Goal: Task Accomplishment & Management: Complete application form

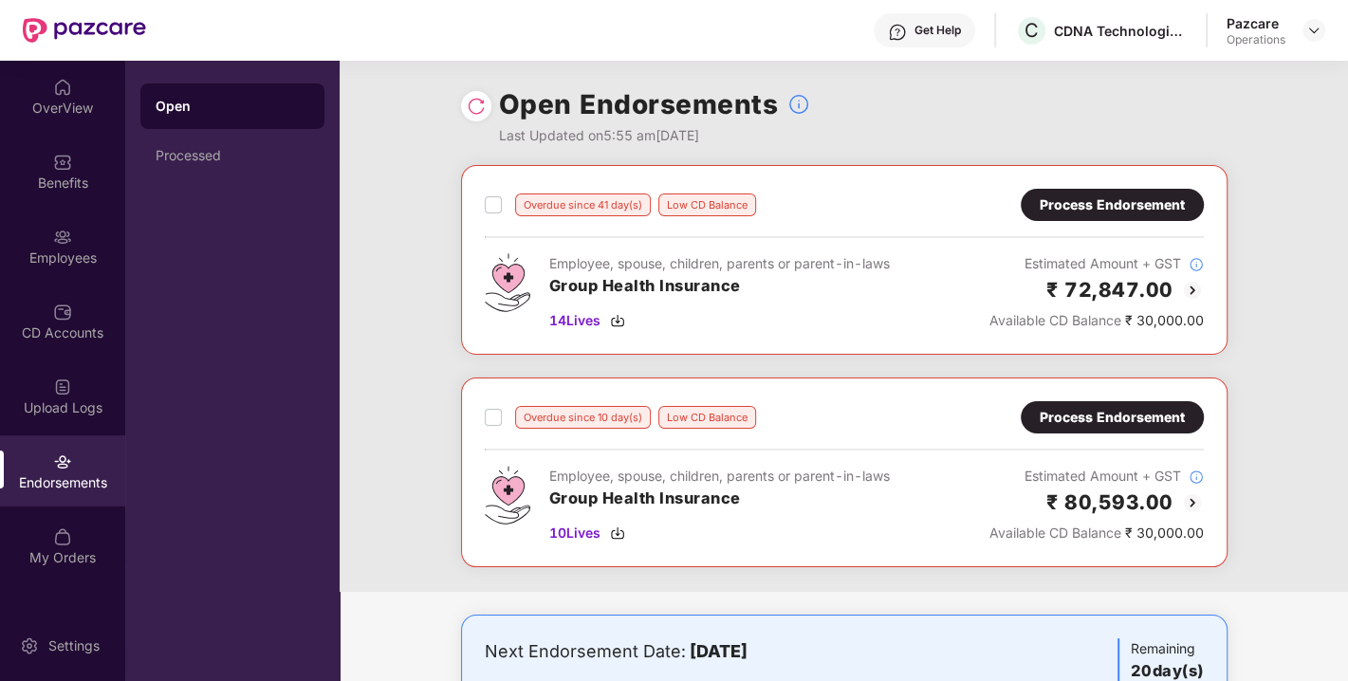
click at [1072, 211] on div "Process Endorsement" at bounding box center [1112, 204] width 145 height 21
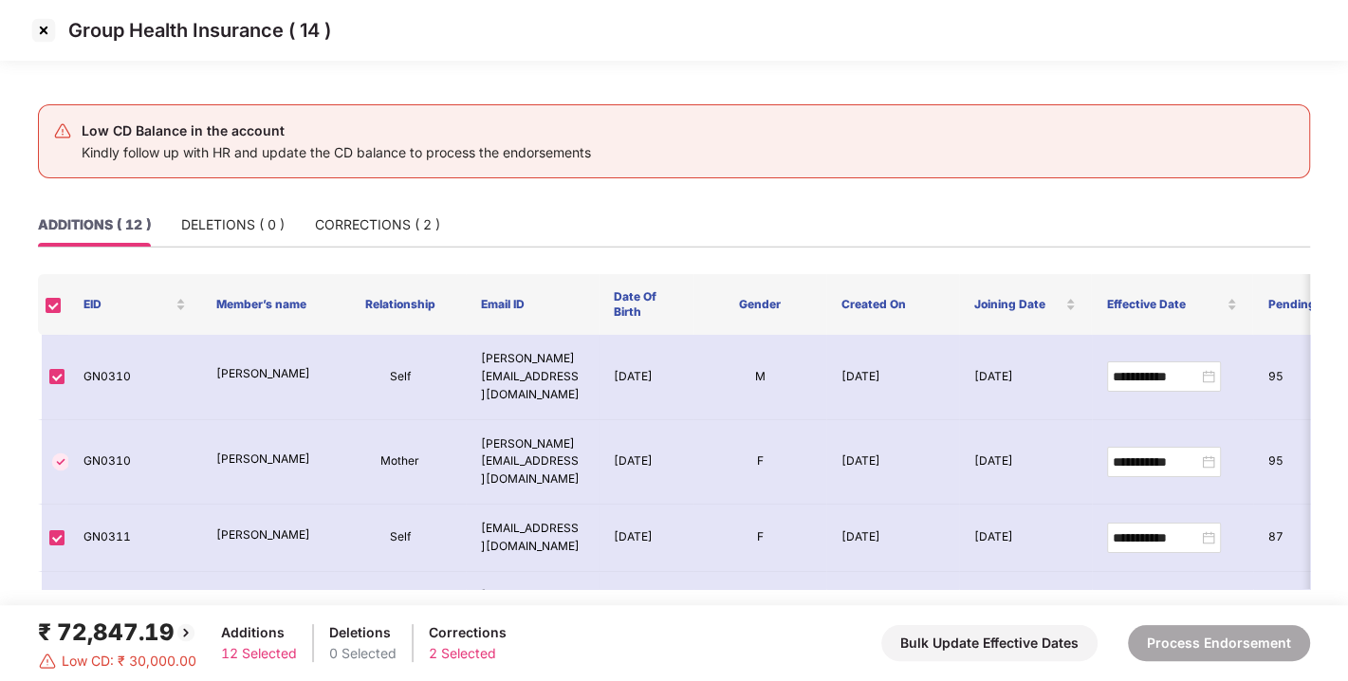
click at [38, 24] on img at bounding box center [43, 30] width 30 height 30
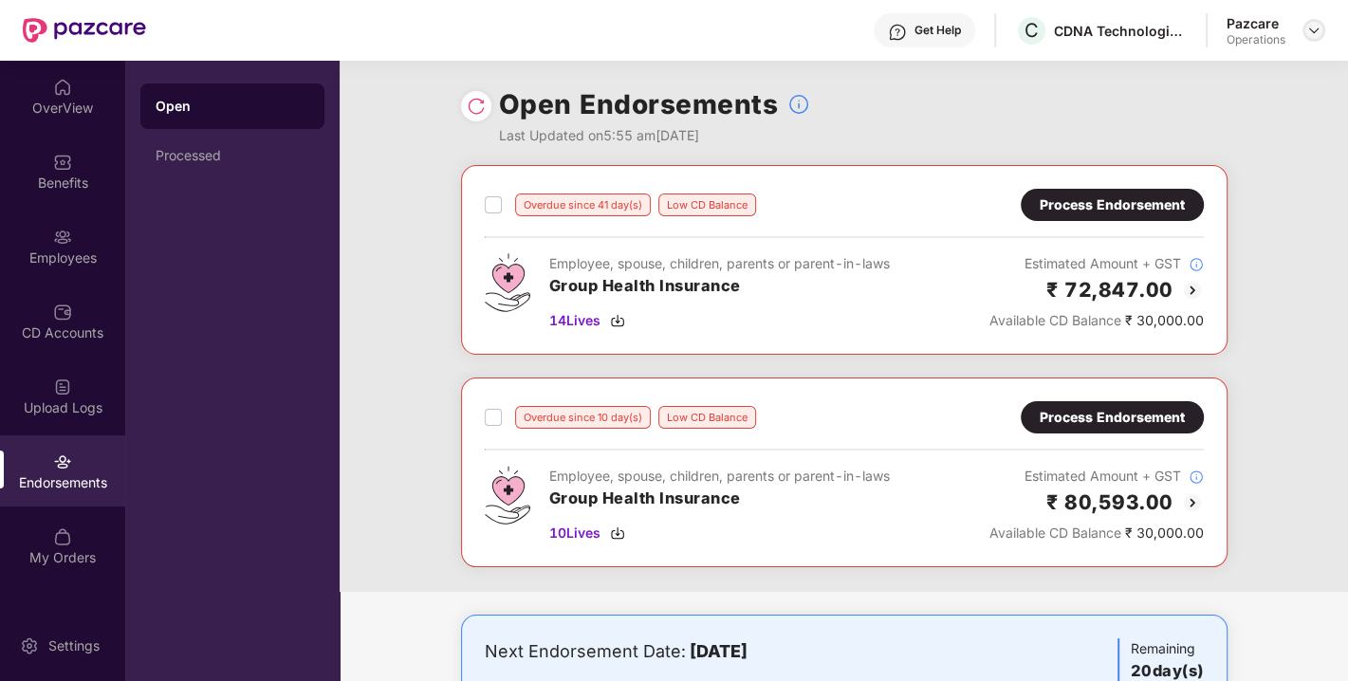
click at [1311, 29] on img at bounding box center [1313, 30] width 15 height 15
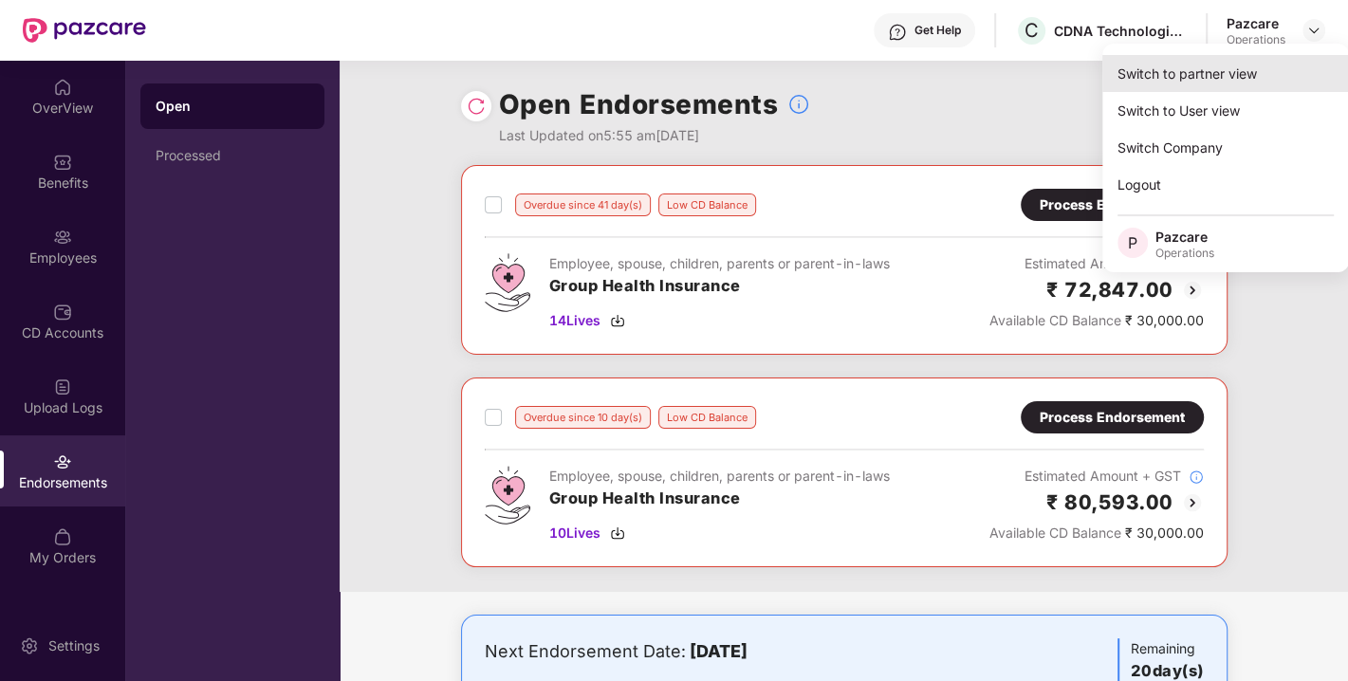
click at [1204, 78] on div "Switch to partner view" at bounding box center [1225, 73] width 247 height 37
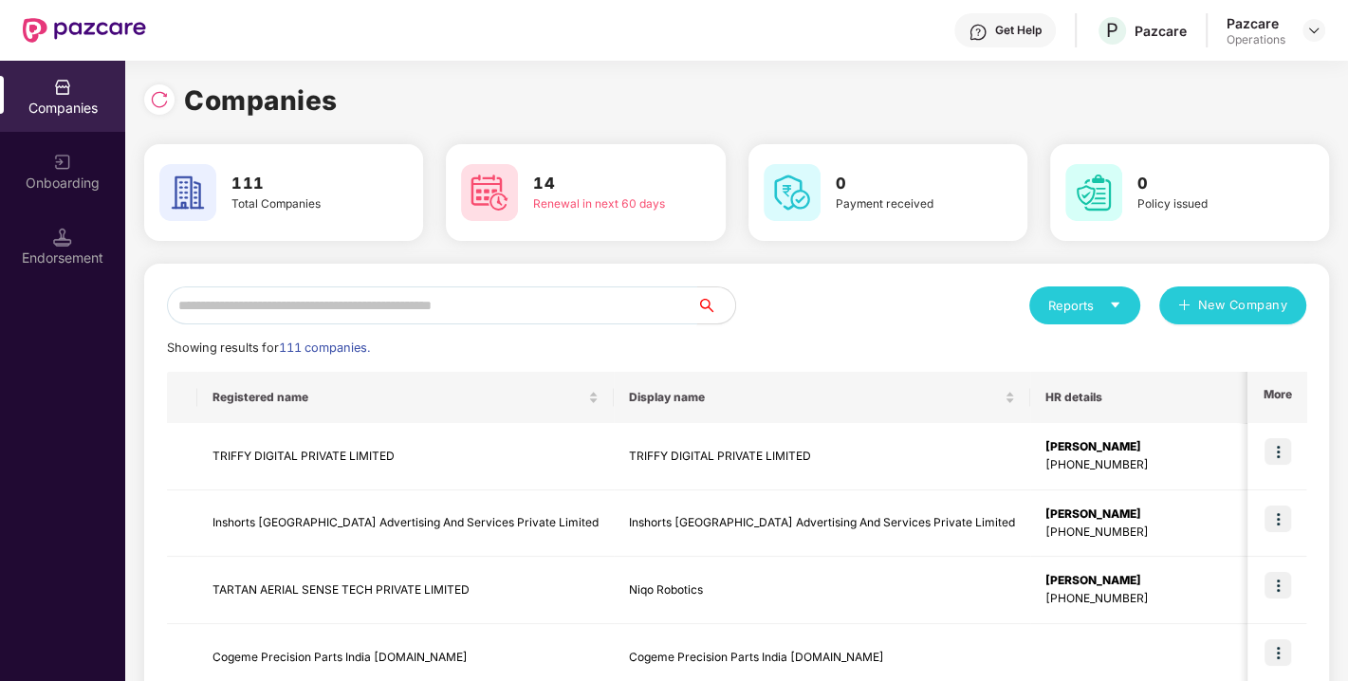
click at [615, 307] on input "text" at bounding box center [432, 306] width 530 height 38
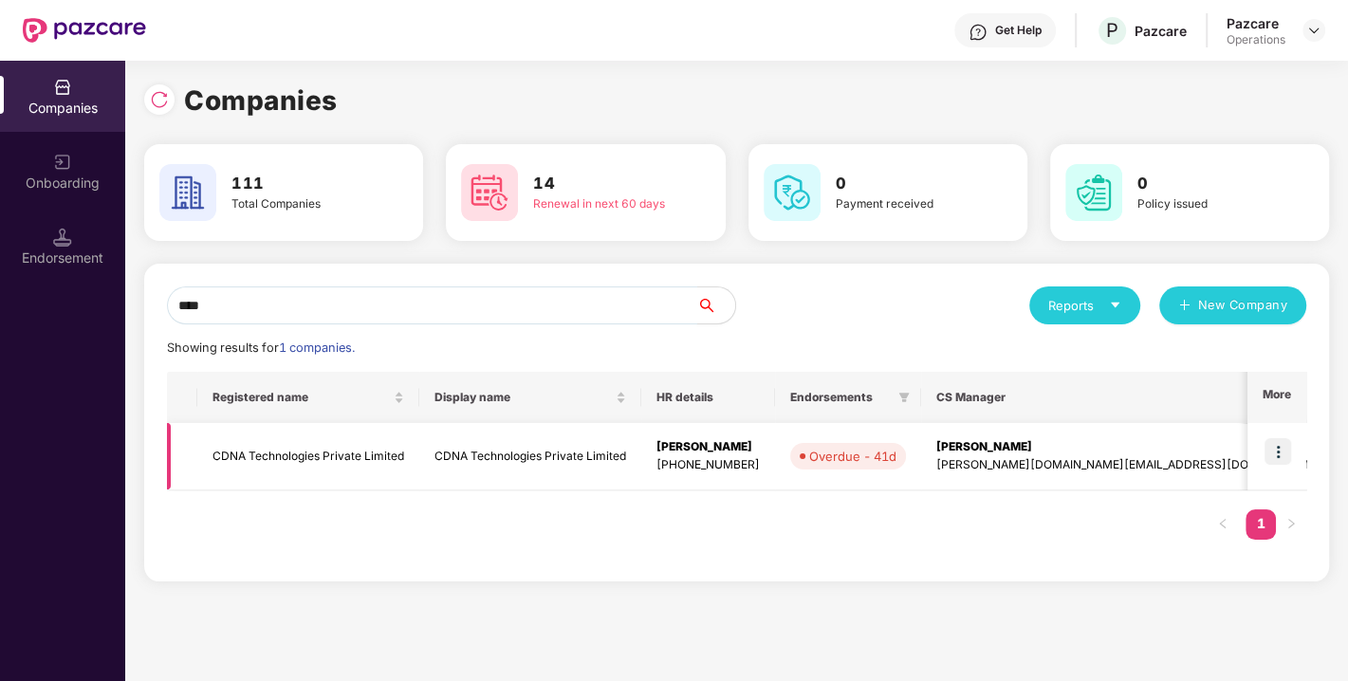
type input "****"
click at [365, 448] on td "CDNA Technologies Private Limited" at bounding box center [308, 456] width 222 height 67
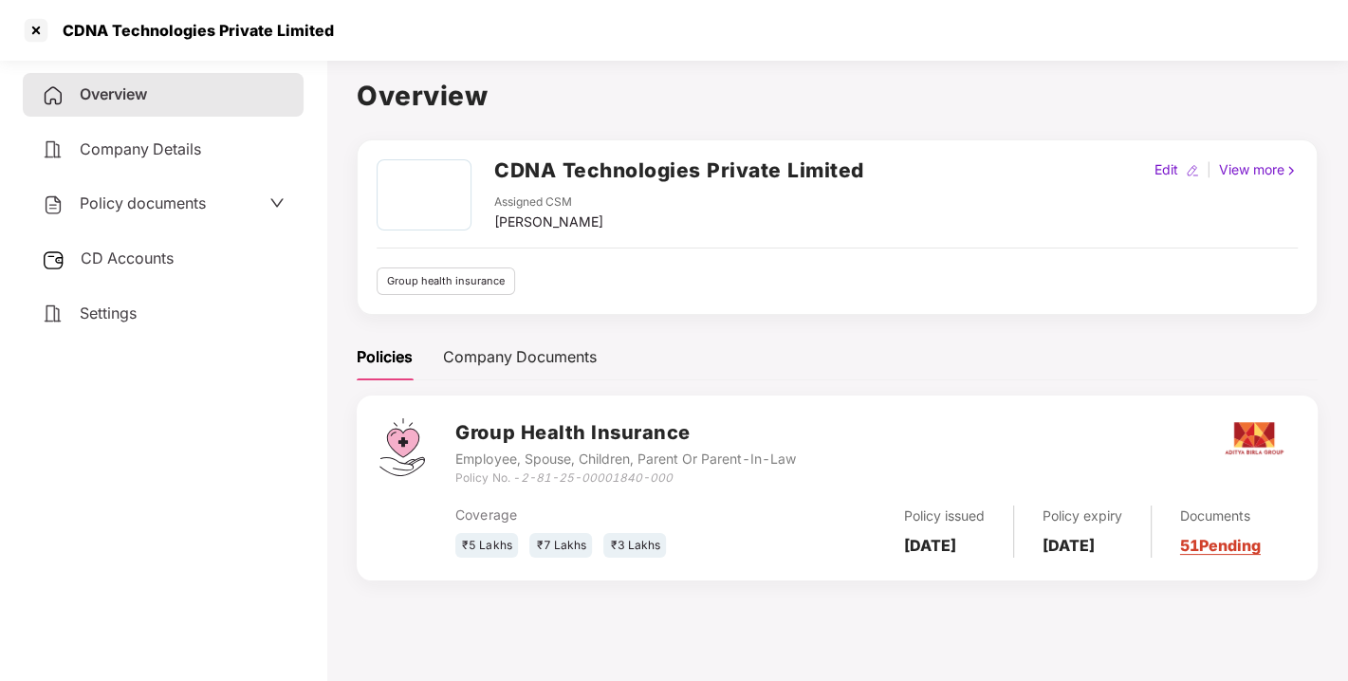
click at [130, 258] on span "CD Accounts" at bounding box center [127, 258] width 93 height 19
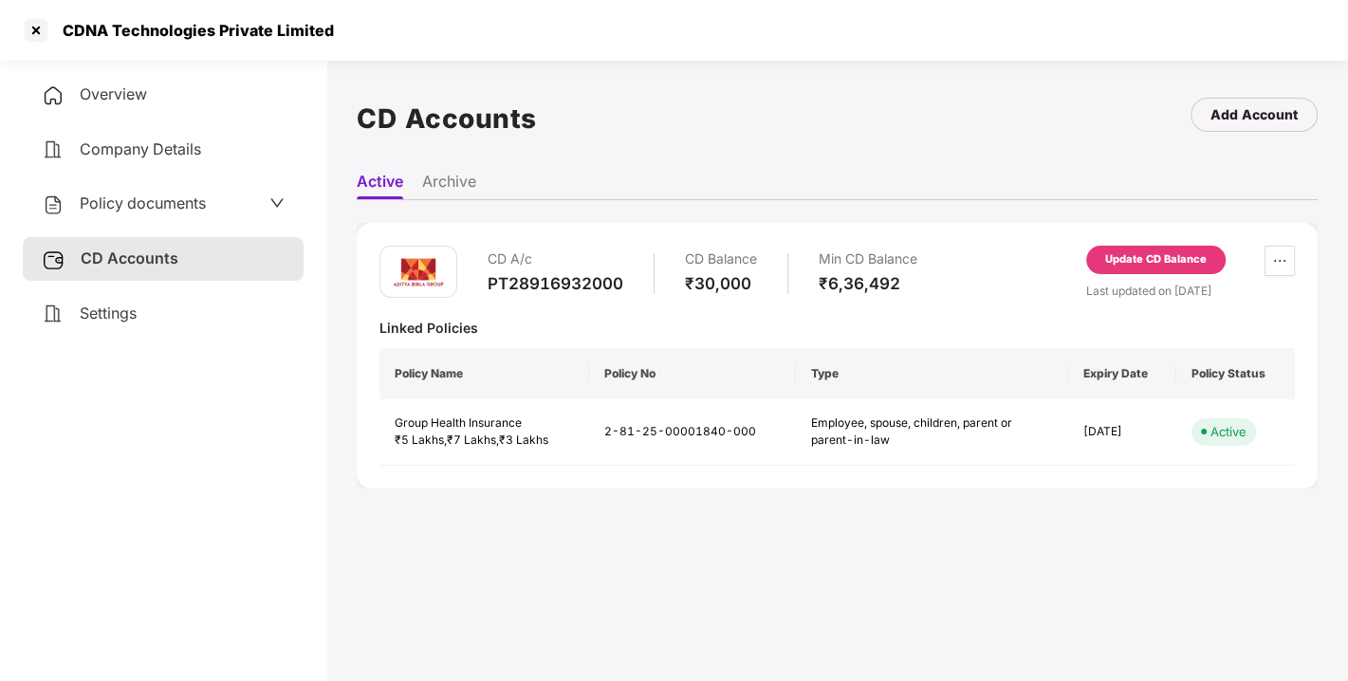
click at [1137, 261] on div "Update CD Balance" at bounding box center [1156, 259] width 102 height 17
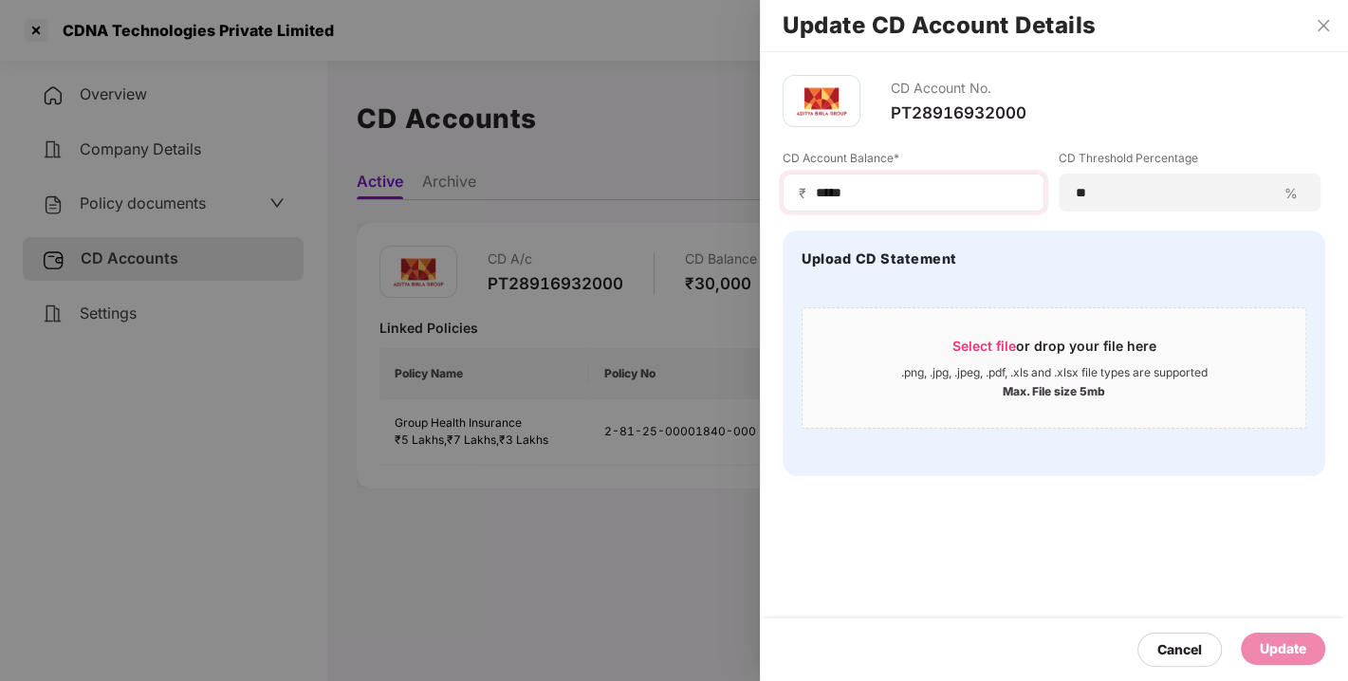
click at [890, 206] on div "₹ *****" at bounding box center [914, 193] width 262 height 38
click at [864, 187] on input "*****" at bounding box center [921, 193] width 214 height 20
type input "*"
type input "******"
click at [1268, 644] on div "Update" at bounding box center [1283, 648] width 46 height 21
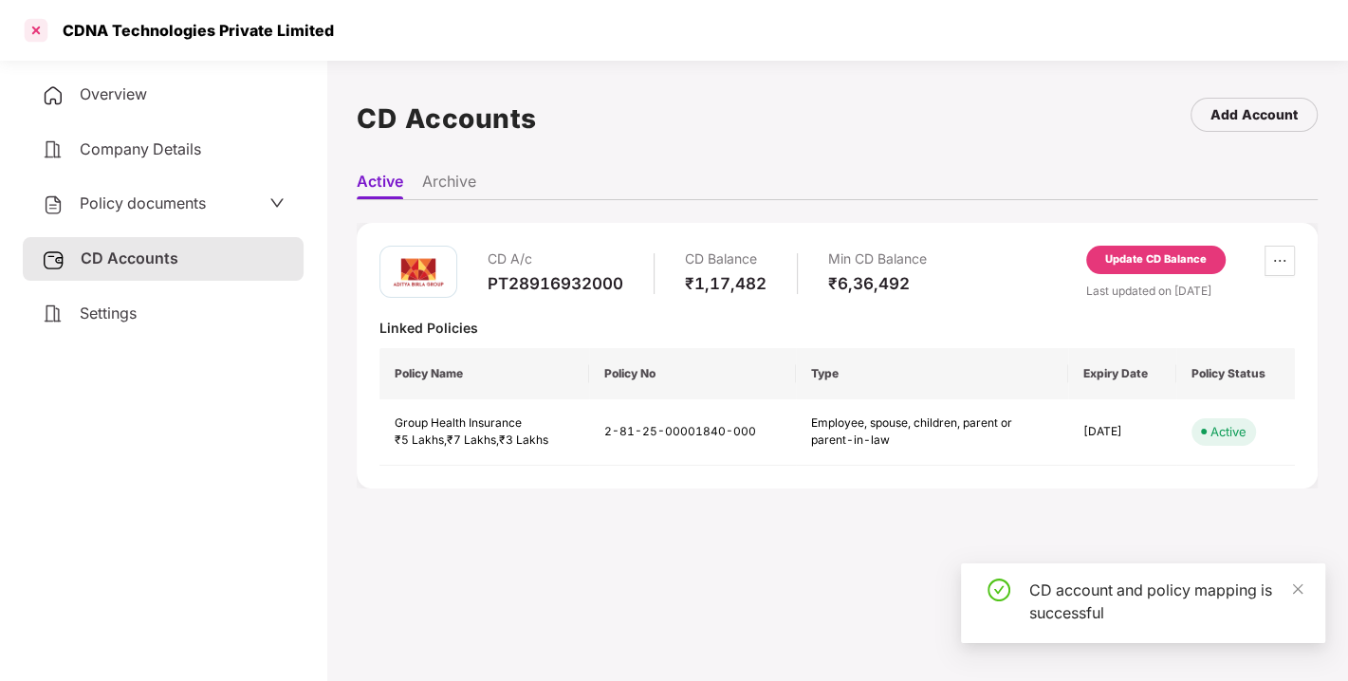
click at [31, 29] on div at bounding box center [36, 30] width 30 height 30
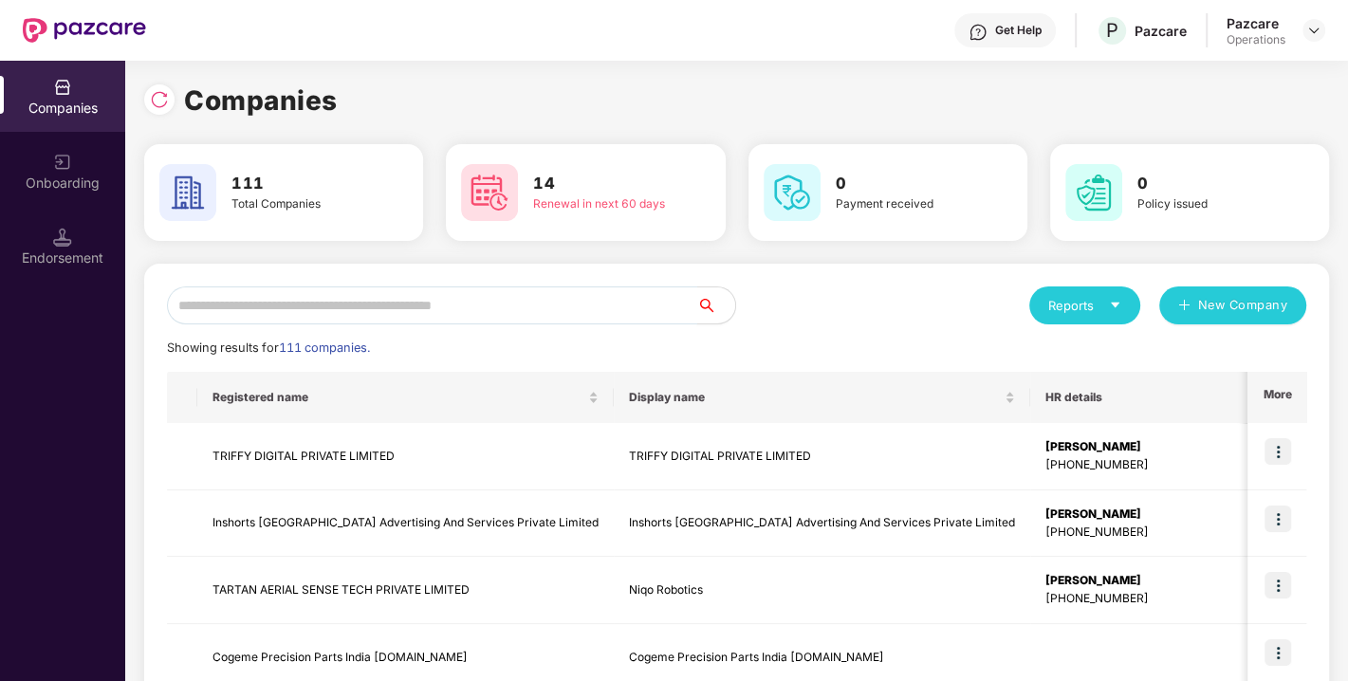
click at [429, 310] on input "text" at bounding box center [432, 306] width 530 height 38
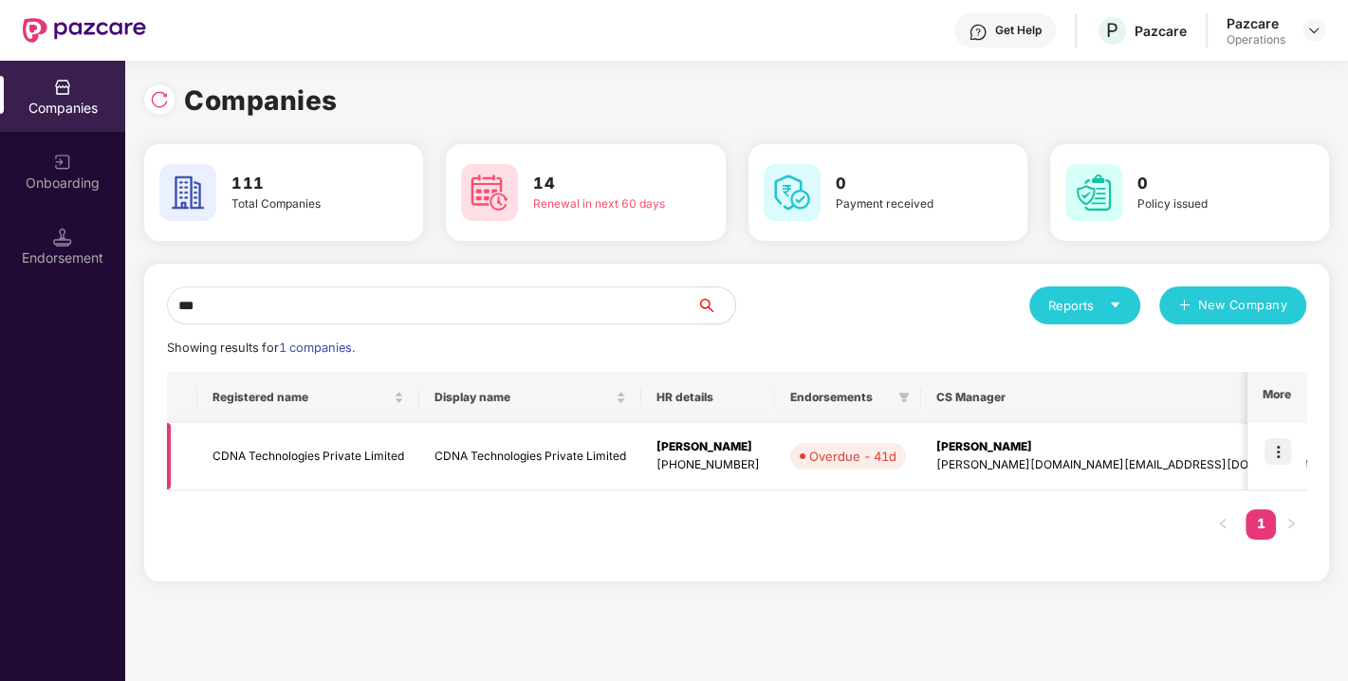
type input "***"
click at [1275, 451] on img at bounding box center [1278, 451] width 27 height 27
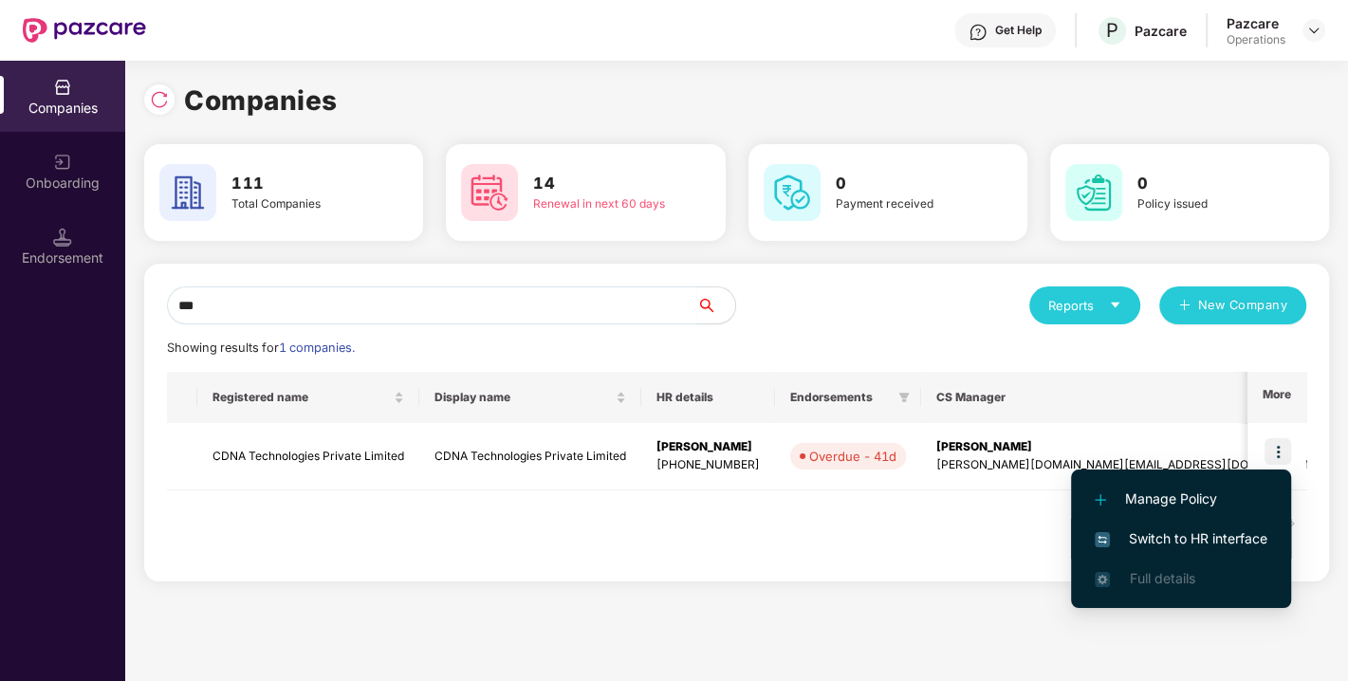
click at [1157, 539] on span "Switch to HR interface" at bounding box center [1181, 538] width 173 height 21
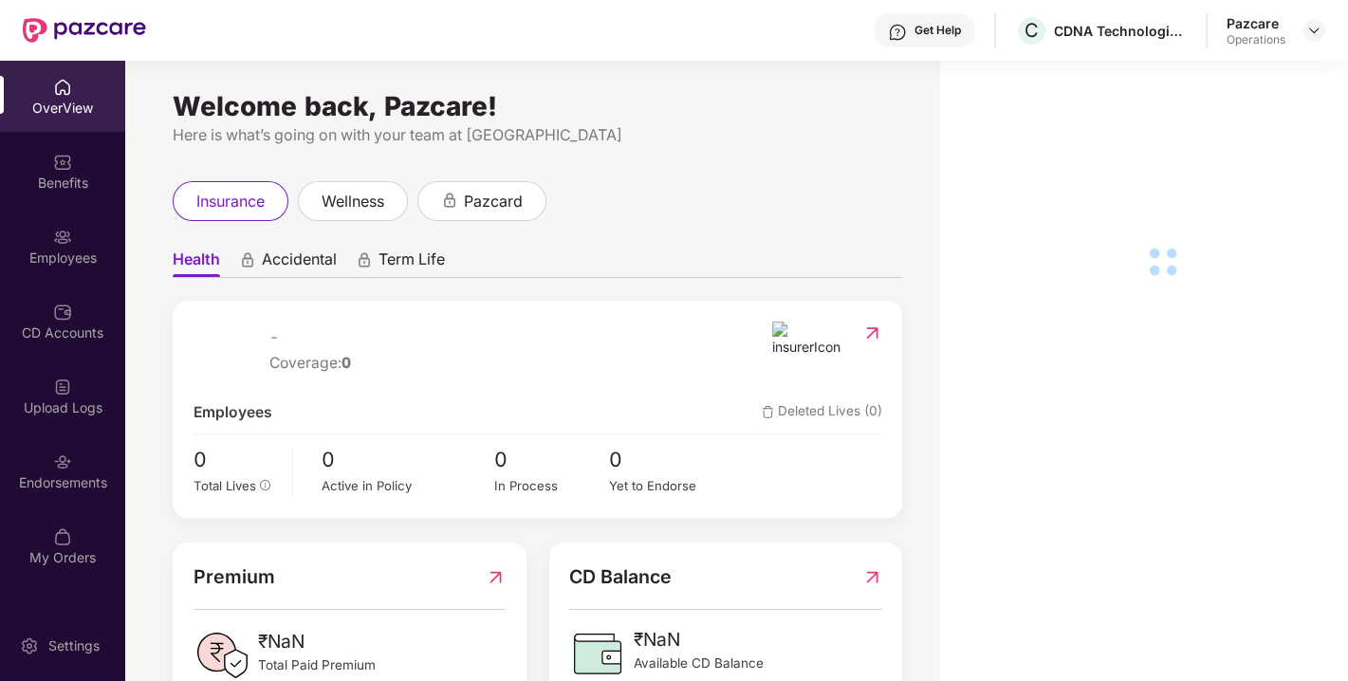
scroll to position [60, 0]
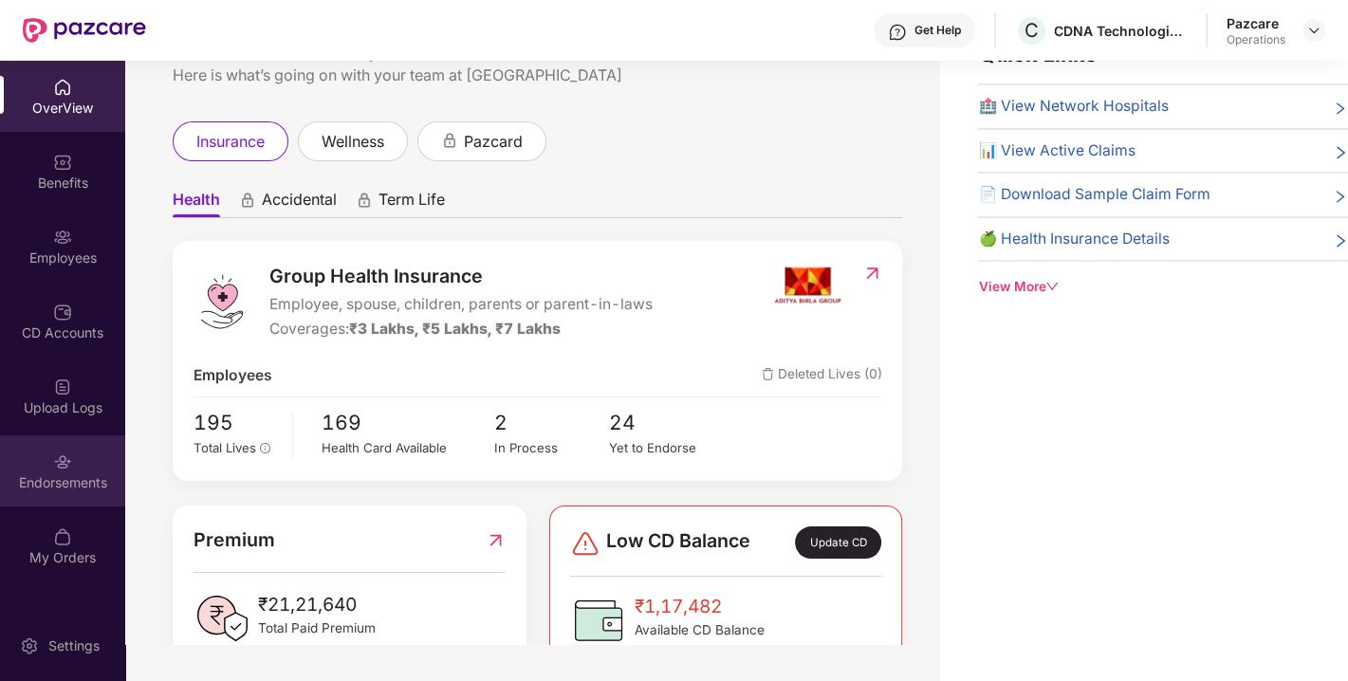
click at [54, 471] on div "Endorsements" at bounding box center [62, 470] width 125 height 71
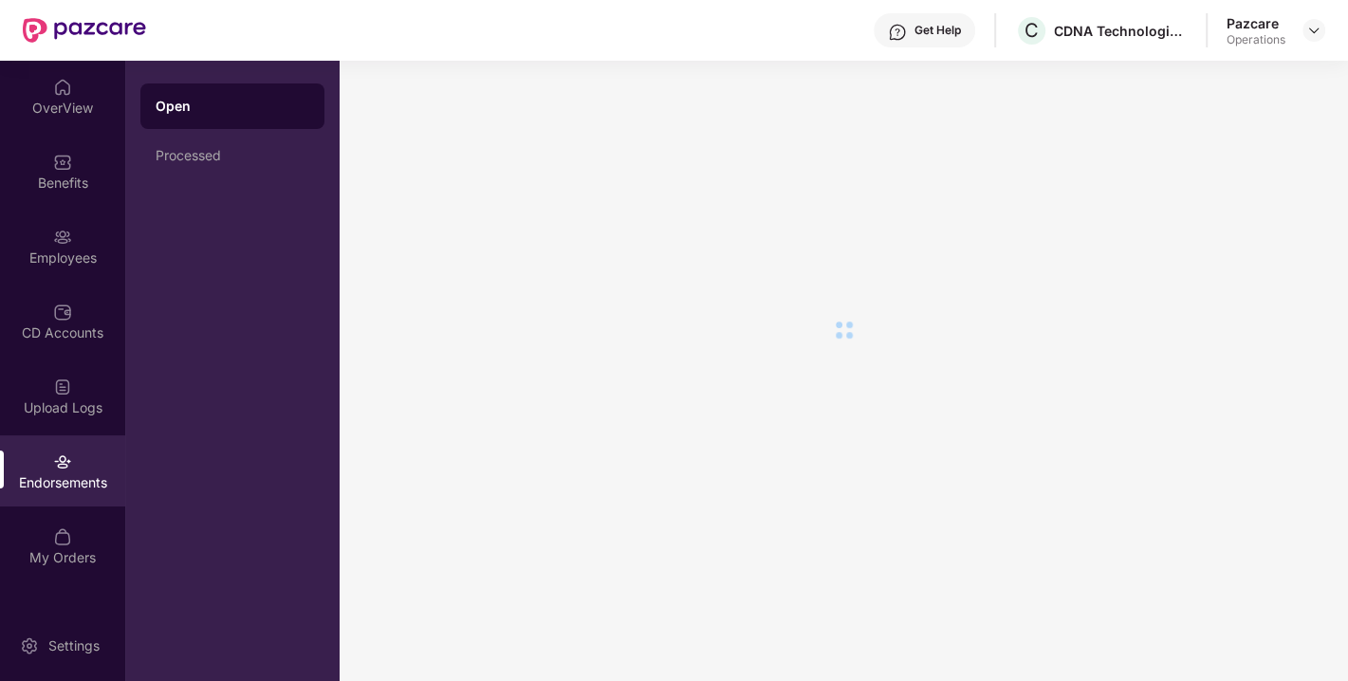
scroll to position [0, 0]
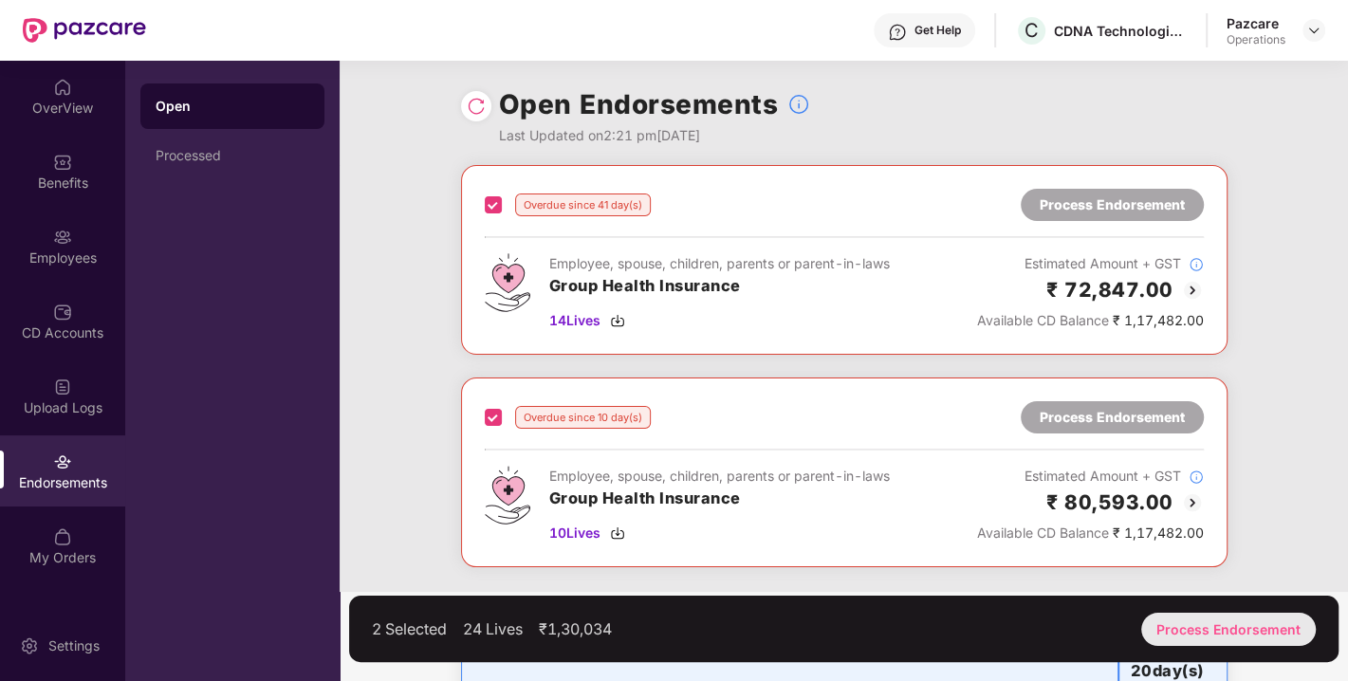
click at [1237, 620] on div "Process Endorsement" at bounding box center [1228, 629] width 175 height 33
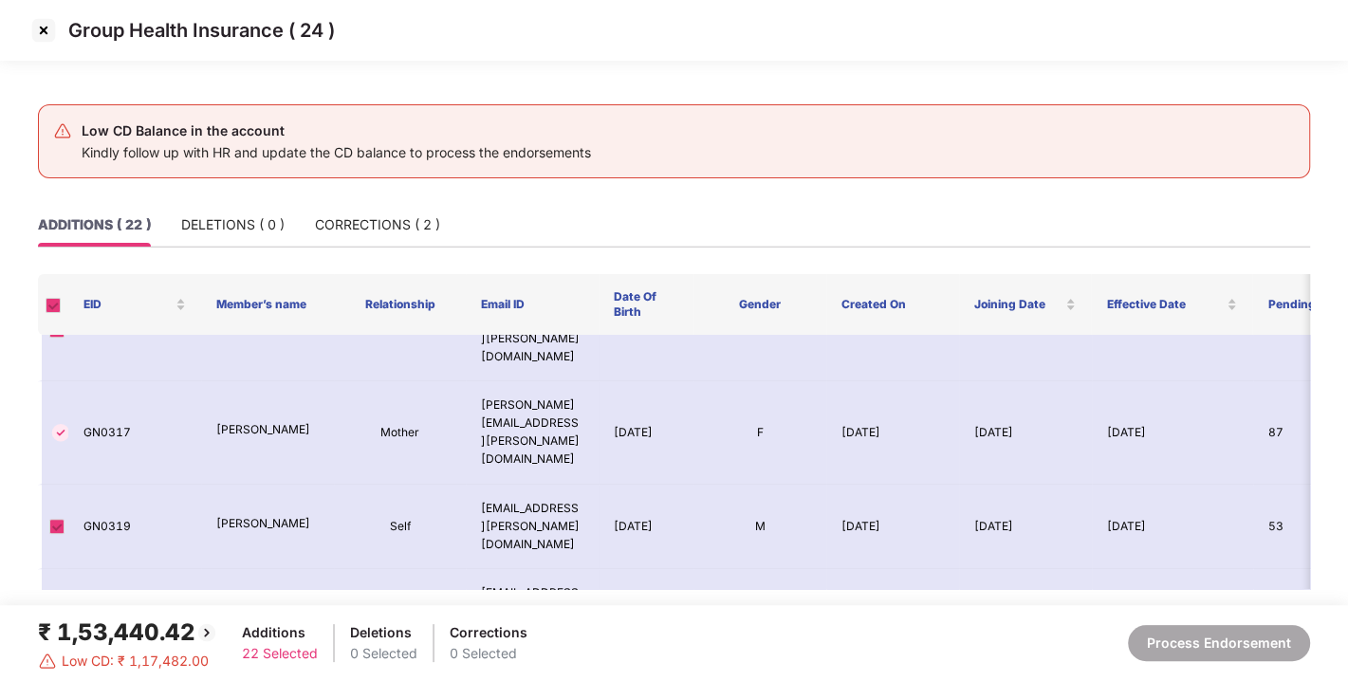
scroll to position [1168, 0]
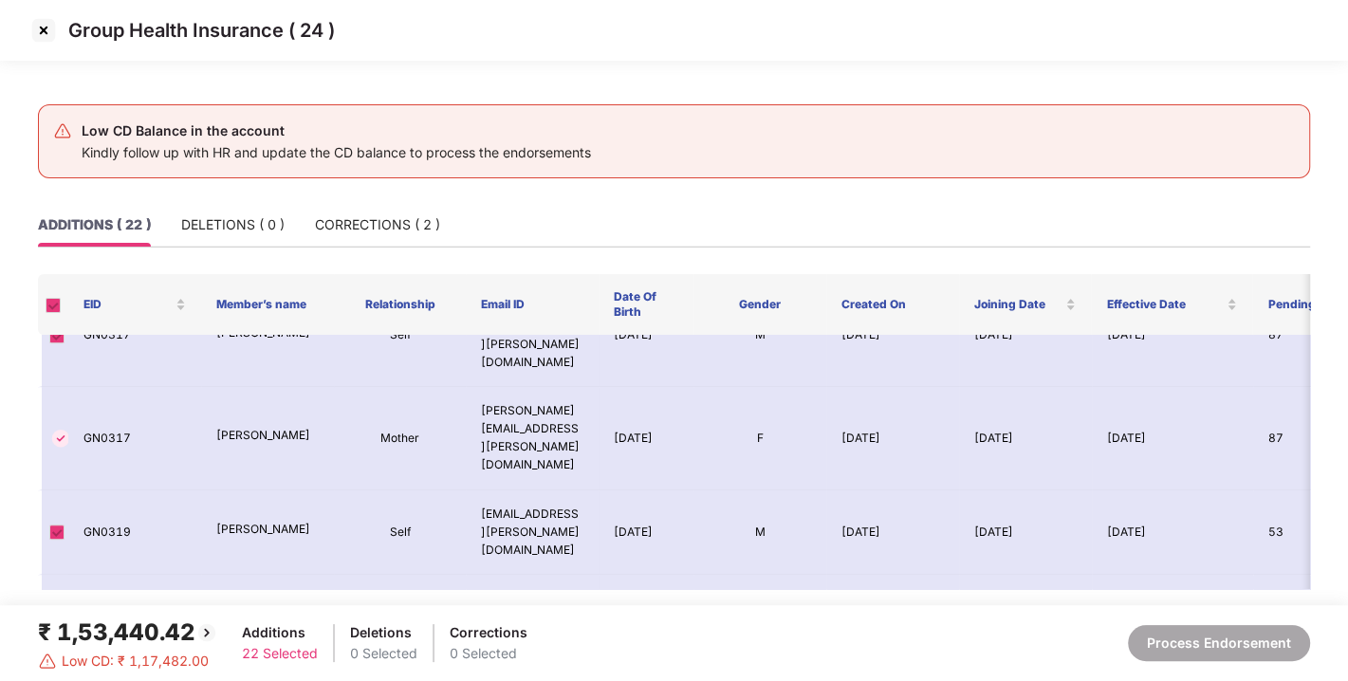
click at [35, 25] on img at bounding box center [43, 30] width 30 height 30
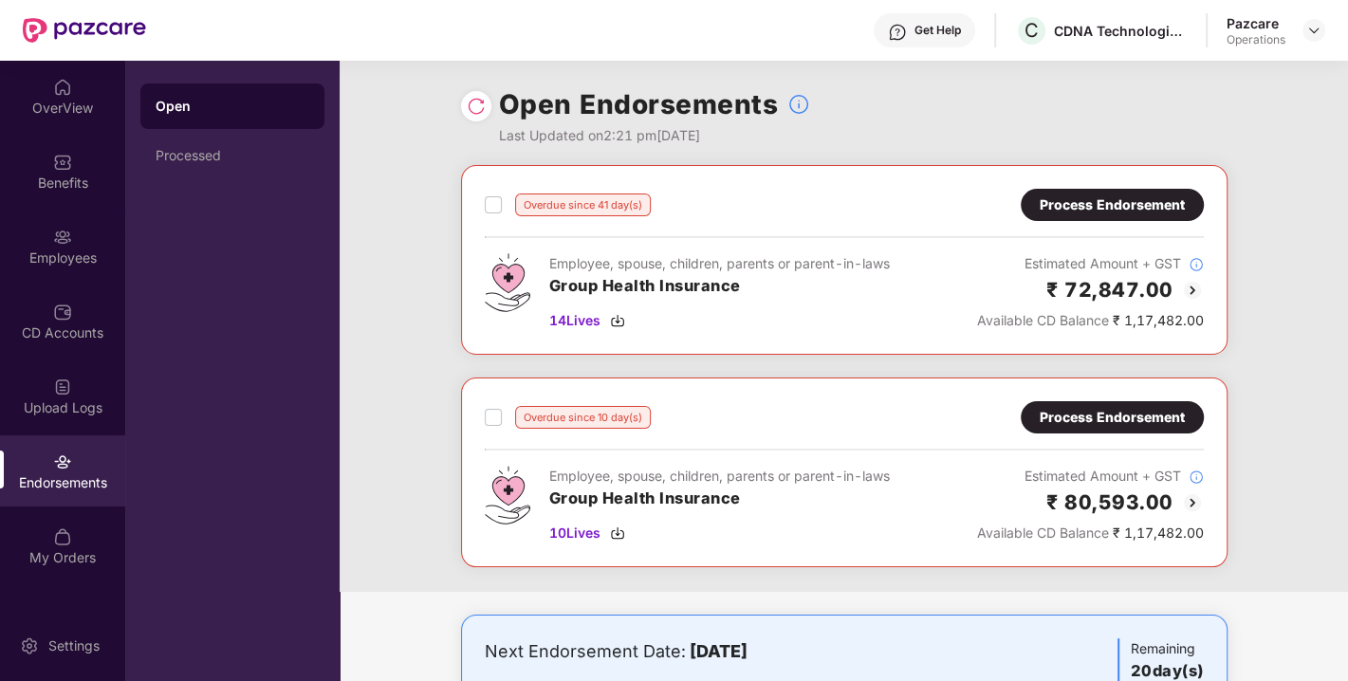
click at [1097, 195] on div "Process Endorsement" at bounding box center [1112, 204] width 145 height 21
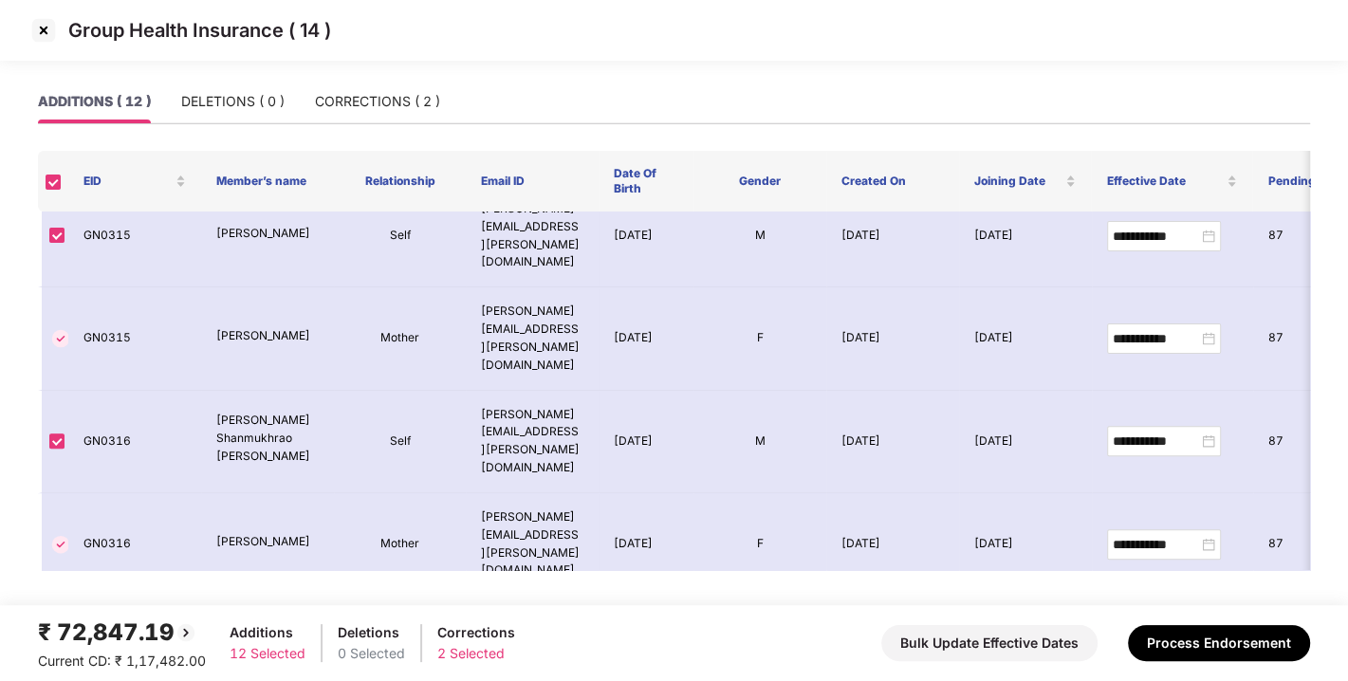
scroll to position [466, 0]
click at [352, 110] on div "CORRECTIONS ( 2 )" at bounding box center [377, 101] width 125 height 21
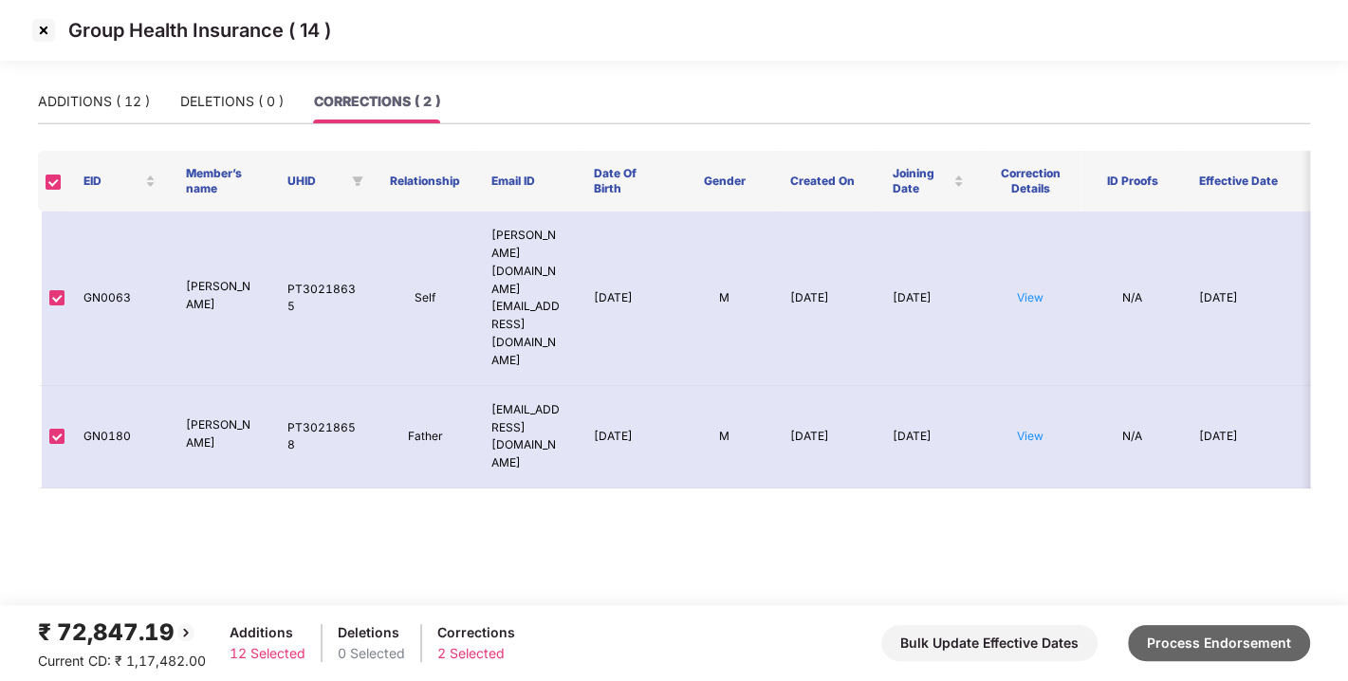
click at [1195, 634] on button "Process Endorsement" at bounding box center [1219, 643] width 182 height 36
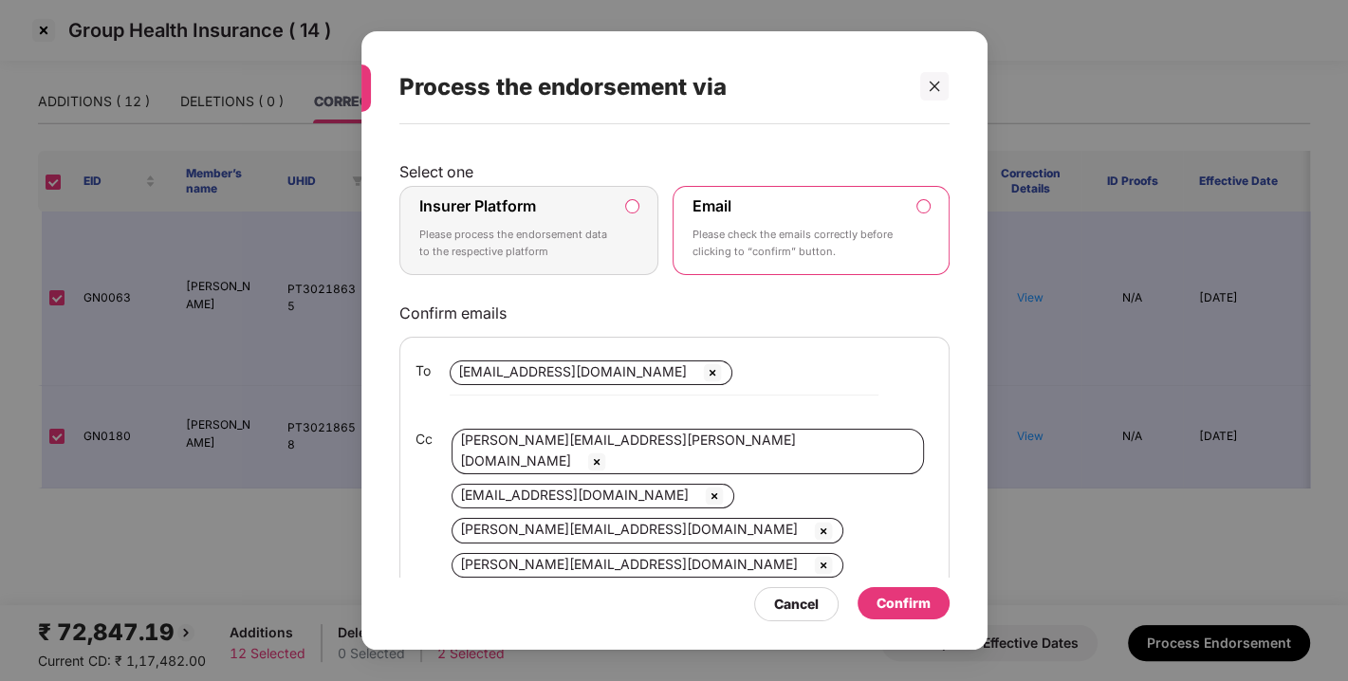
click at [538, 197] on div "Insurer Platform Please process the endorsement data to the respective platform" at bounding box center [516, 230] width 194 height 68
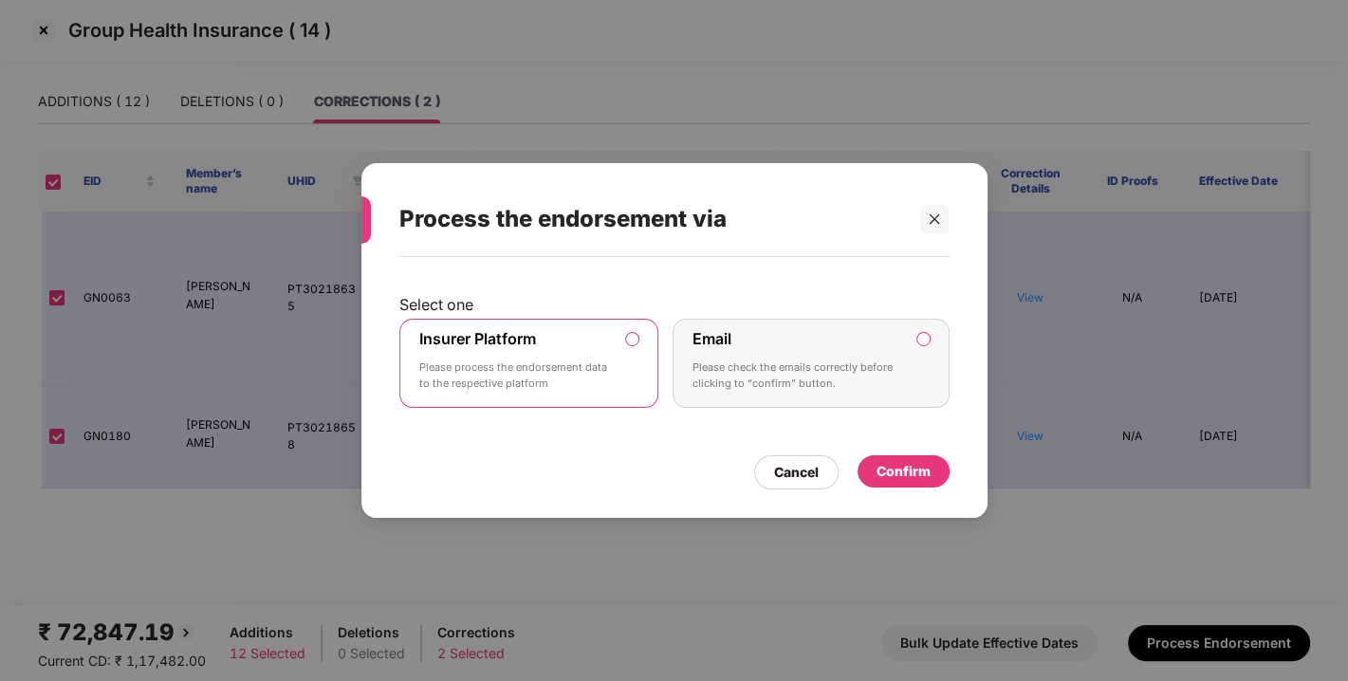
click at [913, 469] on div "Confirm" at bounding box center [904, 471] width 54 height 21
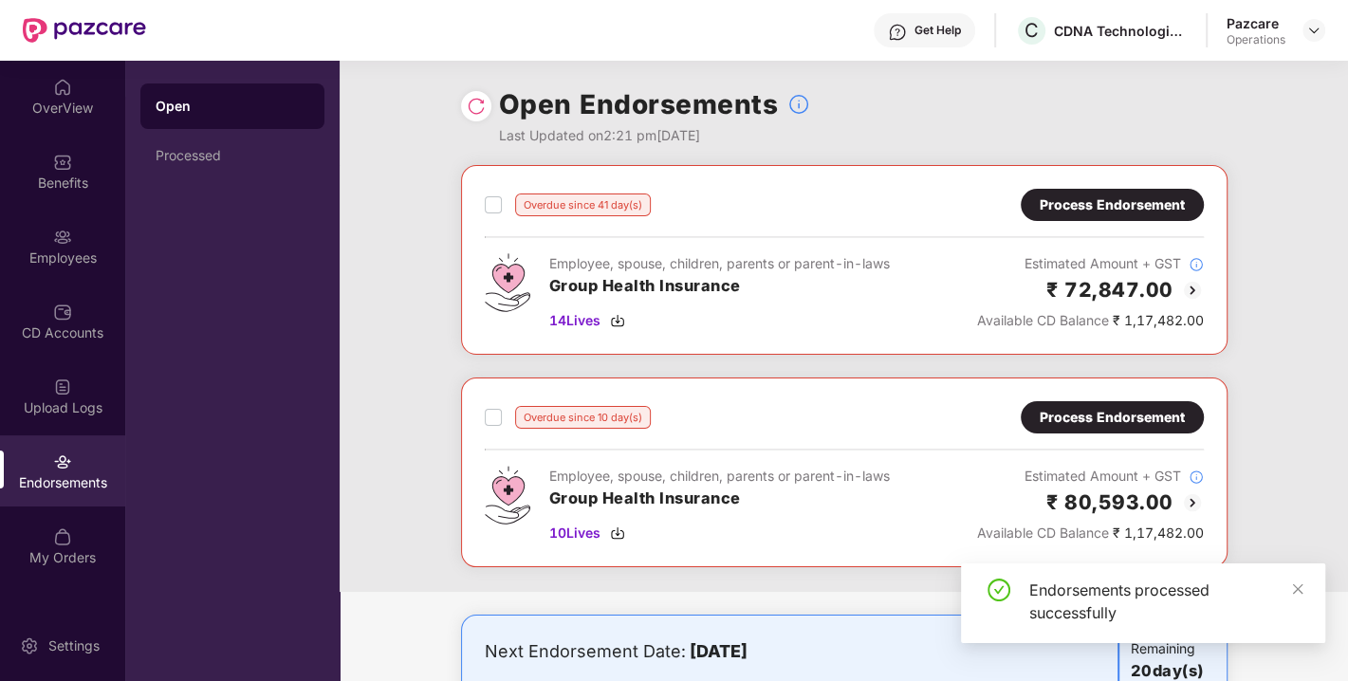
scroll to position [96, 0]
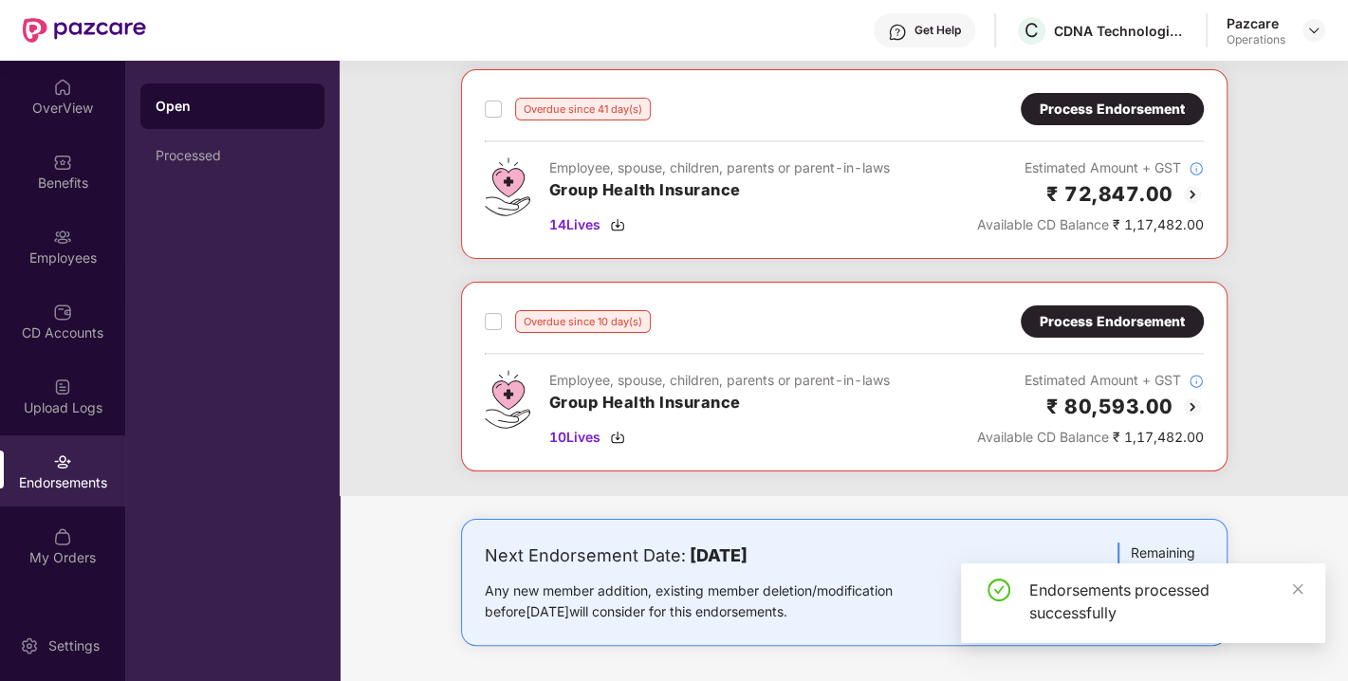
click at [1073, 323] on div "Process Endorsement" at bounding box center [1112, 321] width 145 height 21
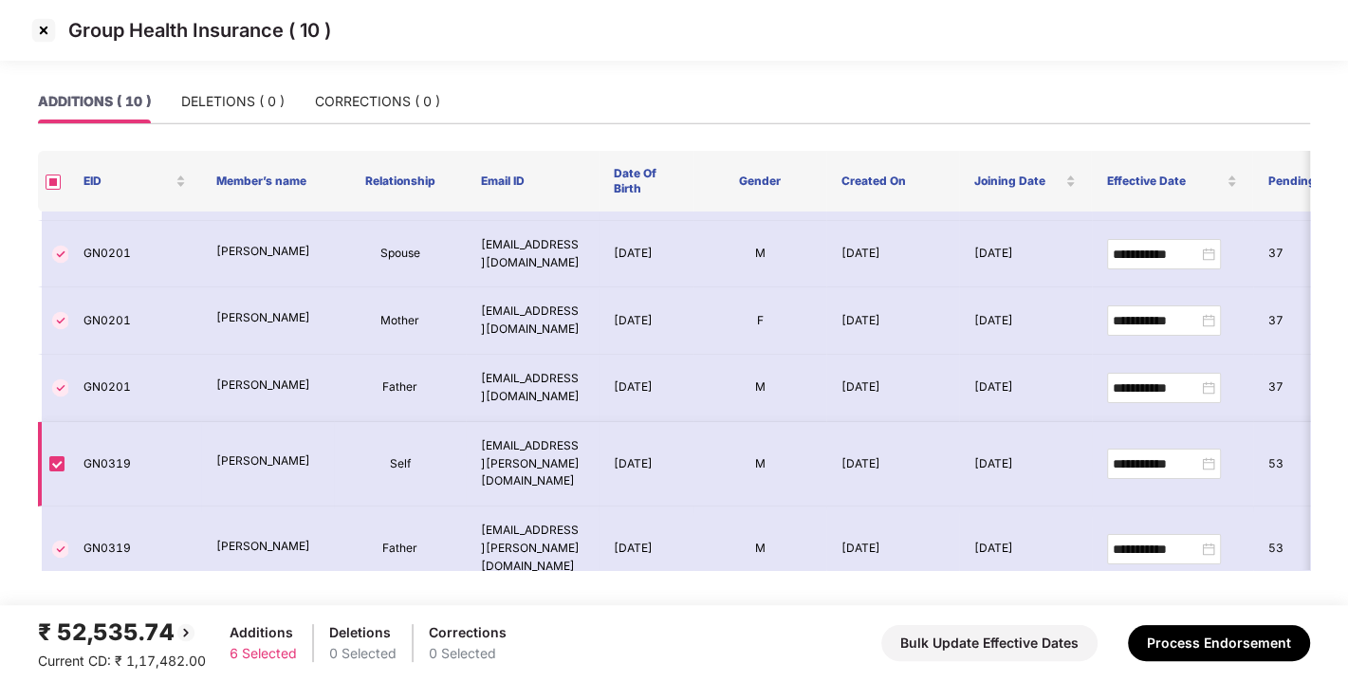
scroll to position [0, 0]
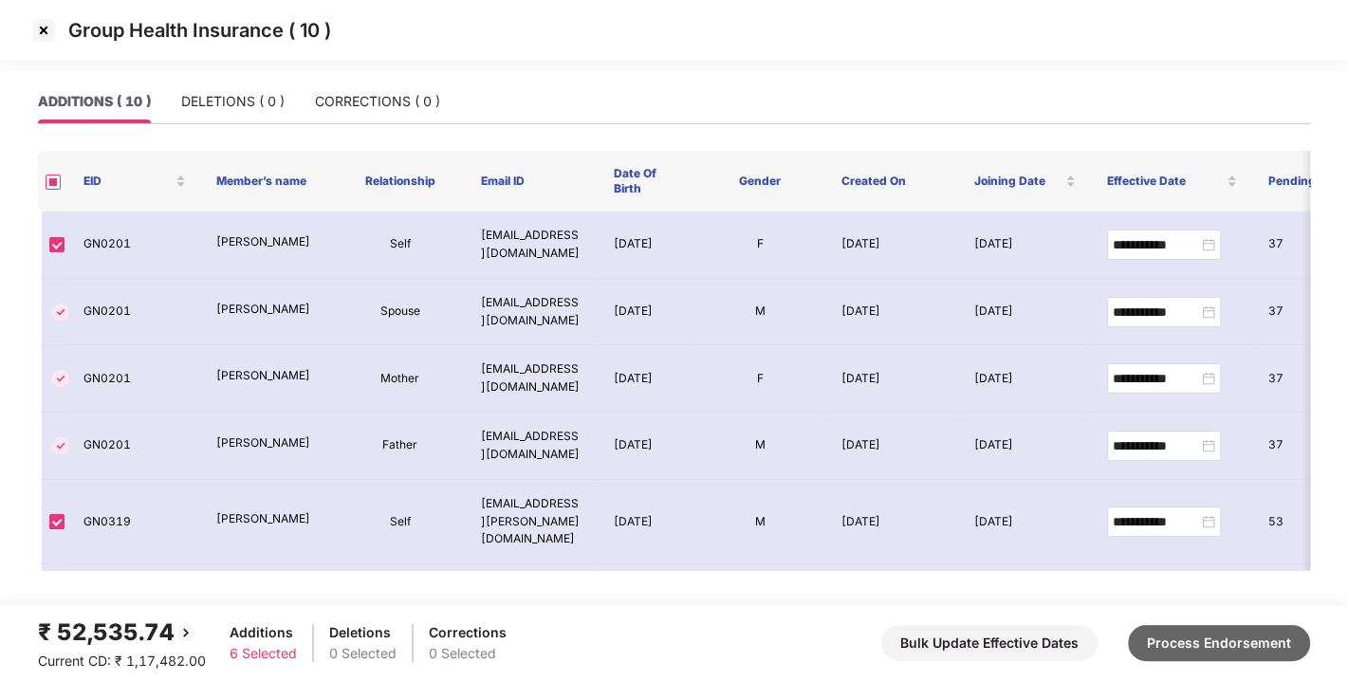
click at [1198, 635] on button "Process Endorsement" at bounding box center [1219, 643] width 182 height 36
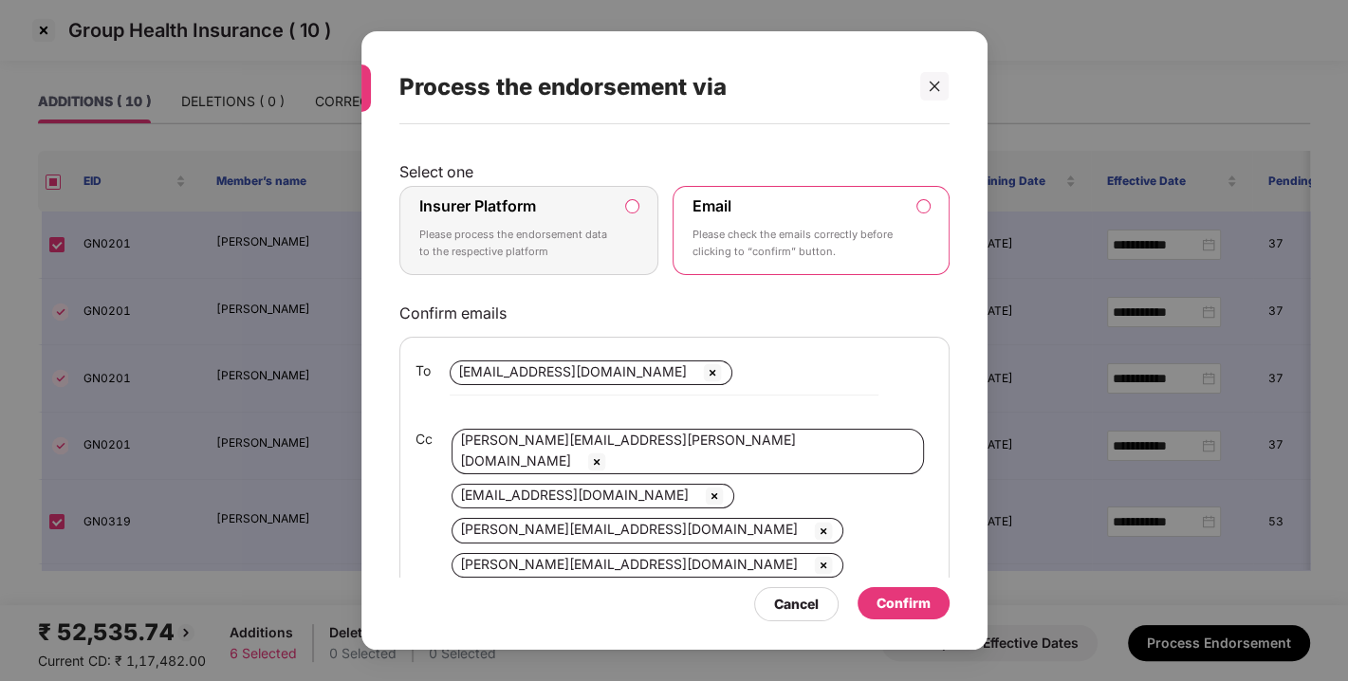
click at [615, 238] on label "Insurer Platform Please process the endorsement data to the respective platform" at bounding box center [529, 230] width 260 height 89
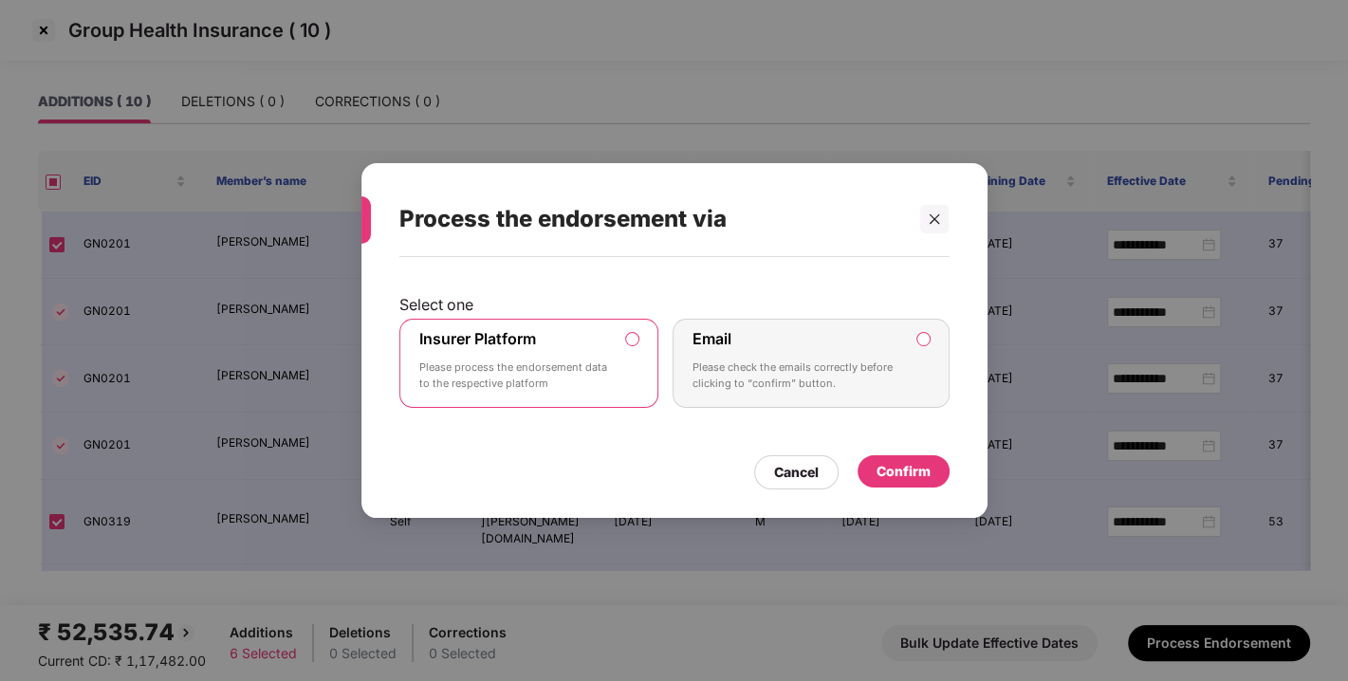
click at [901, 461] on div "Confirm" at bounding box center [904, 471] width 54 height 21
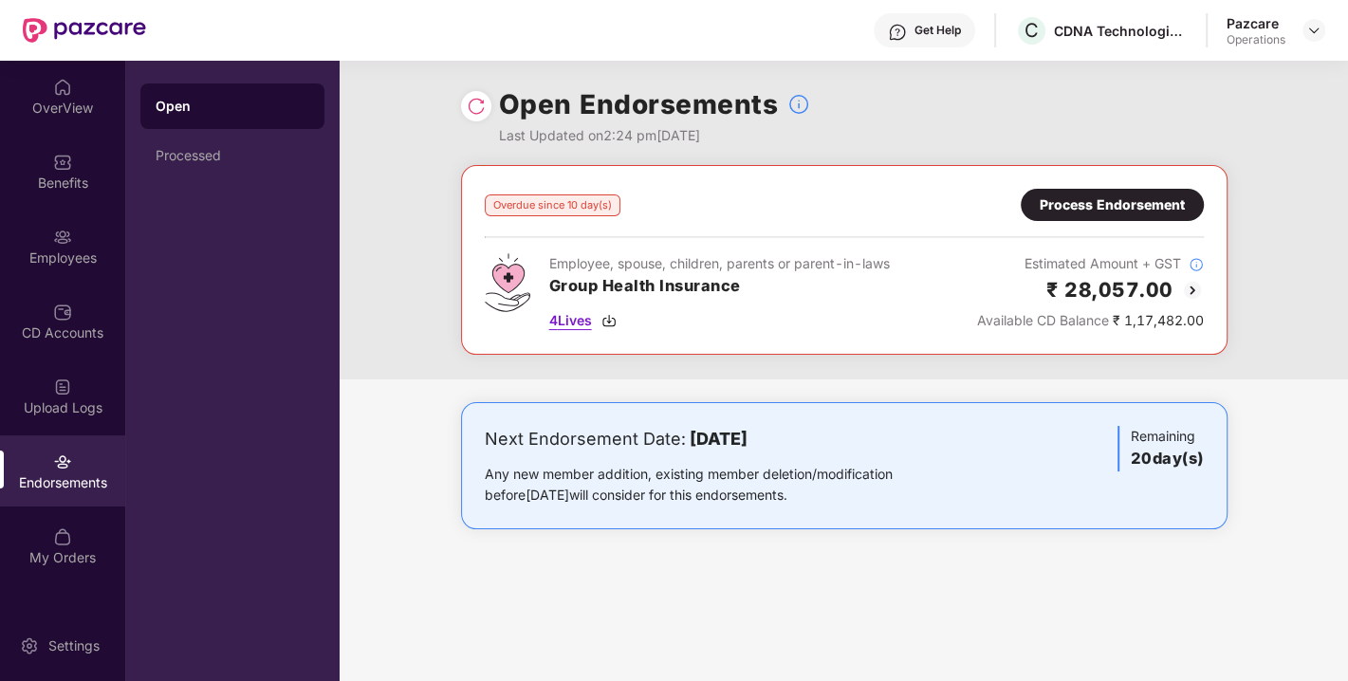
click at [569, 326] on span "4 Lives" at bounding box center [570, 320] width 43 height 21
click at [34, 175] on div "Benefits" at bounding box center [62, 183] width 125 height 19
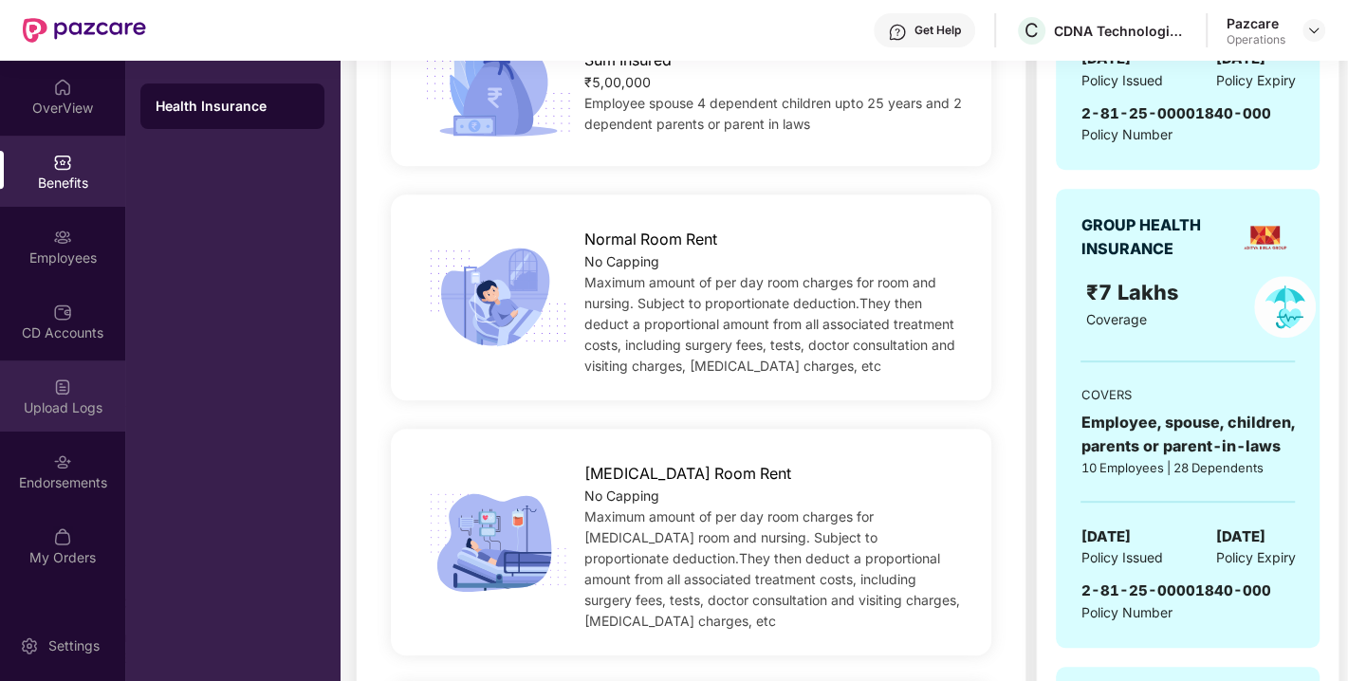
scroll to position [950, 0]
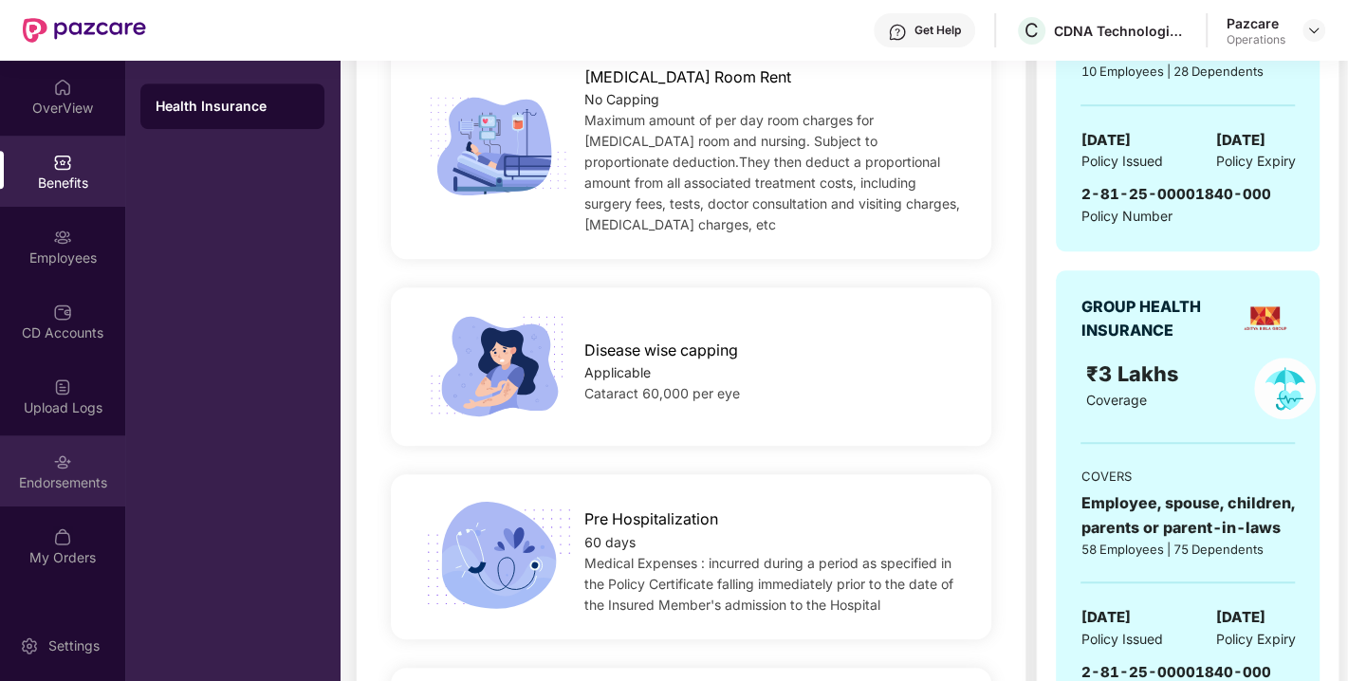
click at [46, 471] on div "Endorsements" at bounding box center [62, 470] width 125 height 71
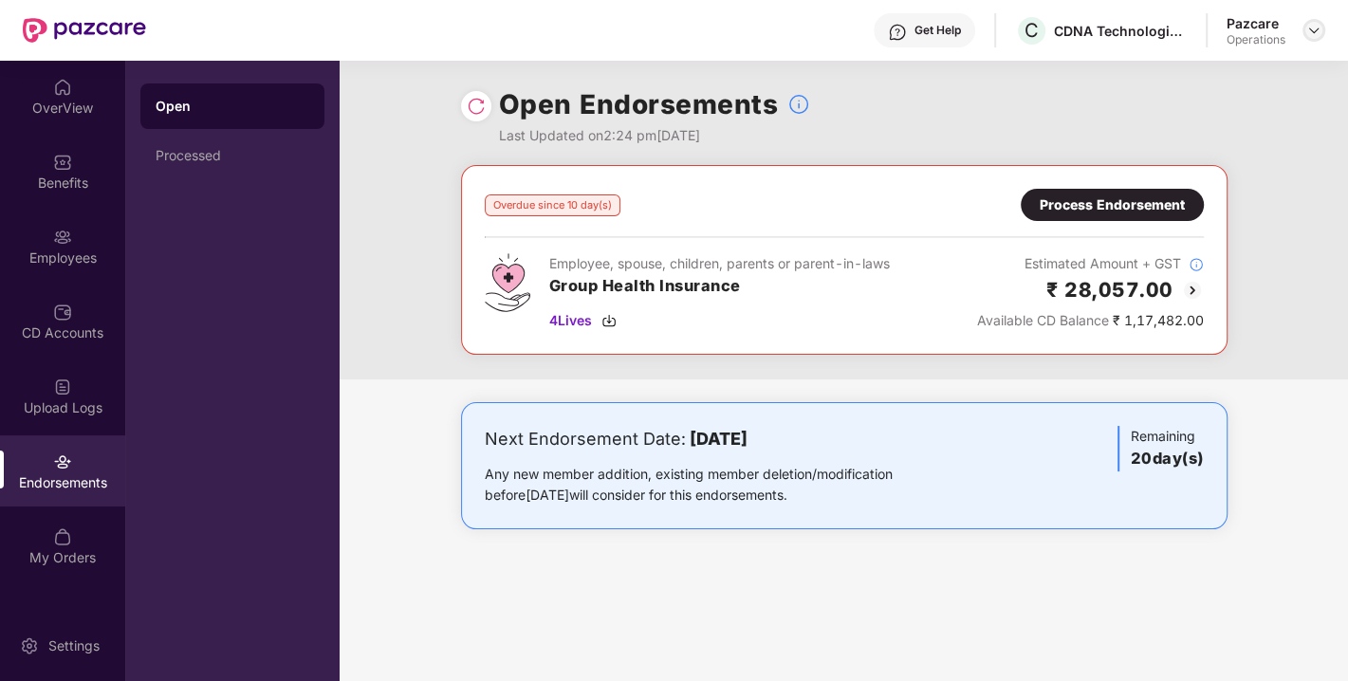
click at [1318, 29] on img at bounding box center [1313, 30] width 15 height 15
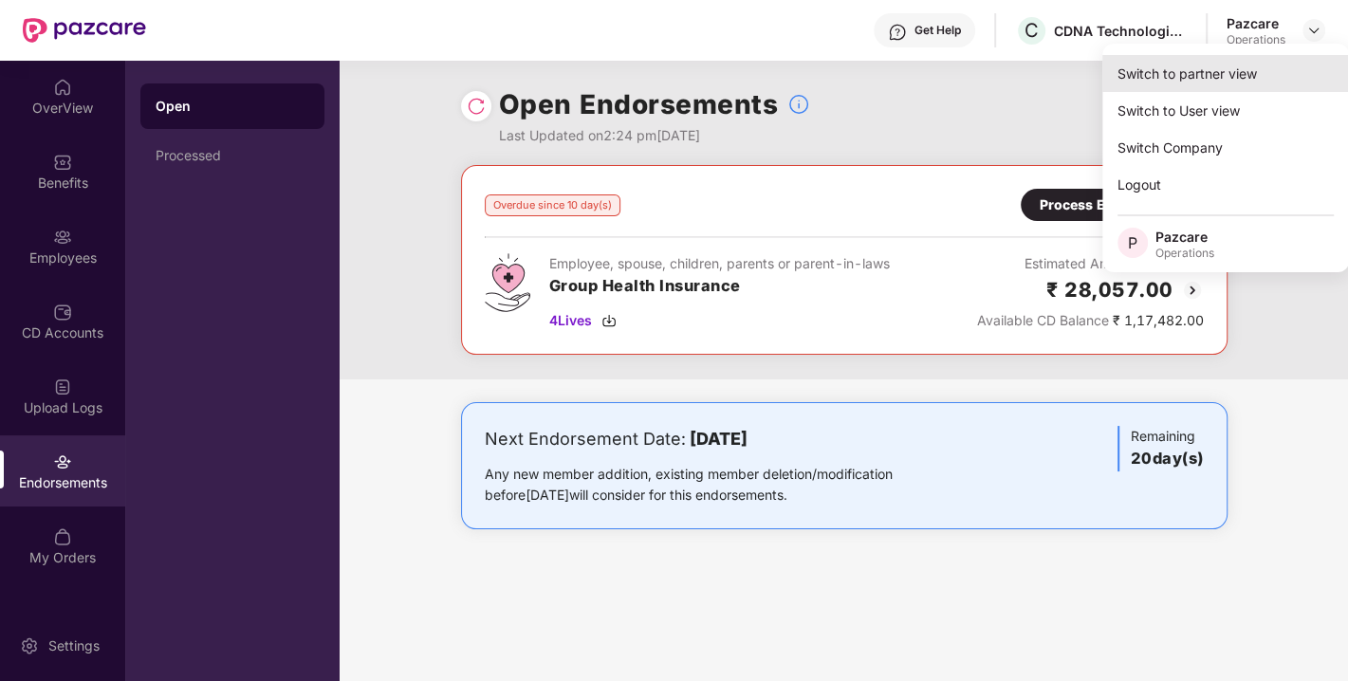
click at [1182, 75] on div "Switch to partner view" at bounding box center [1225, 73] width 247 height 37
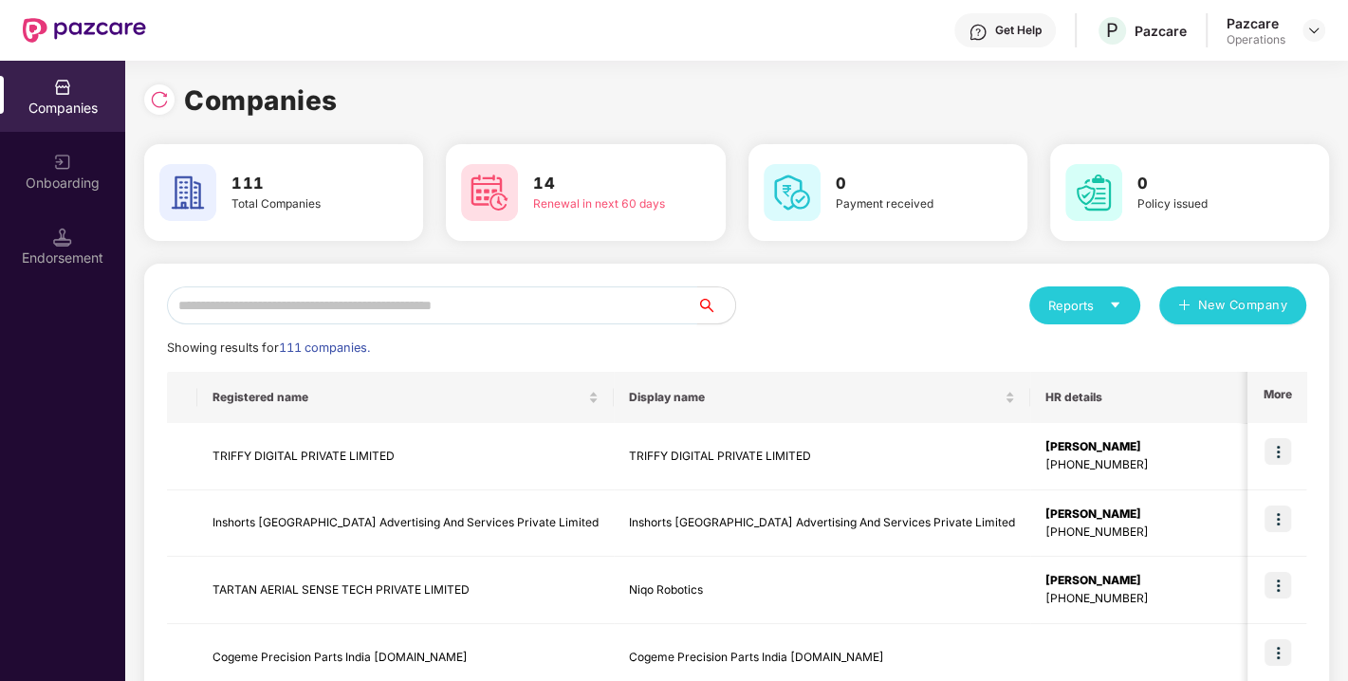
click at [533, 311] on input "text" at bounding box center [432, 306] width 530 height 38
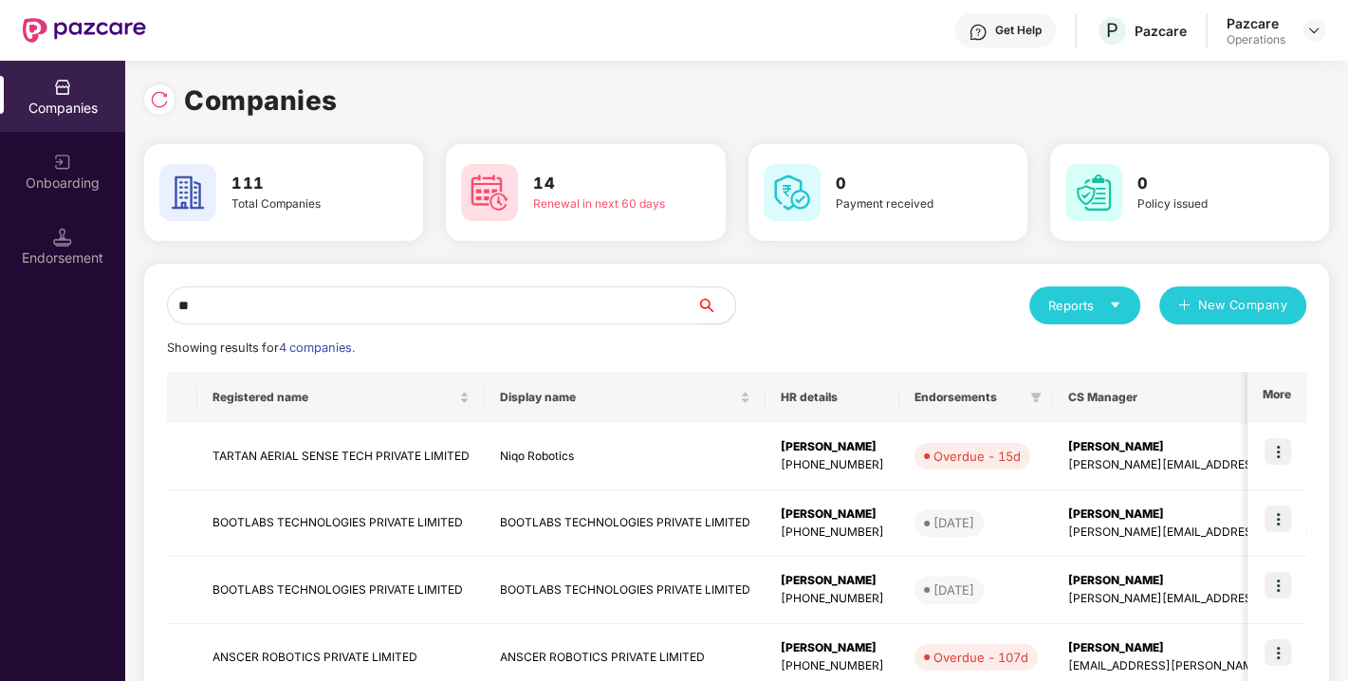
type input "*"
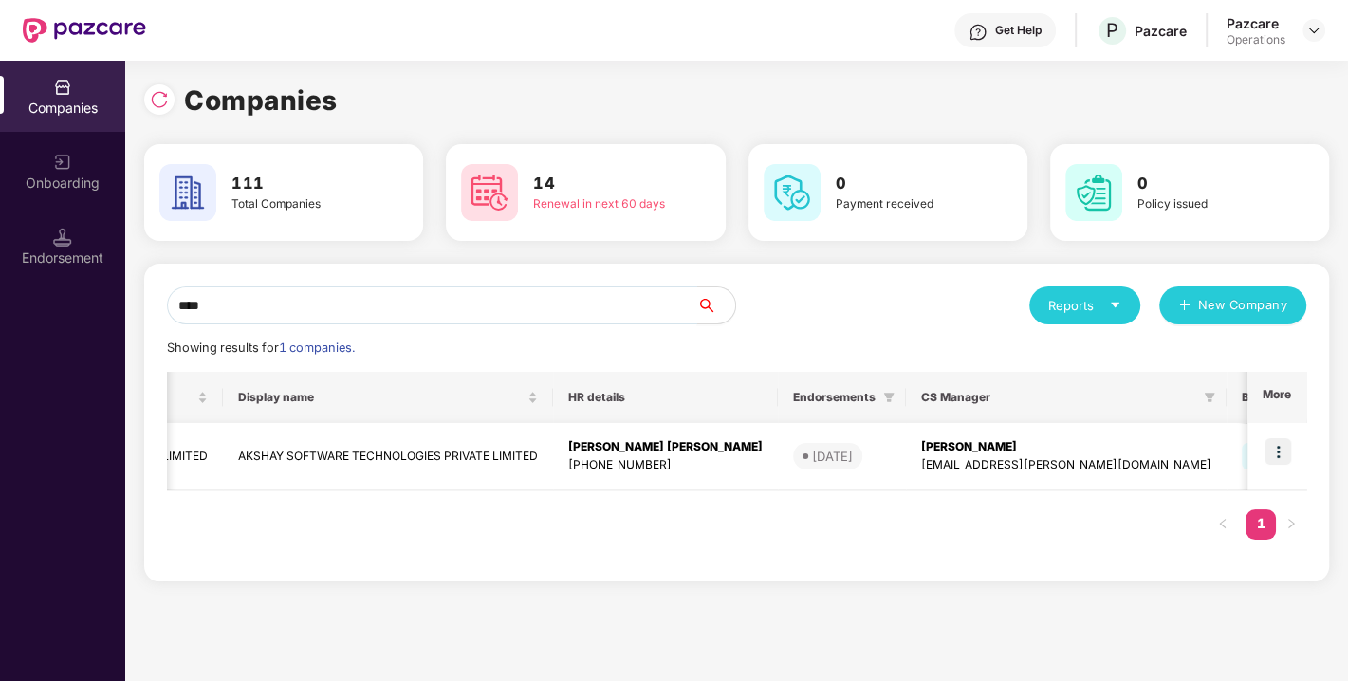
scroll to position [0, 307]
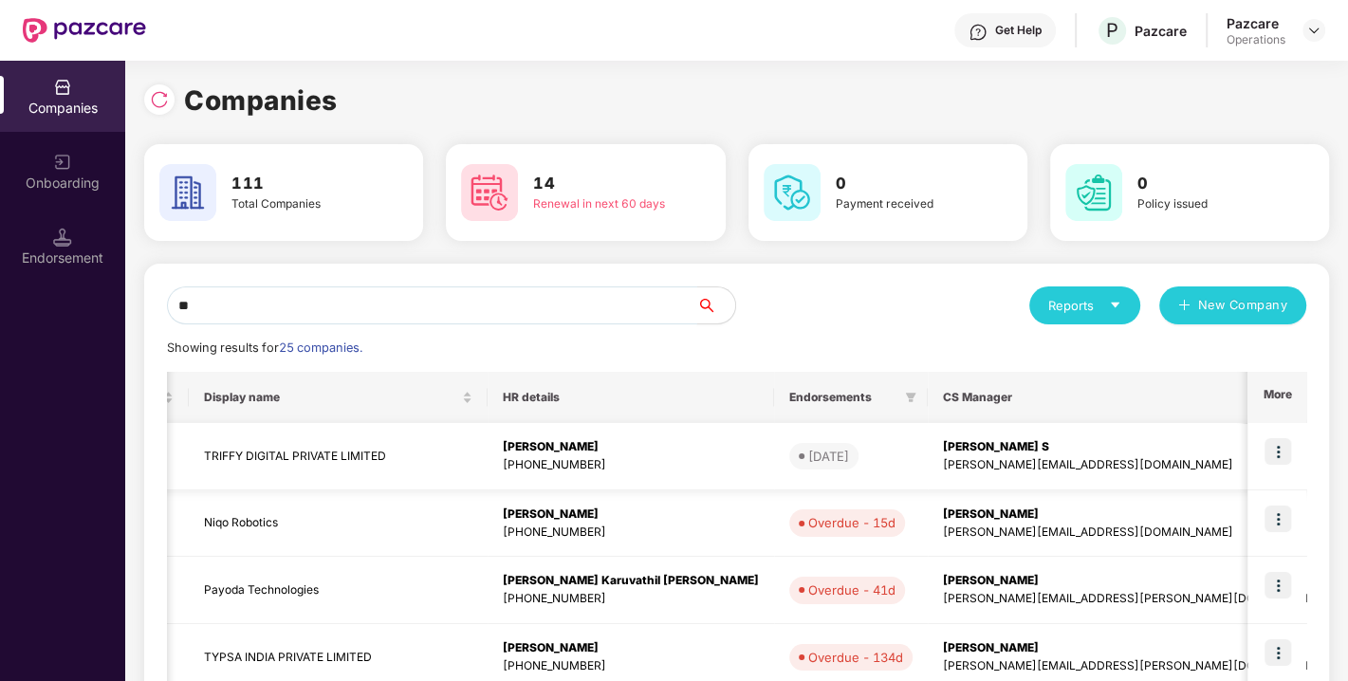
type input "*"
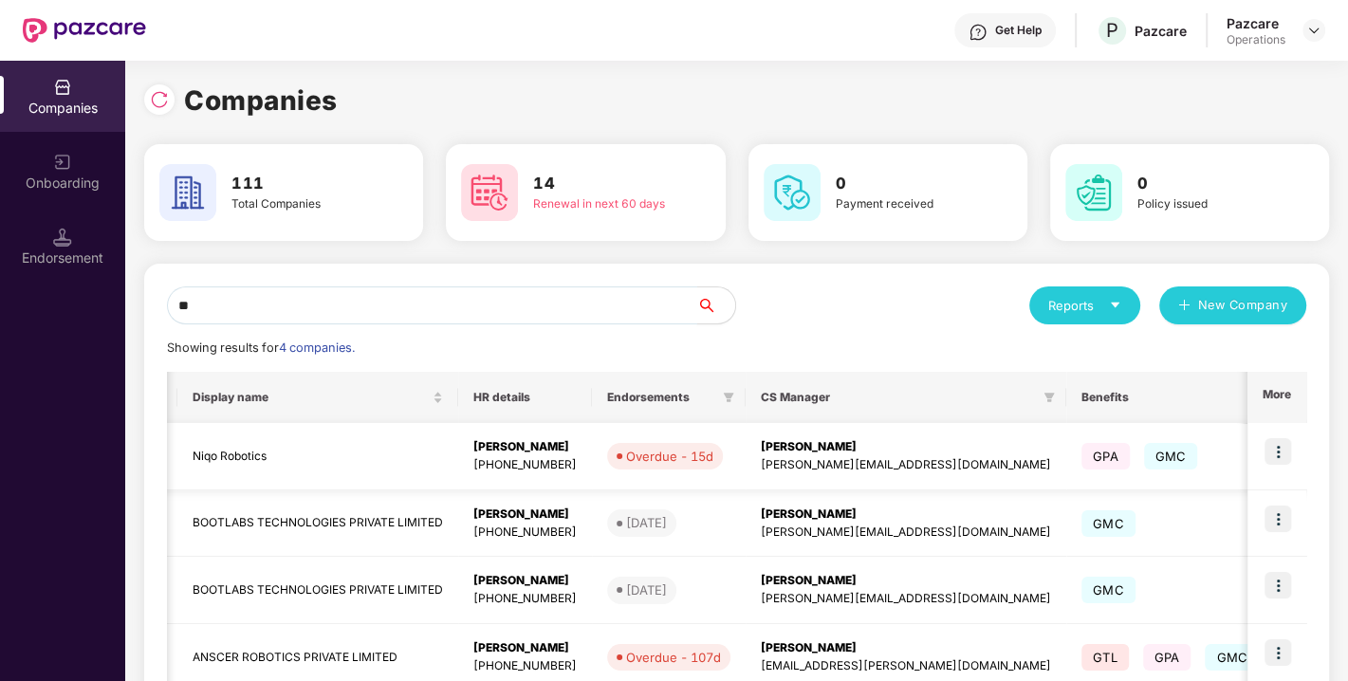
type input "*"
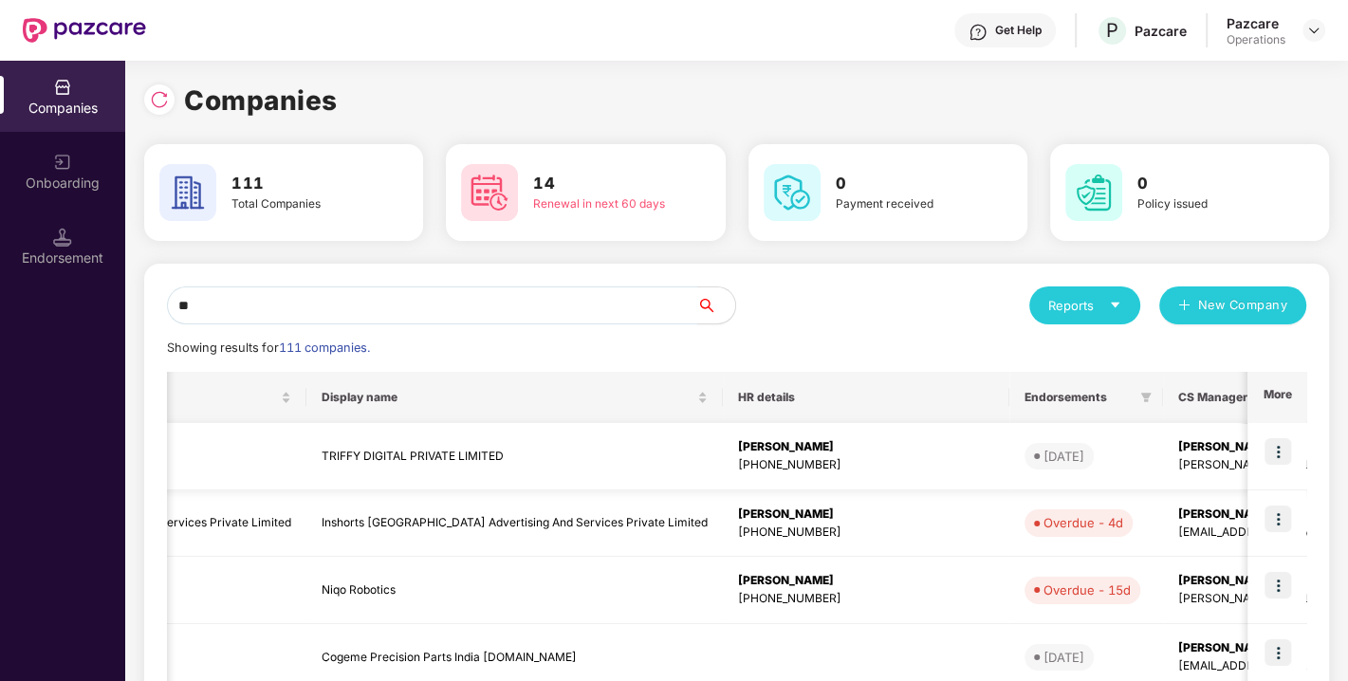
scroll to position [0, 0]
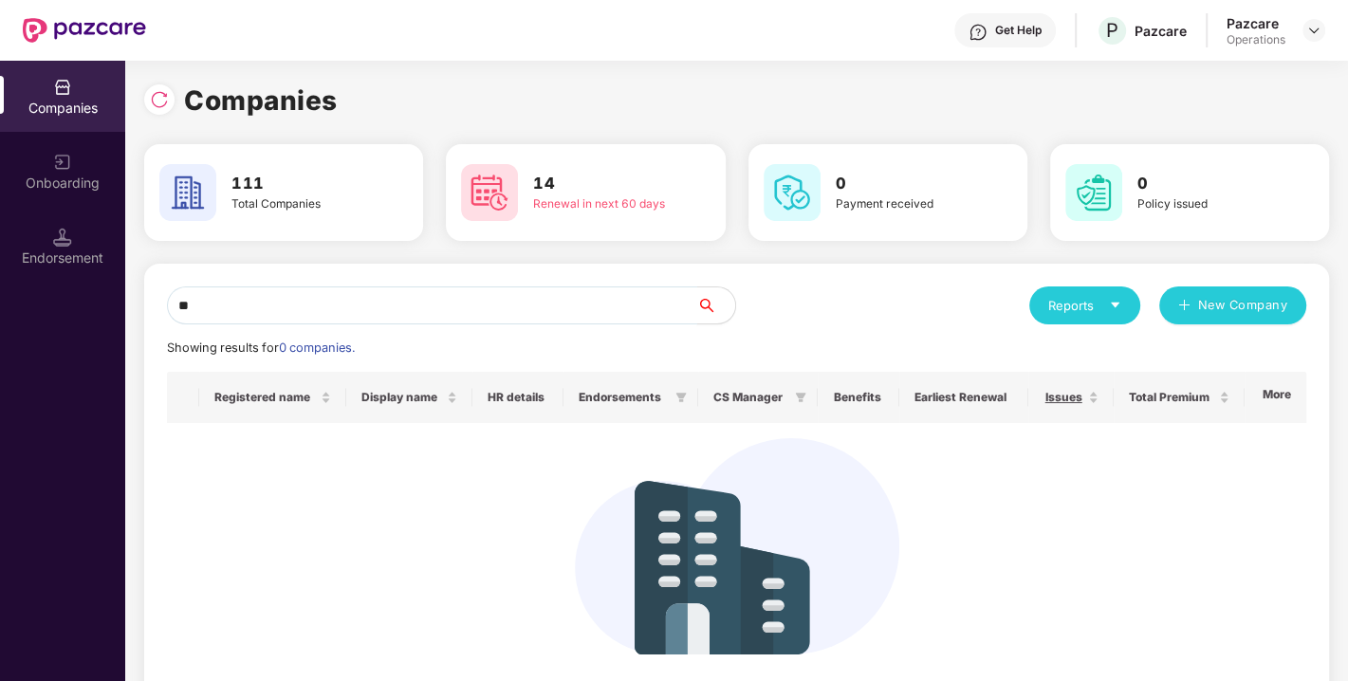
type input "*"
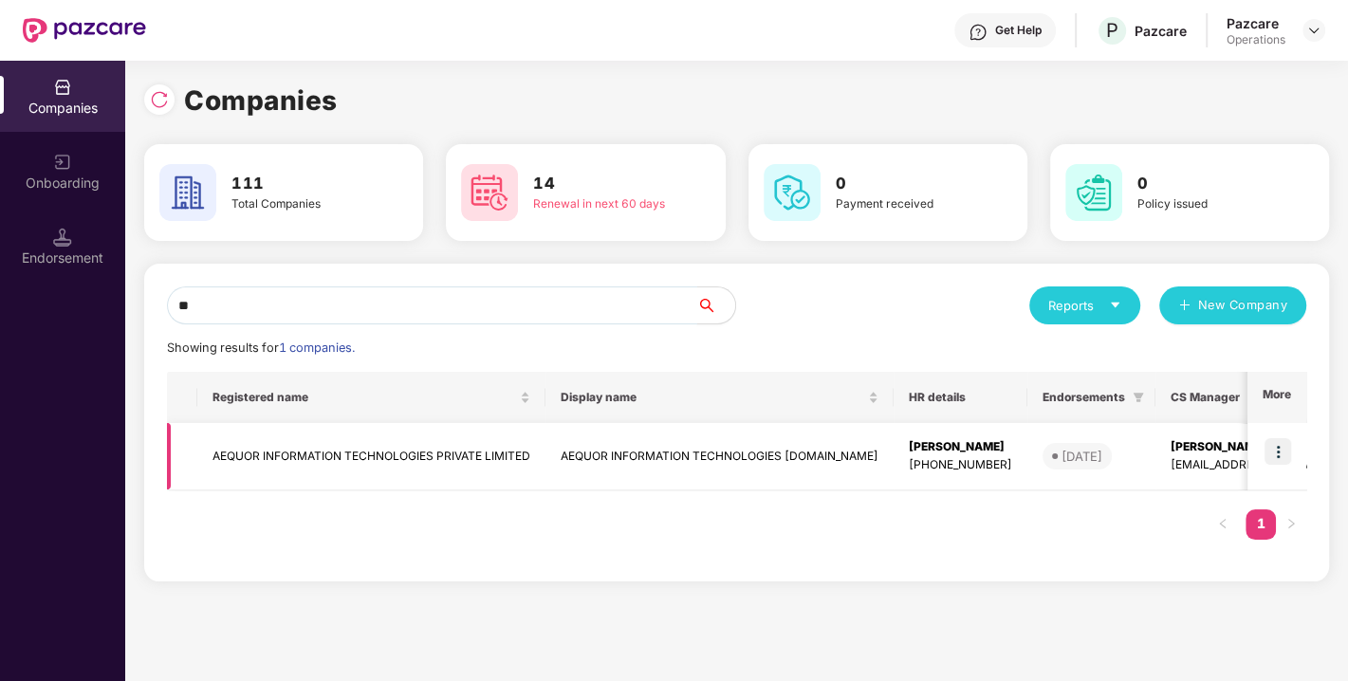
type input "*"
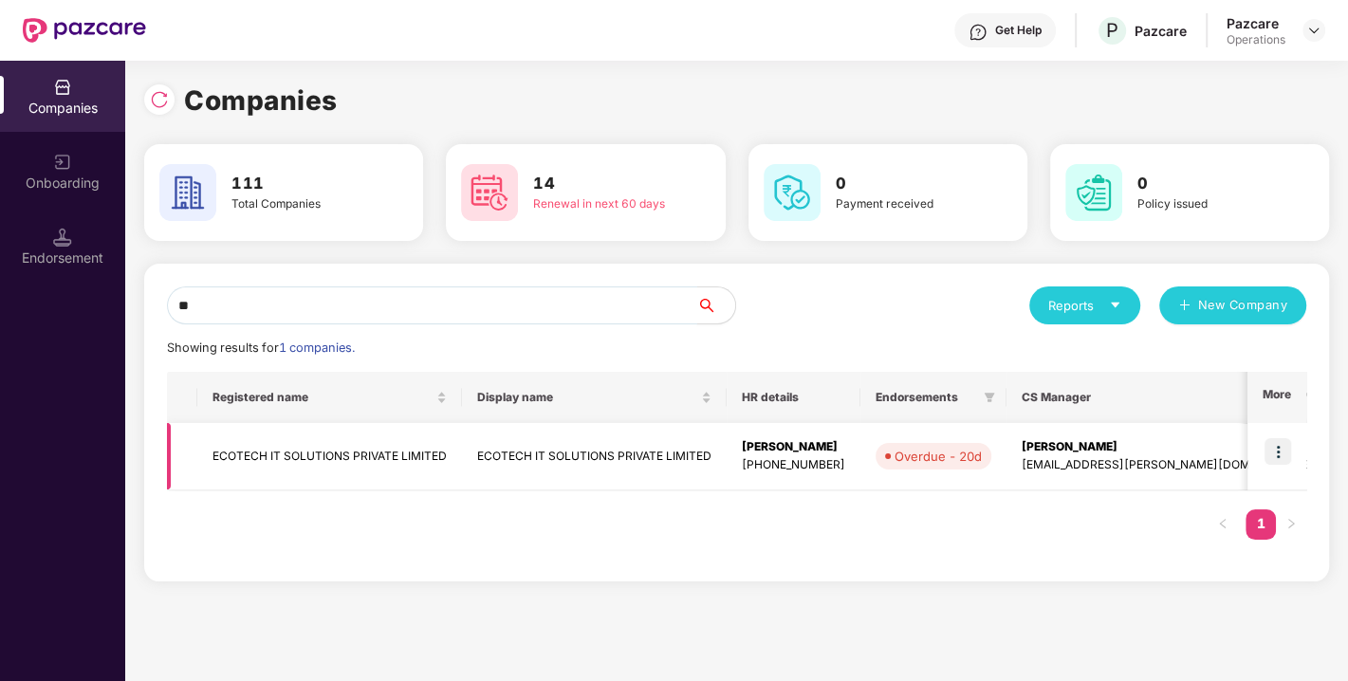
type input "*"
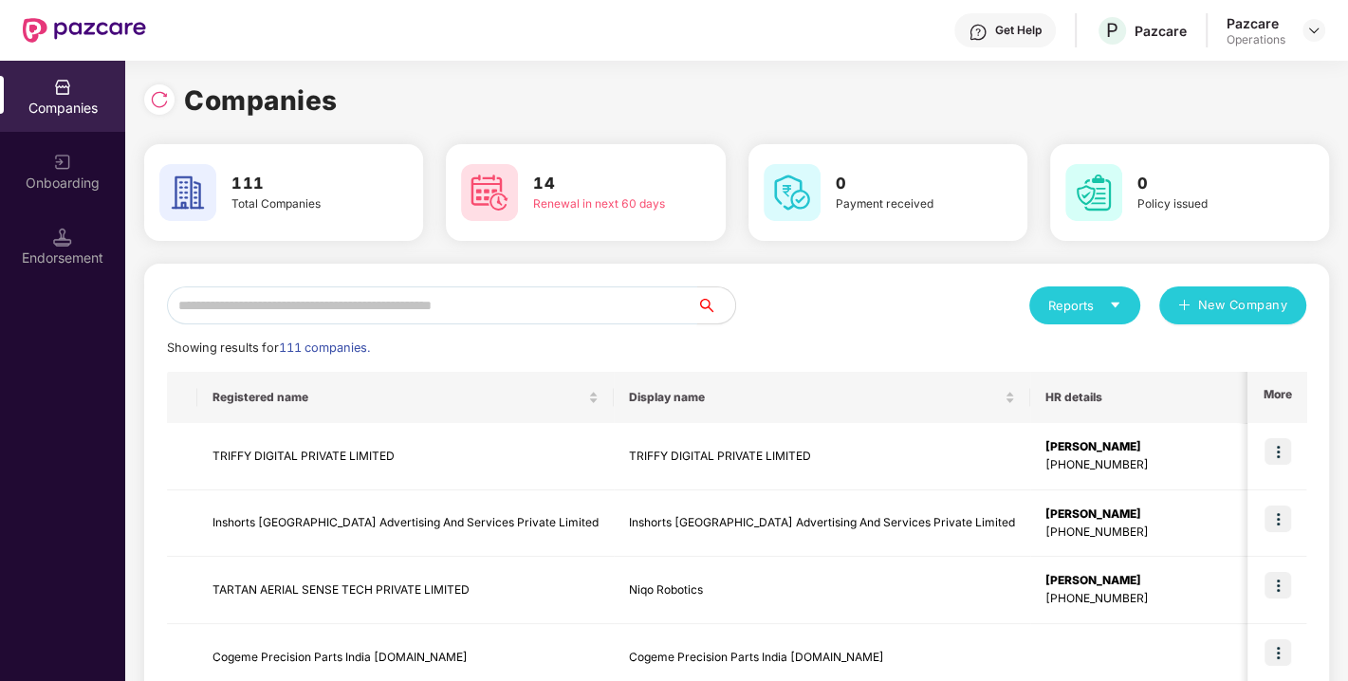
click at [577, 301] on input "text" at bounding box center [432, 306] width 530 height 38
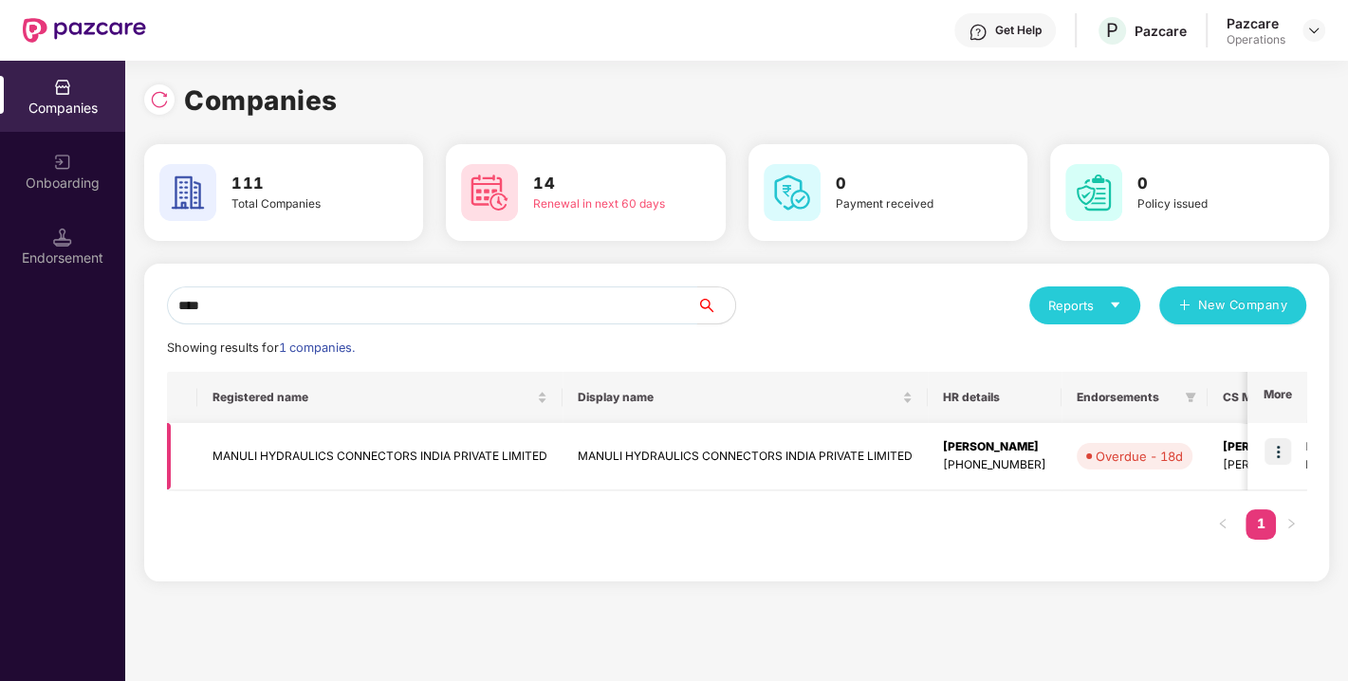
type input "****"
click at [301, 451] on td "MANULI HYDRAULICS CONNECTORS INDIA PRIVATE LIMITED" at bounding box center [379, 456] width 365 height 67
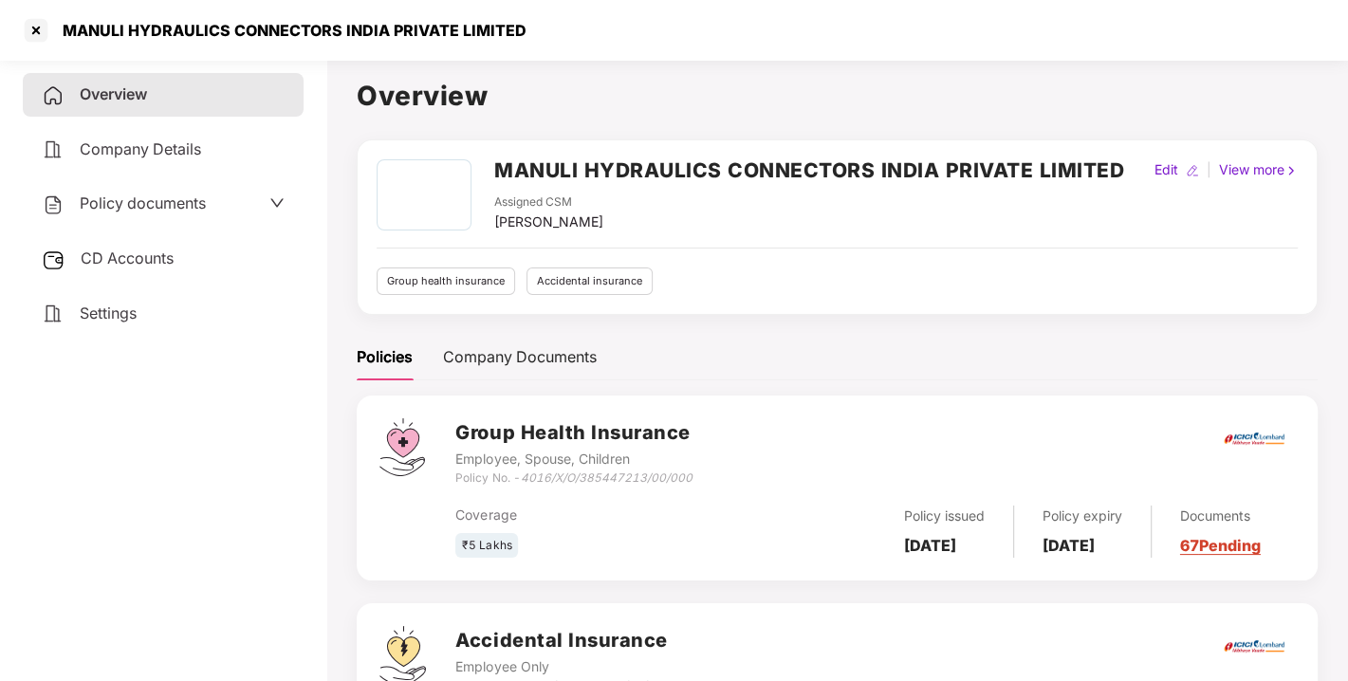
click at [154, 35] on div "MANULI HYDRAULICS CONNECTORS INDIA PRIVATE LIMITED" at bounding box center [288, 30] width 475 height 19
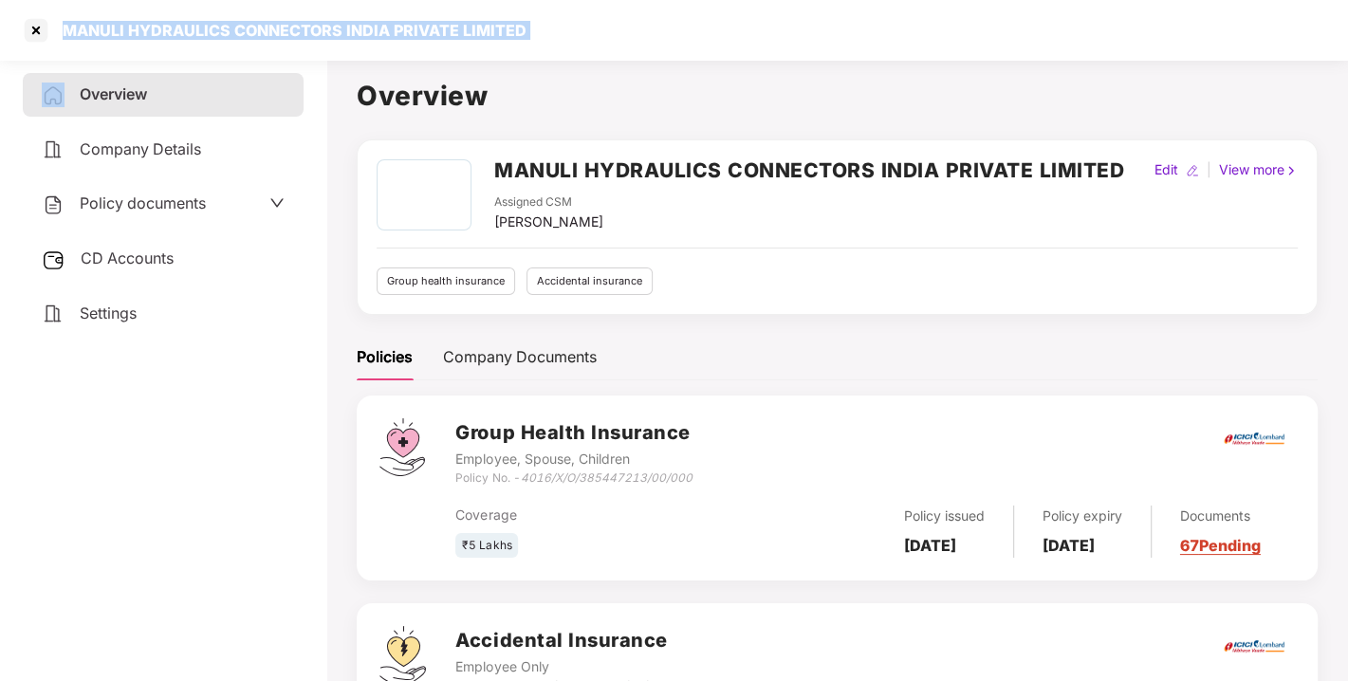
copy div "MANULI HYDRAULICS CONNECTORS INDIA PRIVATE LIMITED"
click at [154, 35] on div "MANULI HYDRAULICS CONNECTORS INDIA PRIVATE LIMITED" at bounding box center [288, 30] width 475 height 19
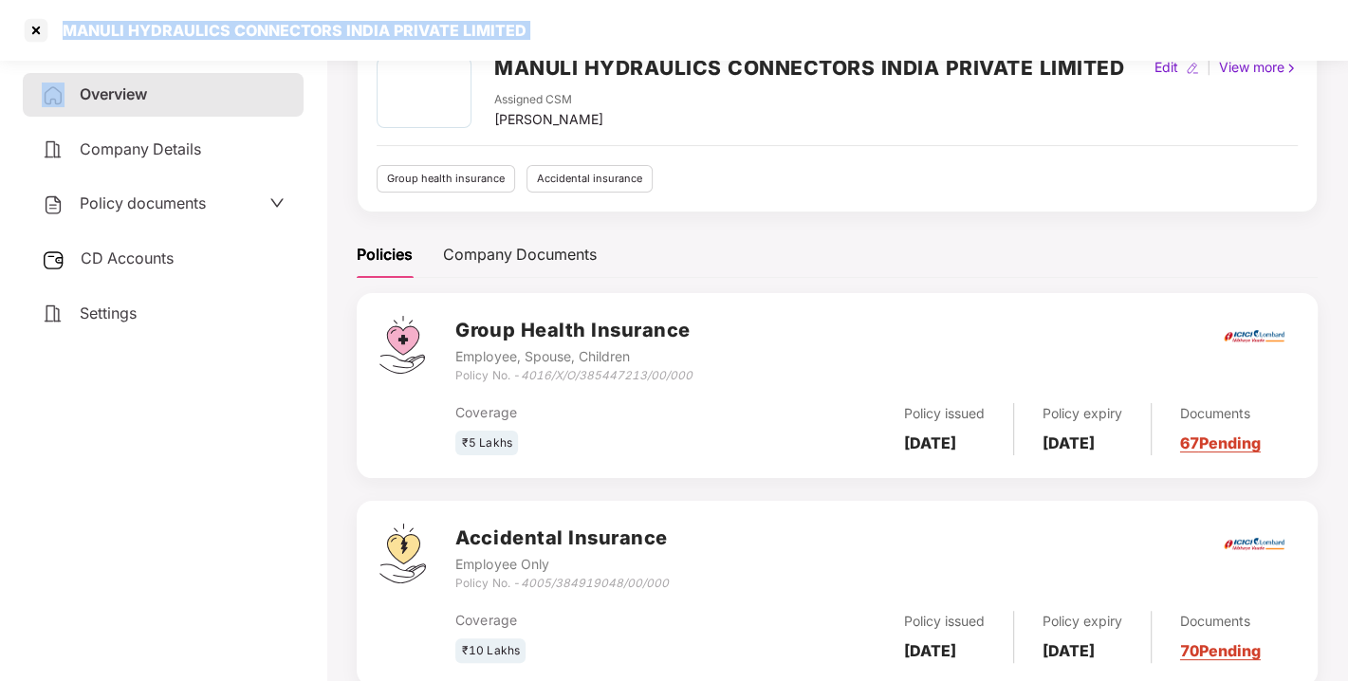
scroll to position [105, 0]
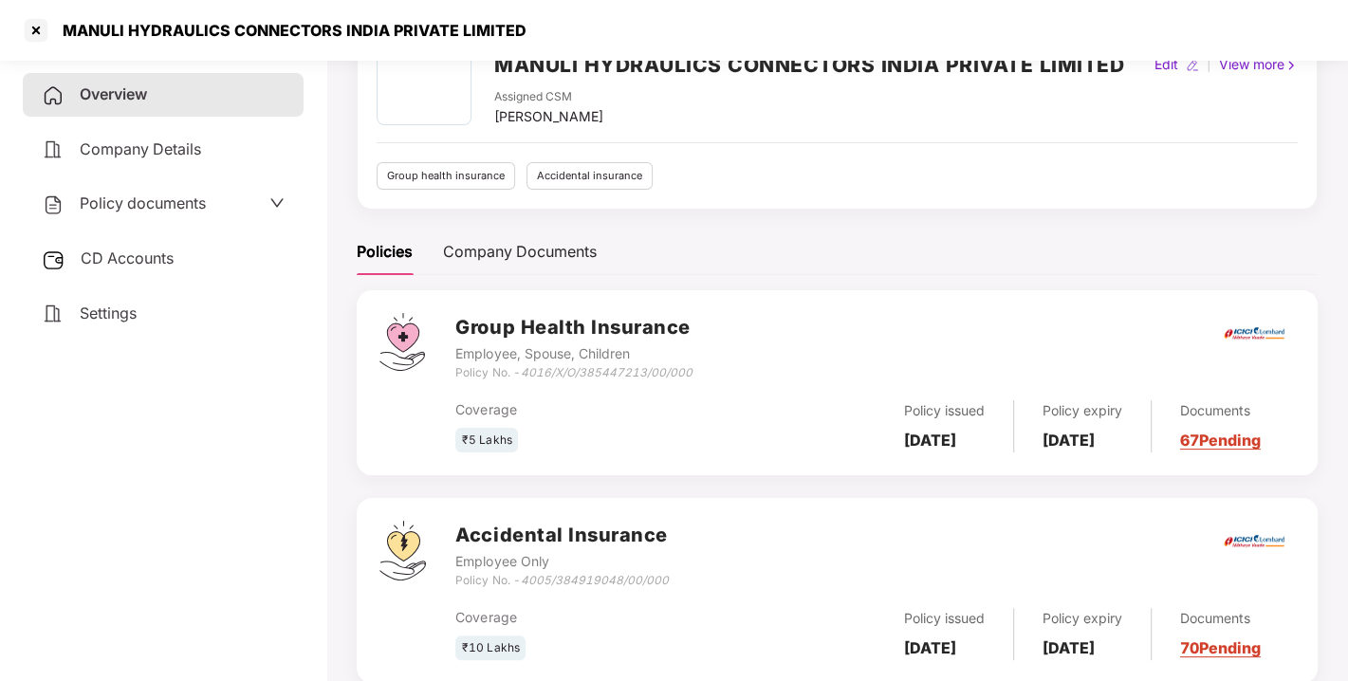
click at [585, 365] on icon "4016/X/O/385447213/00/000" at bounding box center [606, 372] width 172 height 14
copy div "Policy No. - 4016/X/O/385447213/00/000"
click at [585, 365] on icon "4016/X/O/385447213/00/000" at bounding box center [606, 372] width 172 height 14
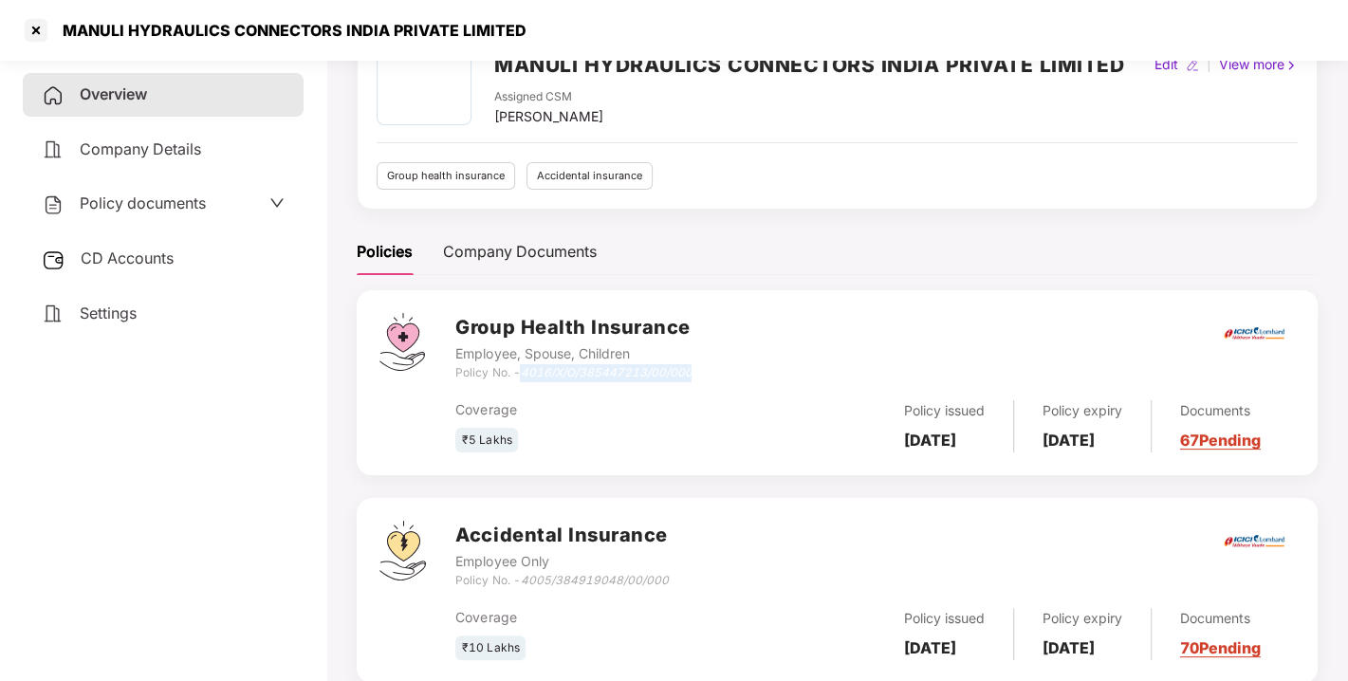
drag, startPoint x: 526, startPoint y: 374, endPoint x: 693, endPoint y: 370, distance: 167.0
click at [693, 370] on div "Group Health Insurance Employee, Spouse, Children Policy No. - 4016/X/O/3854472…" at bounding box center [875, 347] width 840 height 68
copy icon "4016/X/O/385447213/00/000"
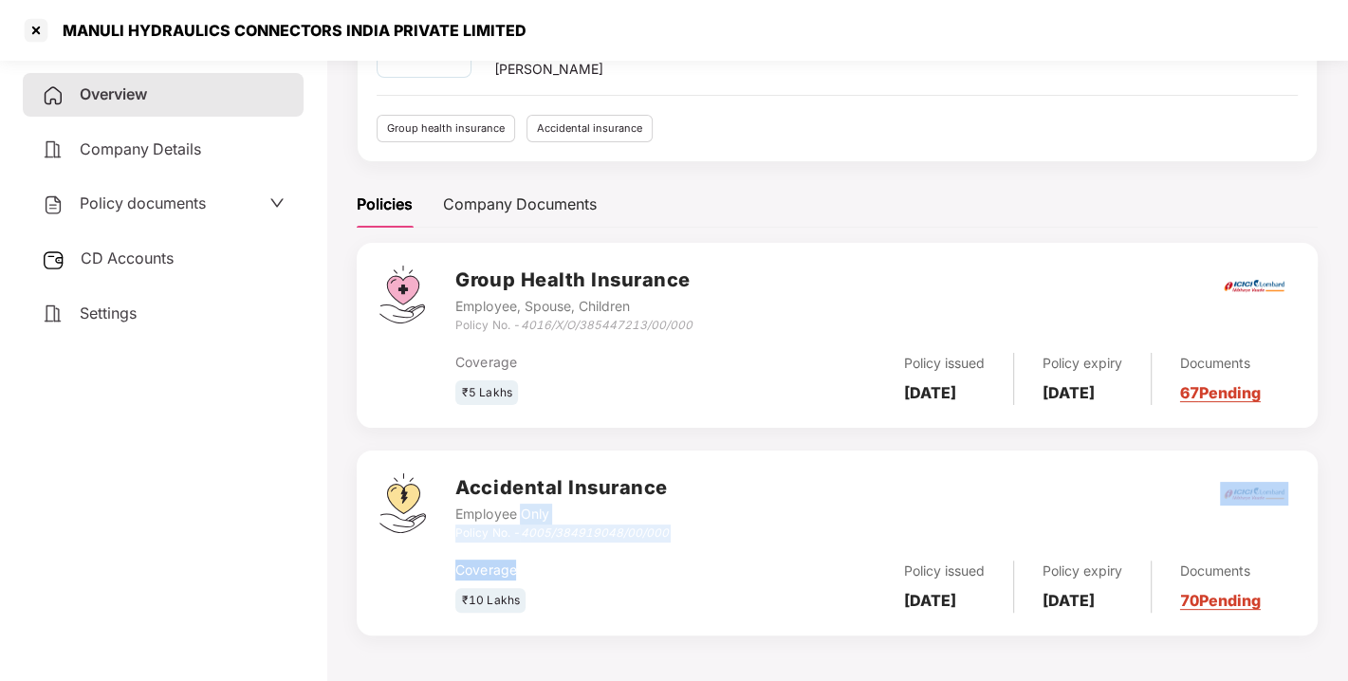
drag, startPoint x: 525, startPoint y: 517, endPoint x: 656, endPoint y: 552, distance: 136.5
click at [656, 552] on div "Accidental Insurance Employee Only Policy No. - 4005/384919048/00/000 Coverage …" at bounding box center [875, 542] width 840 height 139
click at [656, 552] on div "Coverage ₹10 Lakhs Policy issued [DATE] Policy expiry [DATE] Documents 70 Pendi…" at bounding box center [875, 578] width 840 height 71
drag, startPoint x: 526, startPoint y: 526, endPoint x: 677, endPoint y: 523, distance: 151.8
click at [677, 523] on div "Accidental Insurance Employee Only Policy No. - 4005/384919048/00/000" at bounding box center [875, 507] width 840 height 68
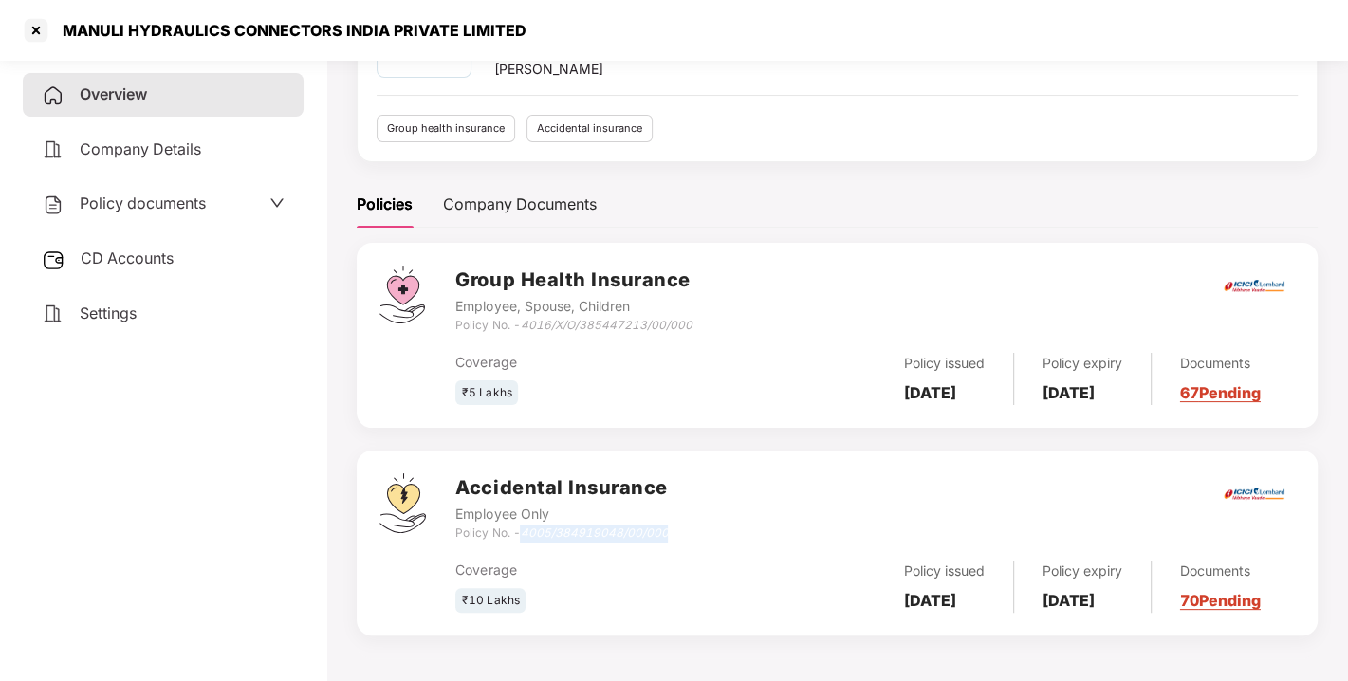
copy icon "4005/384919048/00/000"
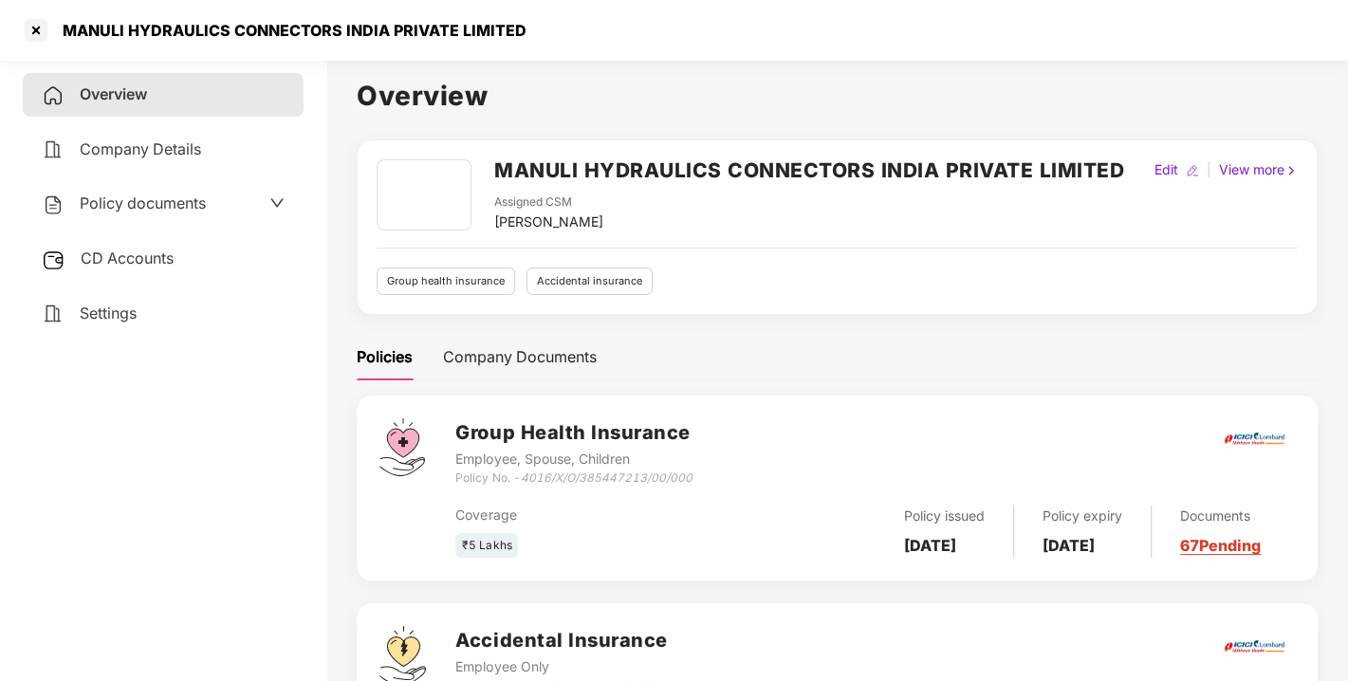
click at [159, 266] on span "CD Accounts" at bounding box center [127, 258] width 93 height 19
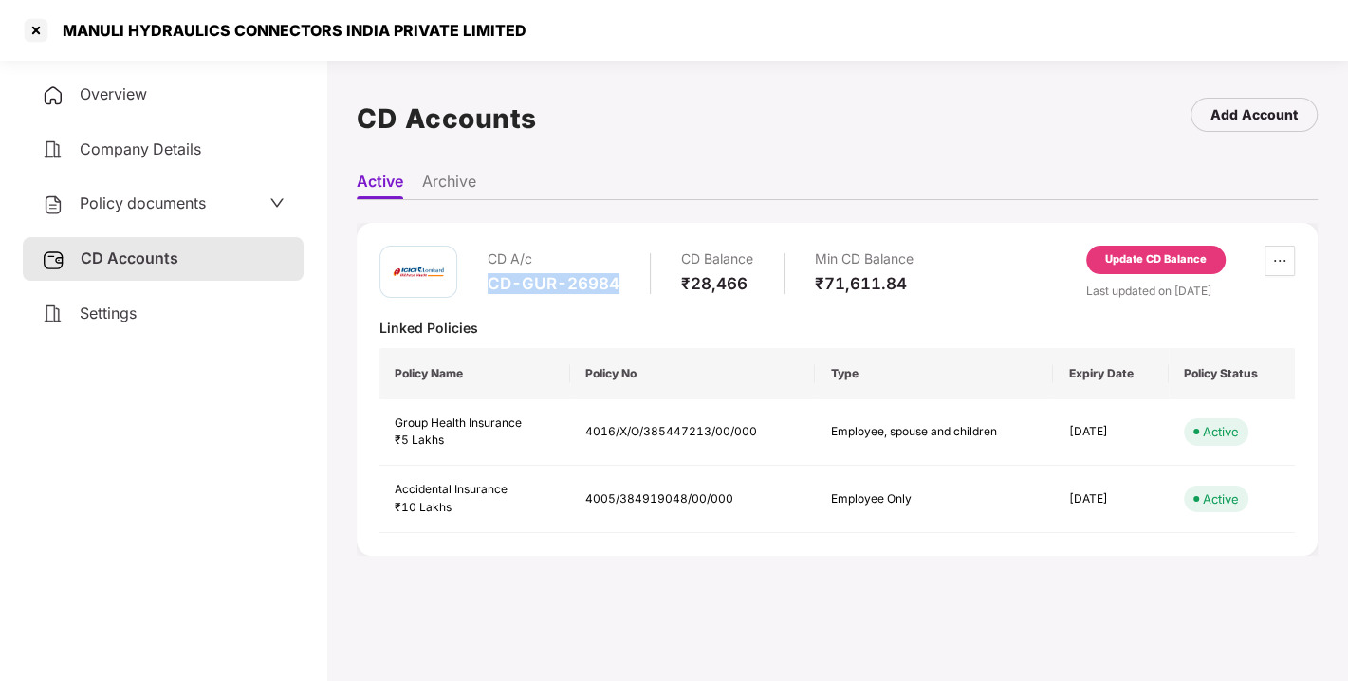
drag, startPoint x: 485, startPoint y: 285, endPoint x: 620, endPoint y: 281, distance: 135.7
click at [620, 281] on div "CD A/c CD-GUR-26984 CD Balance ₹28,466 Min CD Balance ₹71,611.84" at bounding box center [646, 273] width 534 height 54
copy div "CD-GUR-26984"
click at [30, 29] on div at bounding box center [36, 30] width 30 height 30
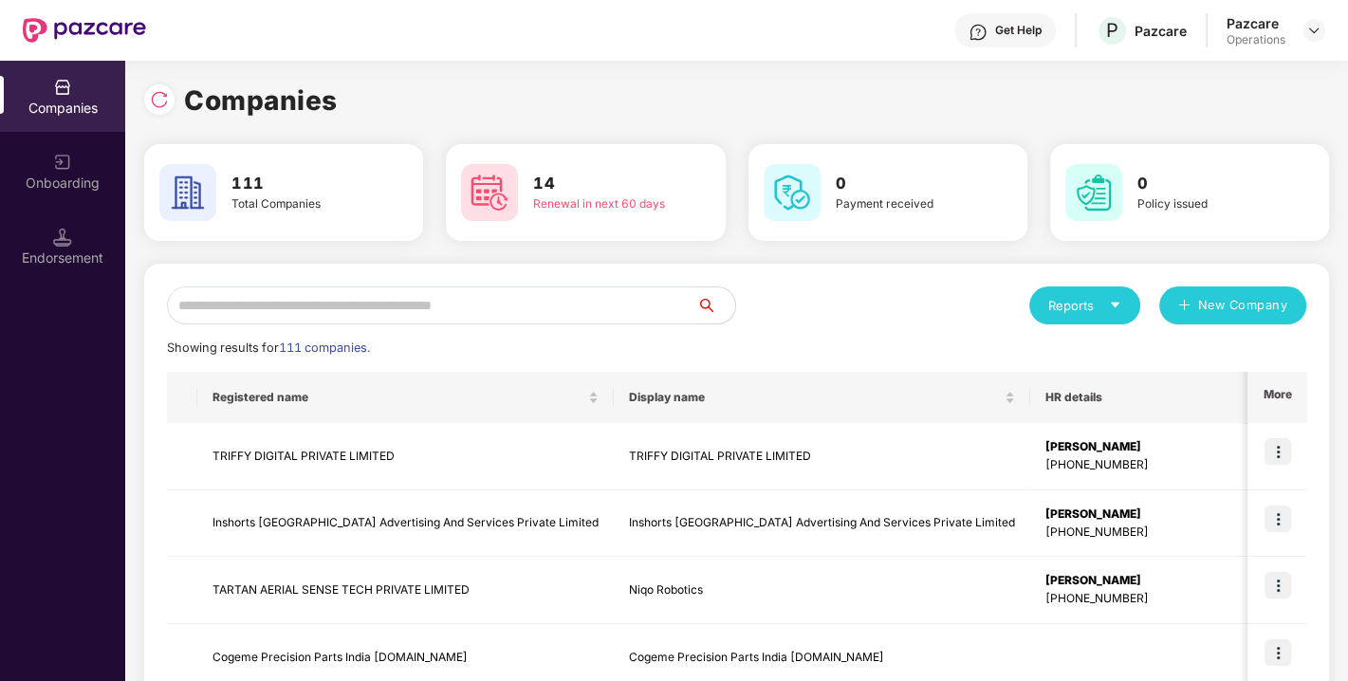
click at [395, 296] on input "text" at bounding box center [432, 306] width 530 height 38
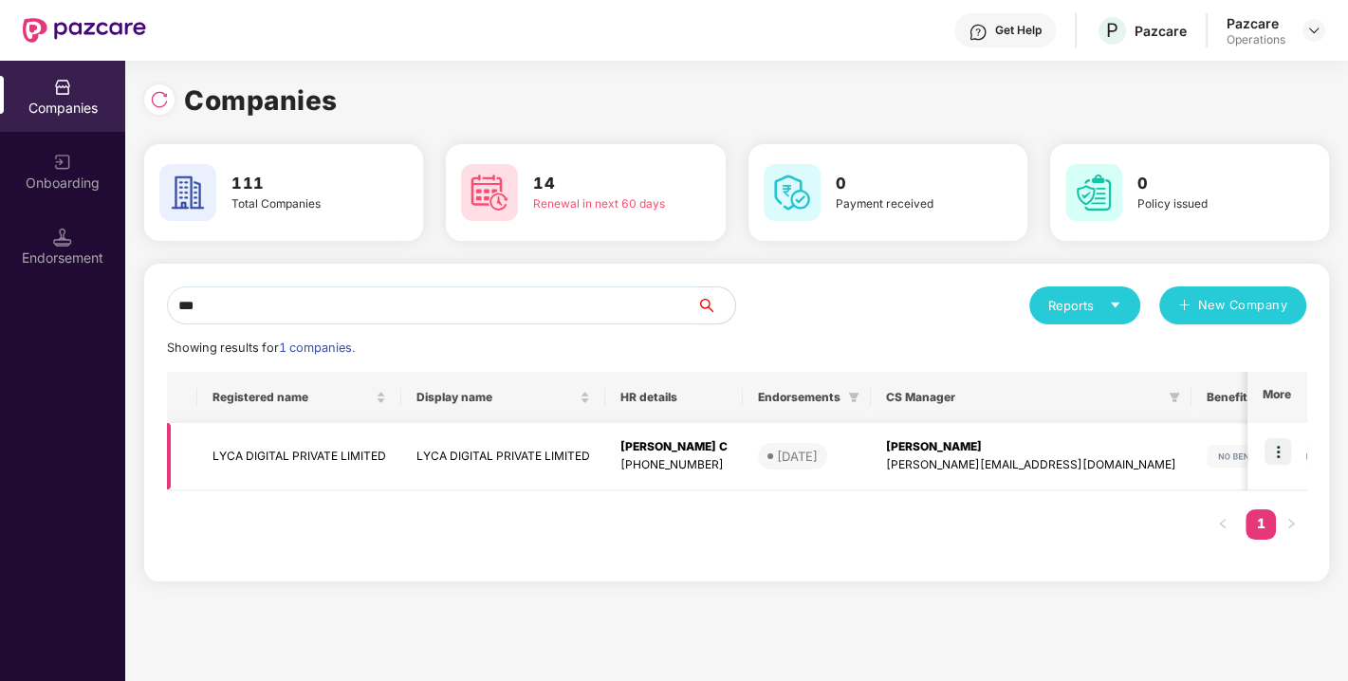
type input "***"
click at [317, 446] on td "LYCA DIGITAL PRIVATE LIMITED" at bounding box center [299, 456] width 204 height 67
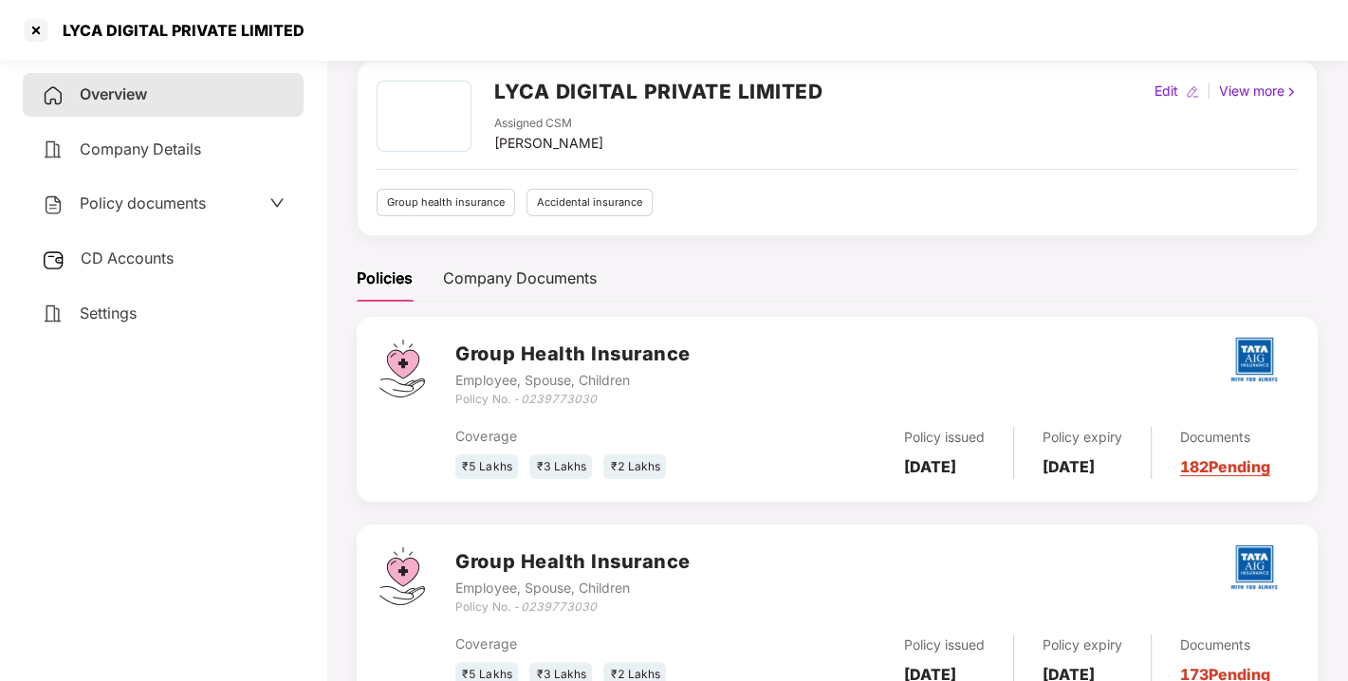
scroll to position [92, 0]
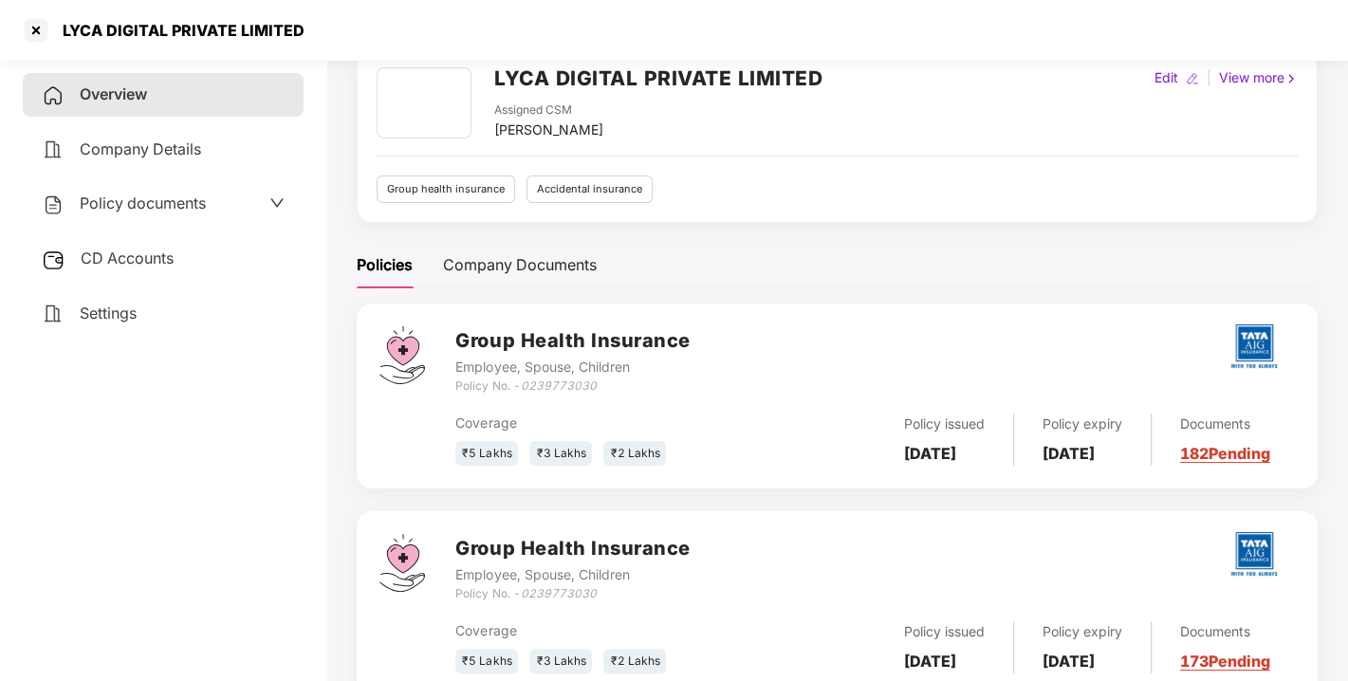
click at [113, 250] on span "CD Accounts" at bounding box center [127, 258] width 93 height 19
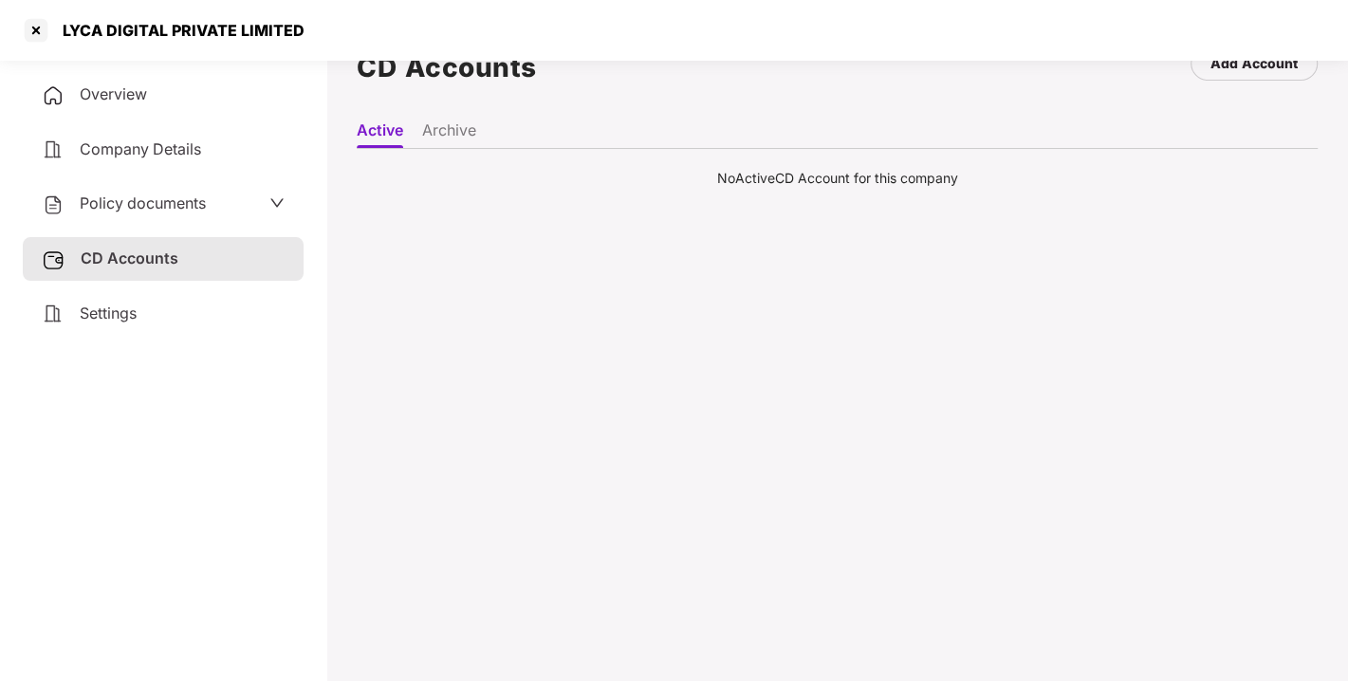
scroll to position [0, 0]
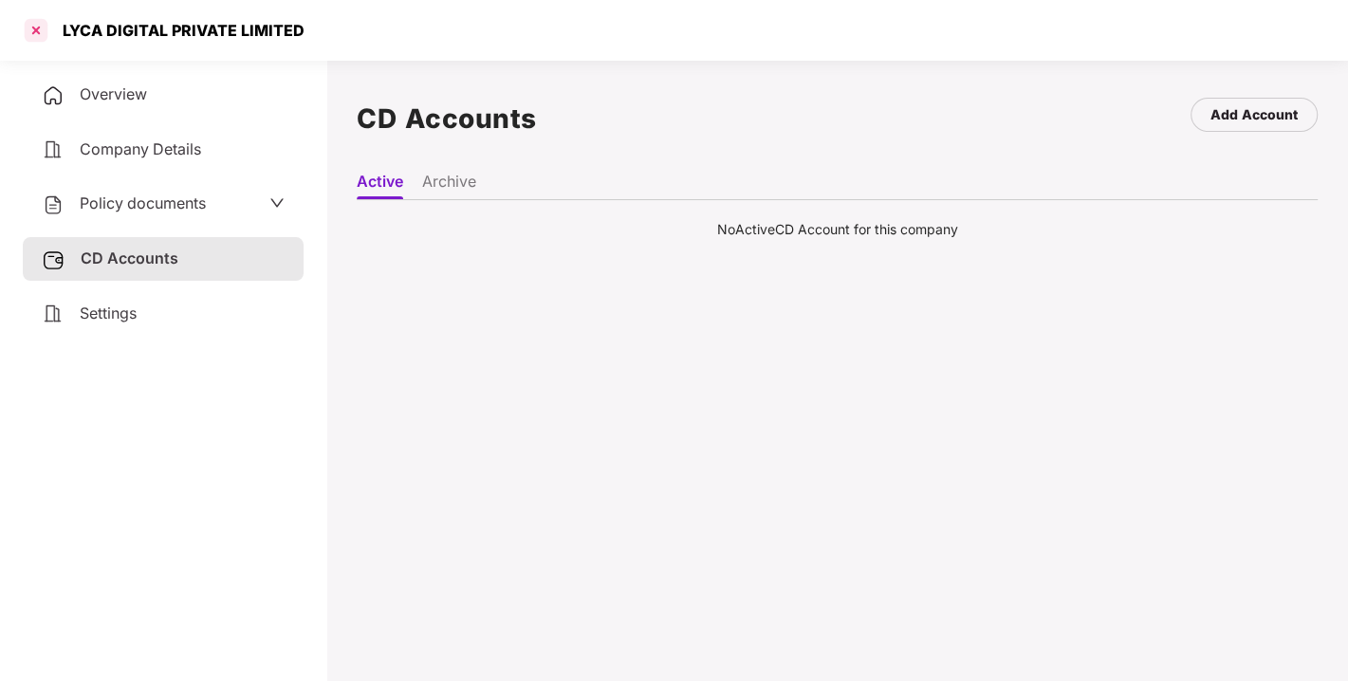
click at [35, 32] on div at bounding box center [36, 30] width 30 height 30
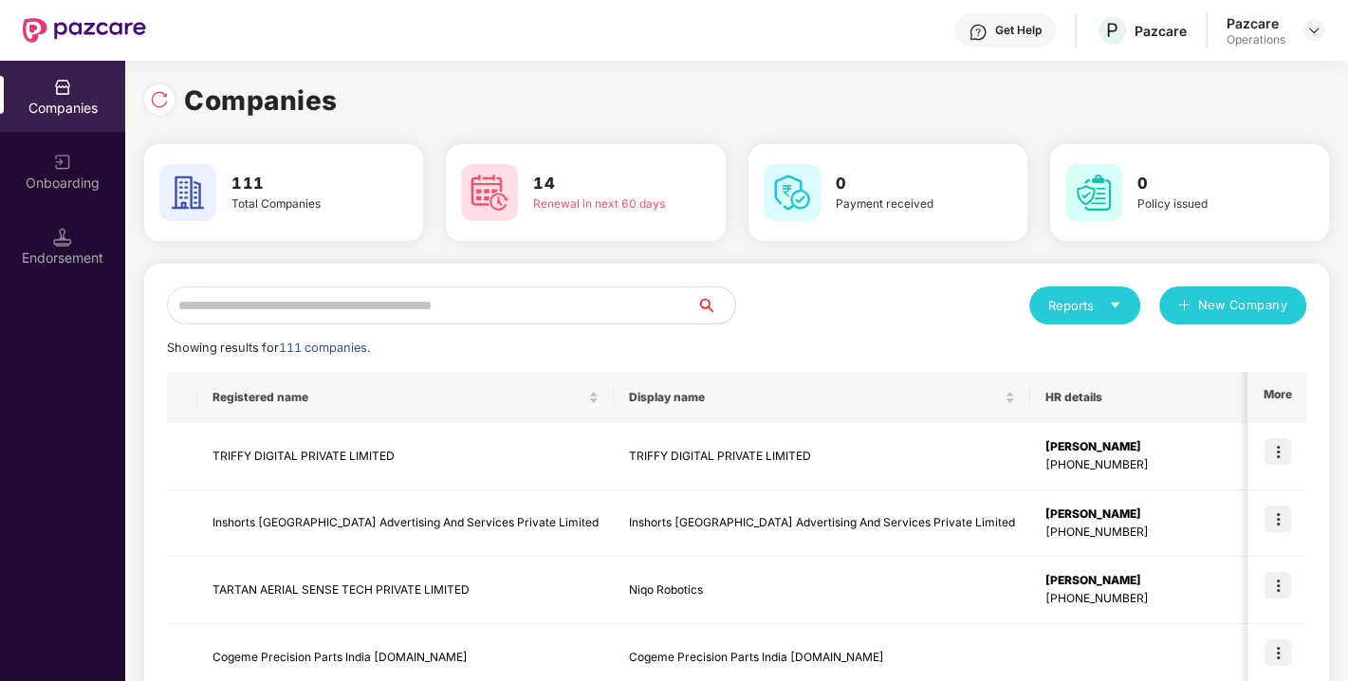
click at [272, 305] on input "text" at bounding box center [432, 306] width 530 height 38
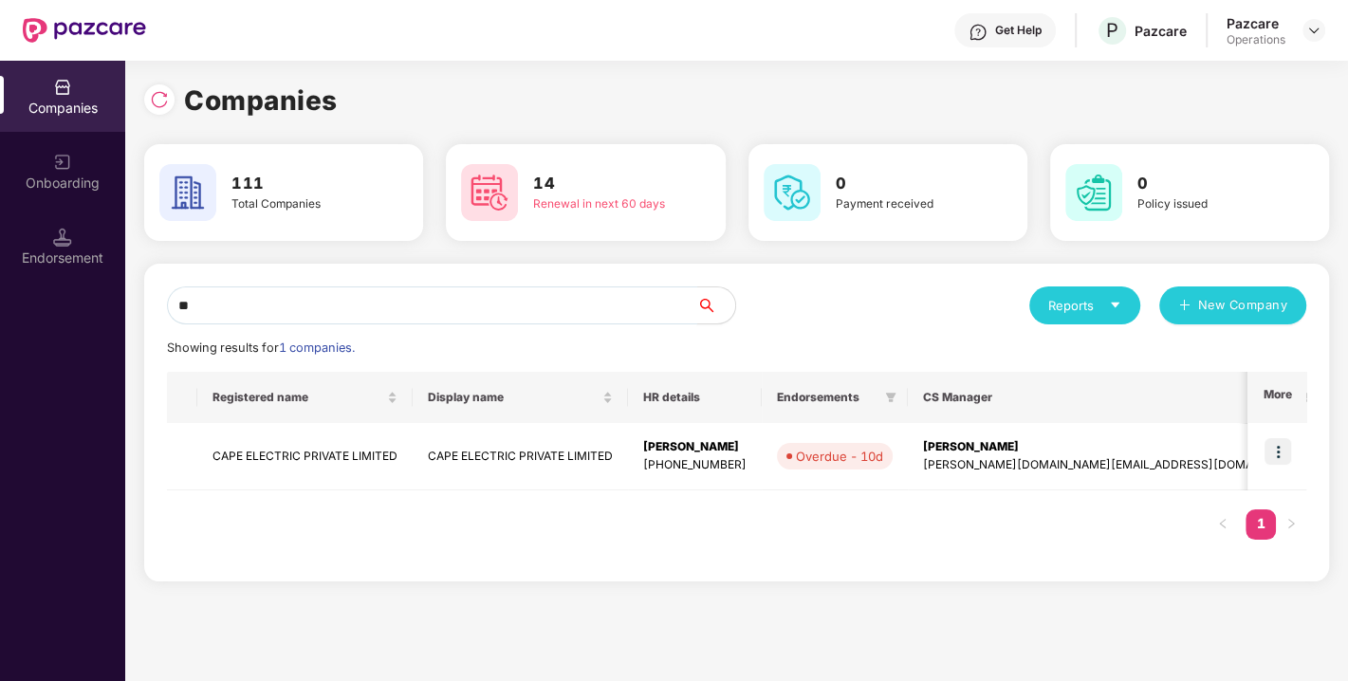
type input "*"
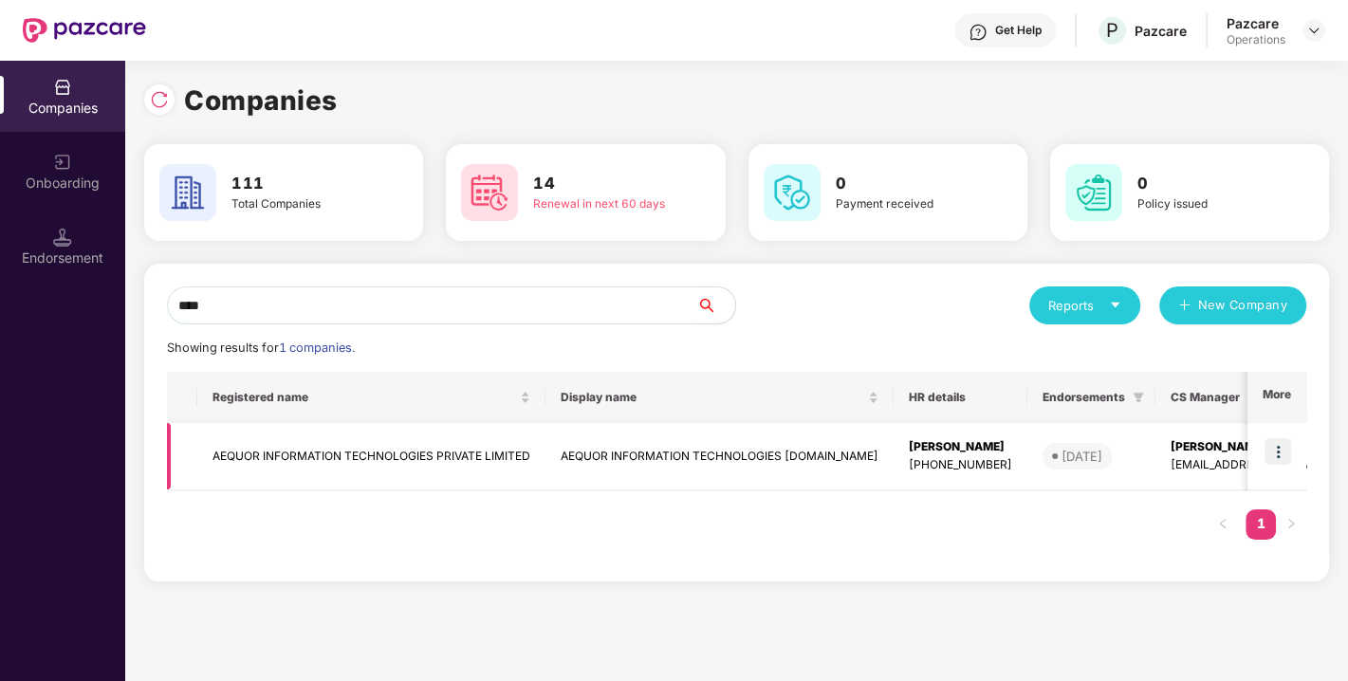
type input "****"
click at [426, 451] on td "AEQUOR INFORMATION TECHNOLOGIES PRIVATE LIMITED" at bounding box center [371, 456] width 348 height 67
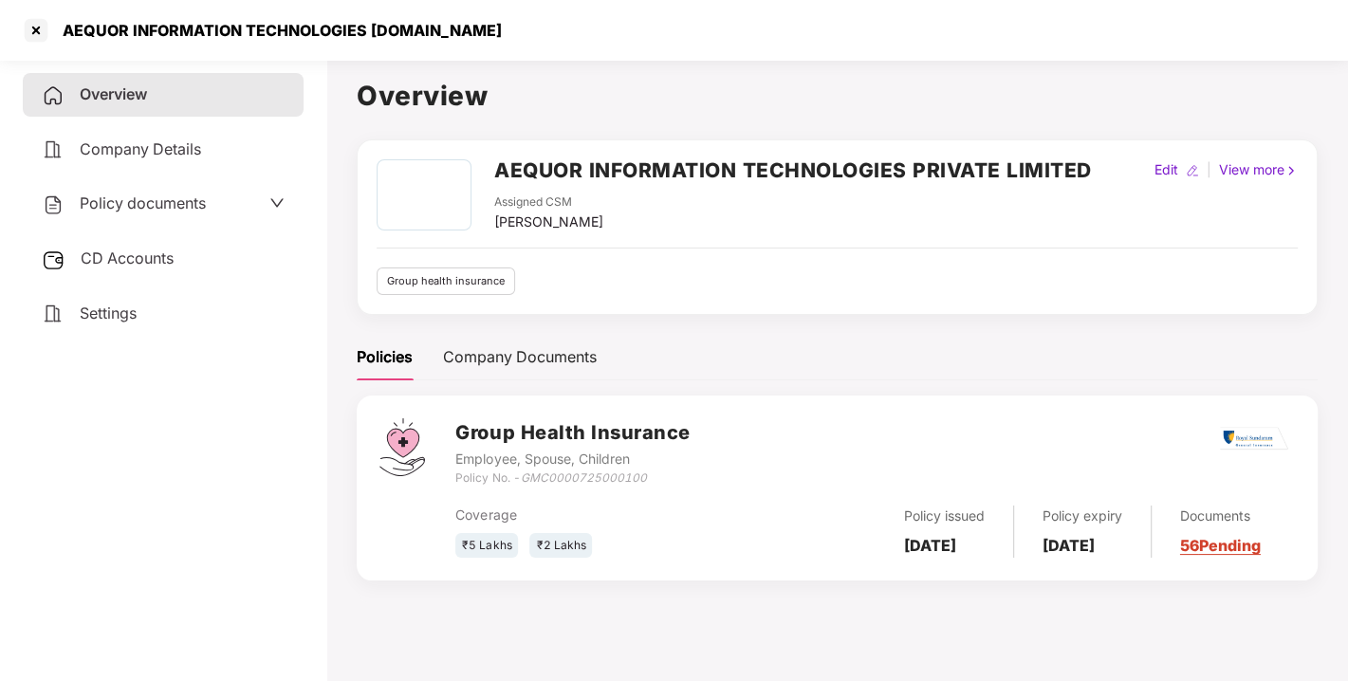
click at [114, 197] on span "Policy documents" at bounding box center [143, 203] width 126 height 19
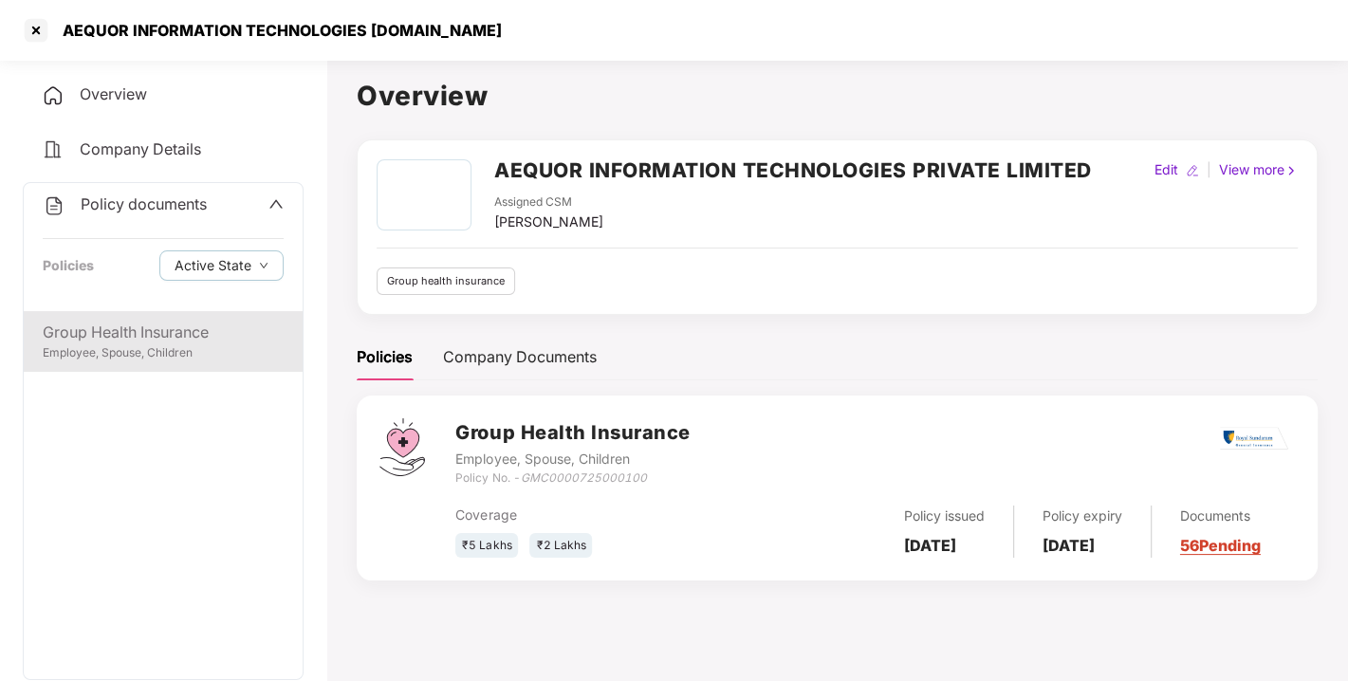
click at [149, 328] on div "Group Health Insurance" at bounding box center [163, 333] width 241 height 24
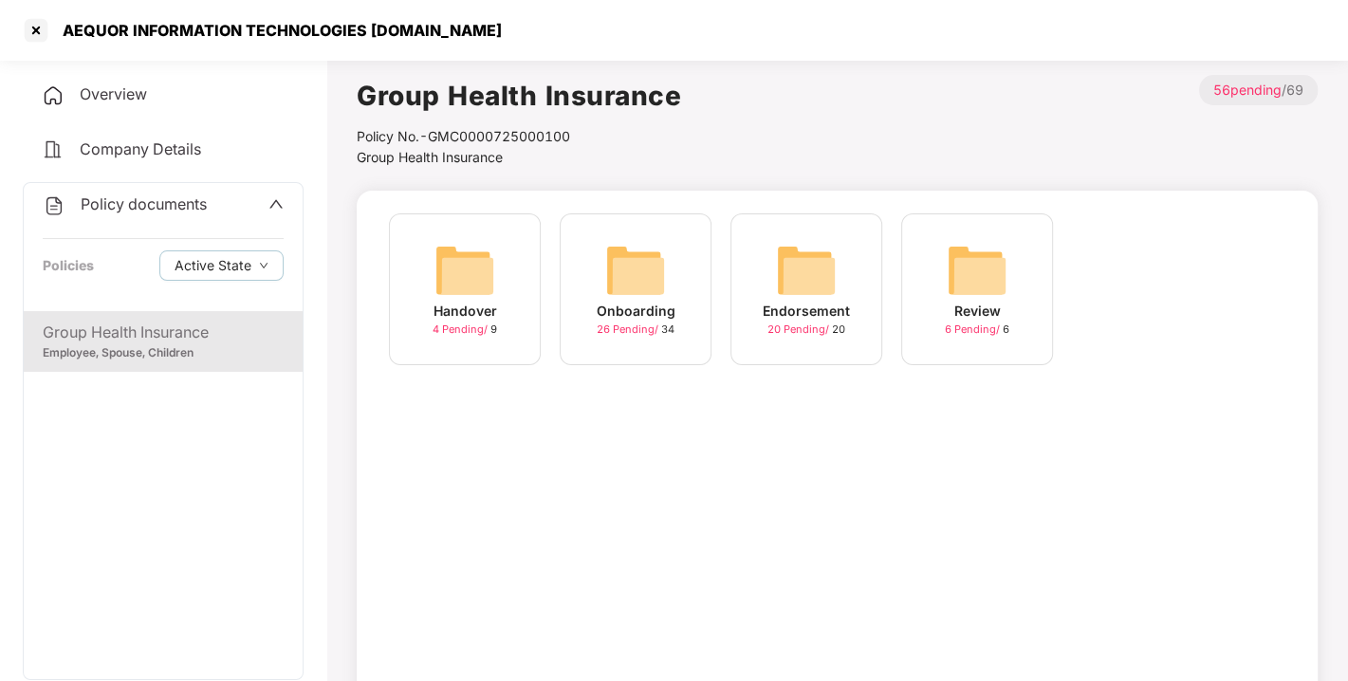
click at [772, 251] on div "Endorsement 20 Pending / 20" at bounding box center [806, 289] width 152 height 152
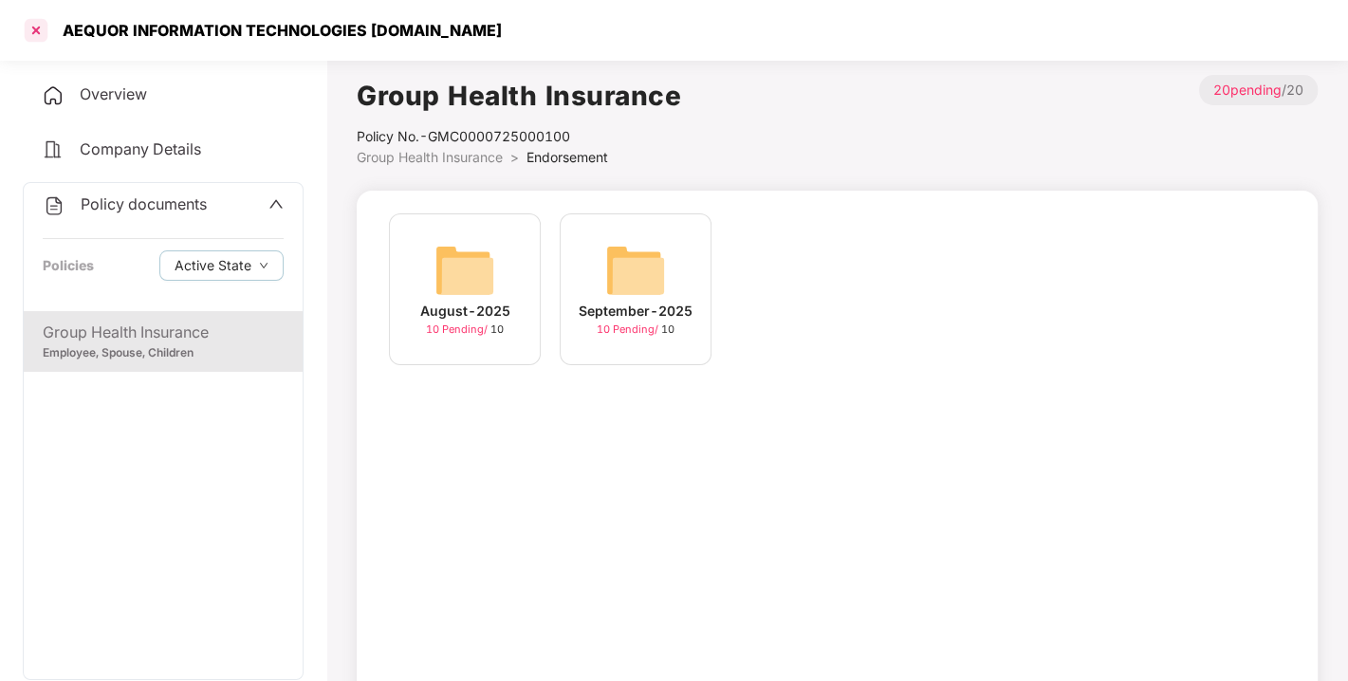
click at [27, 29] on div at bounding box center [36, 30] width 30 height 30
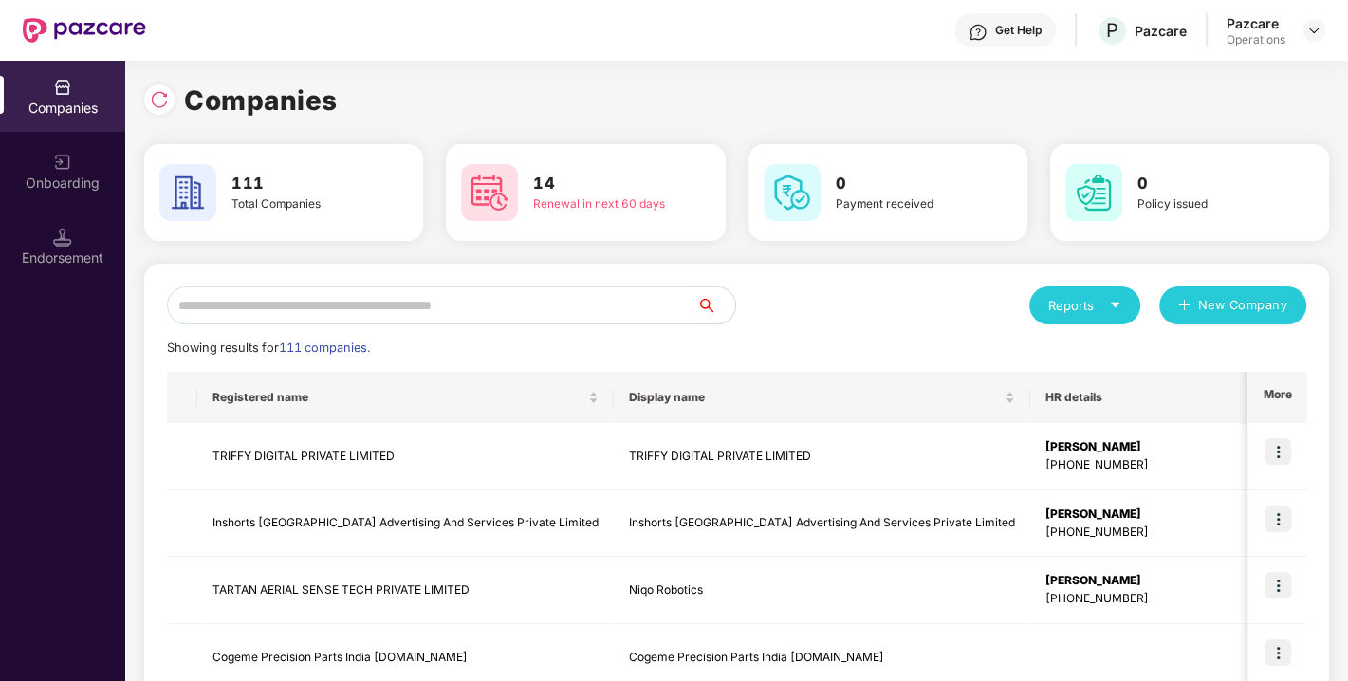
click at [455, 305] on input "text" at bounding box center [432, 306] width 530 height 38
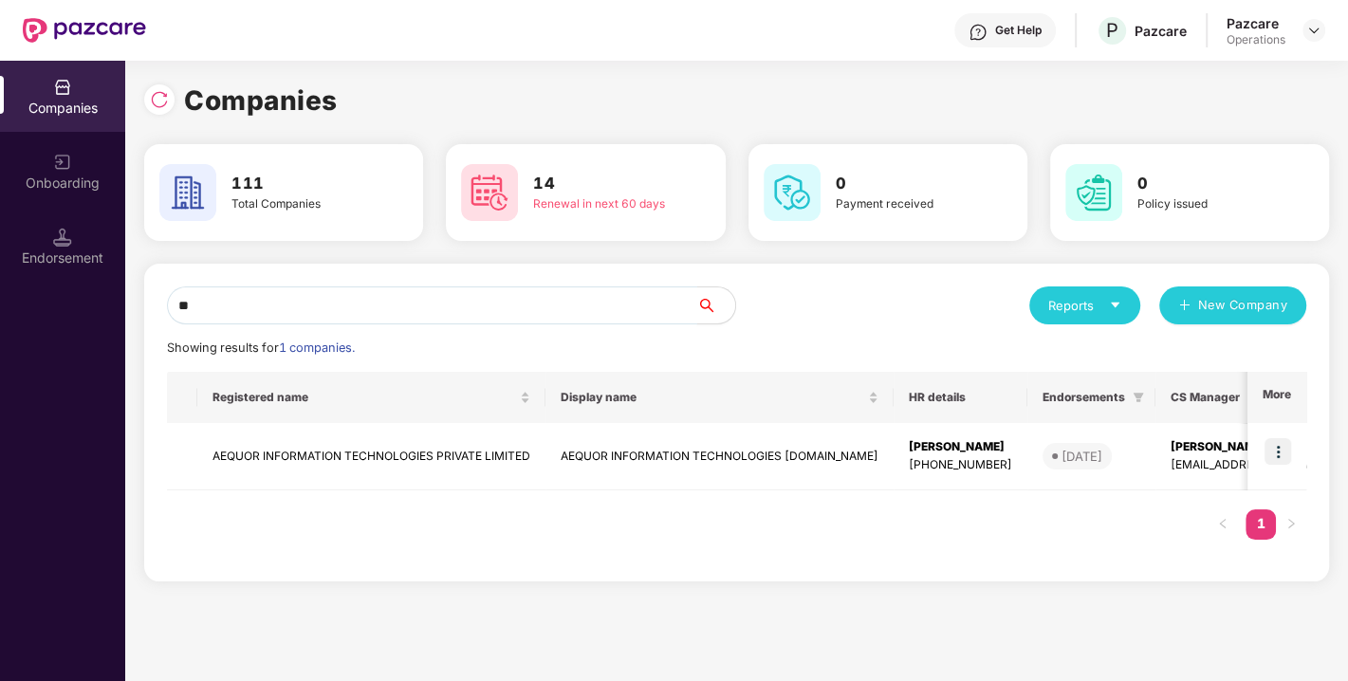
type input "*"
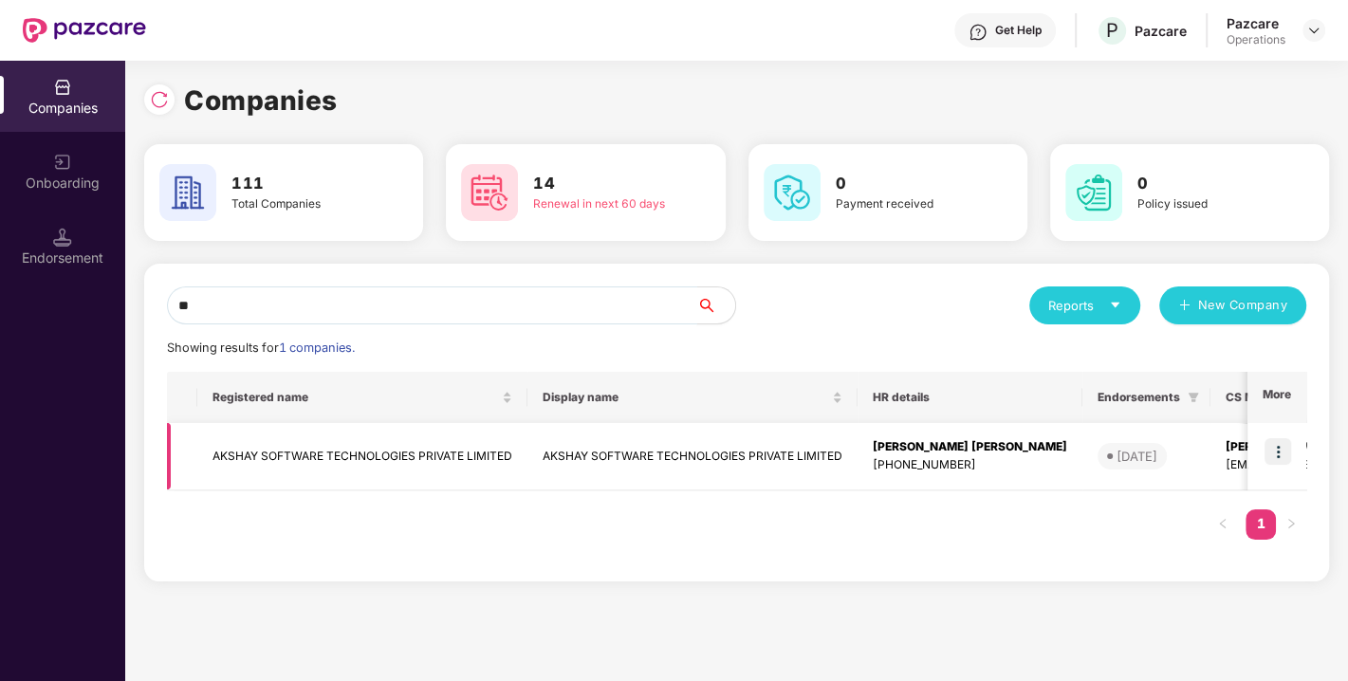
type input "*"
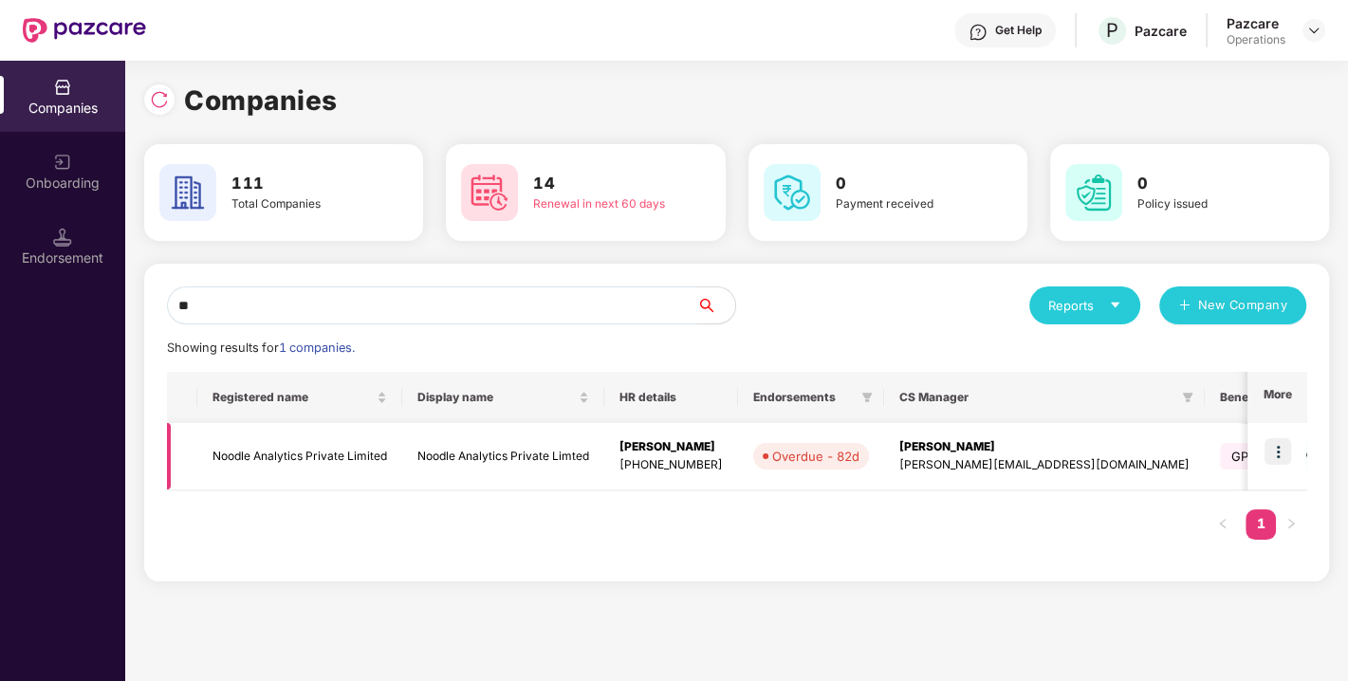
type input "*"
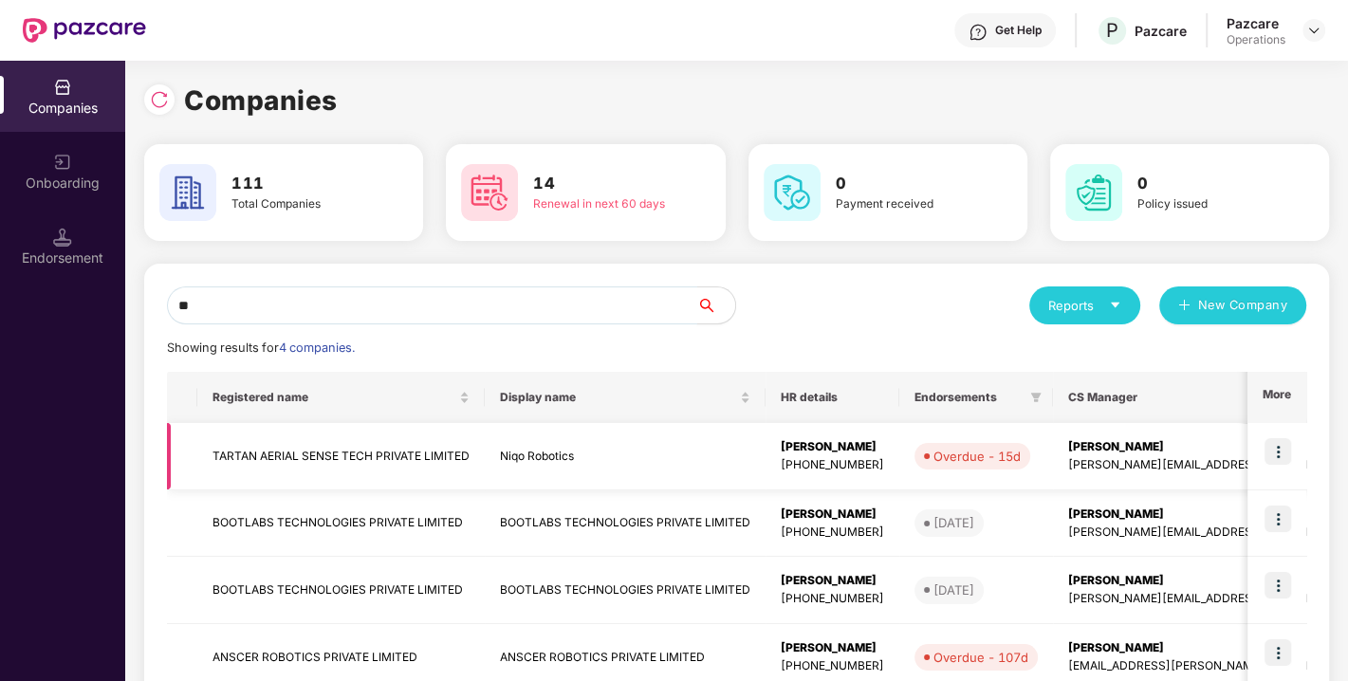
type input "*"
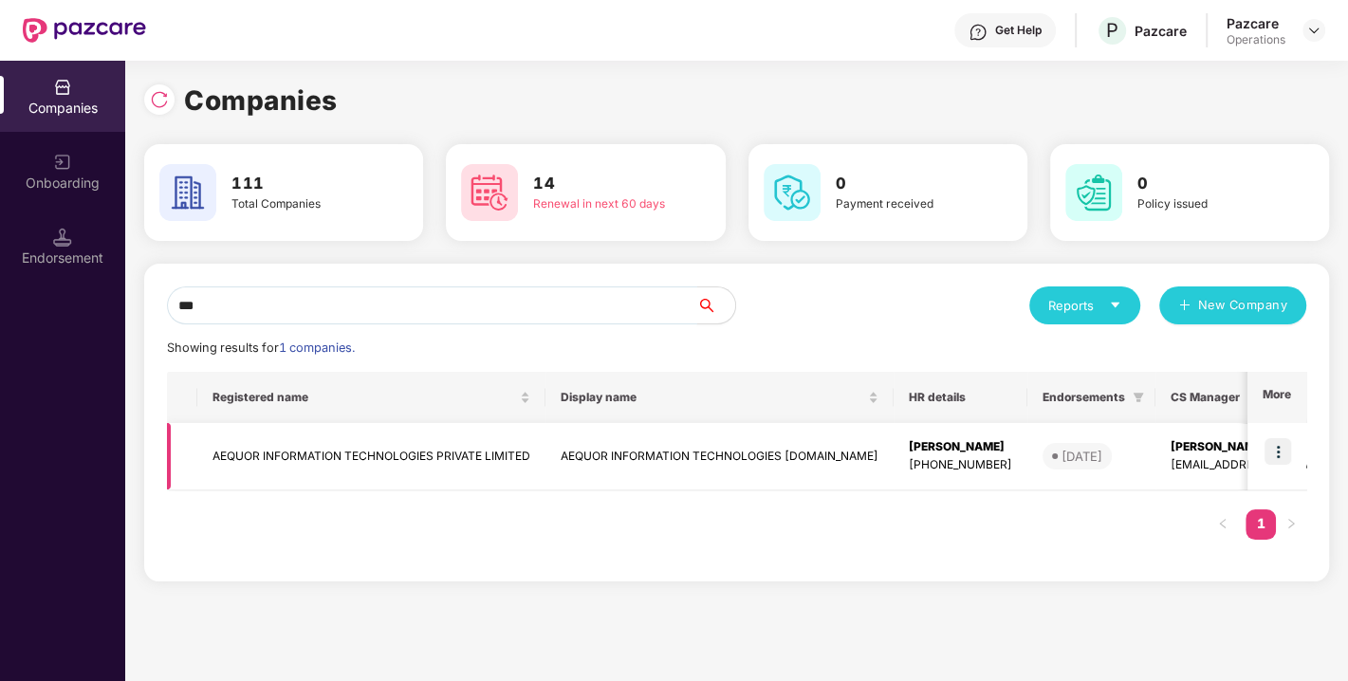
type input "***"
click at [355, 453] on td "AEQUOR INFORMATION TECHNOLOGIES PRIVATE LIMITED" at bounding box center [371, 456] width 348 height 67
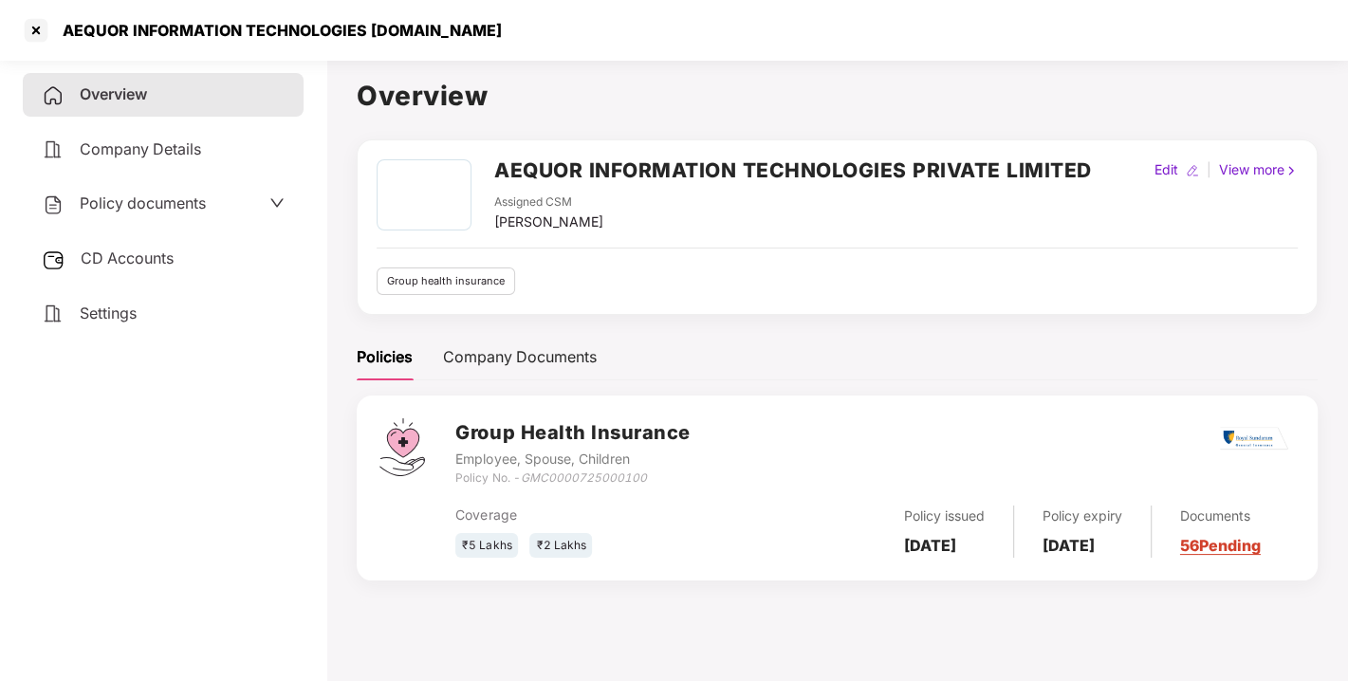
click at [154, 202] on span "Policy documents" at bounding box center [143, 203] width 126 height 19
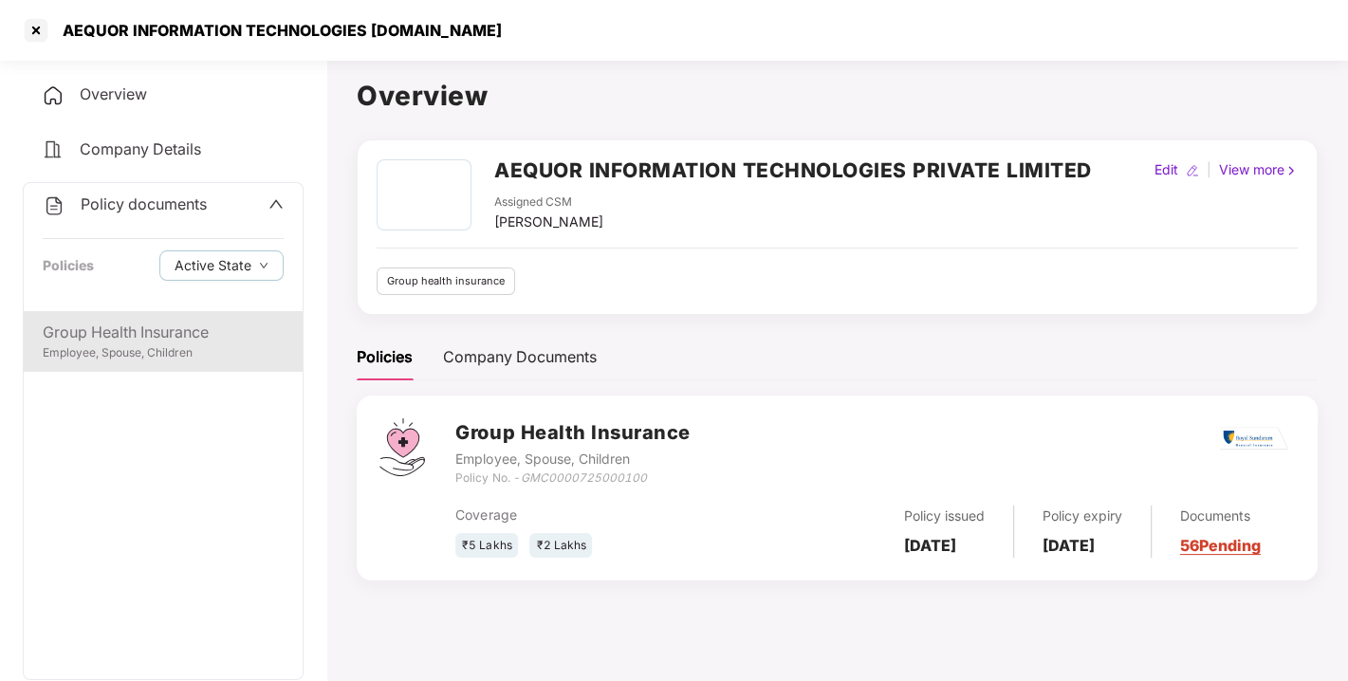
click at [154, 313] on div "Group Health Insurance Employee, Spouse, Children" at bounding box center [163, 341] width 279 height 61
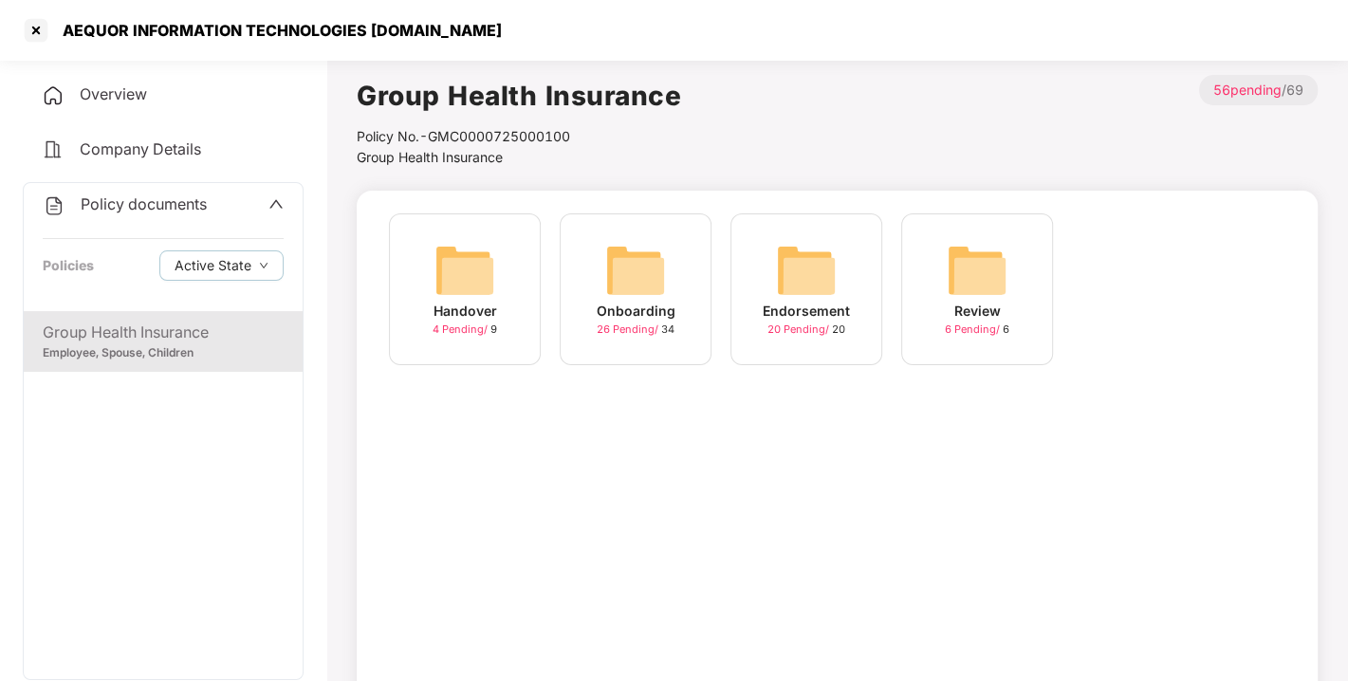
click at [831, 285] on img at bounding box center [806, 270] width 61 height 61
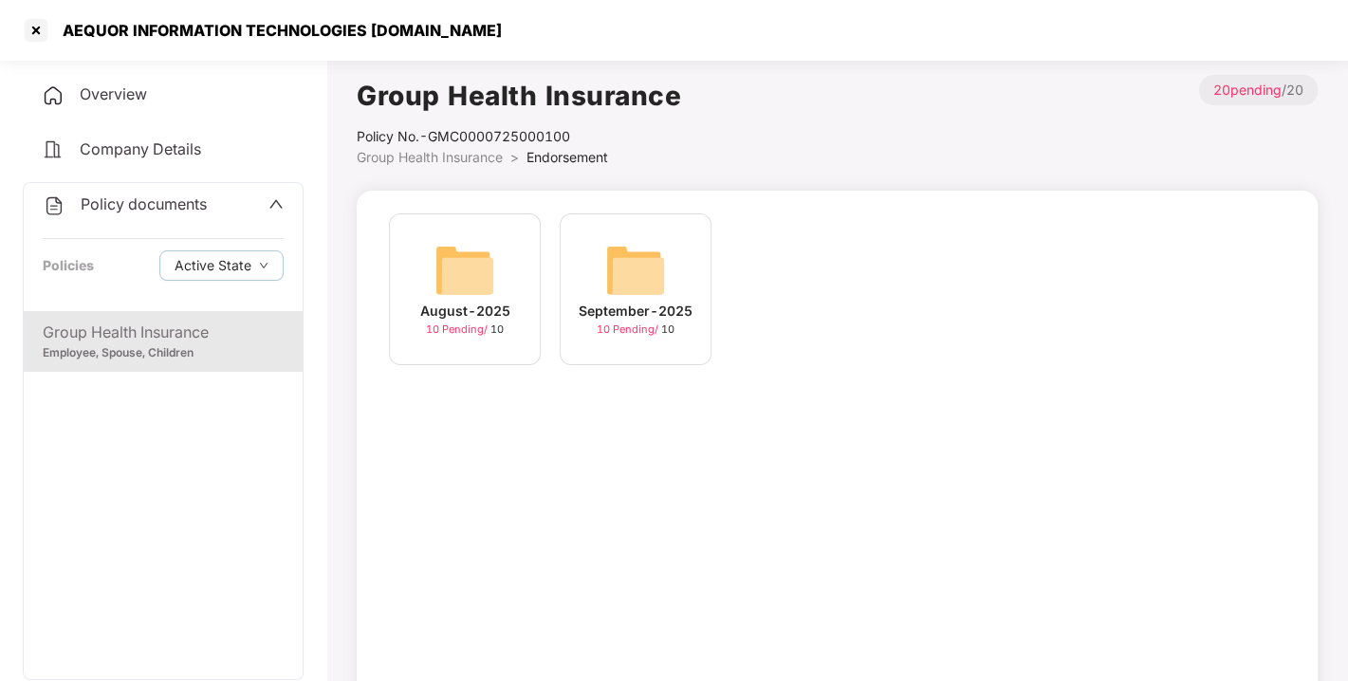
click at [498, 258] on div "August-2025 10 Pending / 10" at bounding box center [465, 289] width 152 height 152
click at [487, 252] on img at bounding box center [464, 270] width 61 height 61
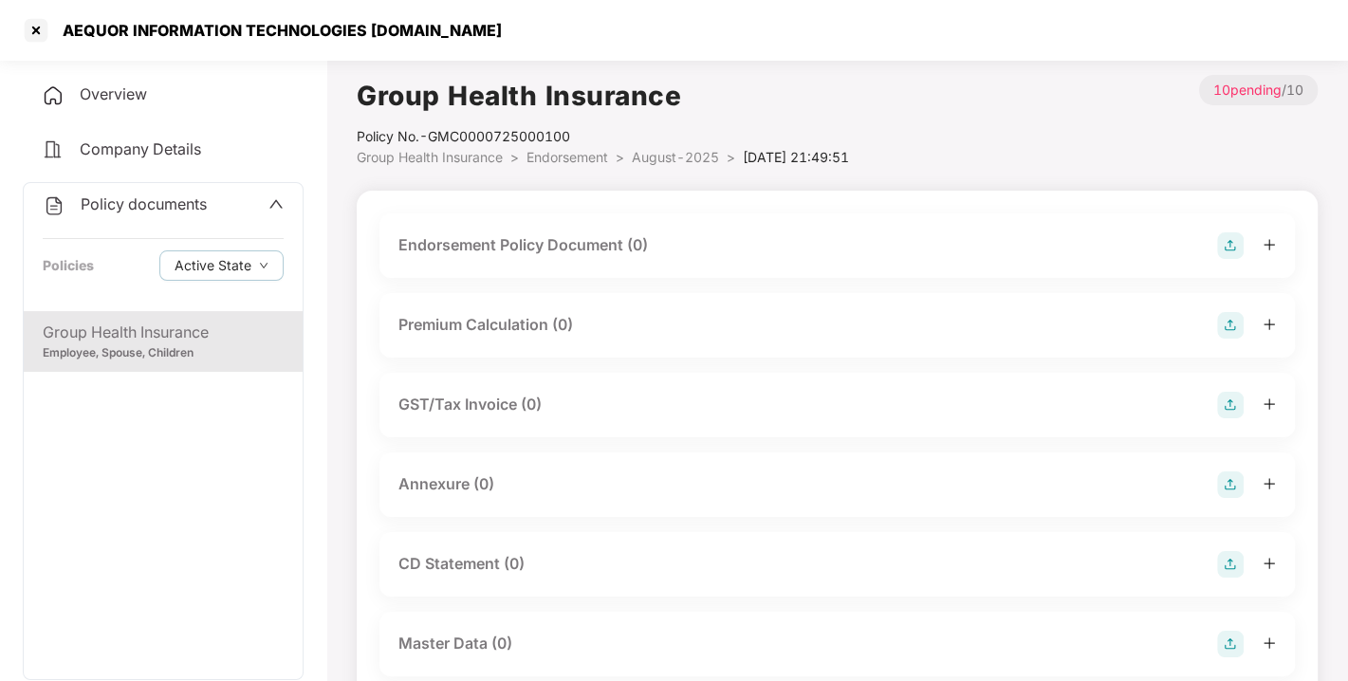
click at [1225, 241] on img at bounding box center [1230, 245] width 27 height 27
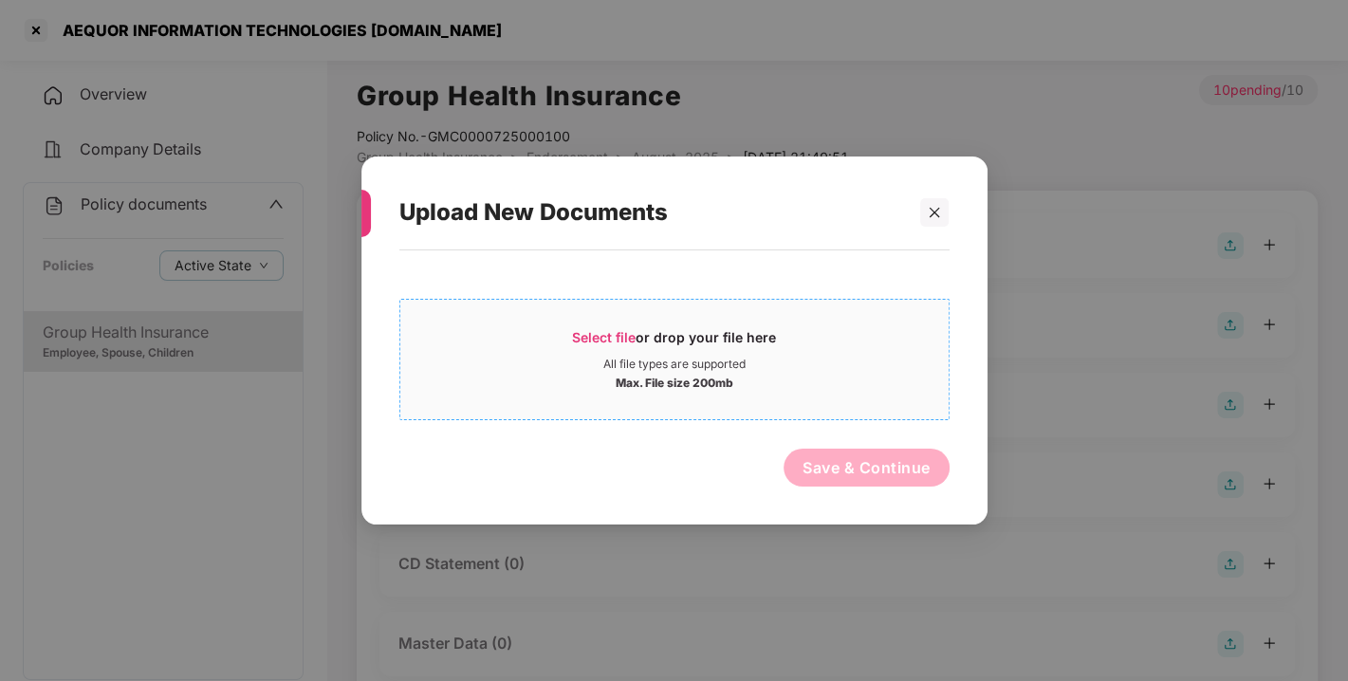
click at [864, 352] on div "Select file or drop your file here" at bounding box center [674, 342] width 548 height 28
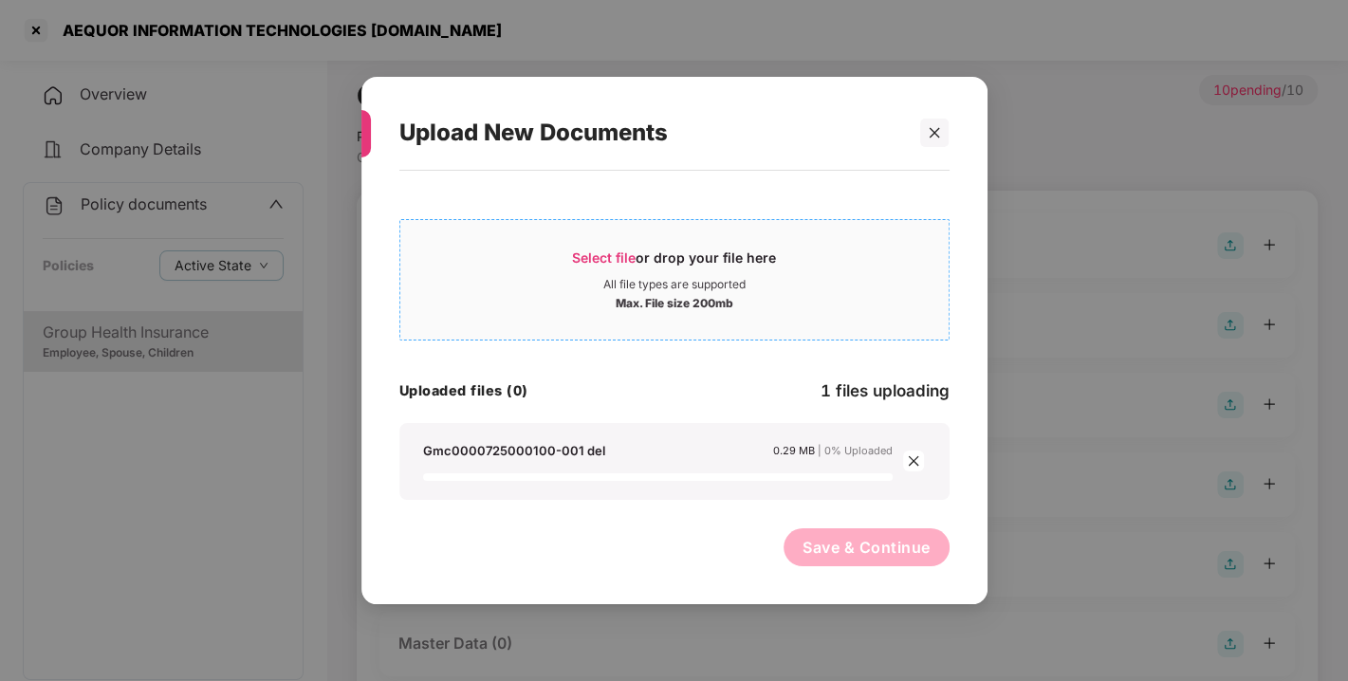
click at [557, 310] on div "Max. File size 200mb" at bounding box center [674, 301] width 548 height 19
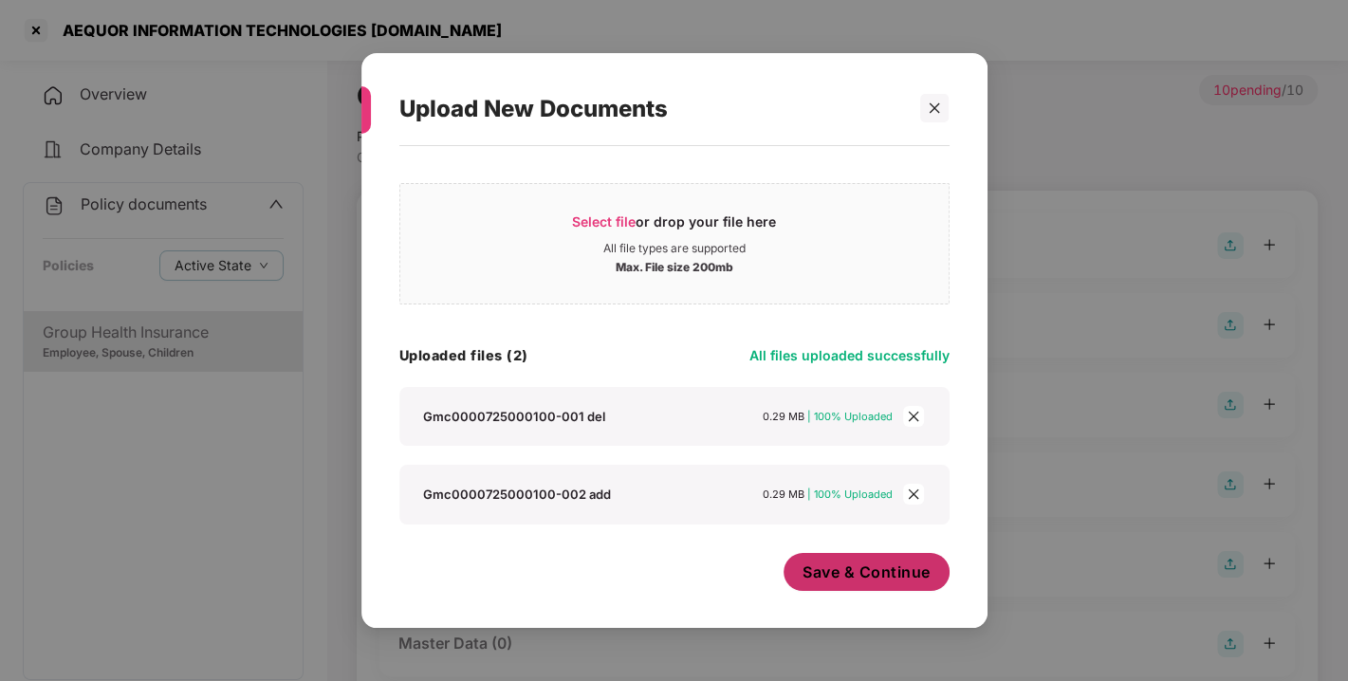
scroll to position [10, 0]
click at [835, 582] on button "Save & Continue" at bounding box center [867, 573] width 166 height 38
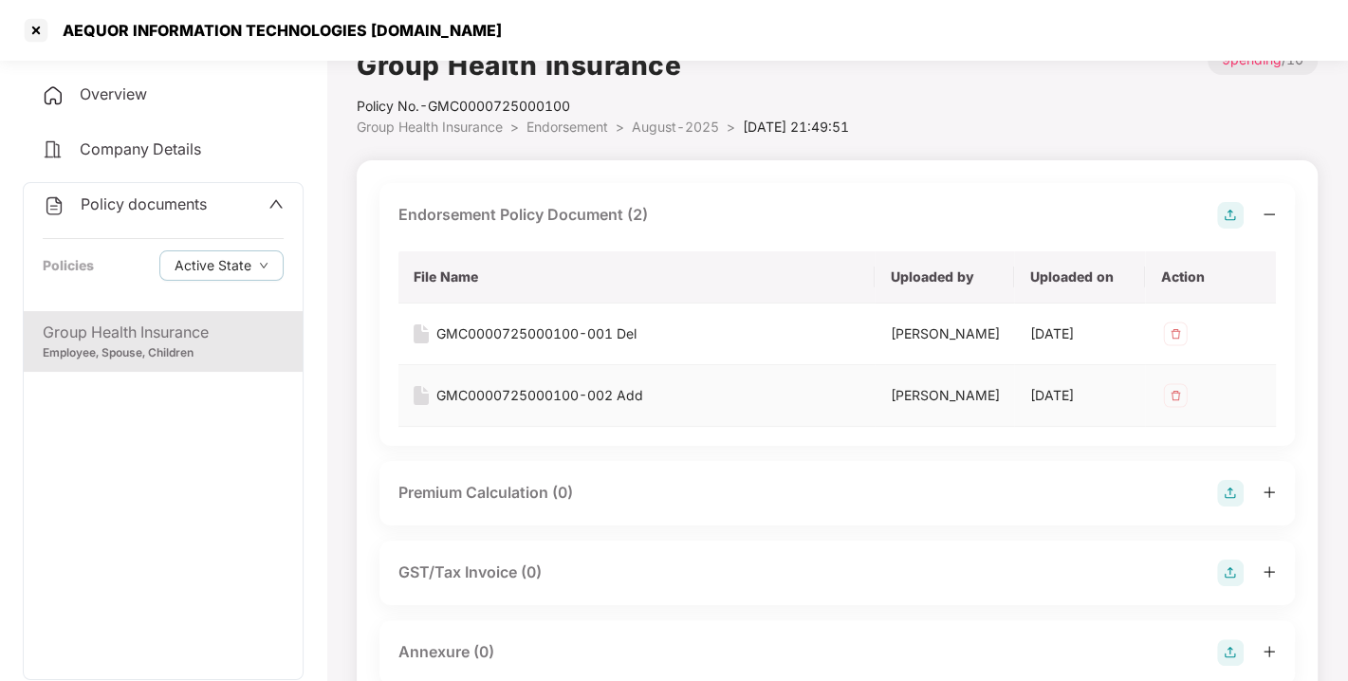
scroll to position [25, 0]
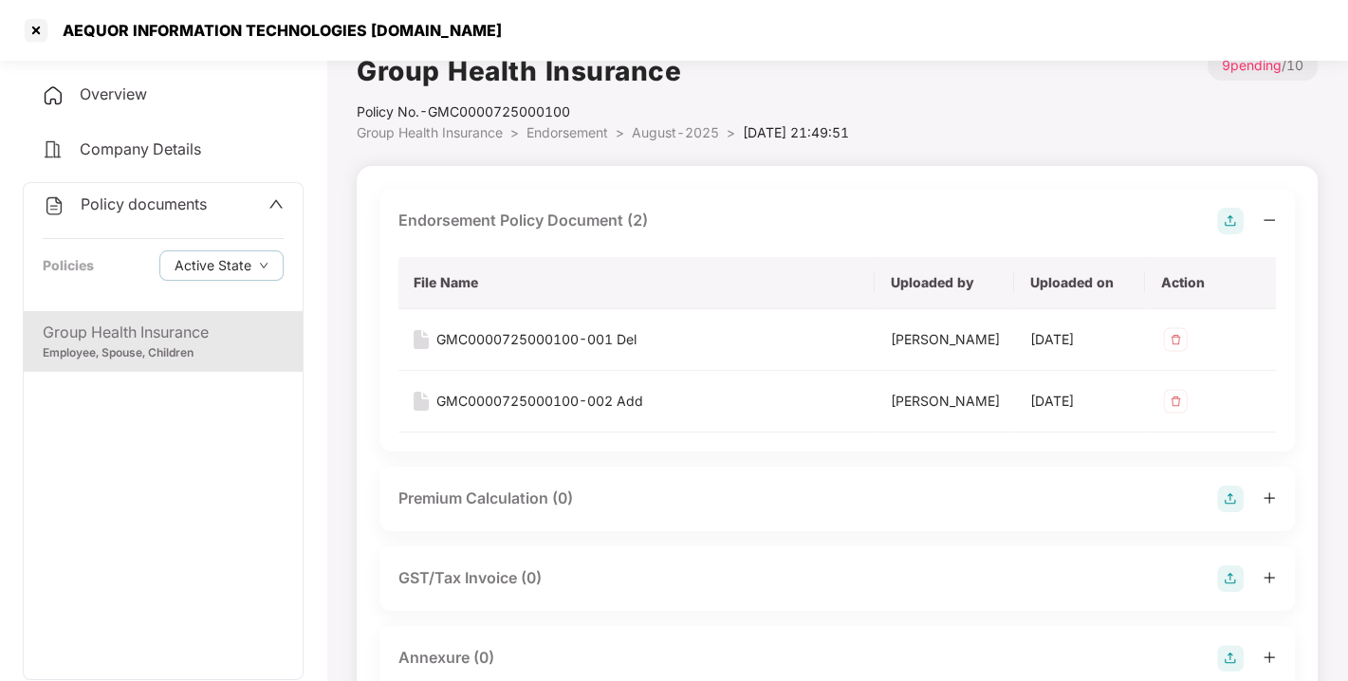
click at [1228, 214] on img at bounding box center [1230, 221] width 27 height 27
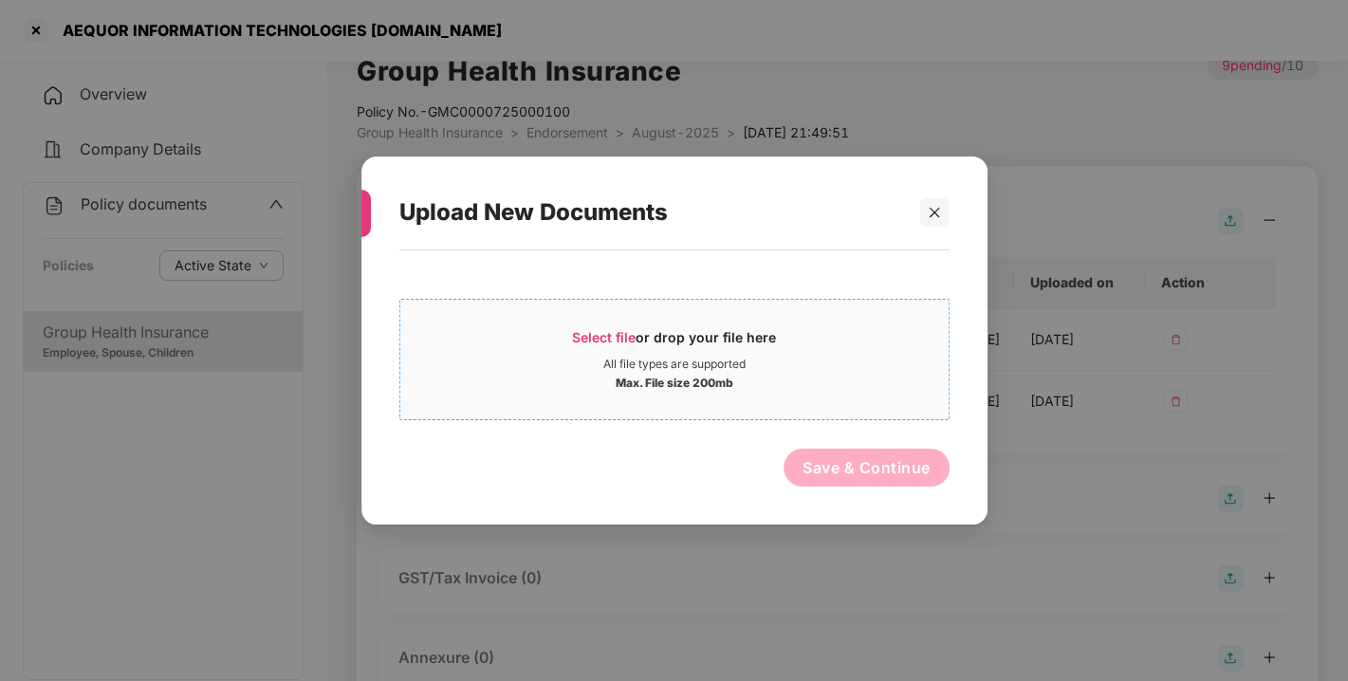
click at [601, 320] on span "Select file or drop your file here All file types are supported Max. File size …" at bounding box center [674, 359] width 548 height 91
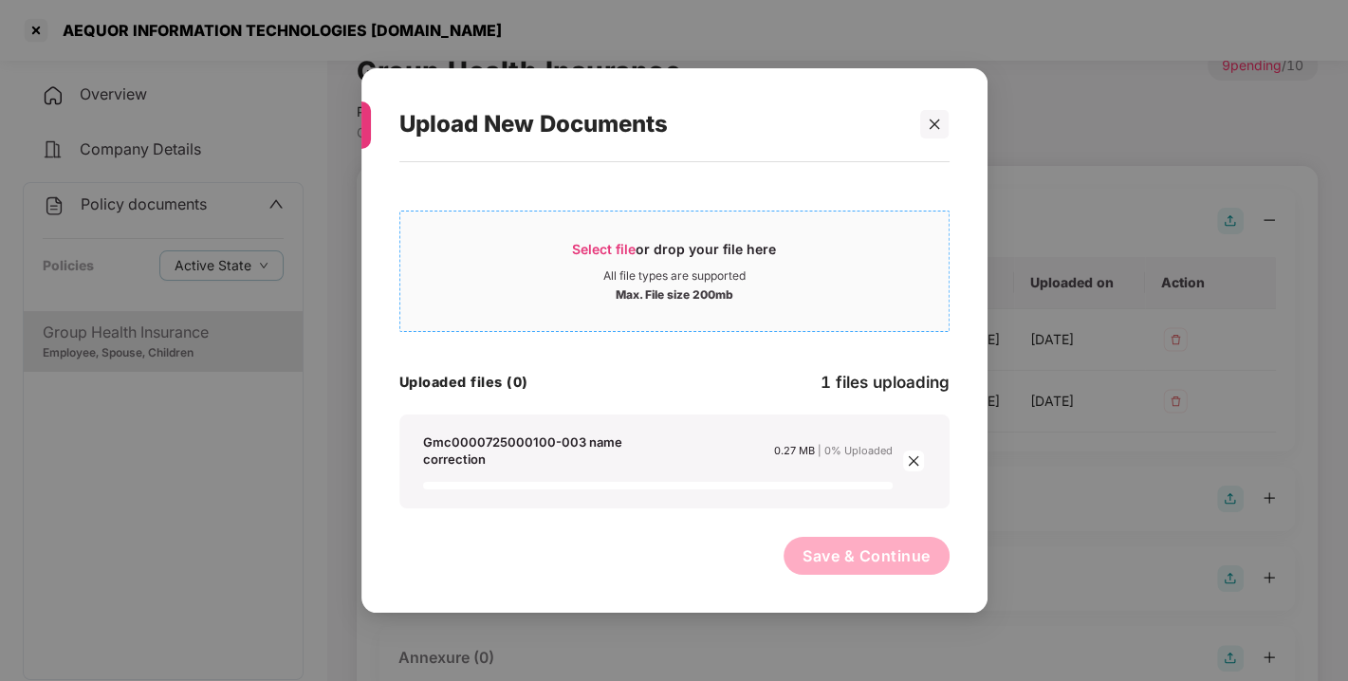
click at [556, 284] on div "Max. File size 200mb" at bounding box center [674, 293] width 548 height 19
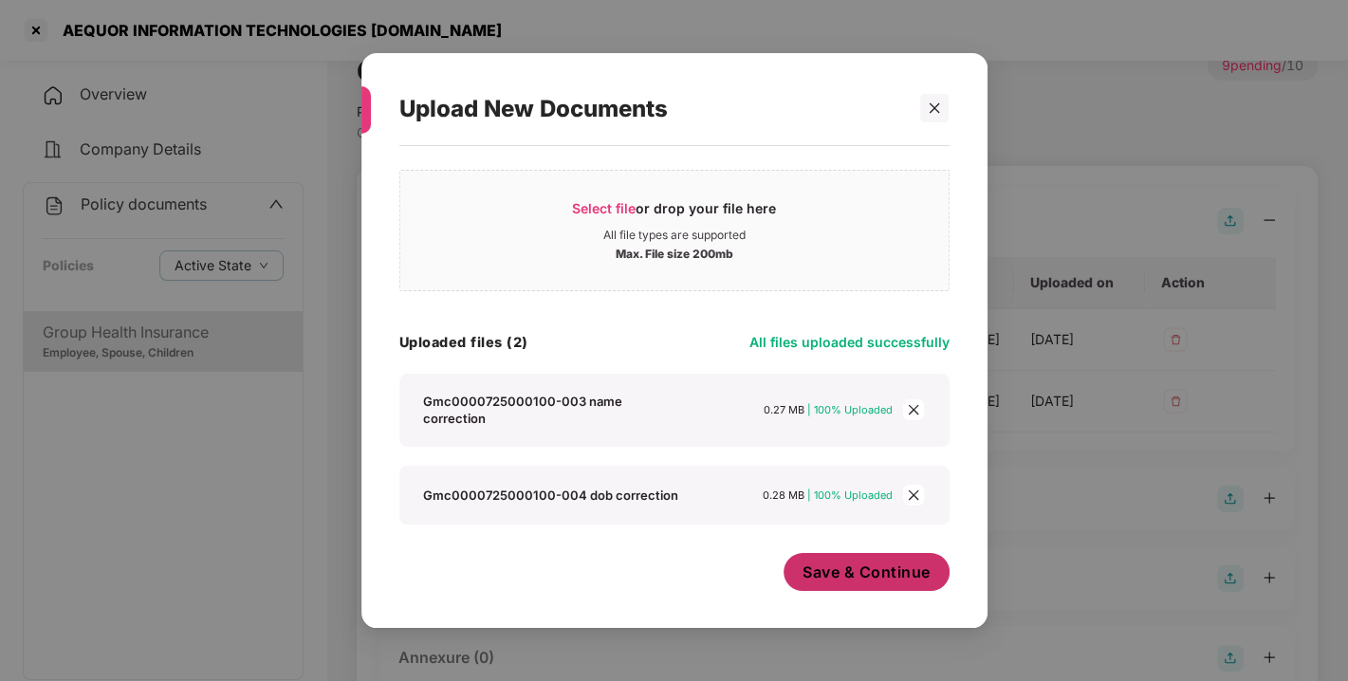
click at [829, 553] on button "Save & Continue" at bounding box center [867, 572] width 166 height 38
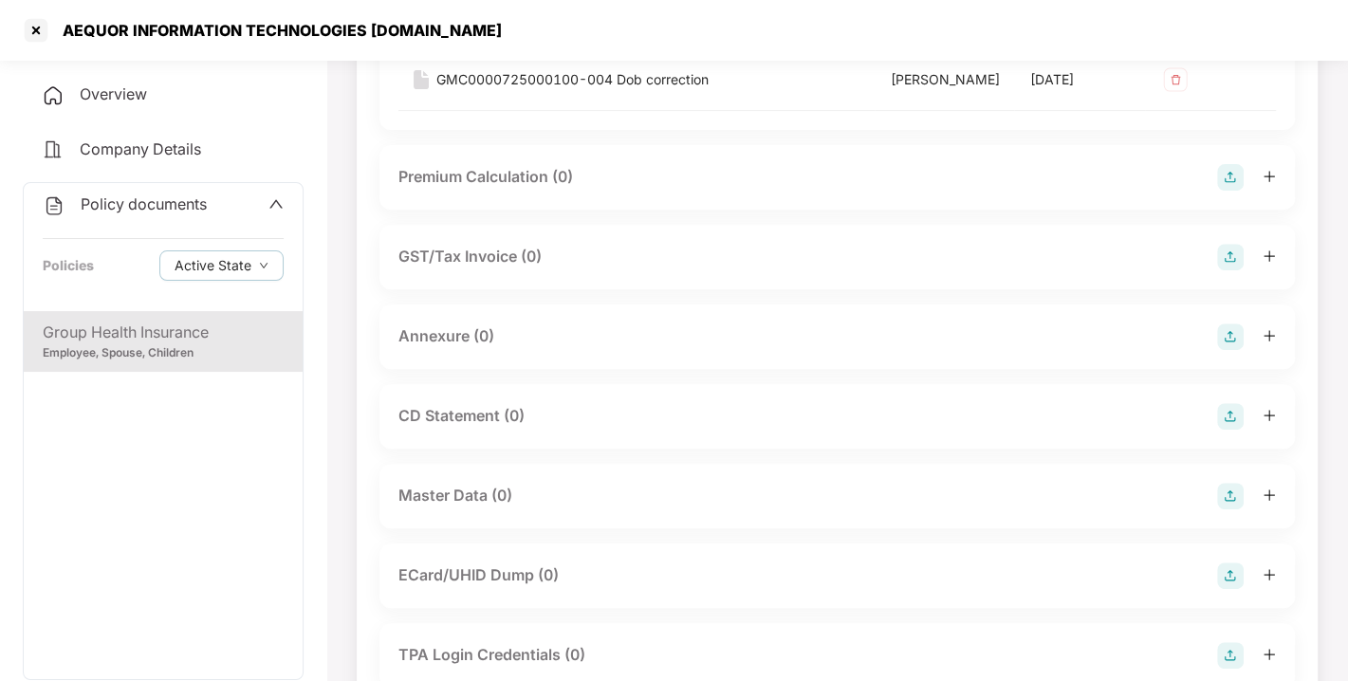
scroll to position [471, 0]
click at [1219, 348] on img at bounding box center [1230, 335] width 27 height 27
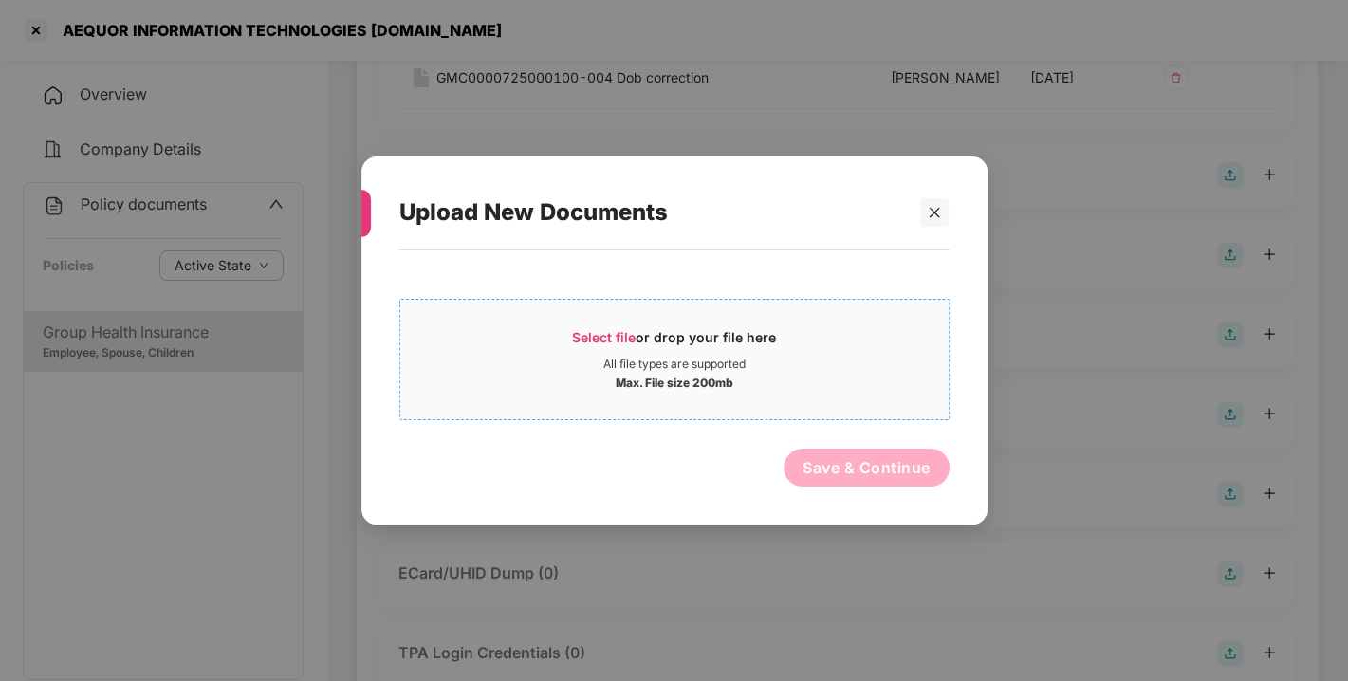
click at [779, 379] on div "Max. File size 200mb" at bounding box center [674, 381] width 548 height 19
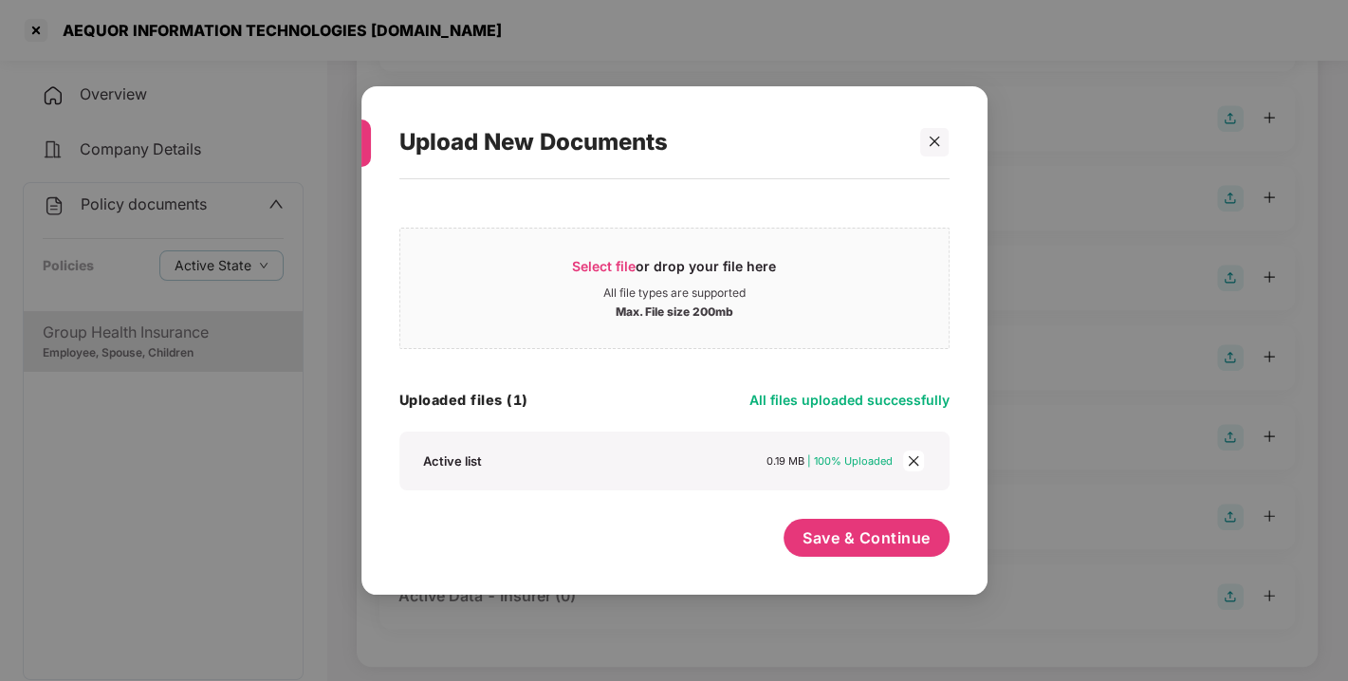
scroll to position [759, 0]
click at [859, 532] on span "Save & Continue" at bounding box center [867, 537] width 128 height 21
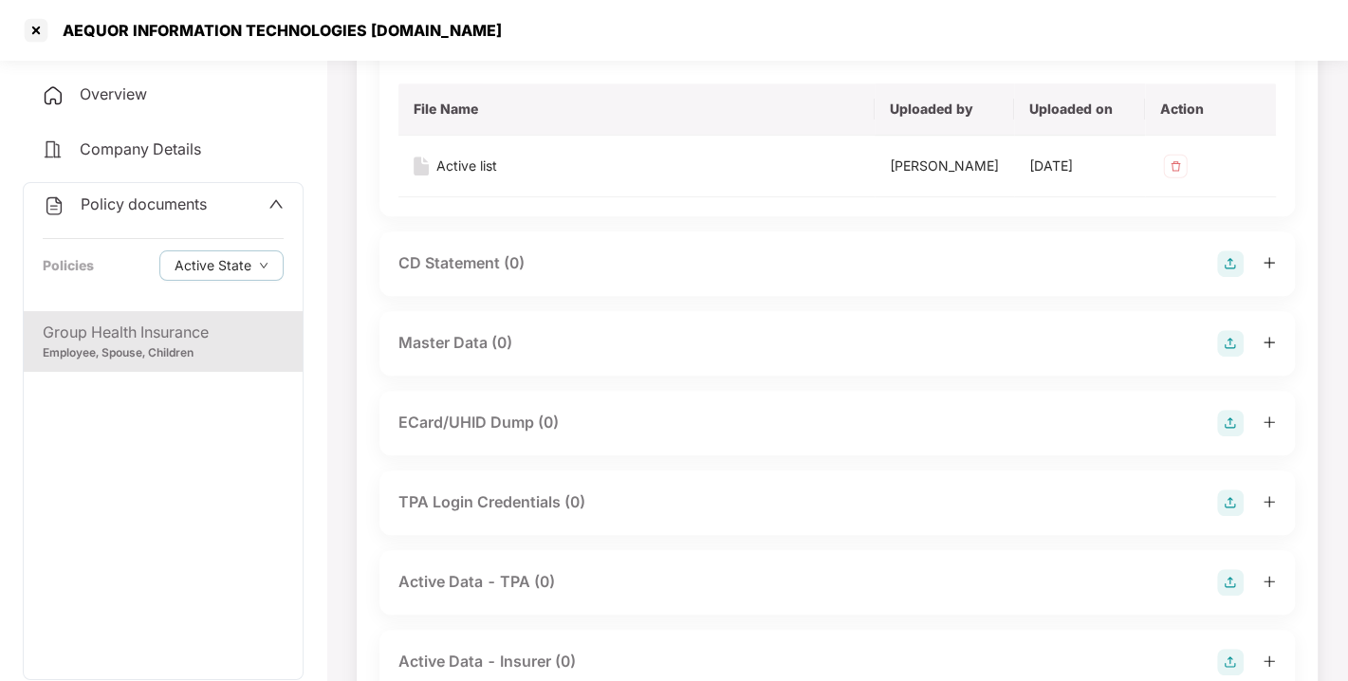
click at [1232, 357] on img at bounding box center [1230, 343] width 27 height 27
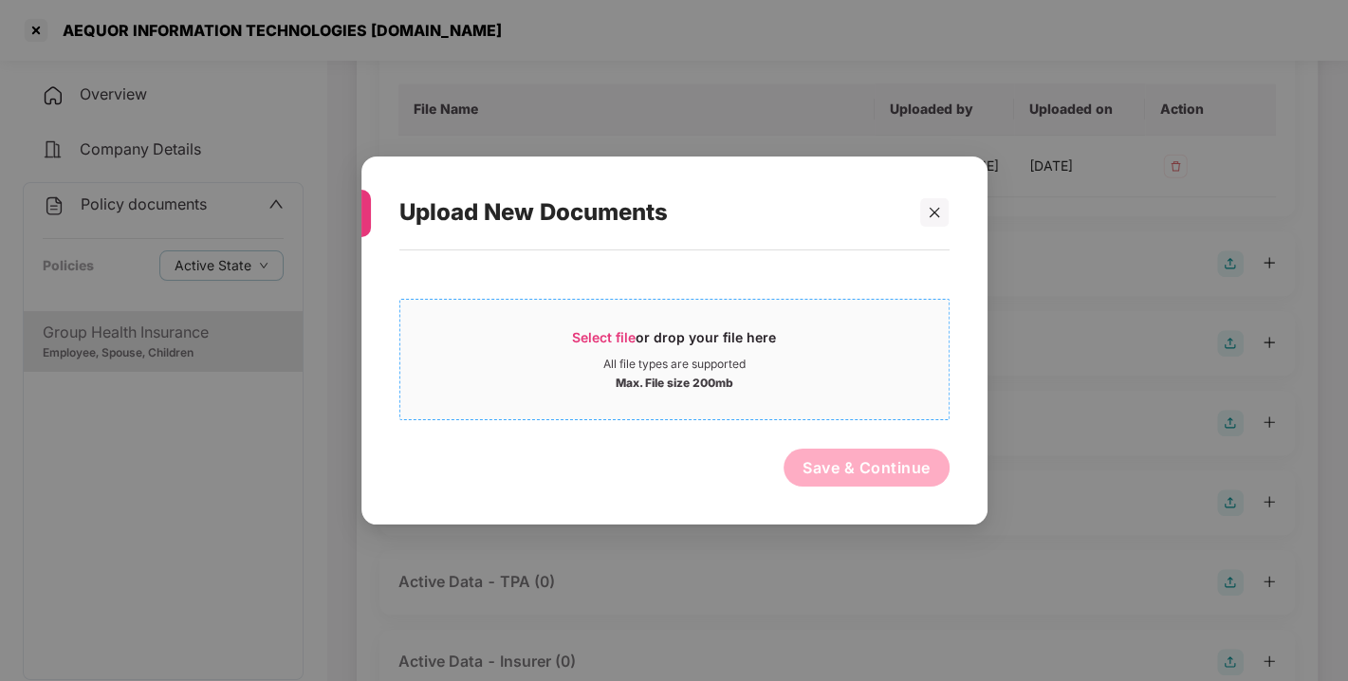
click at [892, 367] on div "All file types are supported" at bounding box center [674, 364] width 548 height 15
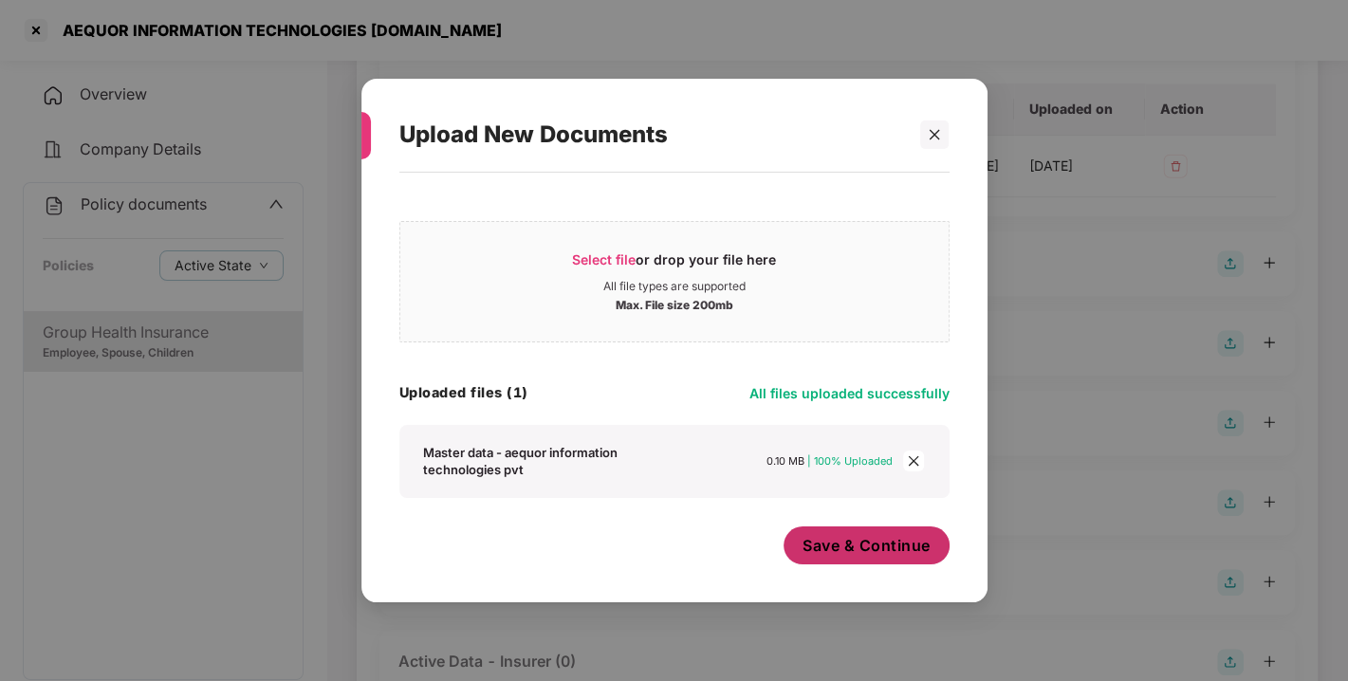
click at [844, 547] on span "Save & Continue" at bounding box center [867, 545] width 128 height 21
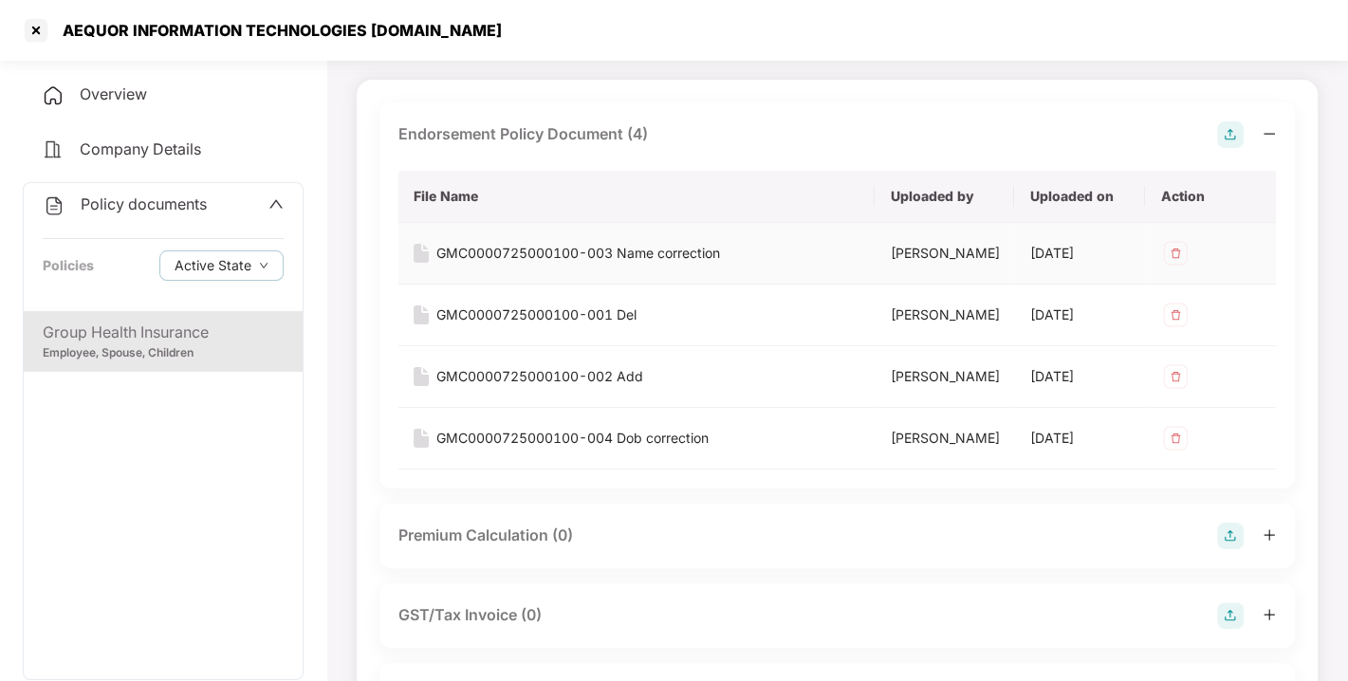
scroll to position [0, 0]
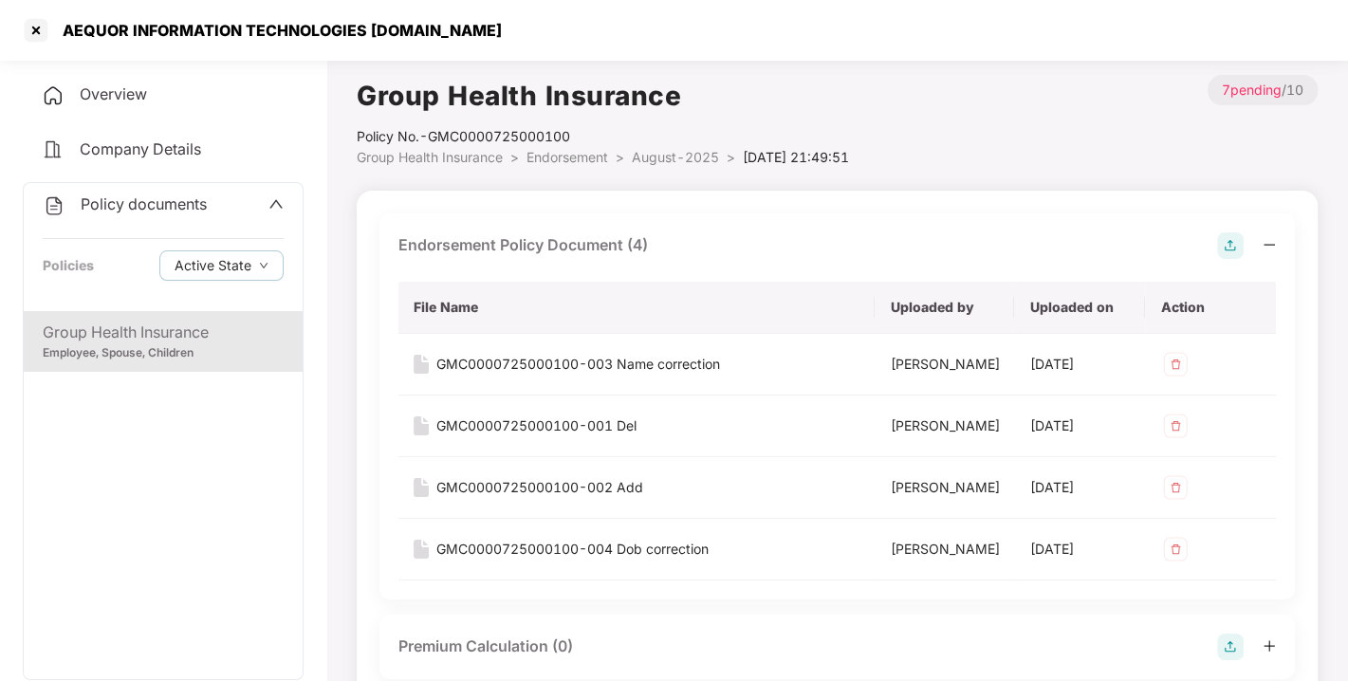
click at [661, 159] on span "August-2025" at bounding box center [675, 157] width 87 height 16
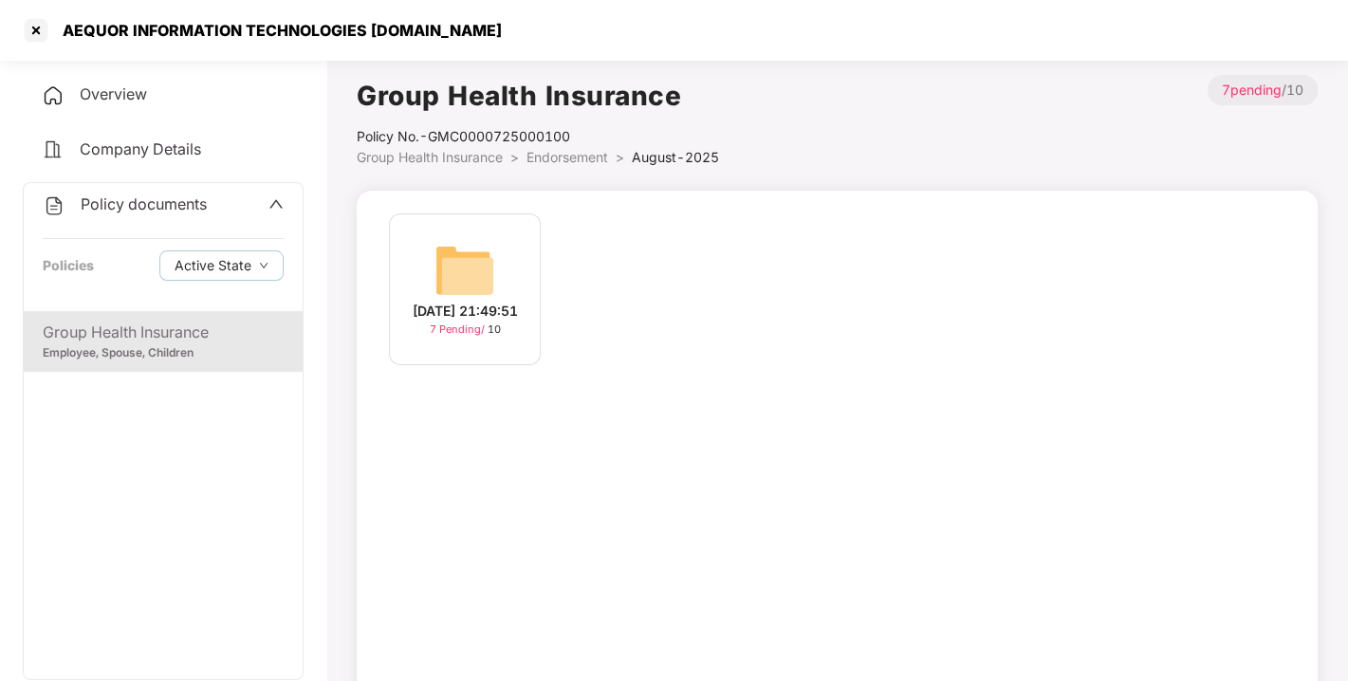
click at [565, 159] on span "Endorsement" at bounding box center [568, 157] width 82 height 16
click at [647, 266] on img at bounding box center [635, 270] width 61 height 61
click at [505, 263] on div "[DATE] 11:09:35 10 Pending / 10" at bounding box center [465, 289] width 152 height 152
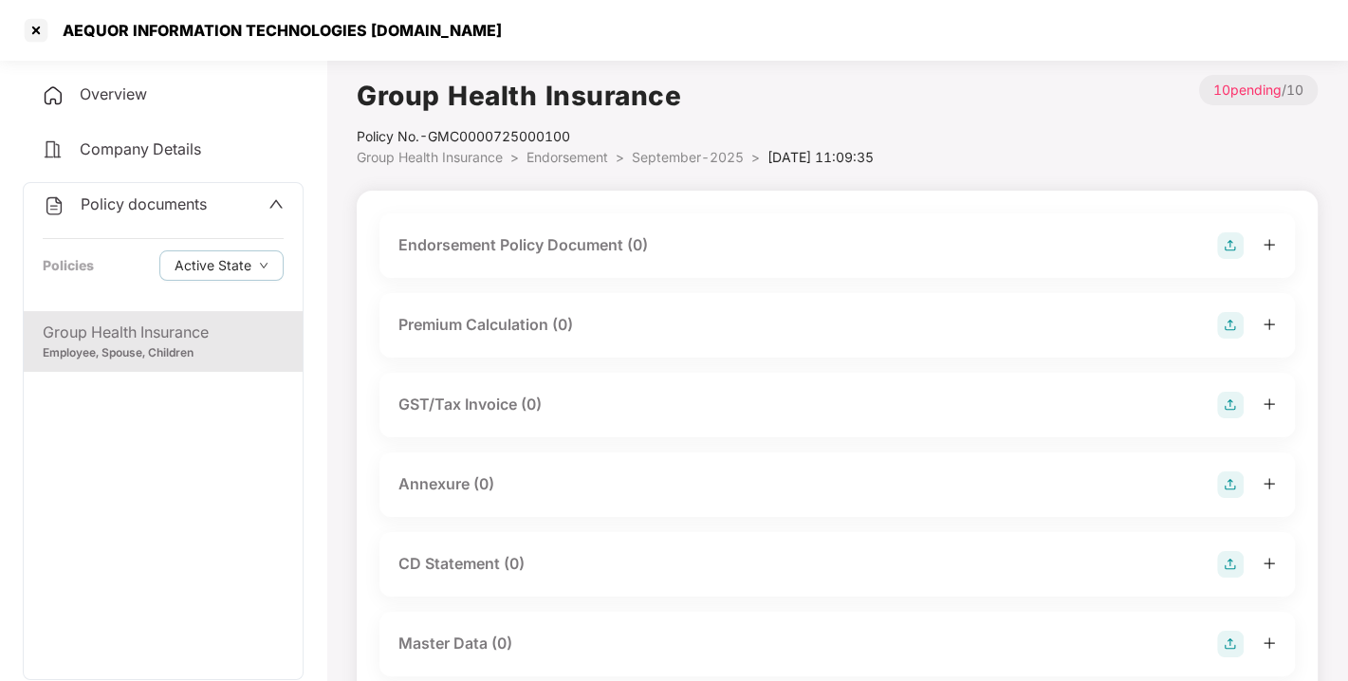
click at [1225, 248] on img at bounding box center [1230, 245] width 27 height 27
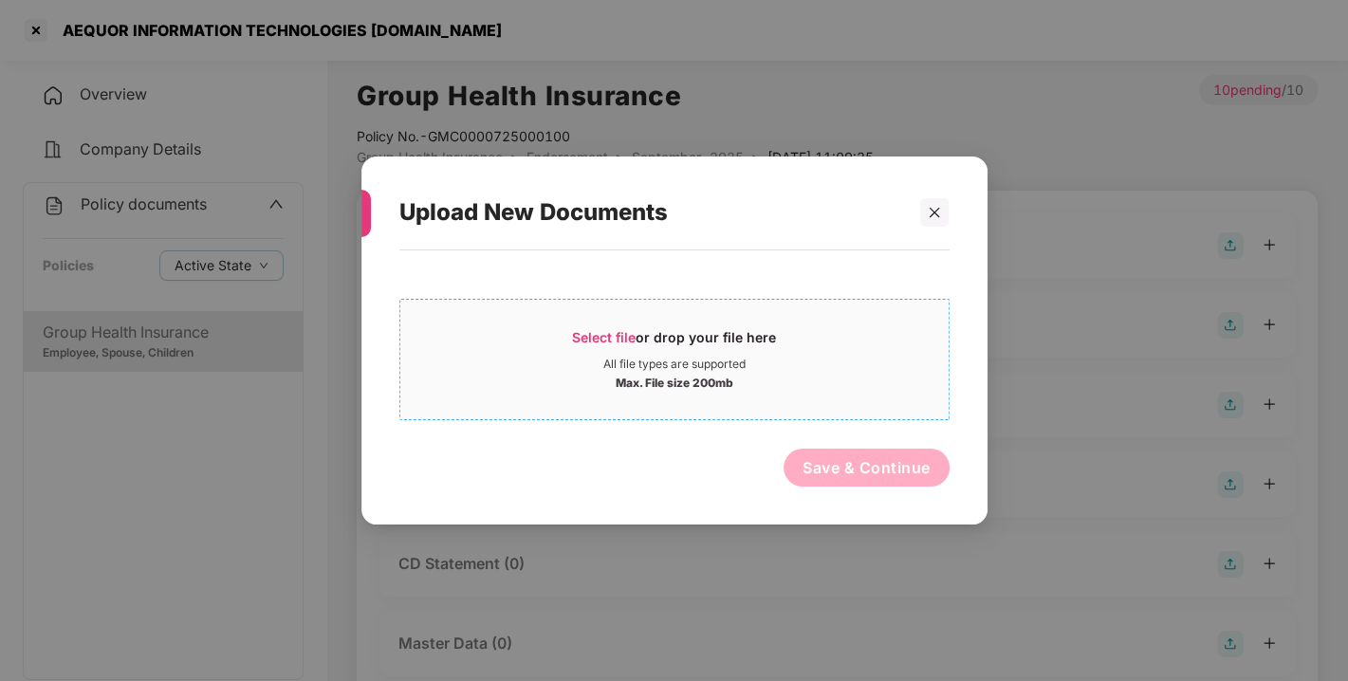
click at [799, 394] on span "Select file or drop your file here All file types are supported Max. File size …" at bounding box center [674, 359] width 548 height 91
click at [938, 223] on div at bounding box center [934, 212] width 28 height 28
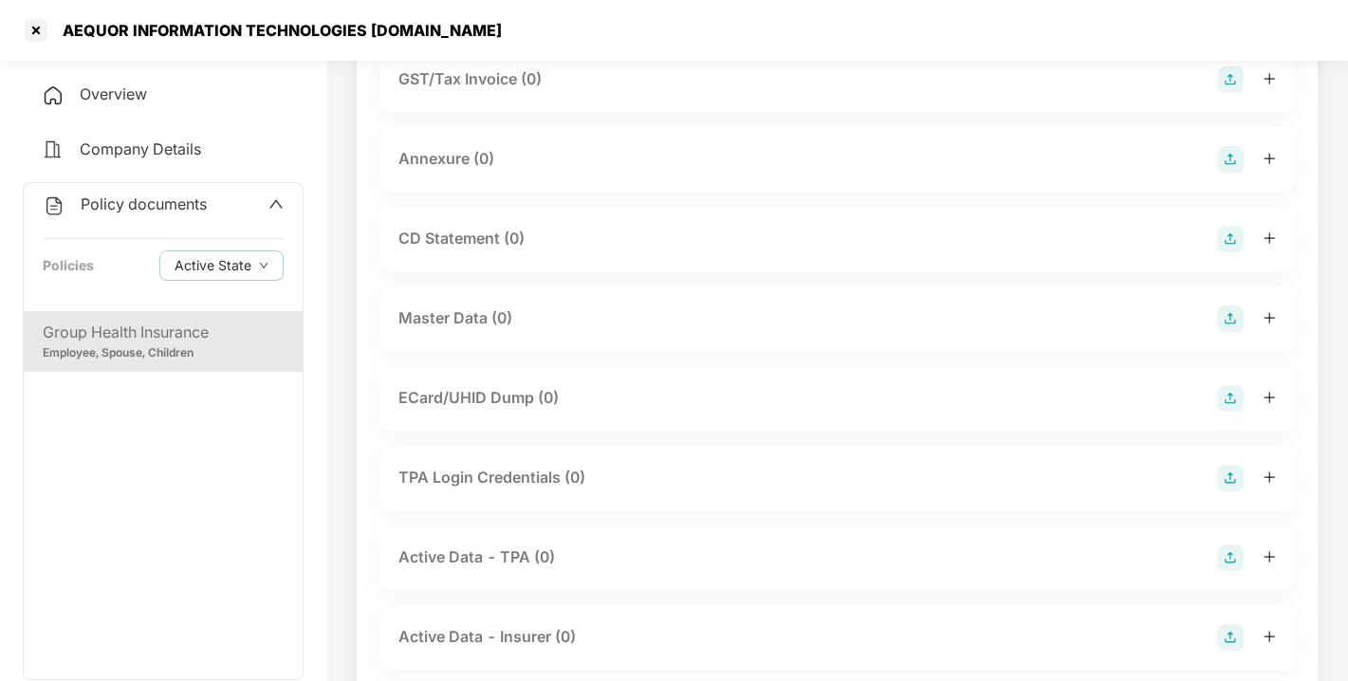
scroll to position [326, 0]
click at [1237, 320] on img at bounding box center [1230, 318] width 27 height 27
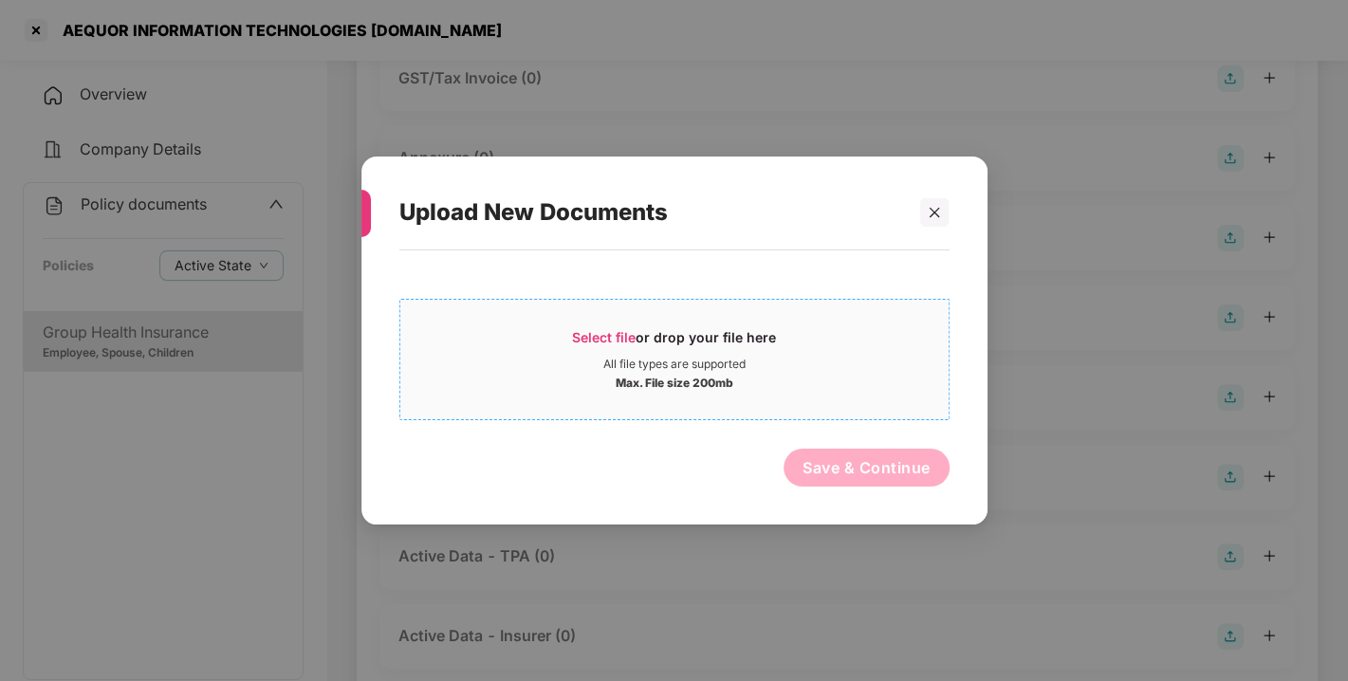
click at [868, 383] on div "Max. File size 200mb" at bounding box center [674, 381] width 548 height 19
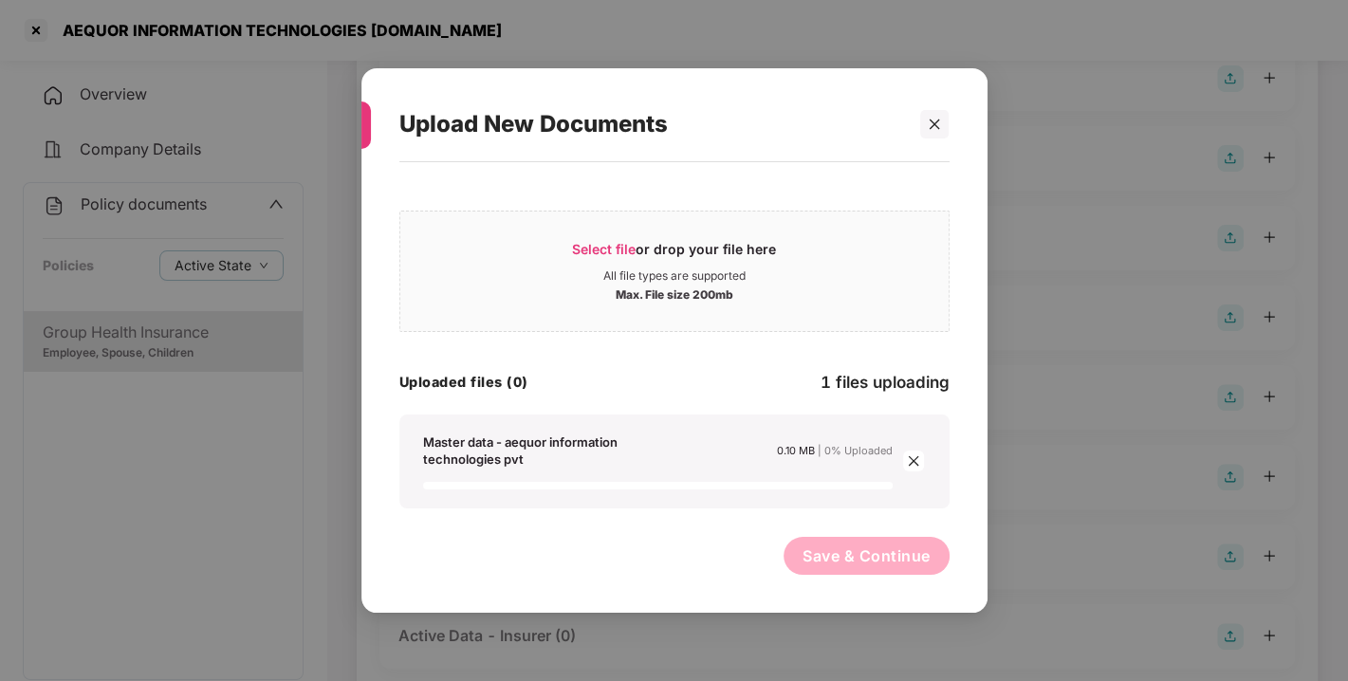
scroll to position [374, 0]
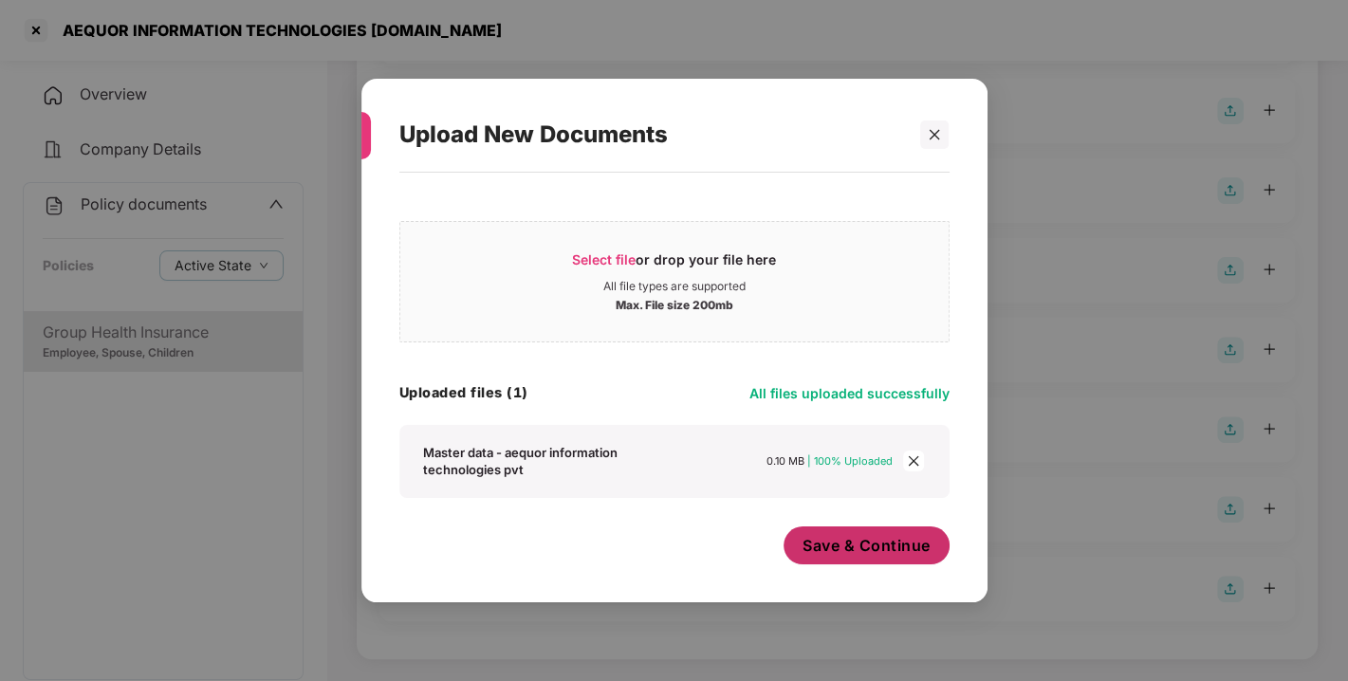
click at [840, 556] on button "Save & Continue" at bounding box center [867, 546] width 166 height 38
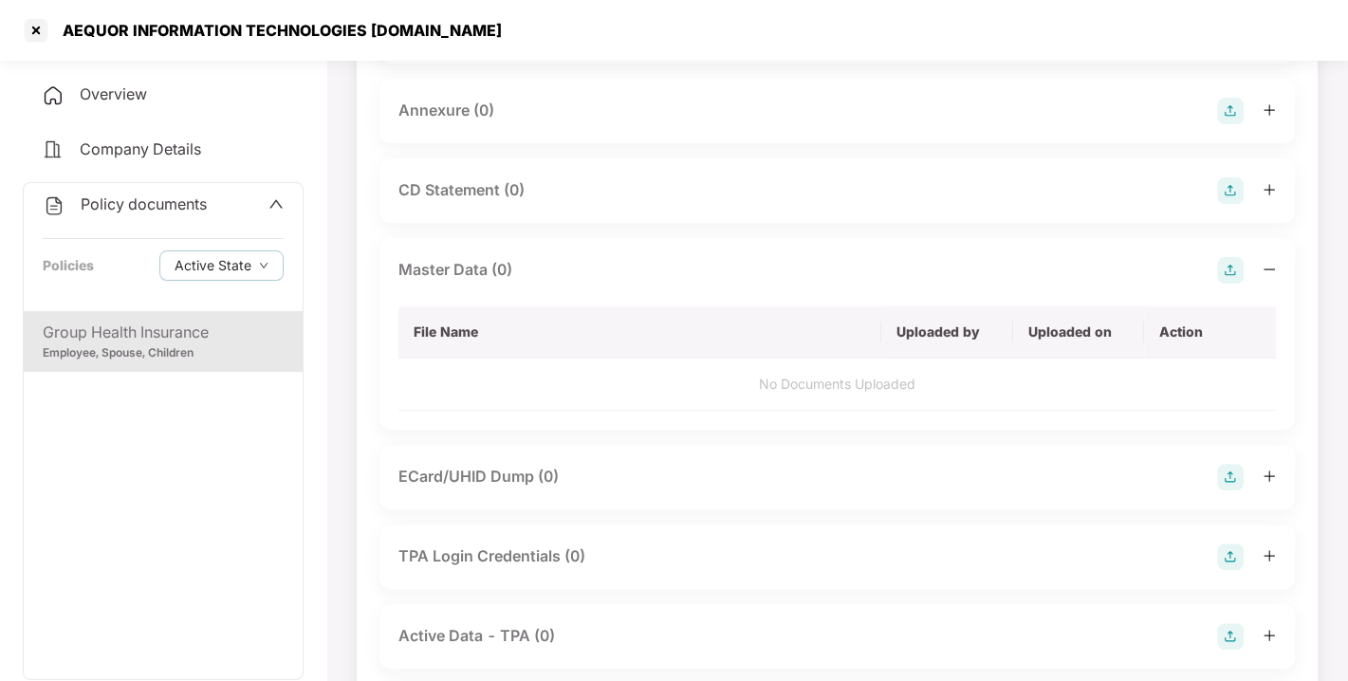
scroll to position [0, 0]
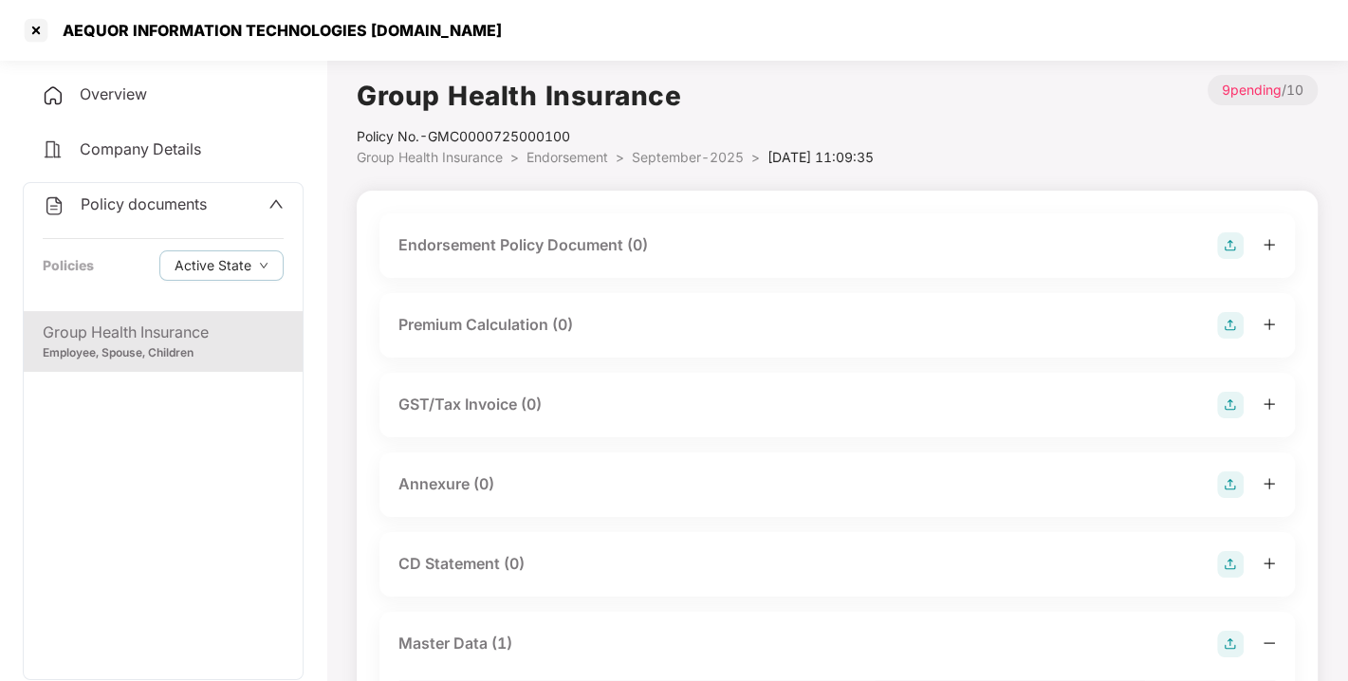
click at [1236, 241] on img at bounding box center [1230, 245] width 27 height 27
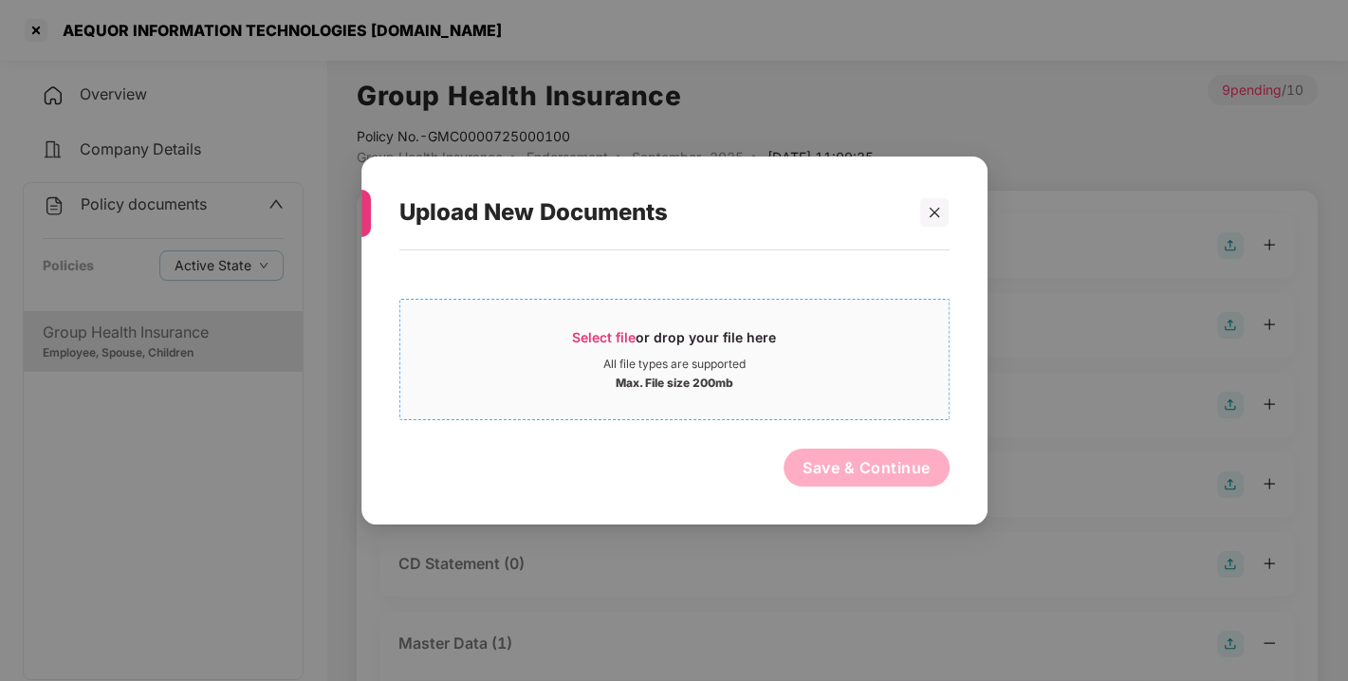
click at [873, 350] on div "Select file or drop your file here" at bounding box center [674, 342] width 548 height 28
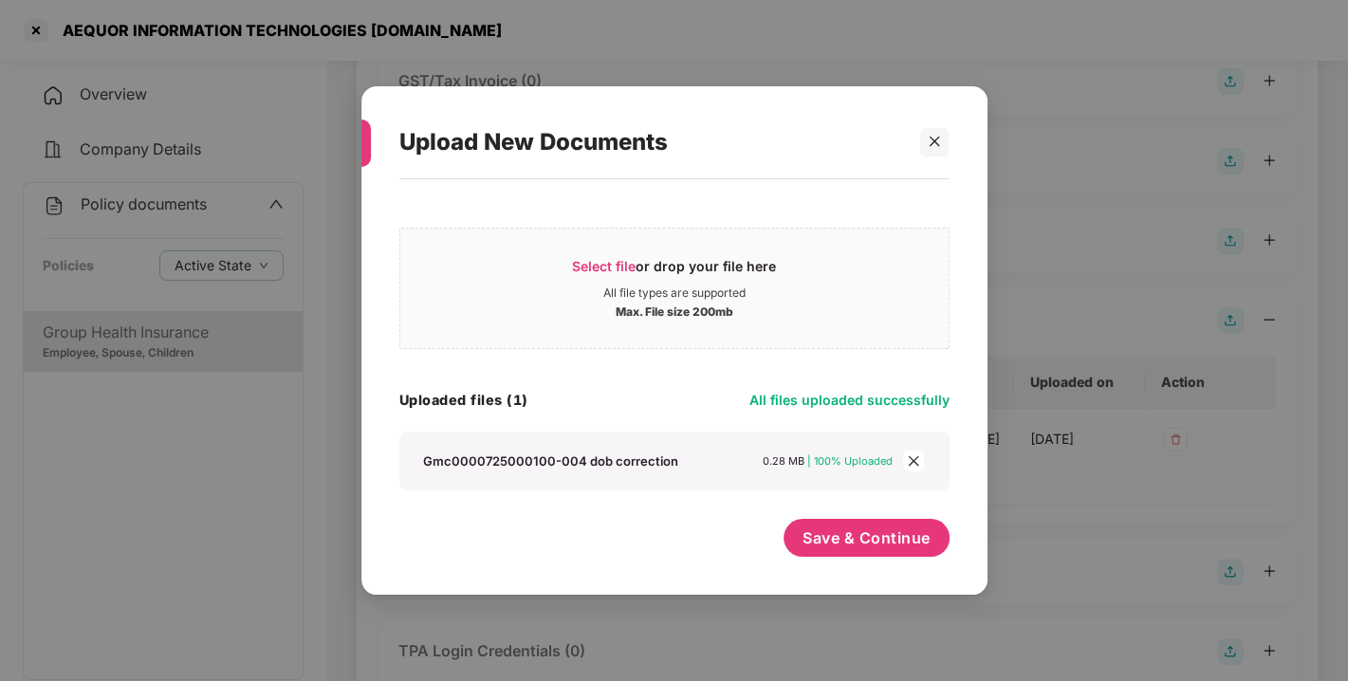
scroll to position [332, 0]
click at [617, 258] on span "Select file" at bounding box center [604, 266] width 64 height 16
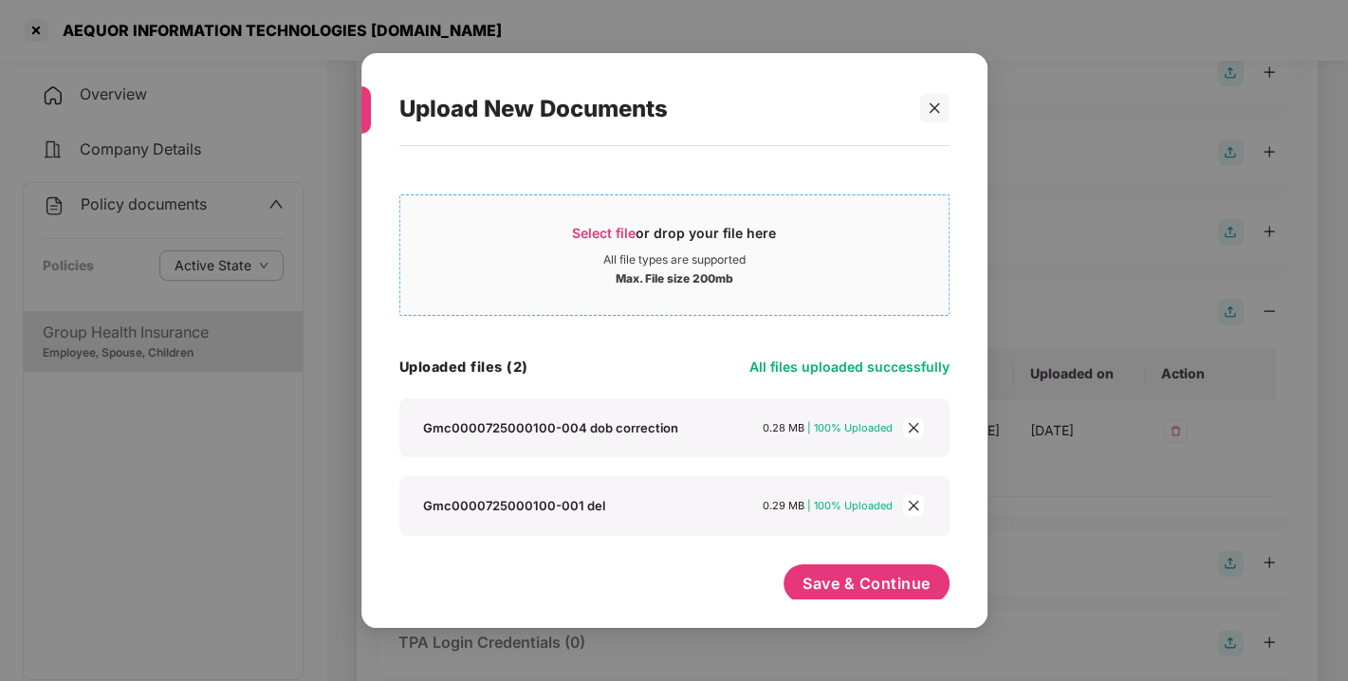
click at [566, 235] on div "Select file or drop your file here" at bounding box center [674, 238] width 548 height 28
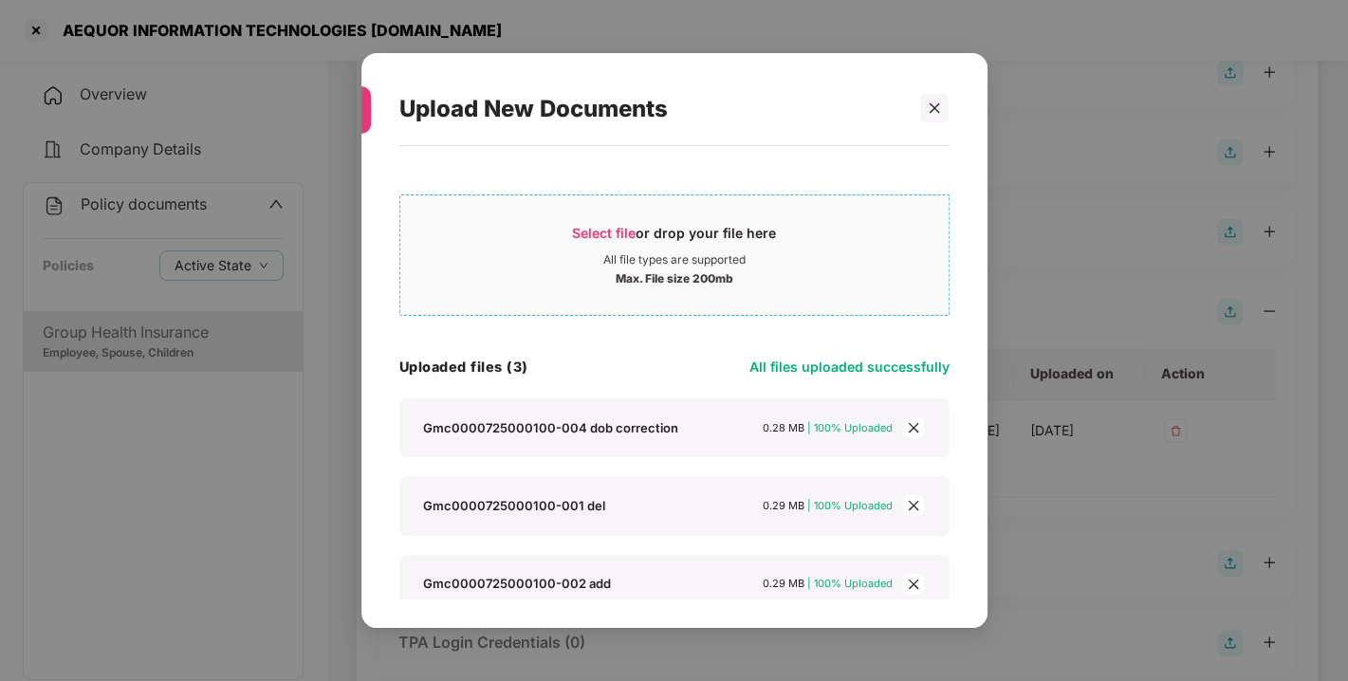
click at [582, 256] on div "All file types are supported" at bounding box center [674, 259] width 548 height 15
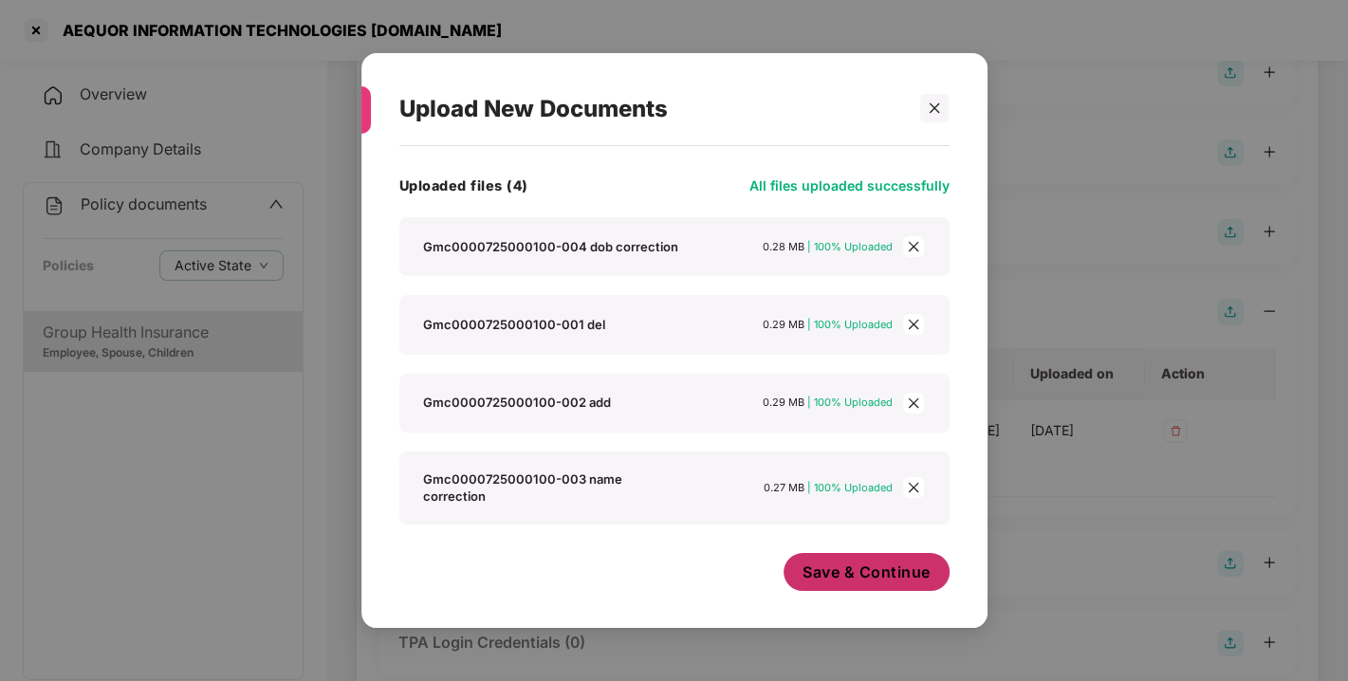
scroll to position [181, 0]
click at [832, 589] on button "Save & Continue" at bounding box center [867, 572] width 166 height 38
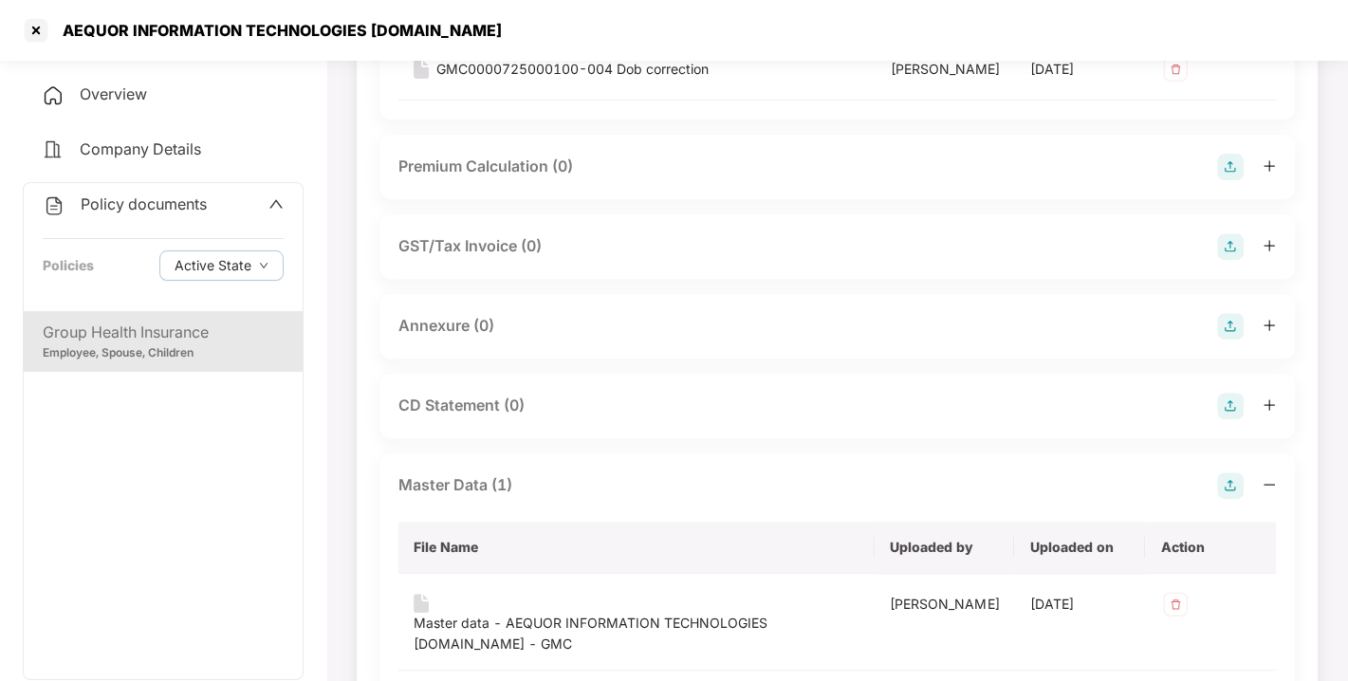
scroll to position [501, 0]
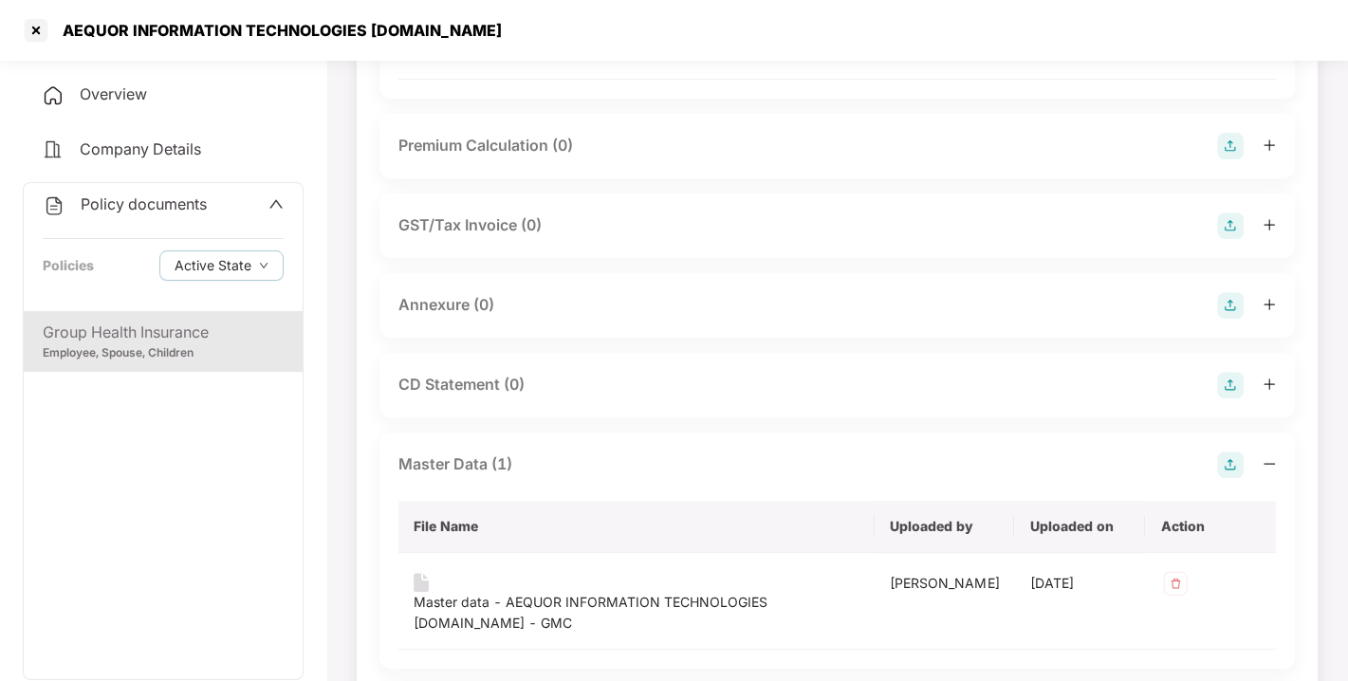
click at [1230, 319] on img at bounding box center [1230, 305] width 27 height 27
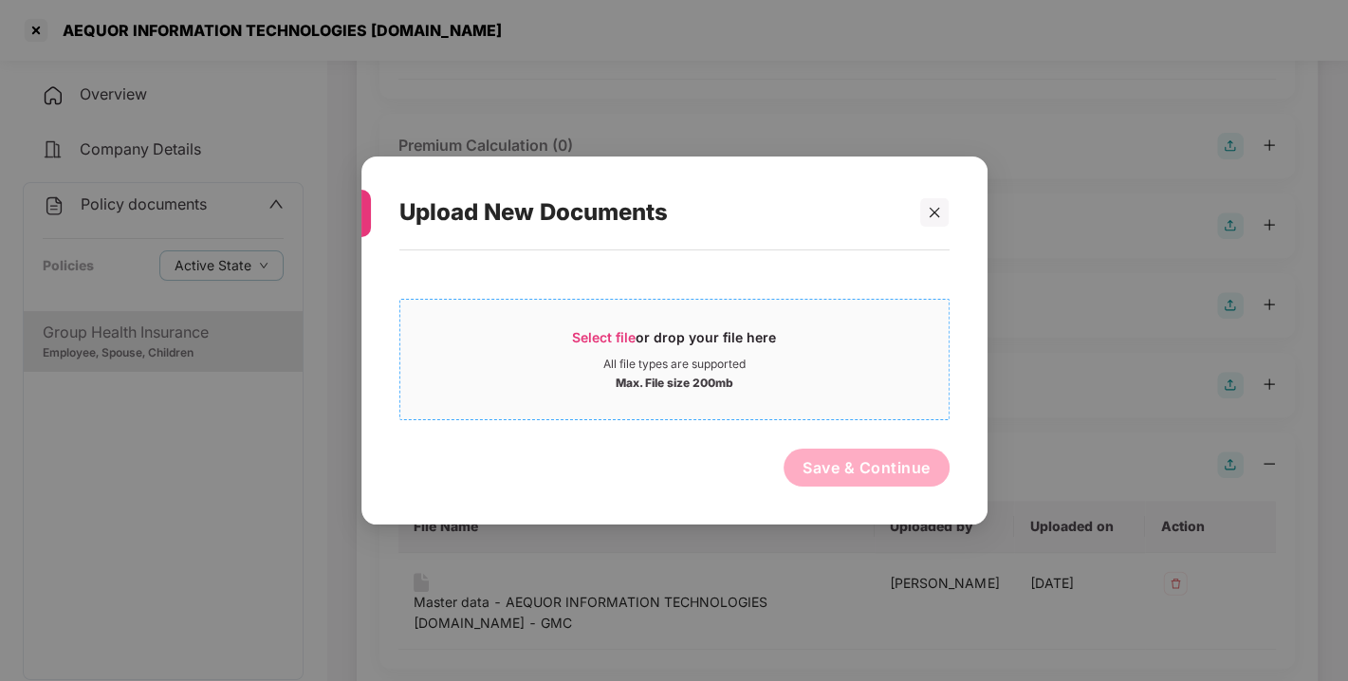
click at [915, 360] on div "All file types are supported" at bounding box center [674, 364] width 548 height 15
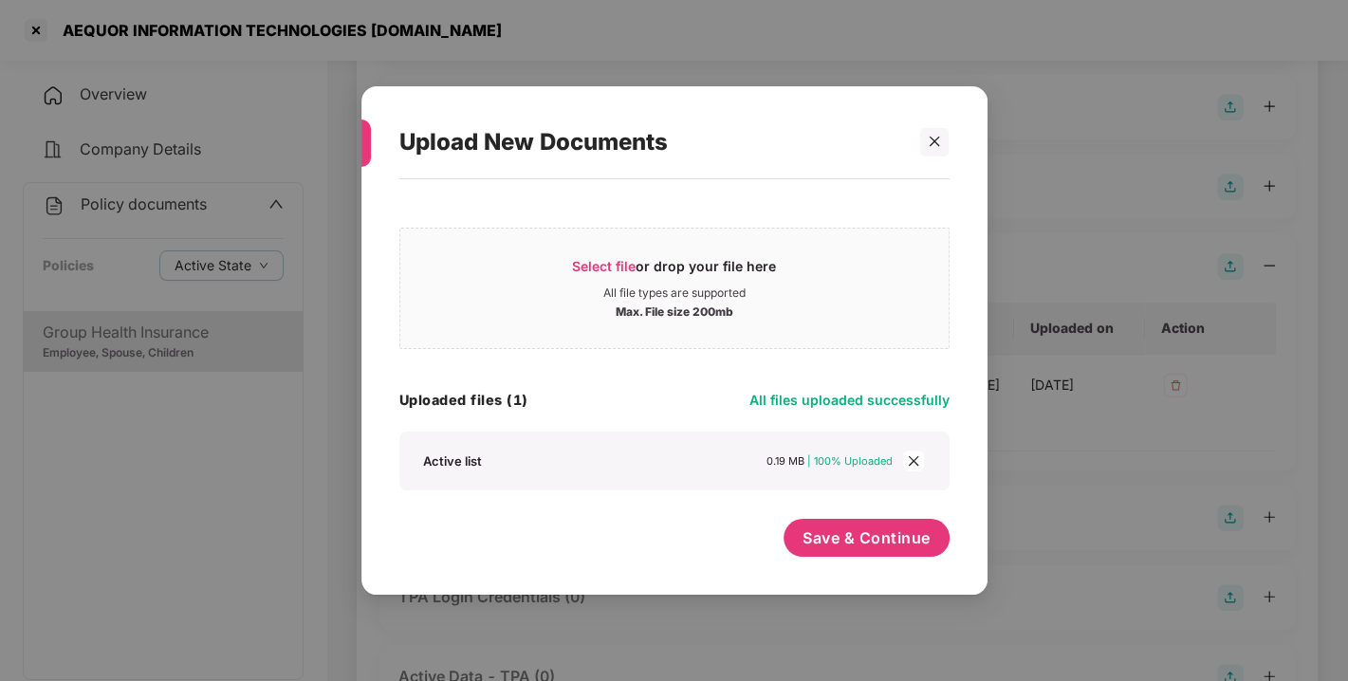
scroll to position [701, 0]
click at [858, 533] on span "Save & Continue" at bounding box center [867, 537] width 128 height 21
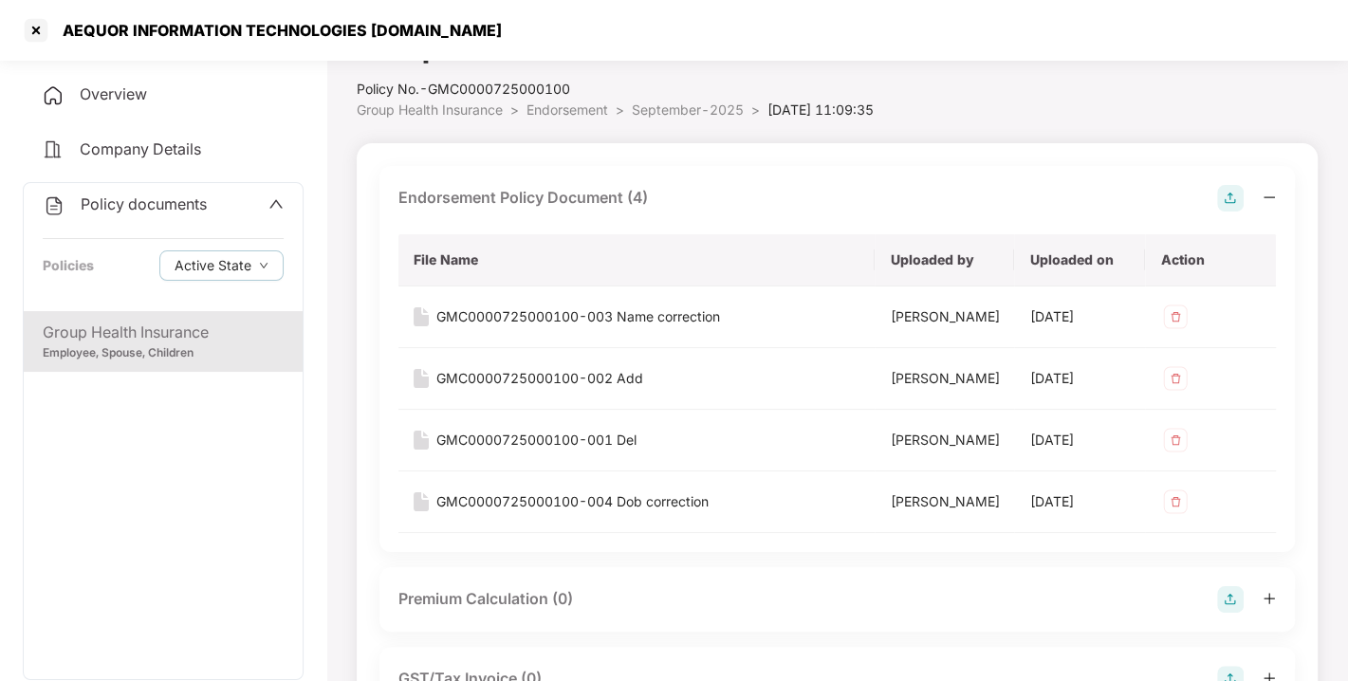
scroll to position [0, 0]
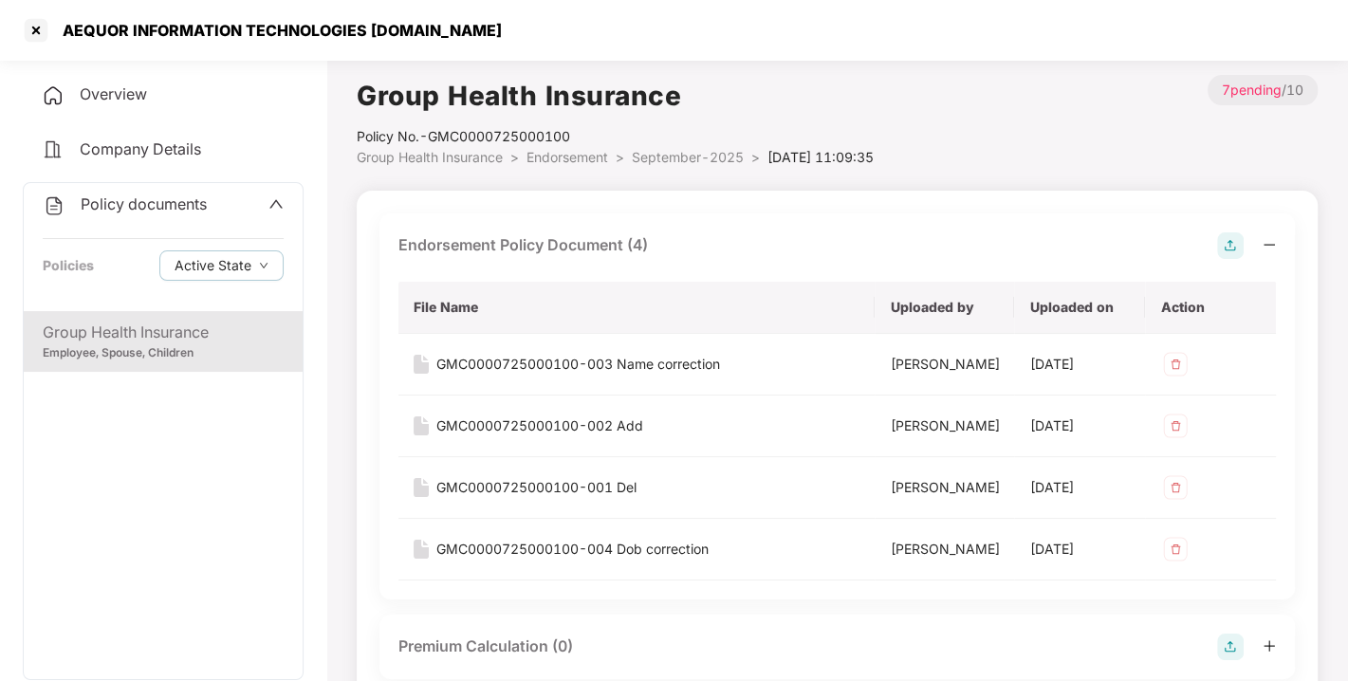
click at [157, 206] on span "Policy documents" at bounding box center [144, 203] width 126 height 19
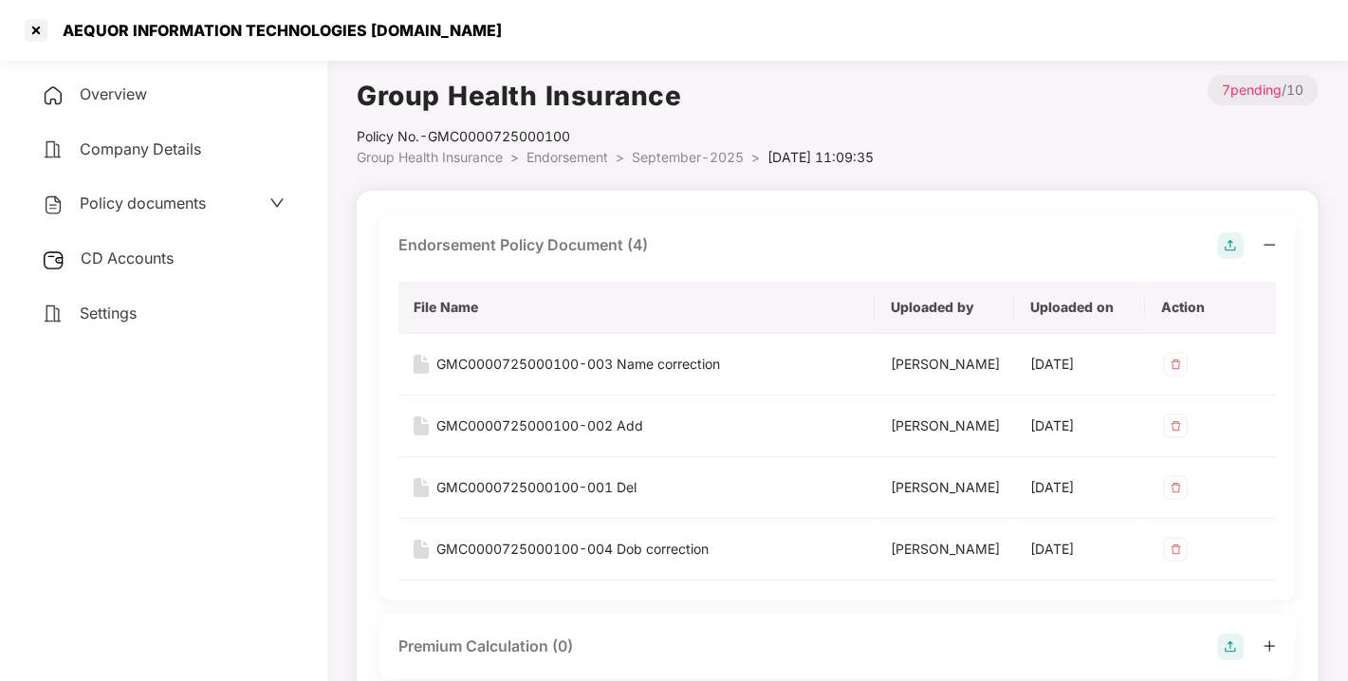
click at [148, 251] on span "CD Accounts" at bounding box center [127, 258] width 93 height 19
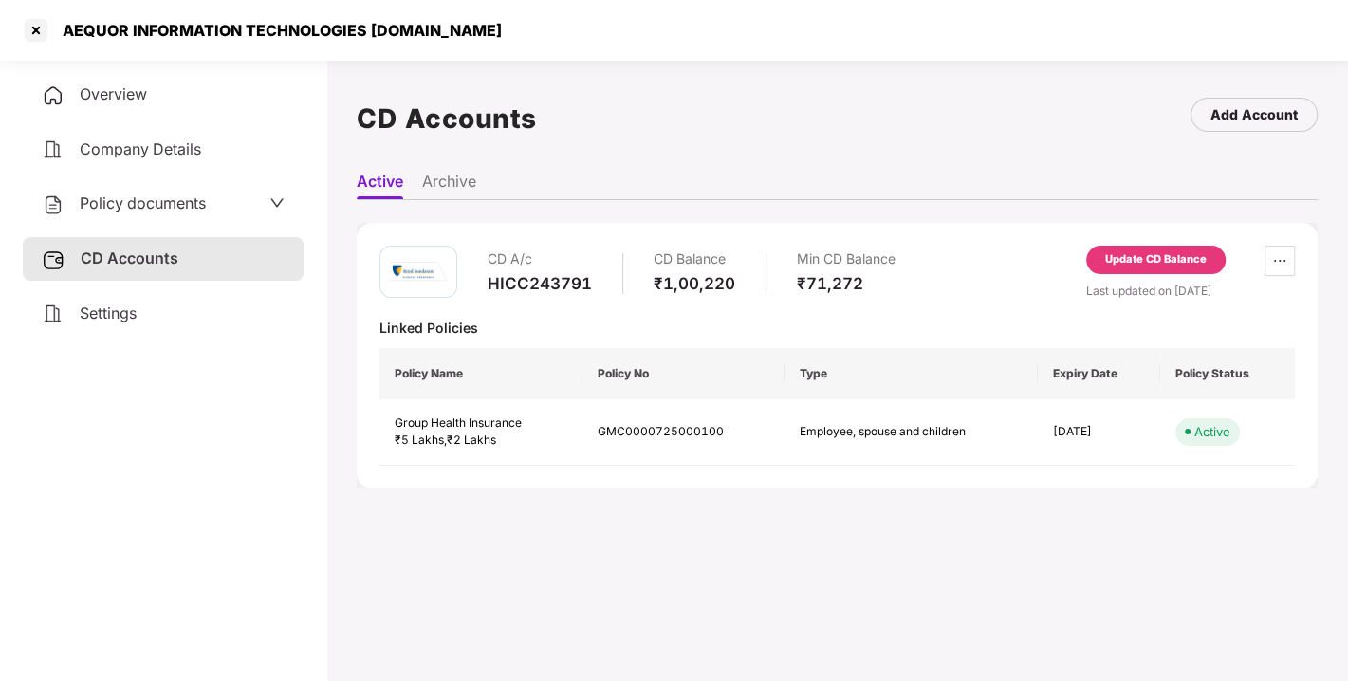
click at [1138, 249] on div "Update CD Balance" at bounding box center [1155, 260] width 139 height 28
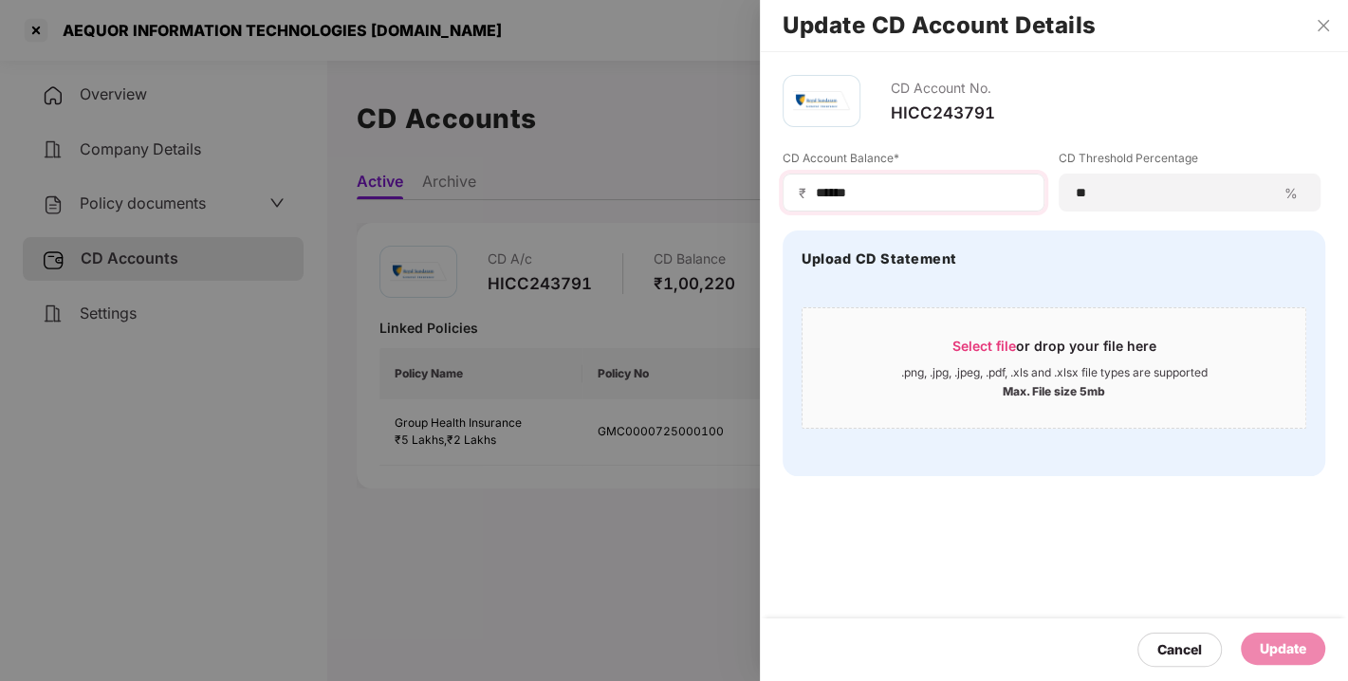
drag, startPoint x: 880, startPoint y: 205, endPoint x: 864, endPoint y: 192, distance: 20.9
click at [864, 192] on div "₹ ******" at bounding box center [914, 193] width 262 height 38
click at [864, 192] on input "******" at bounding box center [921, 193] width 214 height 20
type input "*"
type input "*****"
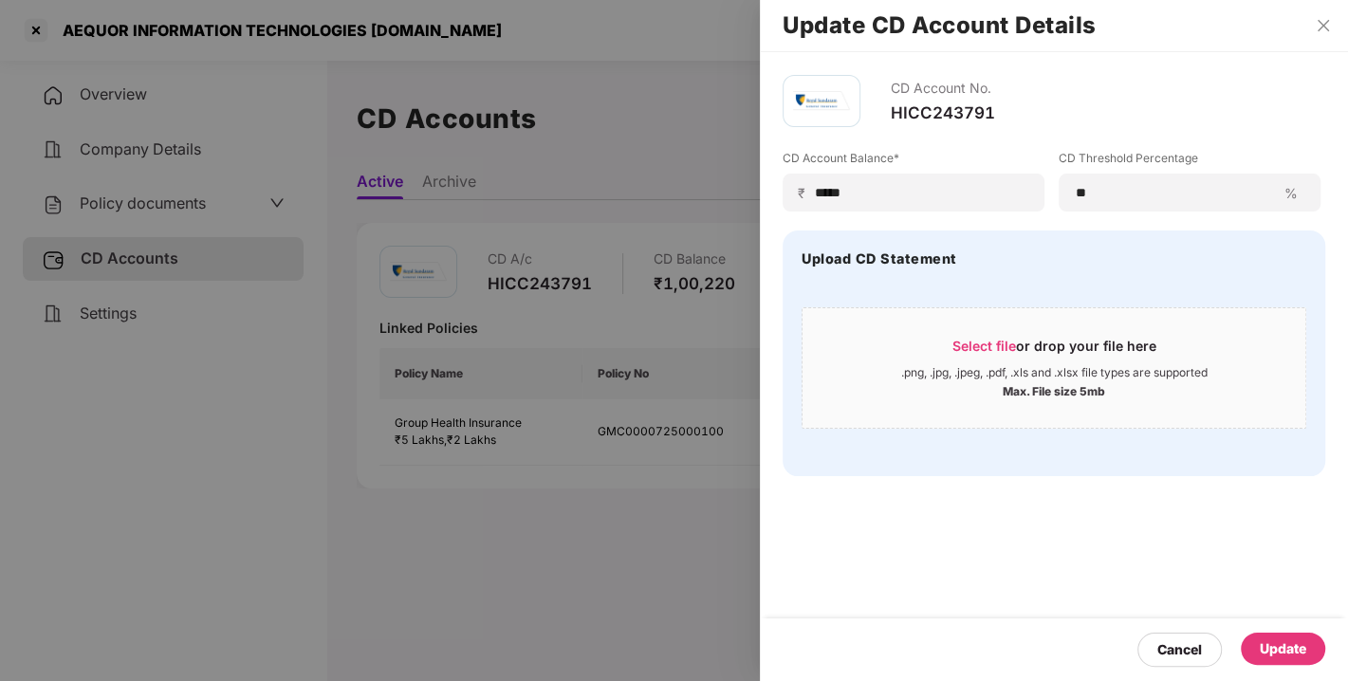
click at [1271, 633] on div "Update" at bounding box center [1283, 649] width 84 height 32
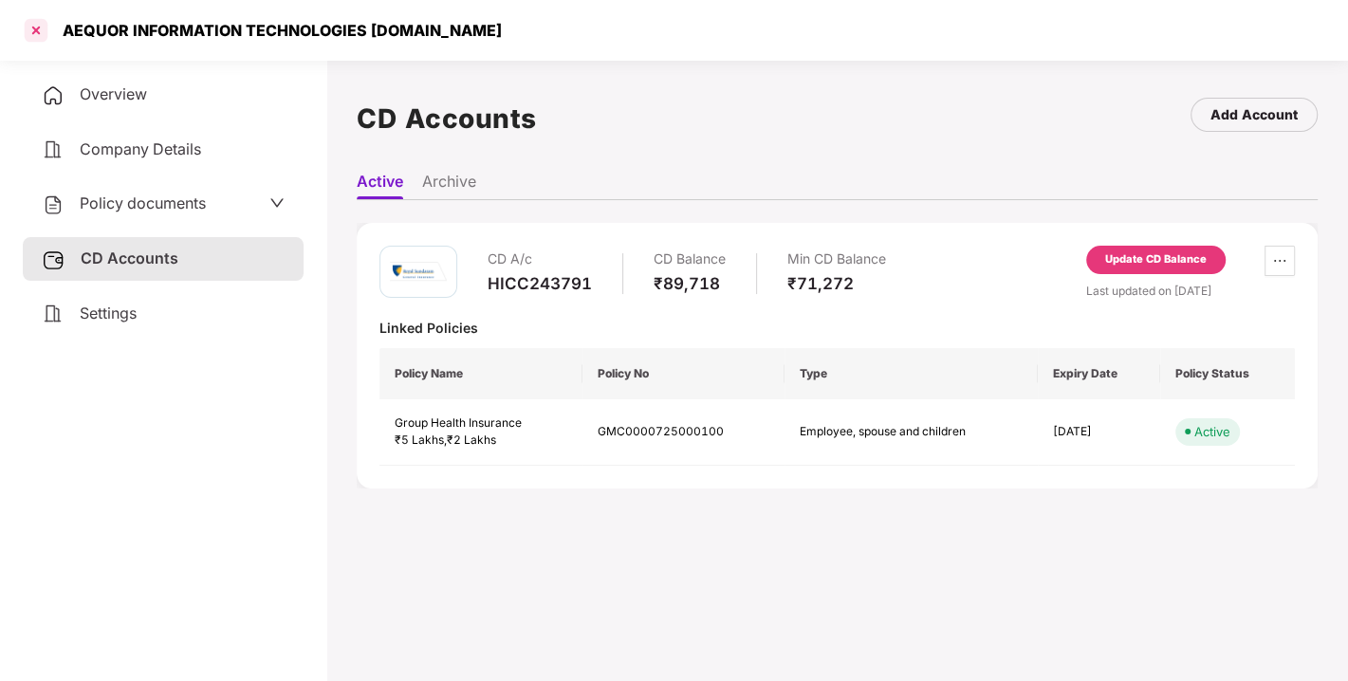
click at [38, 29] on div at bounding box center [36, 30] width 30 height 30
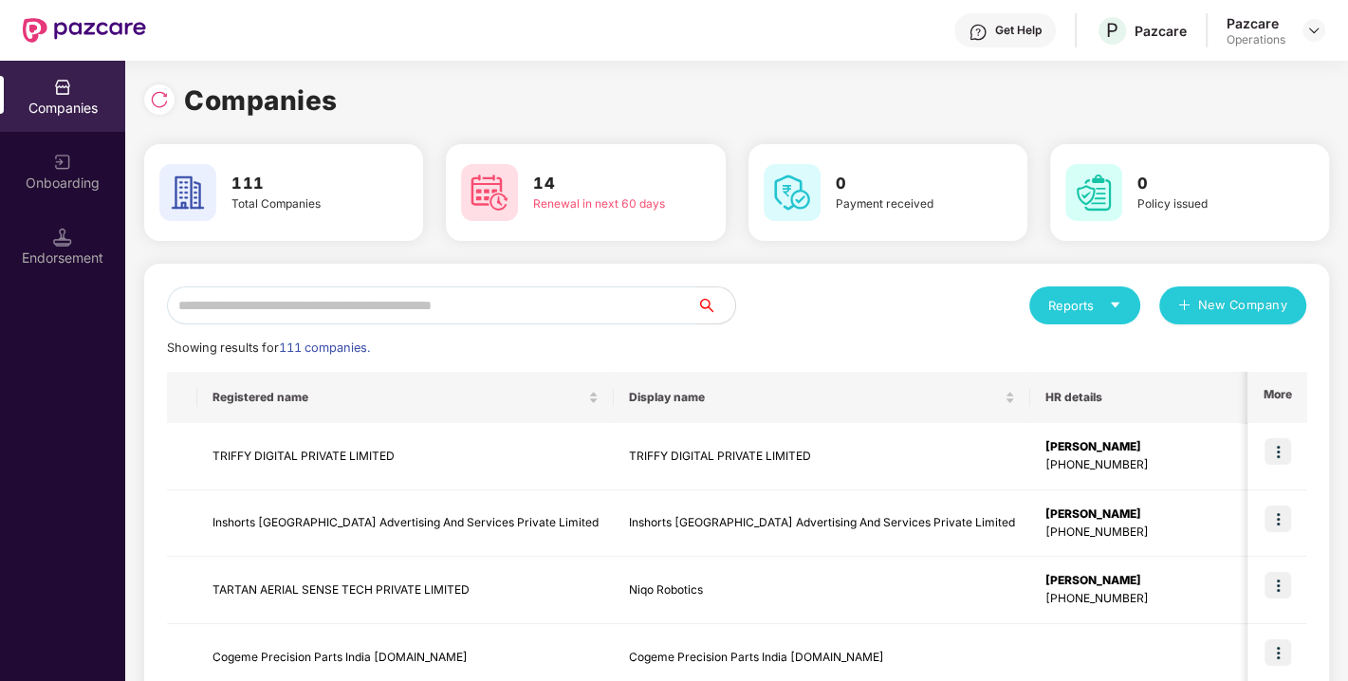
click at [406, 308] on input "text" at bounding box center [432, 306] width 530 height 38
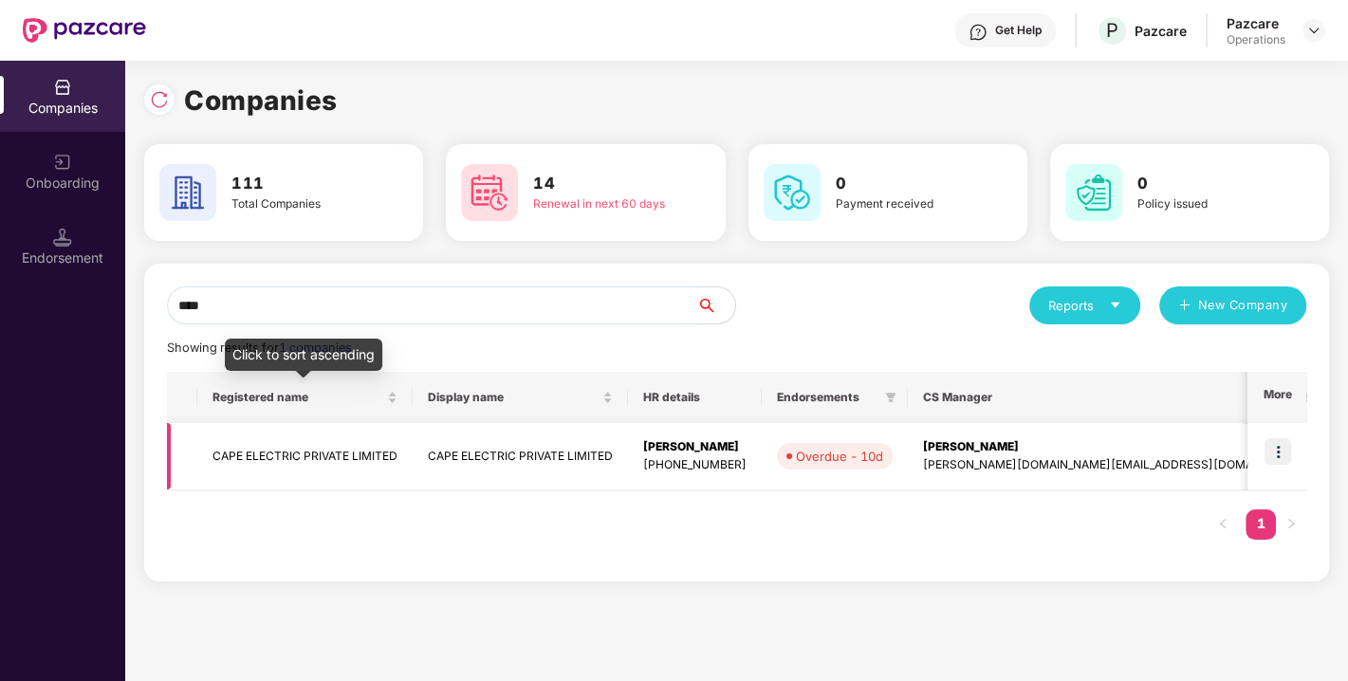
type input "****"
click at [336, 457] on td "CAPE ELECTRIC PRIVATE LIMITED" at bounding box center [304, 456] width 215 height 67
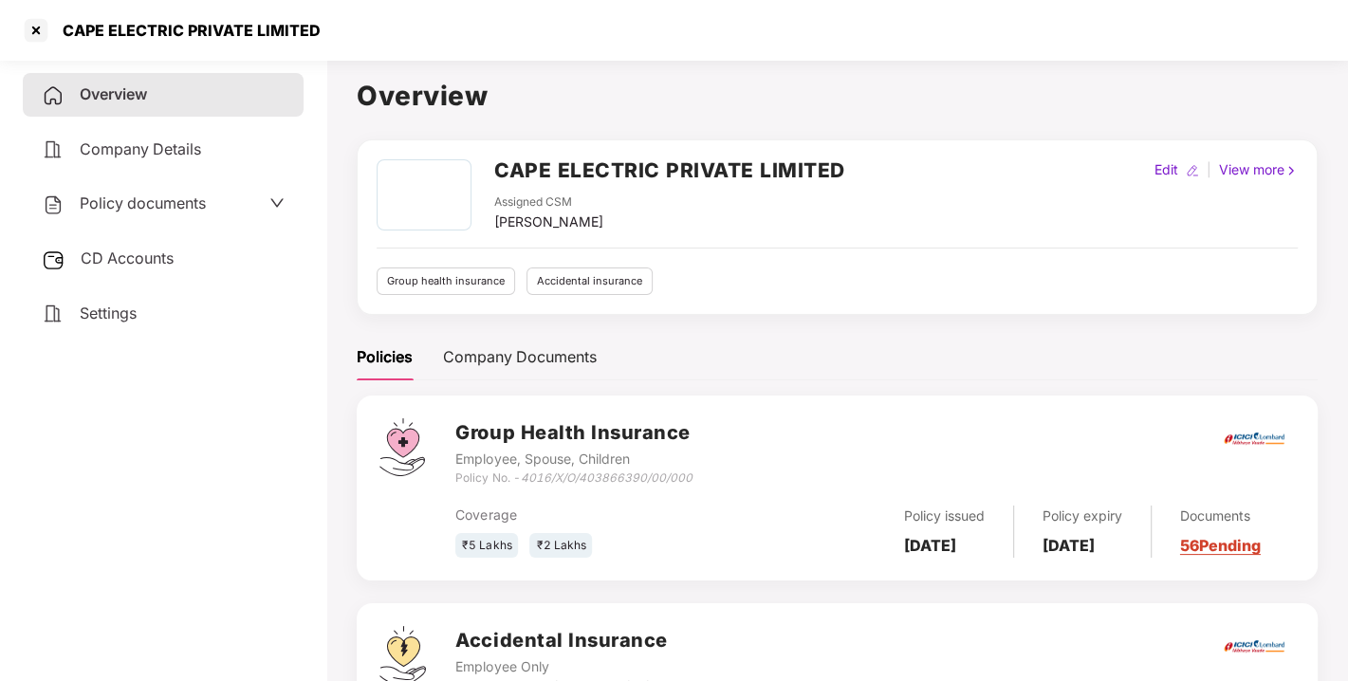
scroll to position [60, 0]
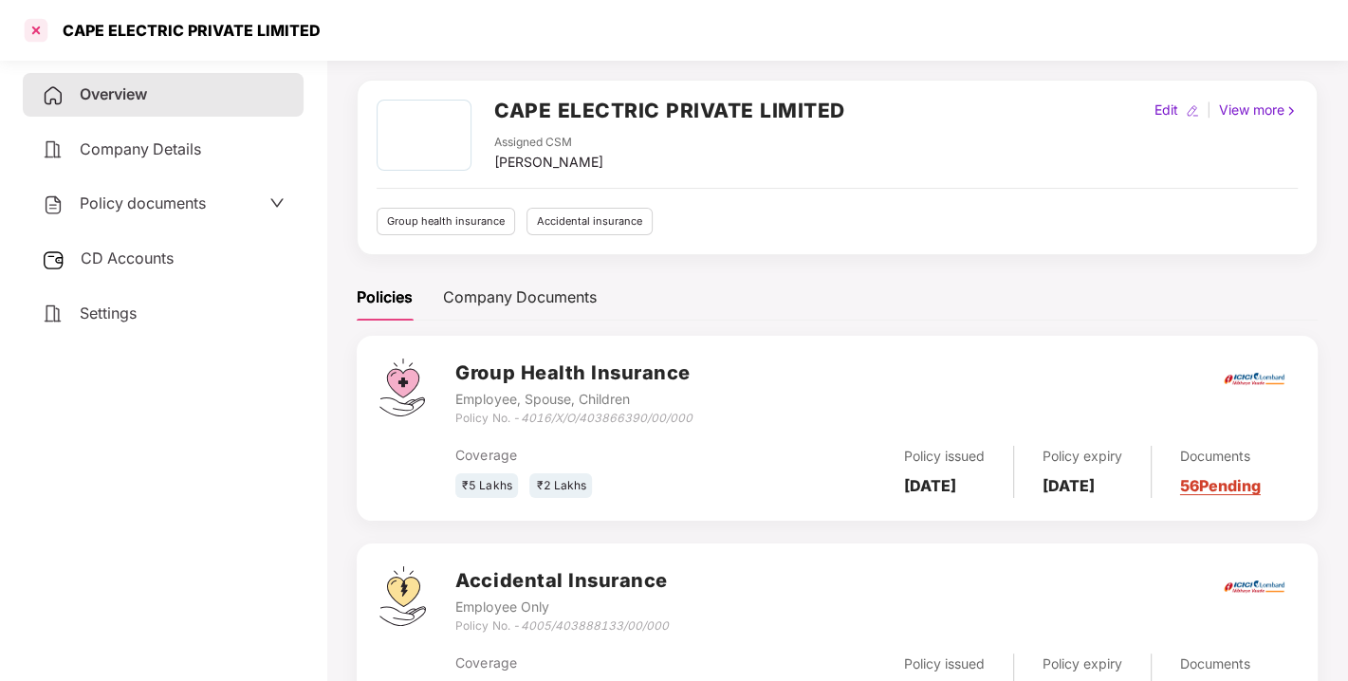
click at [33, 32] on div at bounding box center [36, 30] width 30 height 30
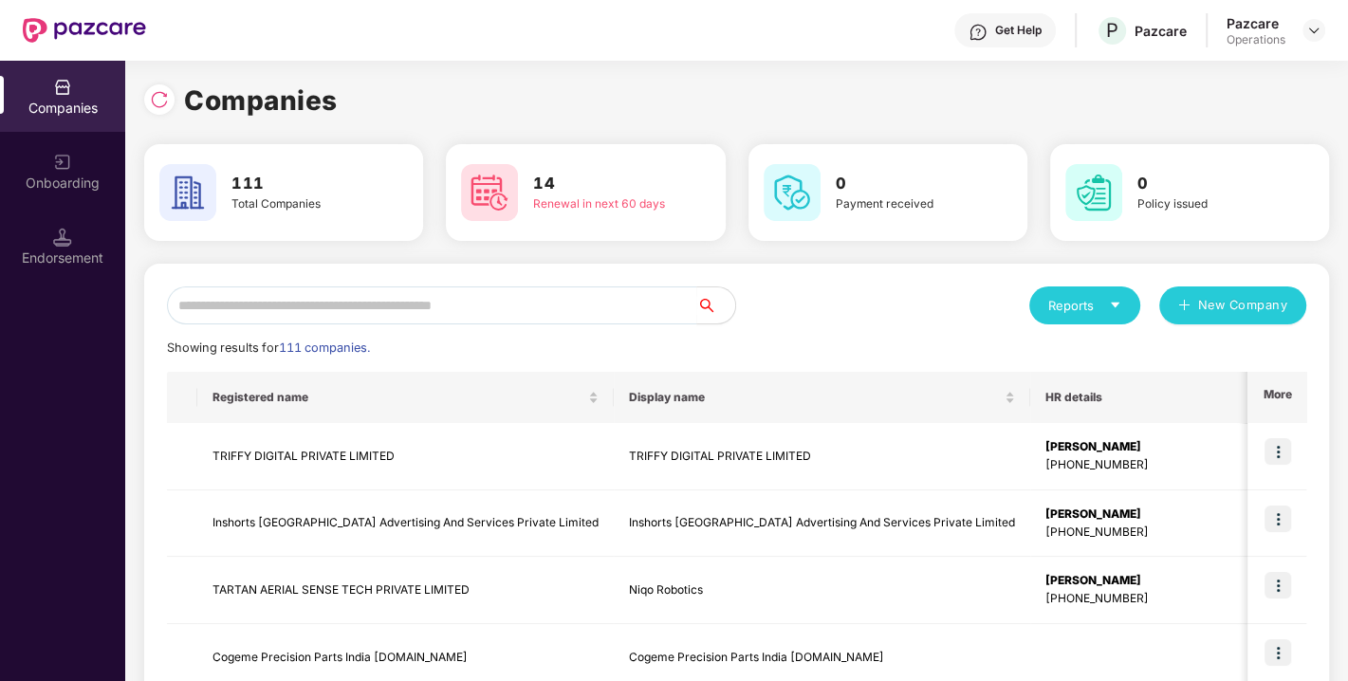
scroll to position [0, 0]
click at [485, 293] on input "text" at bounding box center [432, 306] width 530 height 38
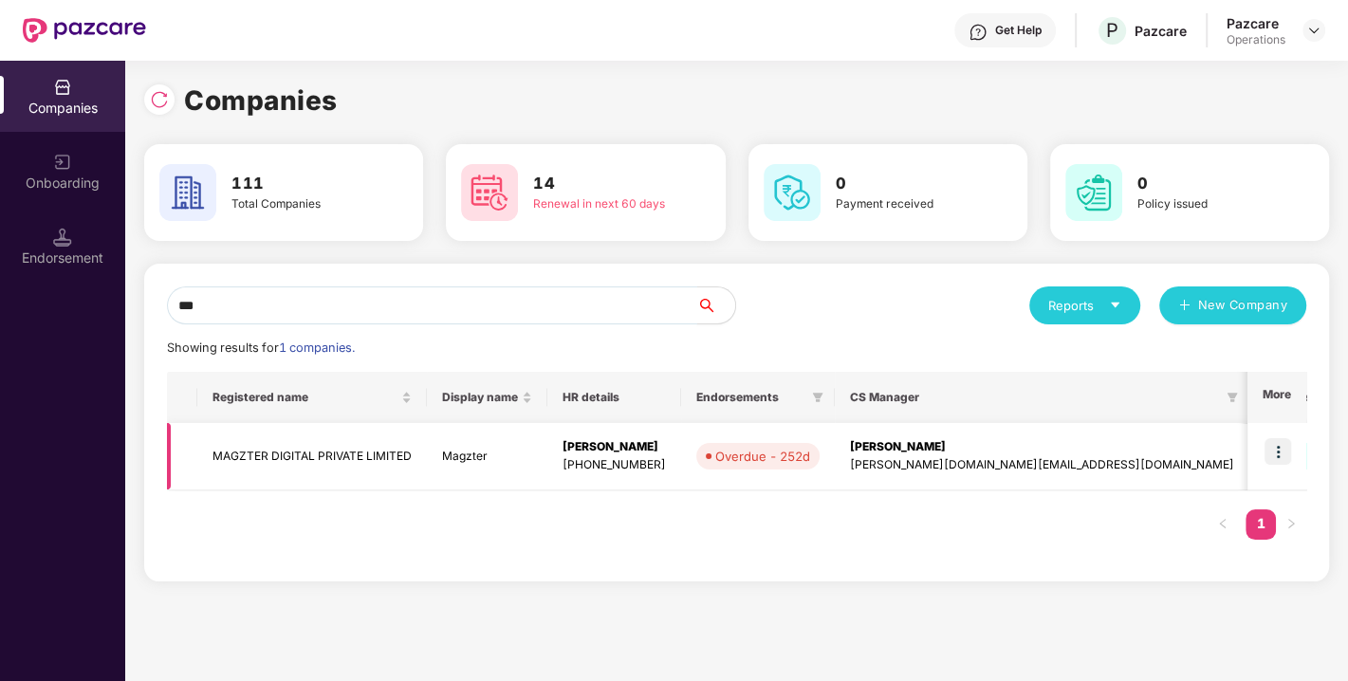
type input "***"
click at [1282, 453] on img at bounding box center [1278, 451] width 27 height 27
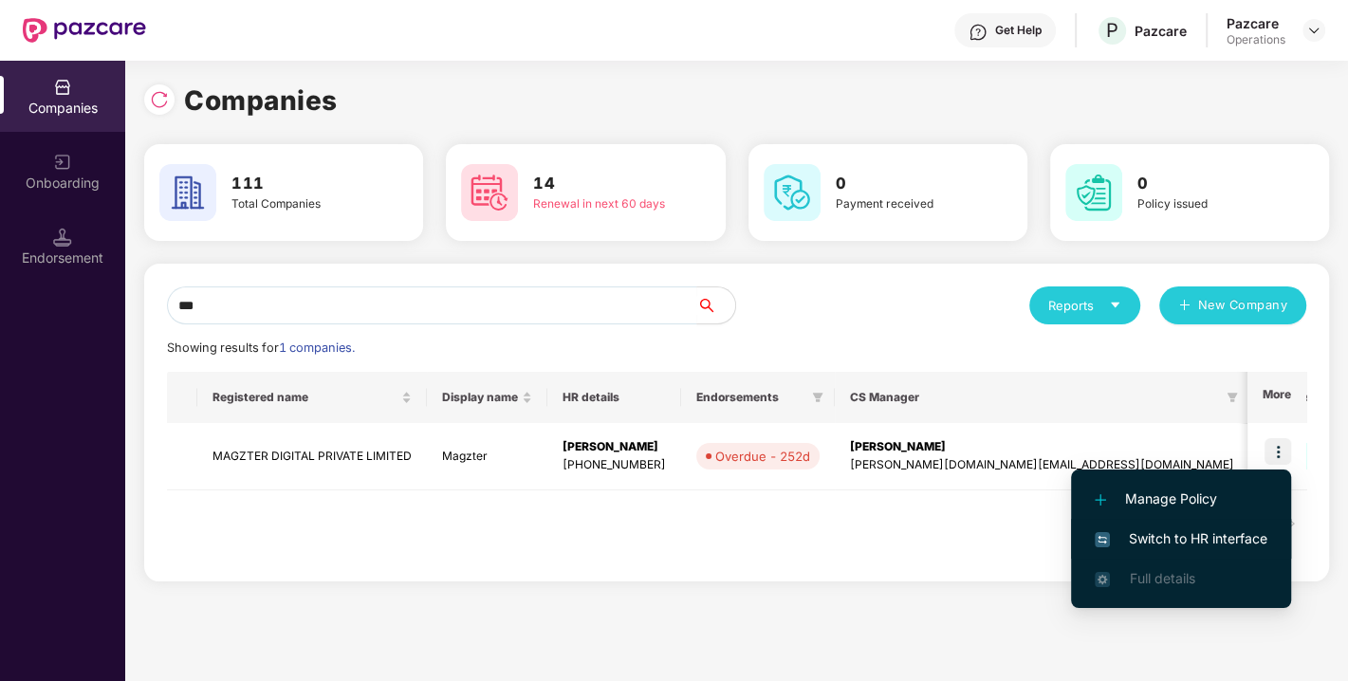
click at [1186, 530] on span "Switch to HR interface" at bounding box center [1181, 538] width 173 height 21
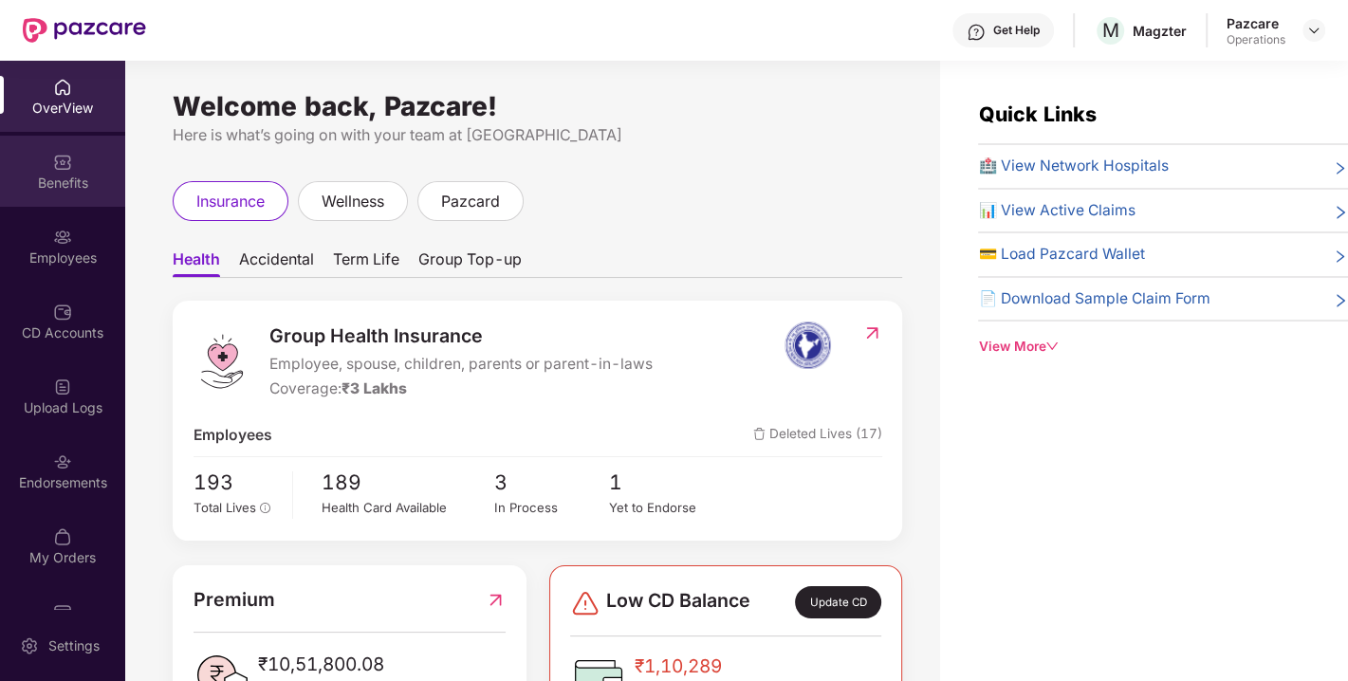
click at [48, 178] on div "Benefits" at bounding box center [62, 183] width 125 height 19
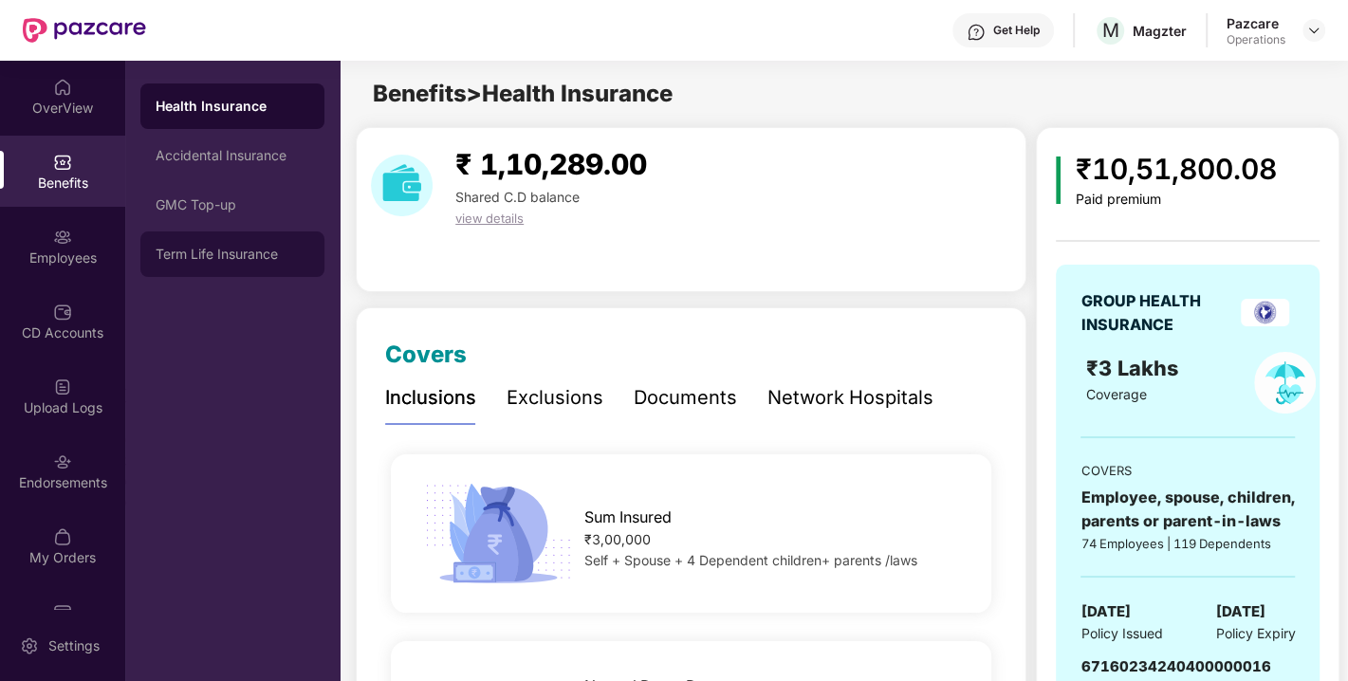
click at [194, 251] on div "Term Life Insurance" at bounding box center [233, 254] width 154 height 15
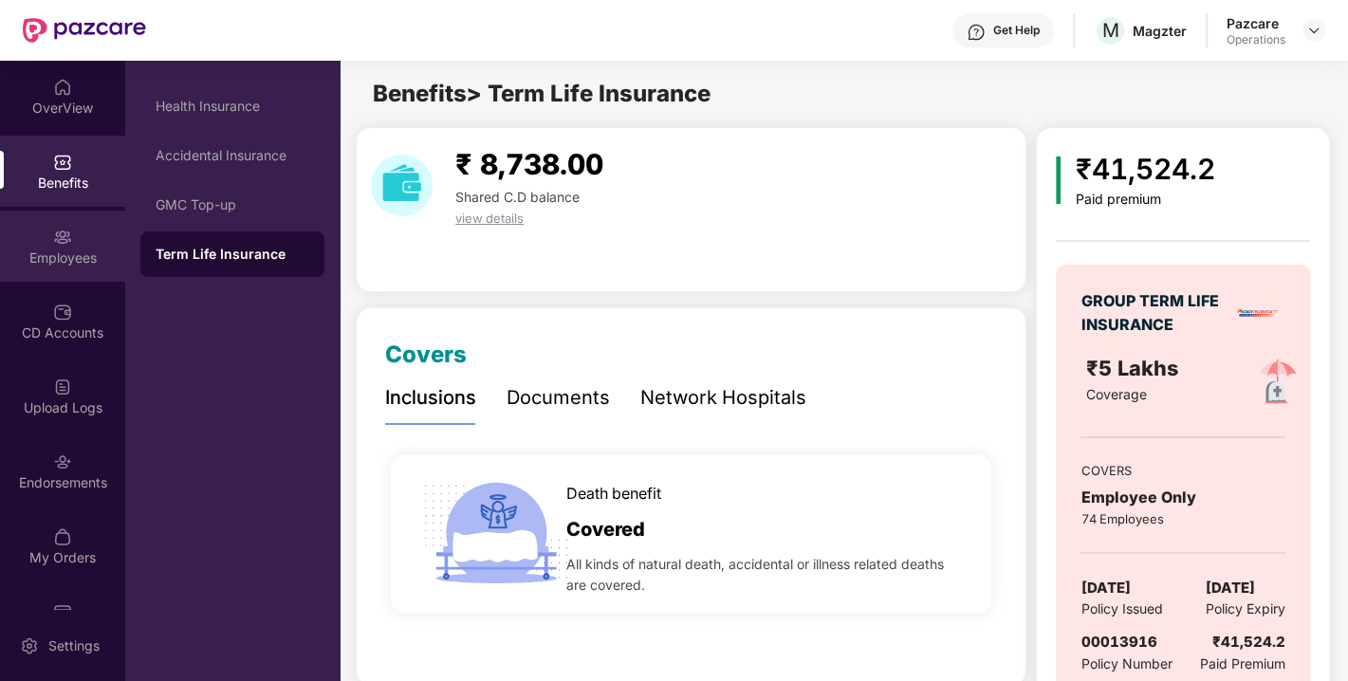
click at [28, 223] on div "Employees" at bounding box center [62, 246] width 125 height 71
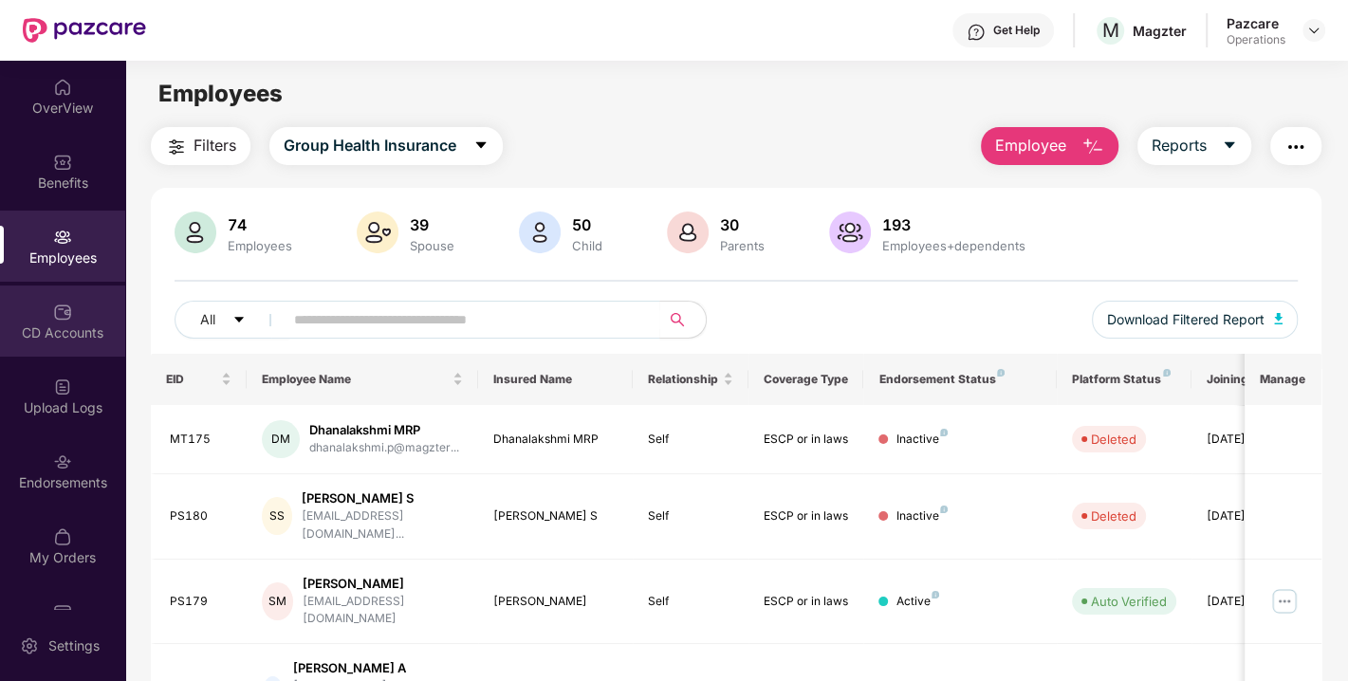
scroll to position [49, 0]
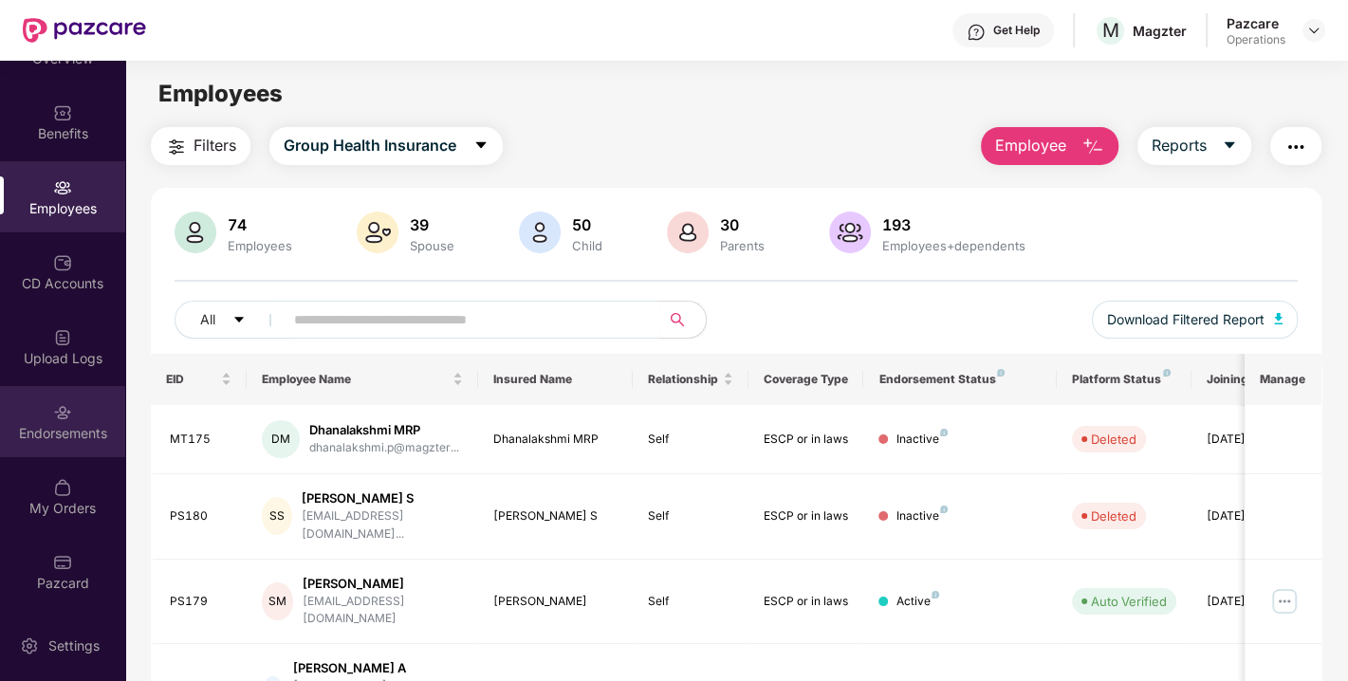
click at [36, 424] on div "Endorsements" at bounding box center [62, 433] width 125 height 19
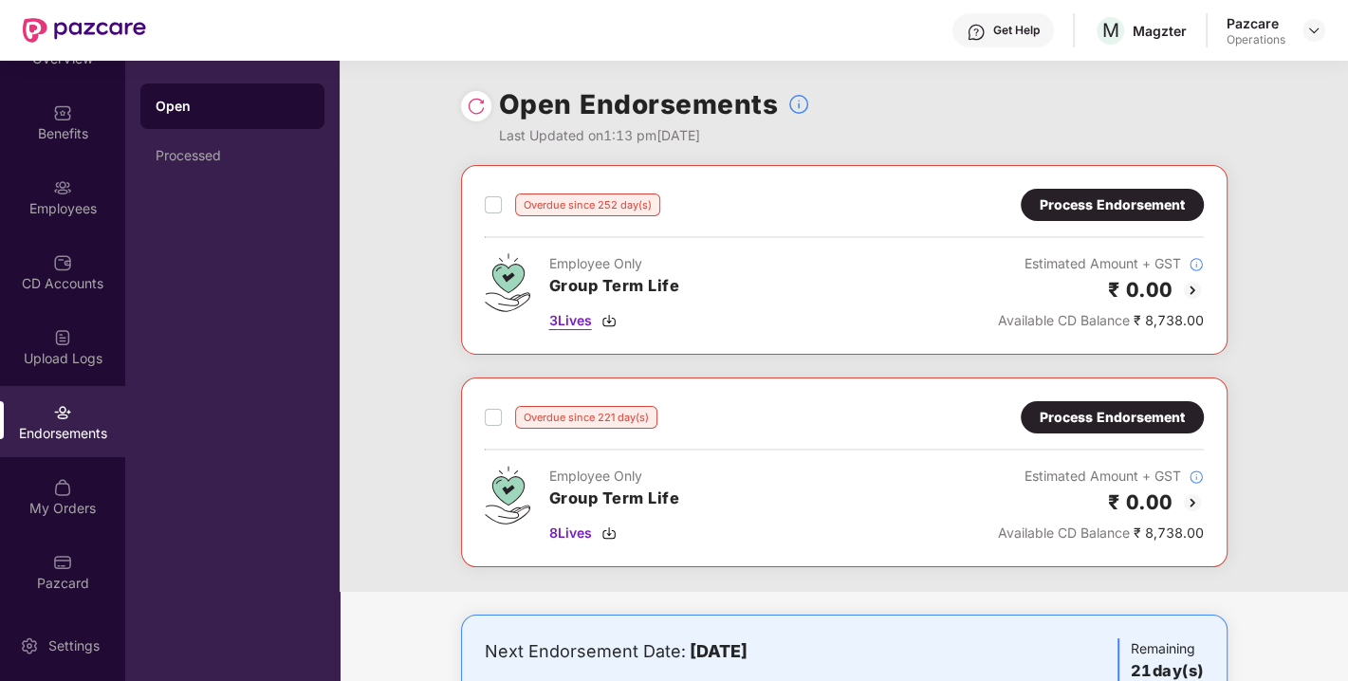
click at [583, 321] on span "3 Lives" at bounding box center [570, 320] width 43 height 21
click at [571, 534] on span "8 Lives" at bounding box center [570, 533] width 43 height 21
click at [1159, 200] on div "Process Endorsement" at bounding box center [1112, 204] width 145 height 21
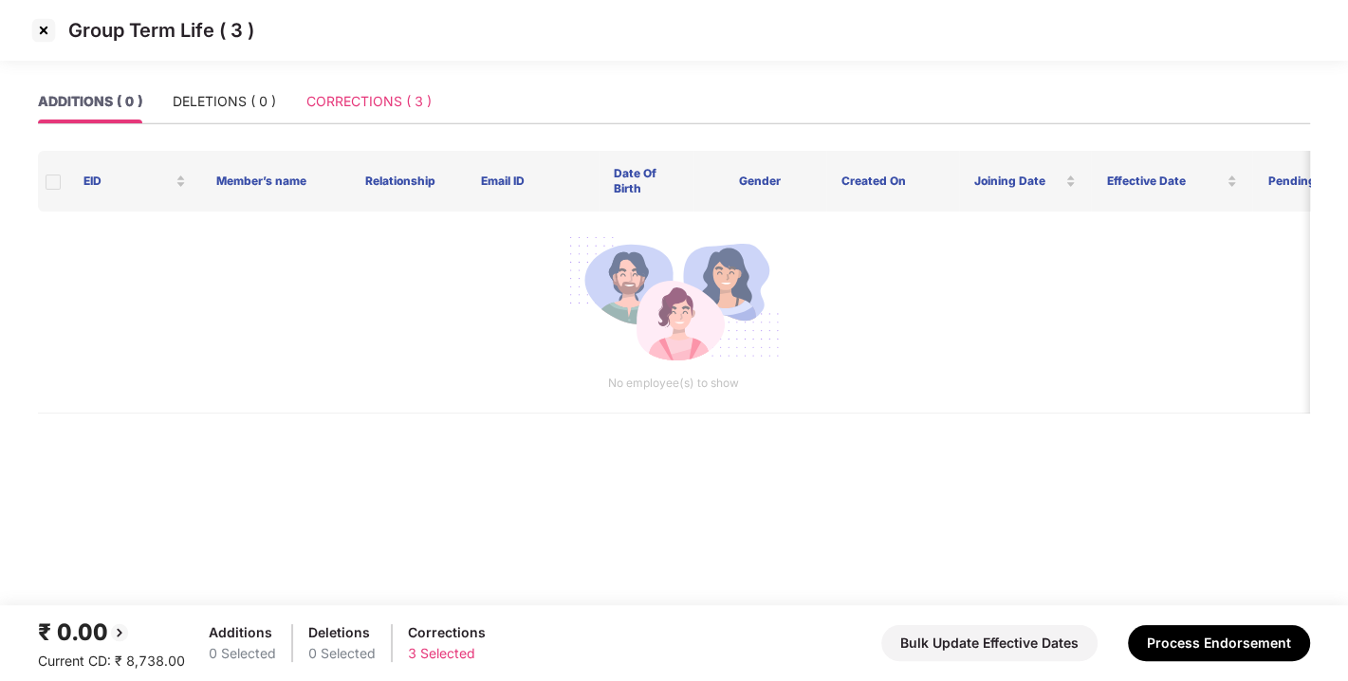
click at [373, 115] on div "CORRECTIONS ( 3 )" at bounding box center [368, 102] width 125 height 44
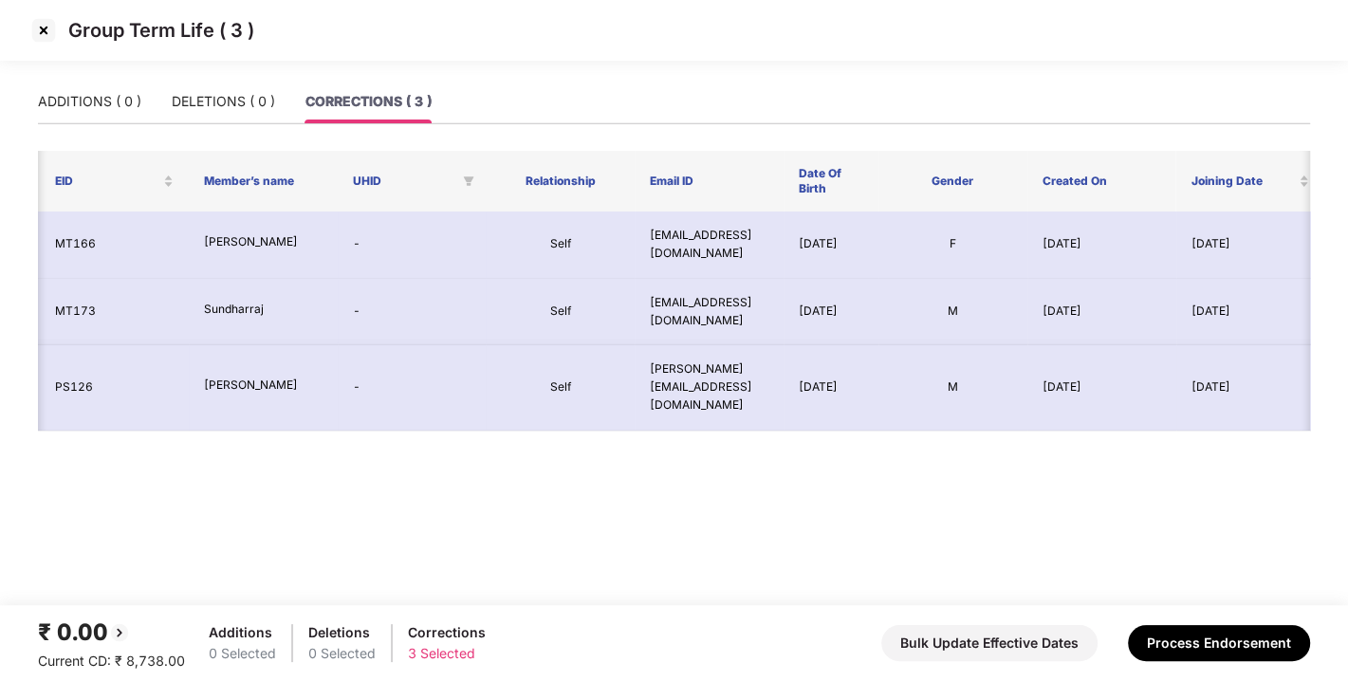
scroll to position [0, 0]
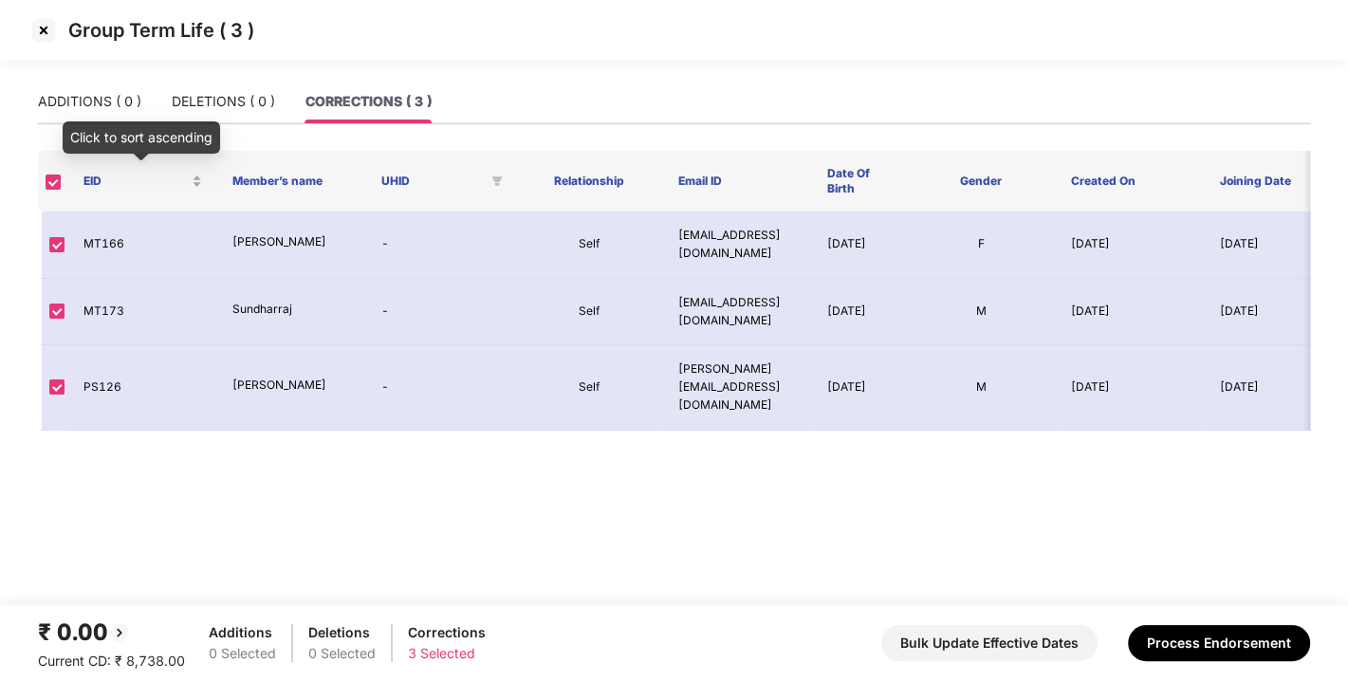
click at [197, 180] on div "EID" at bounding box center [142, 182] width 119 height 18
click at [194, 183] on div "EID" at bounding box center [142, 182] width 119 height 18
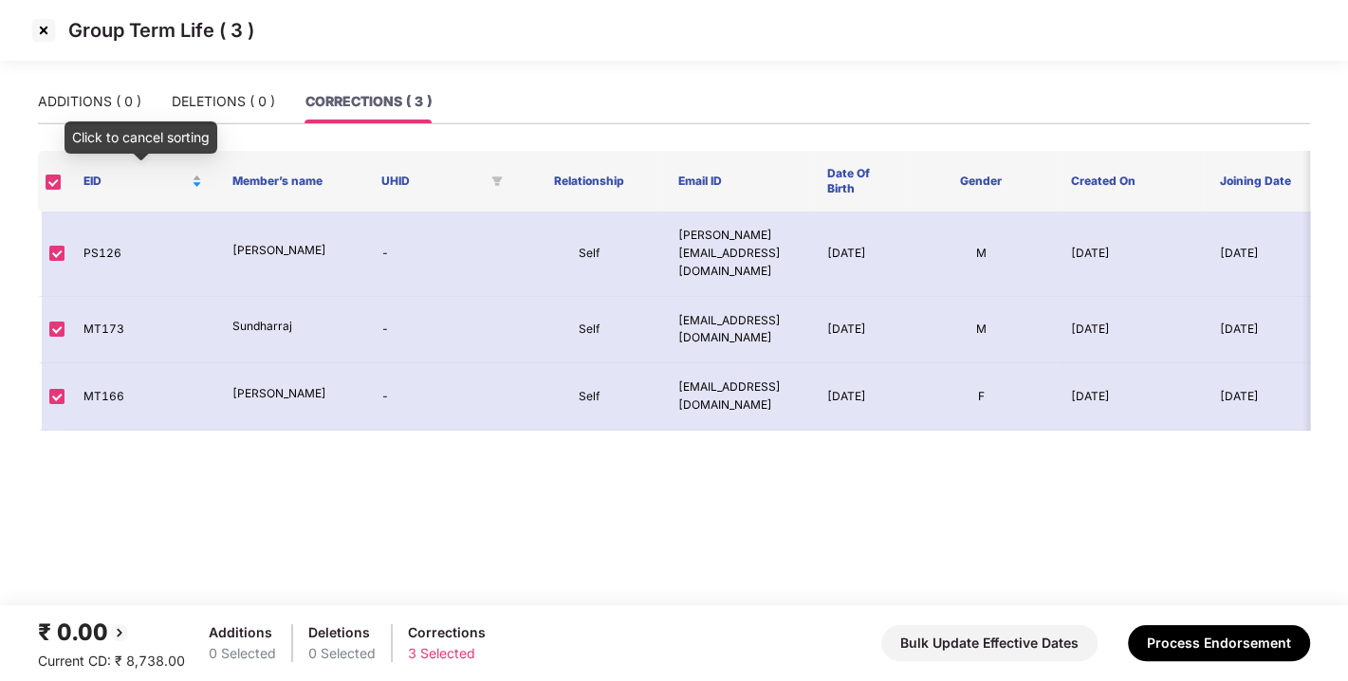
click at [194, 176] on div "EID" at bounding box center [142, 182] width 119 height 18
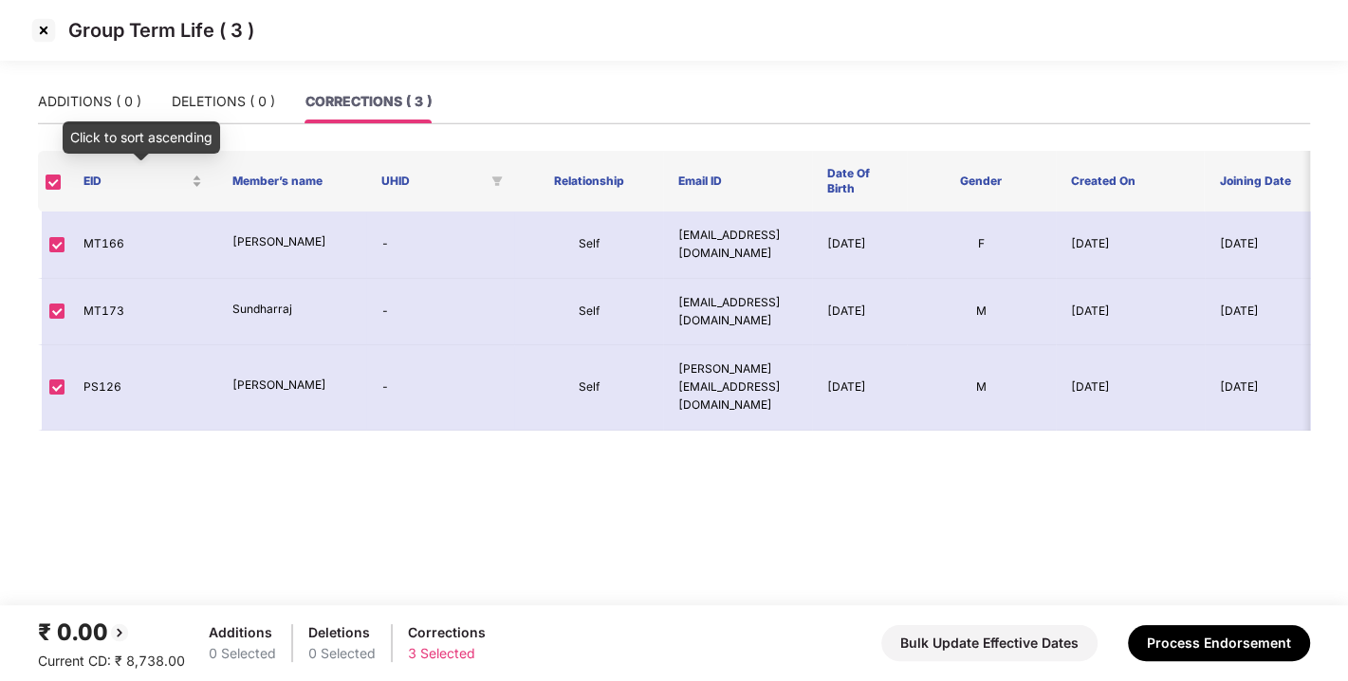
click at [197, 181] on div "EID" at bounding box center [142, 182] width 119 height 18
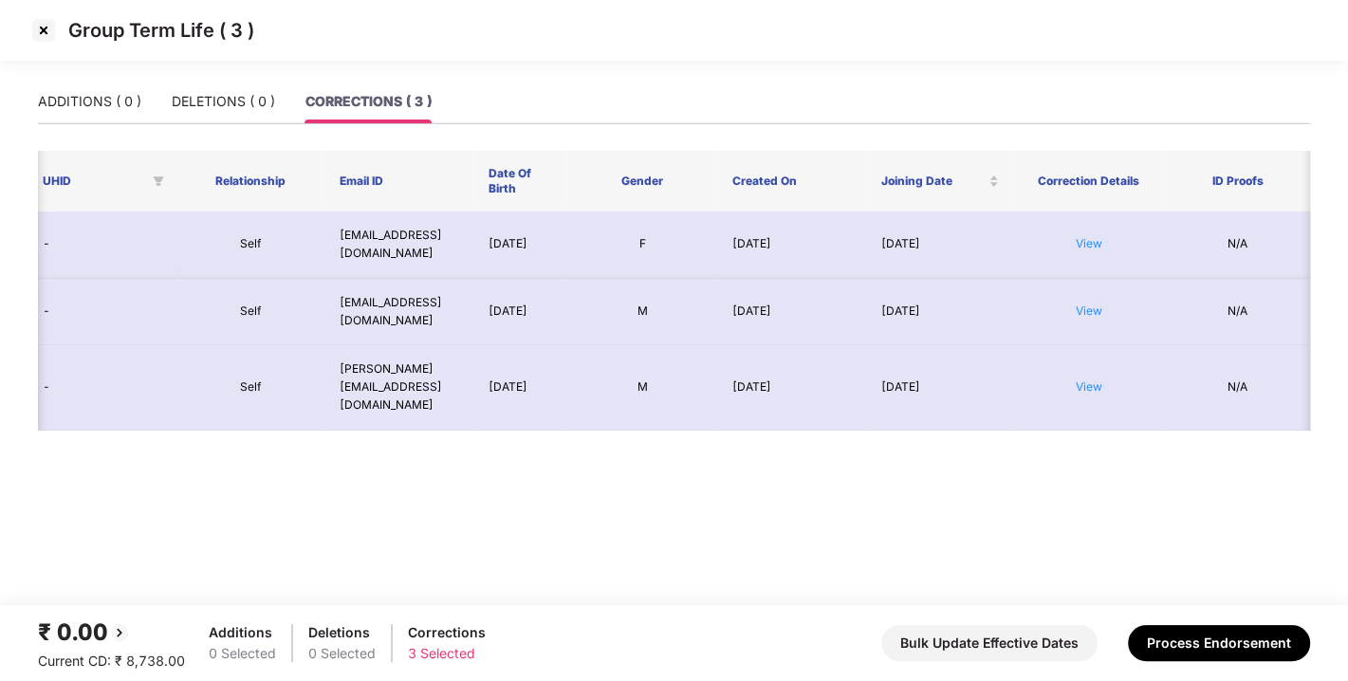
scroll to position [0, 342]
click at [1092, 238] on link "View" at bounding box center [1087, 243] width 27 height 14
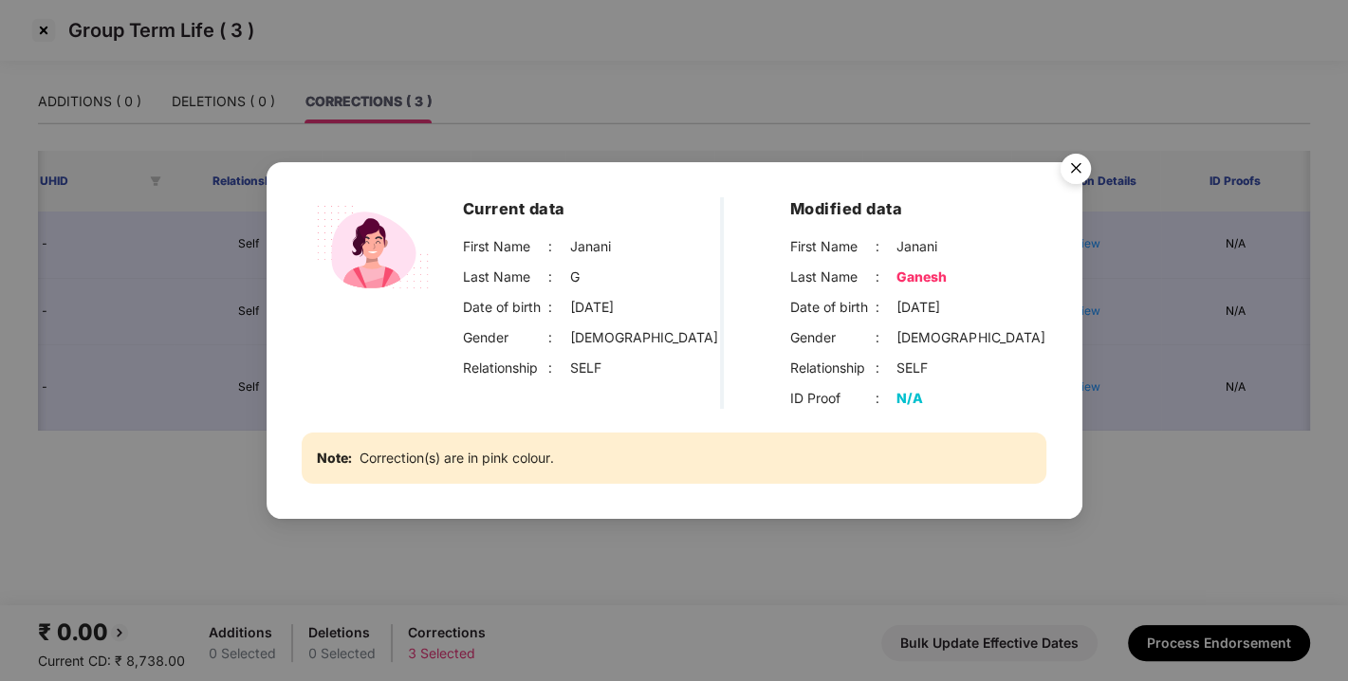
click at [1069, 167] on img "Close" at bounding box center [1075, 171] width 53 height 53
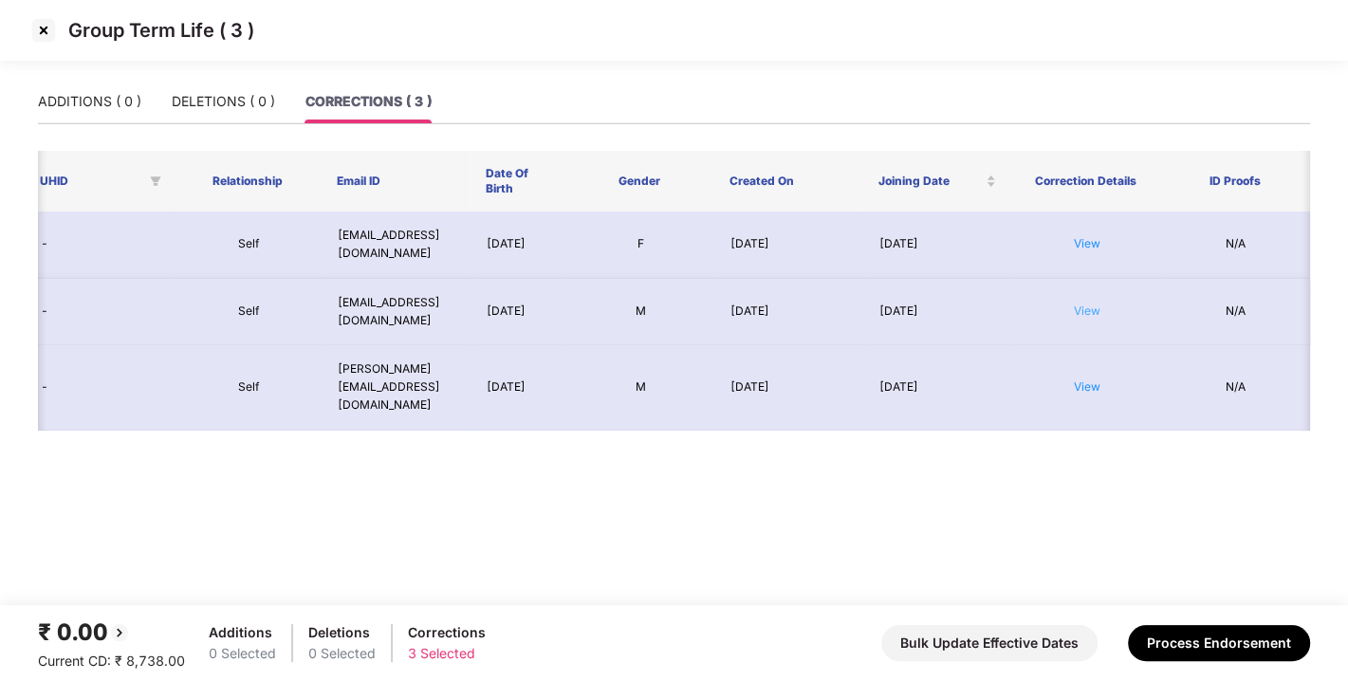
click at [1083, 312] on link "View" at bounding box center [1087, 311] width 27 height 14
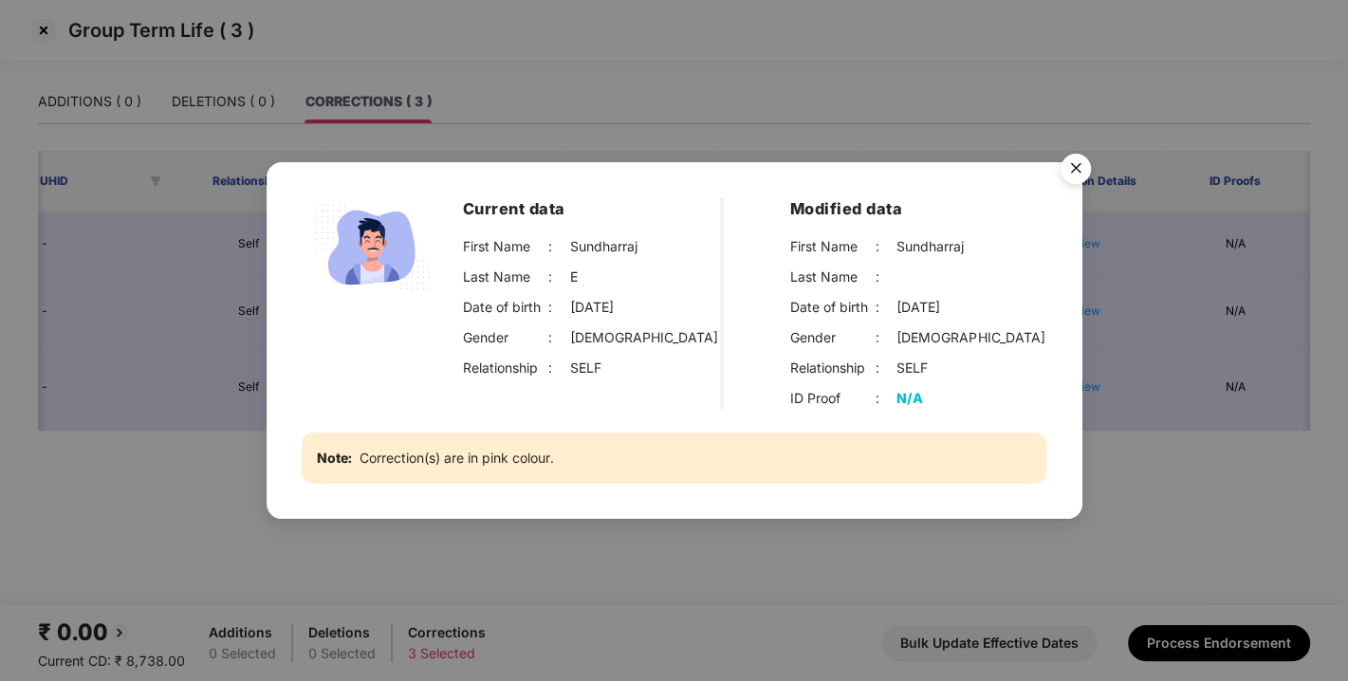
click at [1070, 171] on img "Close" at bounding box center [1075, 171] width 53 height 53
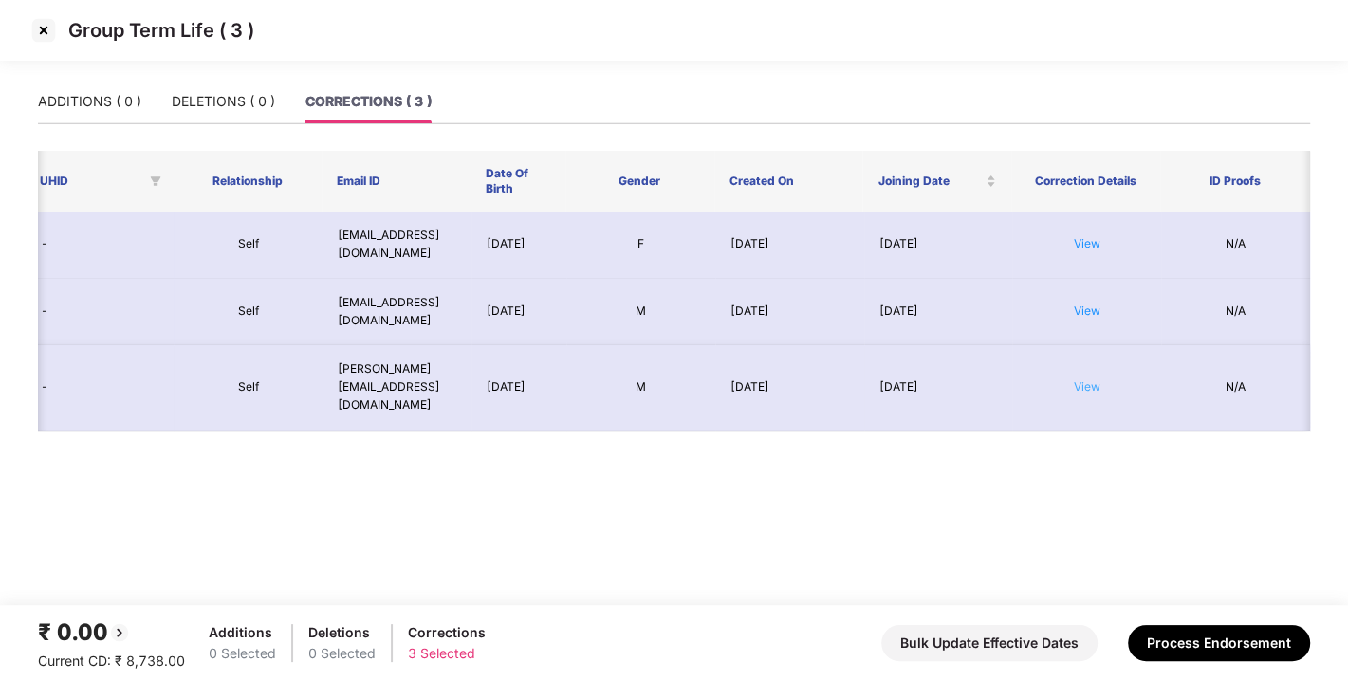
click at [1090, 379] on link "View" at bounding box center [1087, 386] width 27 height 14
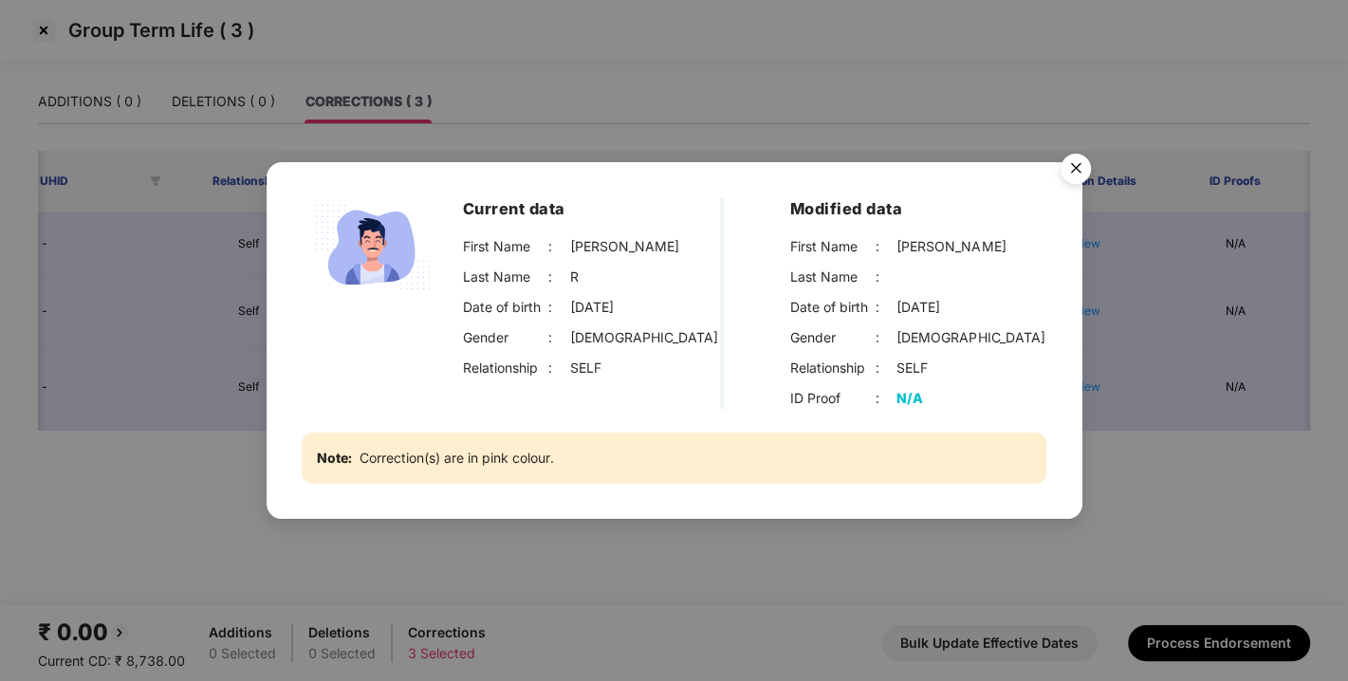
click at [1073, 149] on img "Close" at bounding box center [1075, 171] width 53 height 53
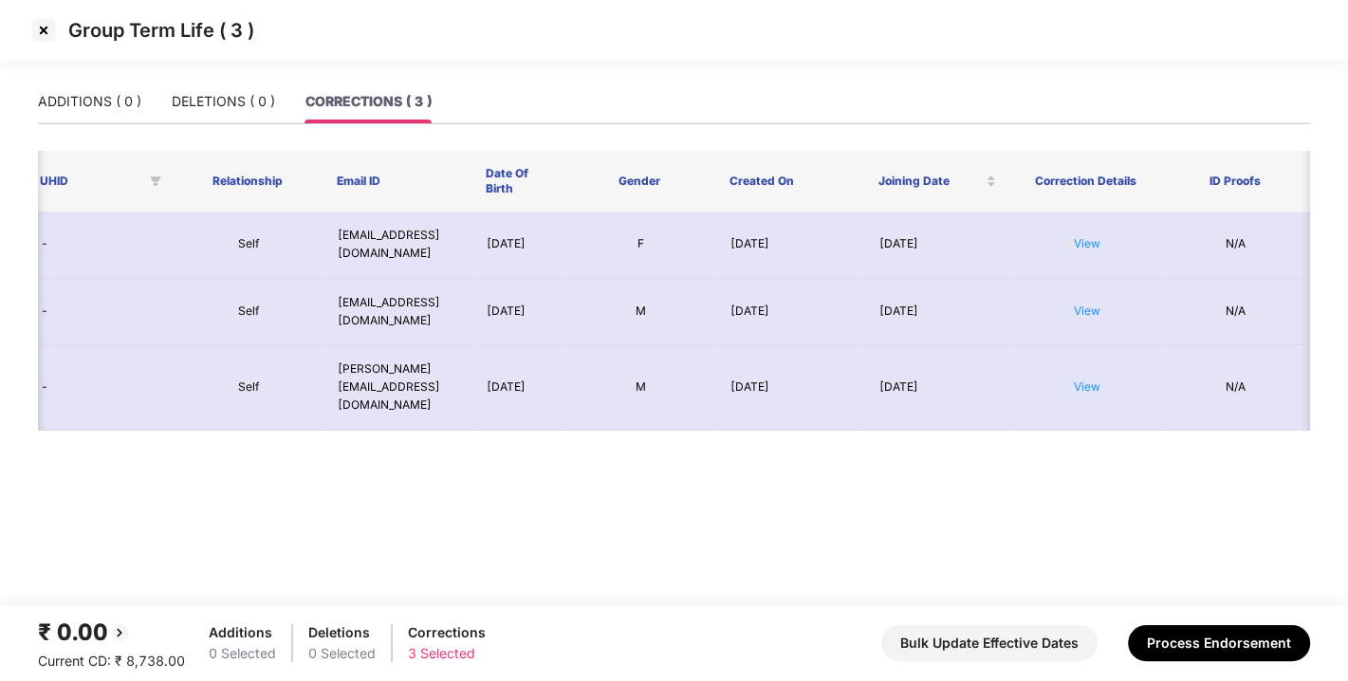
click at [41, 30] on img at bounding box center [43, 30] width 30 height 30
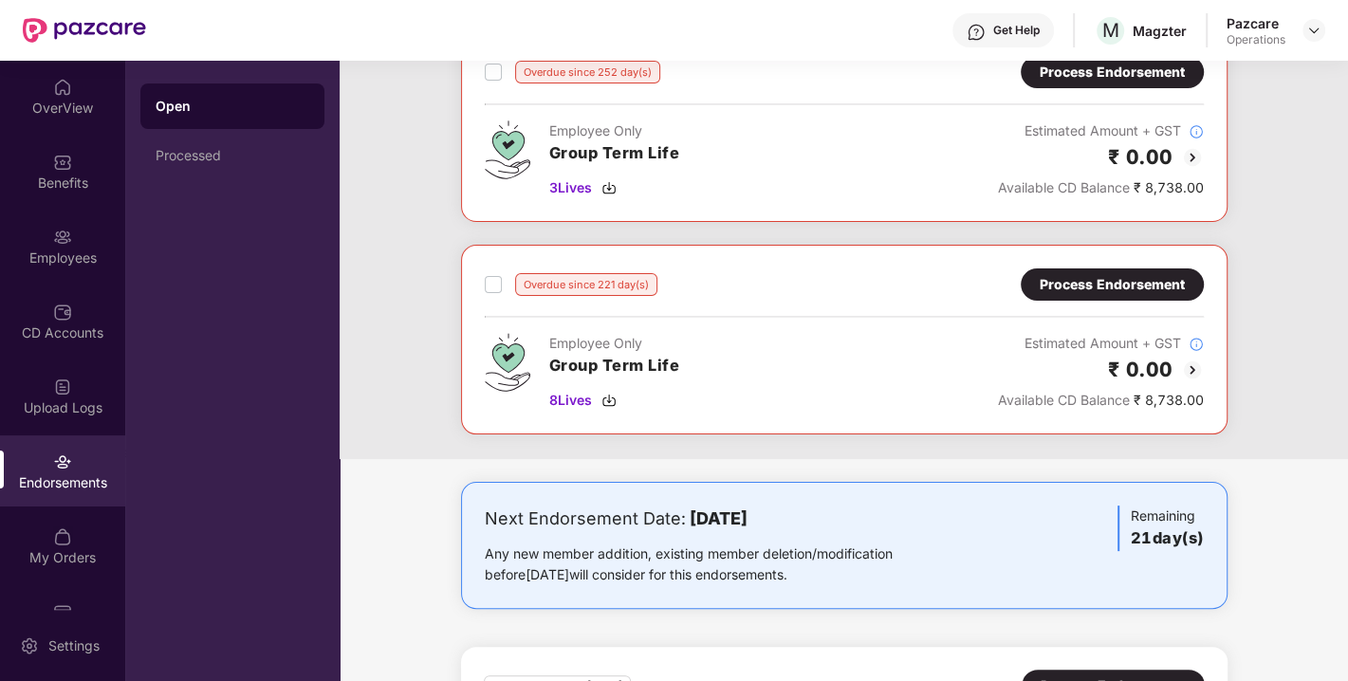
scroll to position [135, 0]
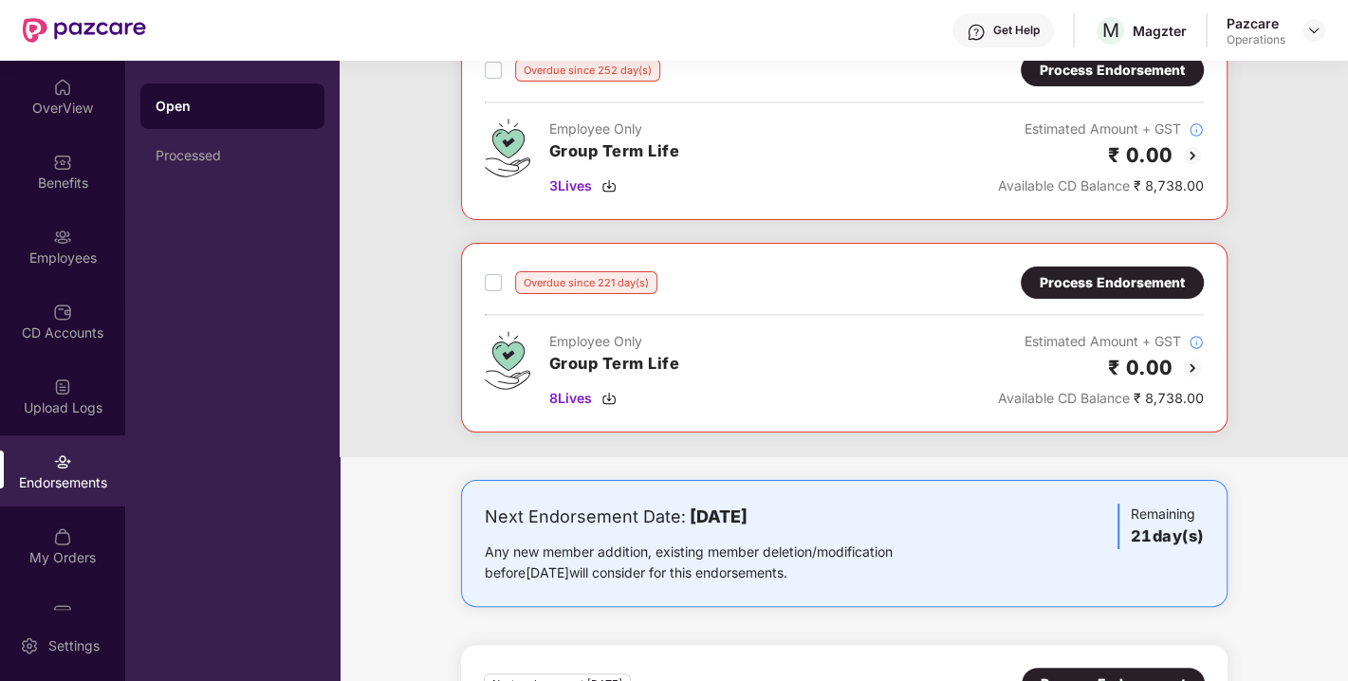
click at [1092, 285] on div "Process Endorsement" at bounding box center [1112, 282] width 145 height 21
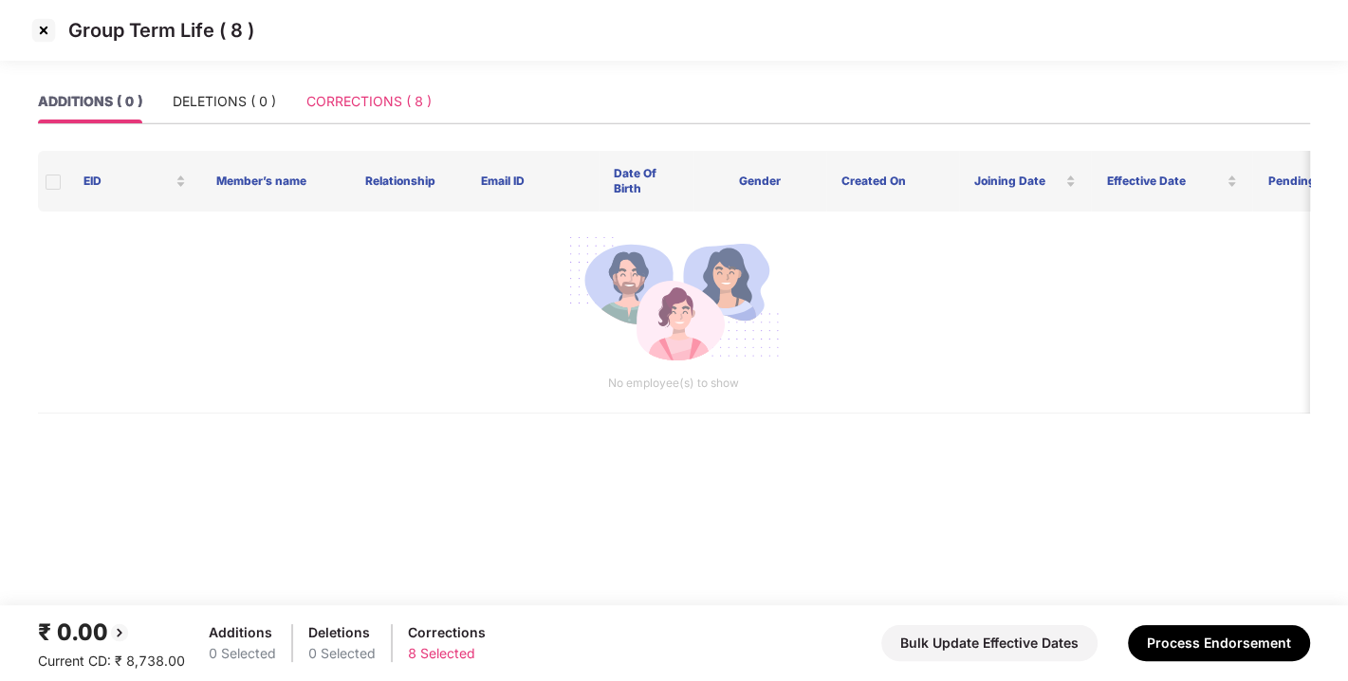
click at [374, 85] on div "CORRECTIONS ( 8 )" at bounding box center [368, 102] width 125 height 44
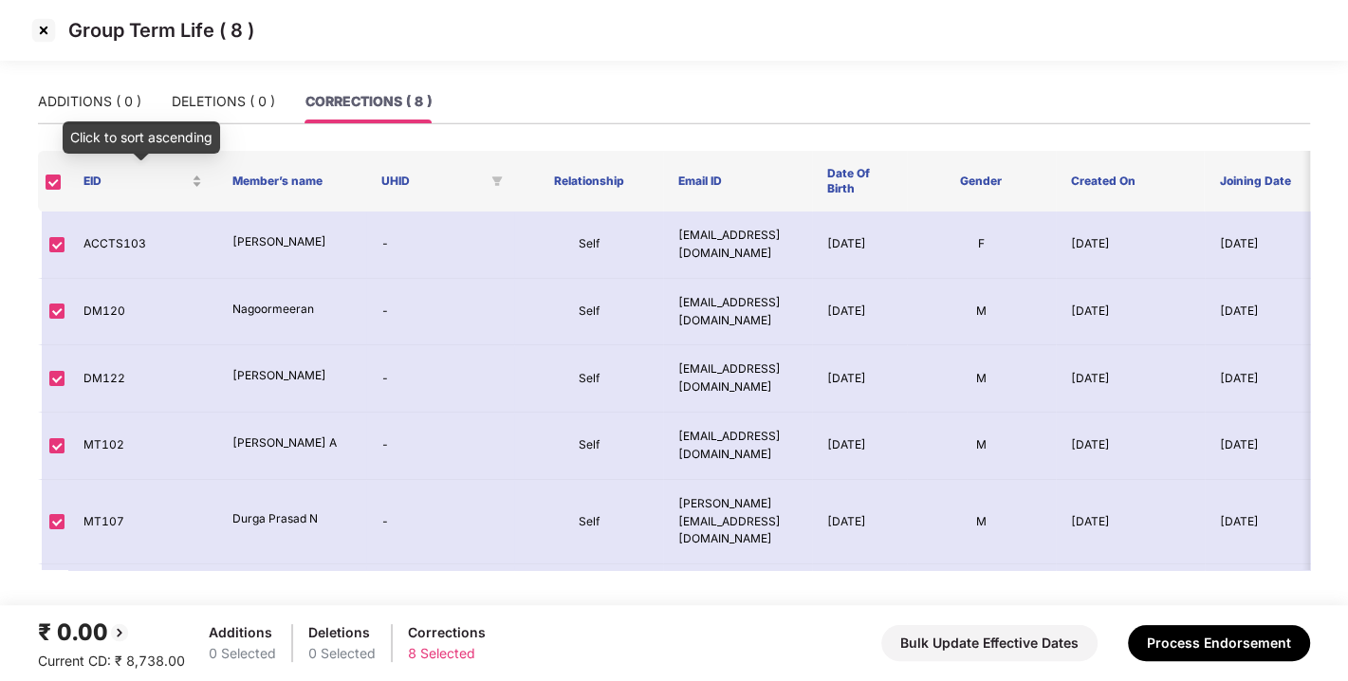
click at [194, 173] on div "EID" at bounding box center [142, 182] width 119 height 18
click at [194, 186] on div "EID" at bounding box center [142, 182] width 119 height 18
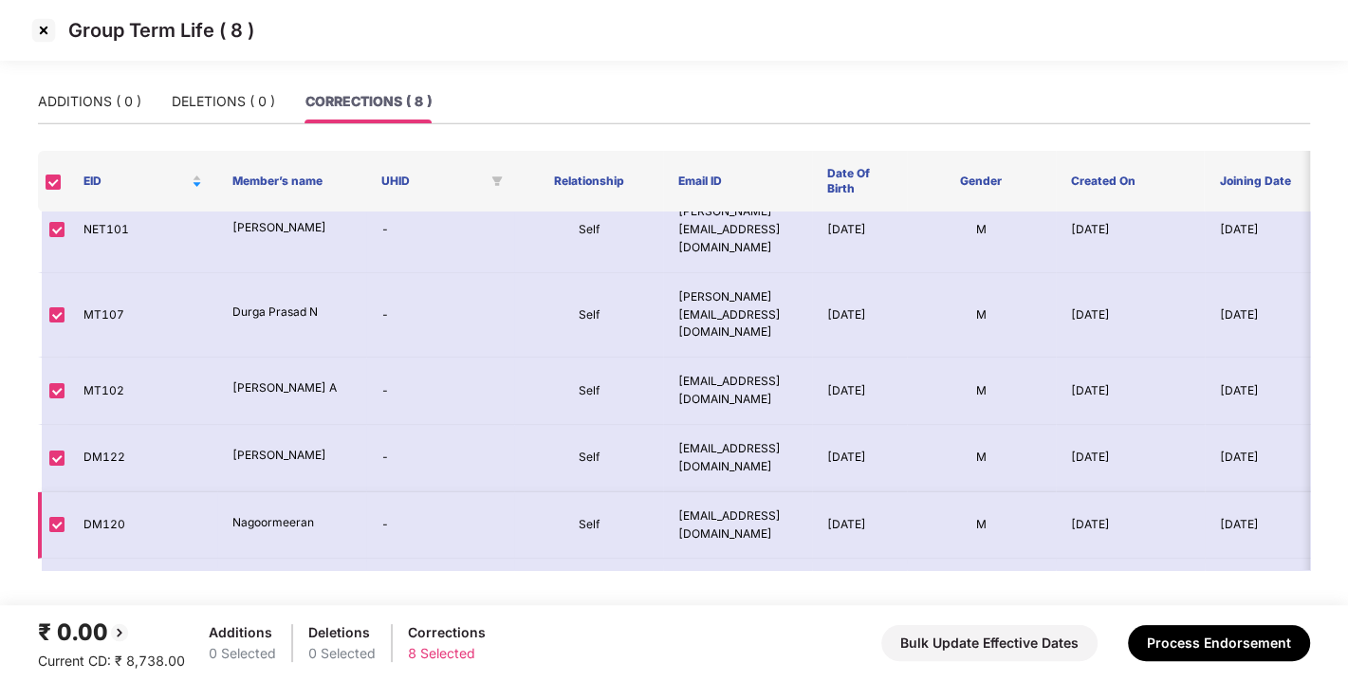
scroll to position [0, 342]
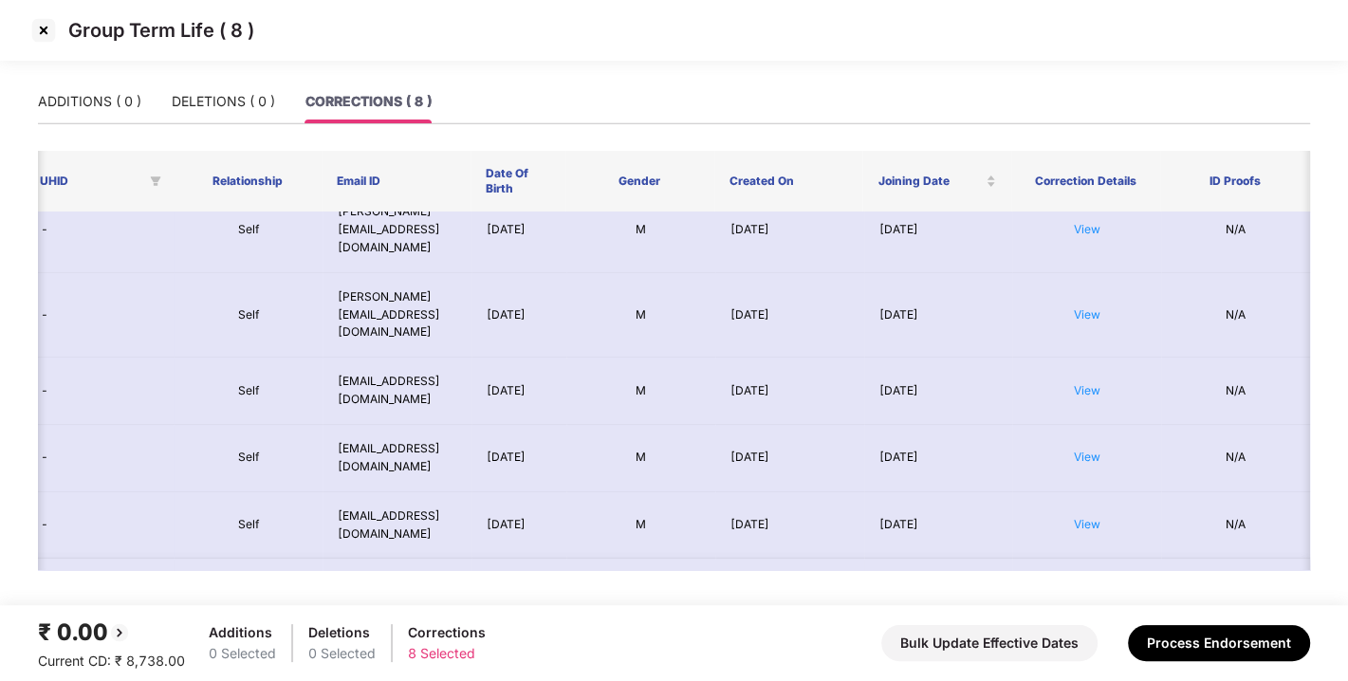
click at [1079, 584] on link "View" at bounding box center [1087, 591] width 27 height 14
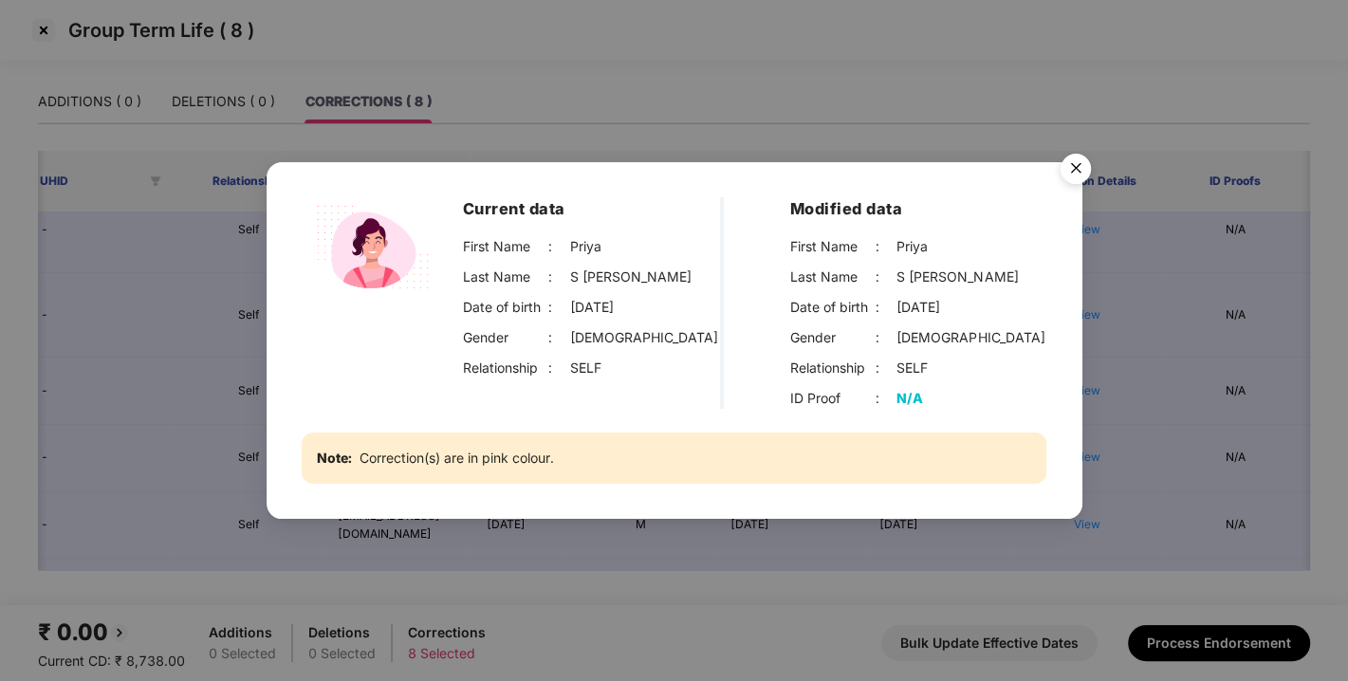
click at [1089, 163] on img "Close" at bounding box center [1075, 171] width 53 height 53
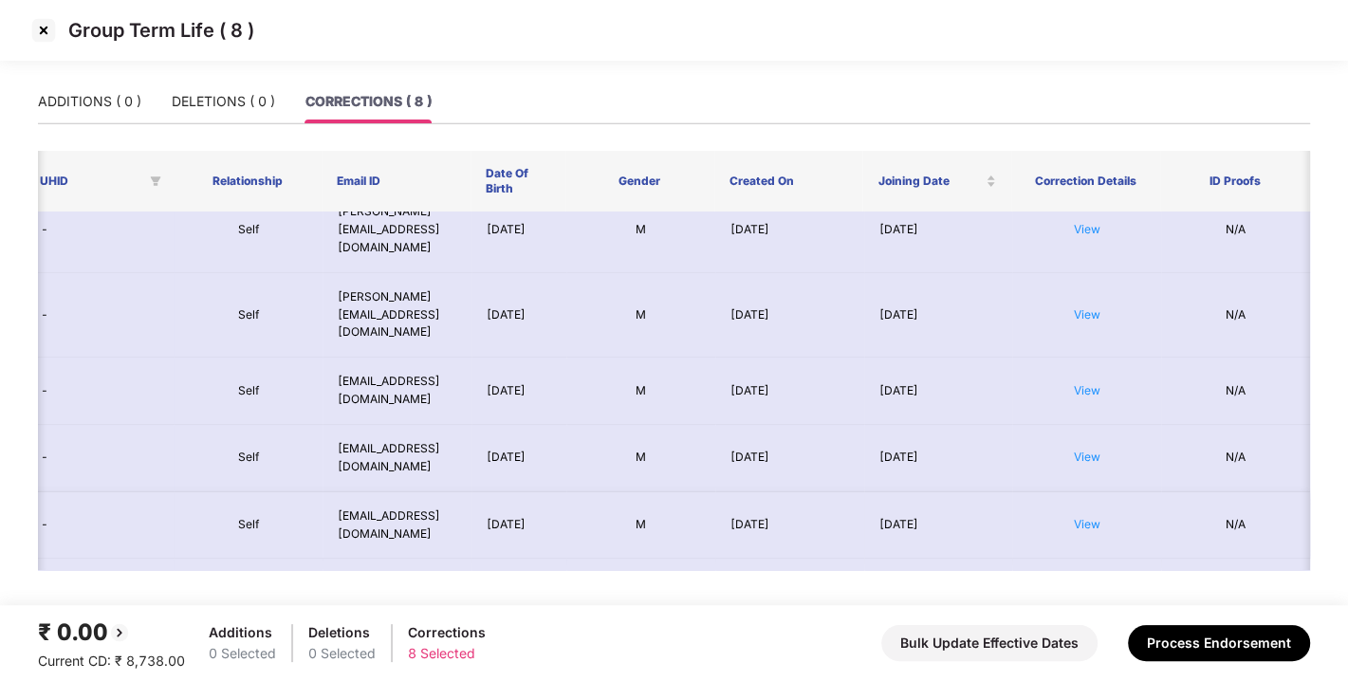
click at [1098, 492] on td "View" at bounding box center [1086, 525] width 149 height 67
click at [1081, 517] on link "View" at bounding box center [1087, 524] width 27 height 14
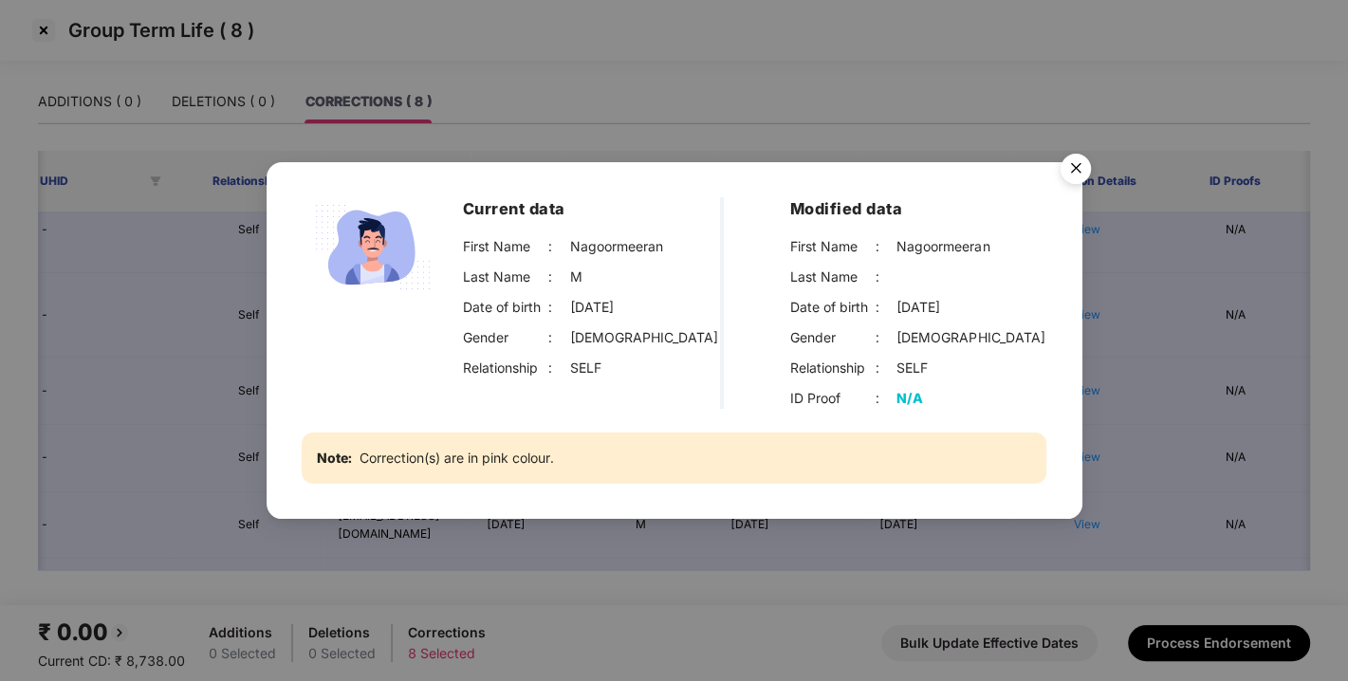
click at [1070, 176] on img "Close" at bounding box center [1075, 171] width 53 height 53
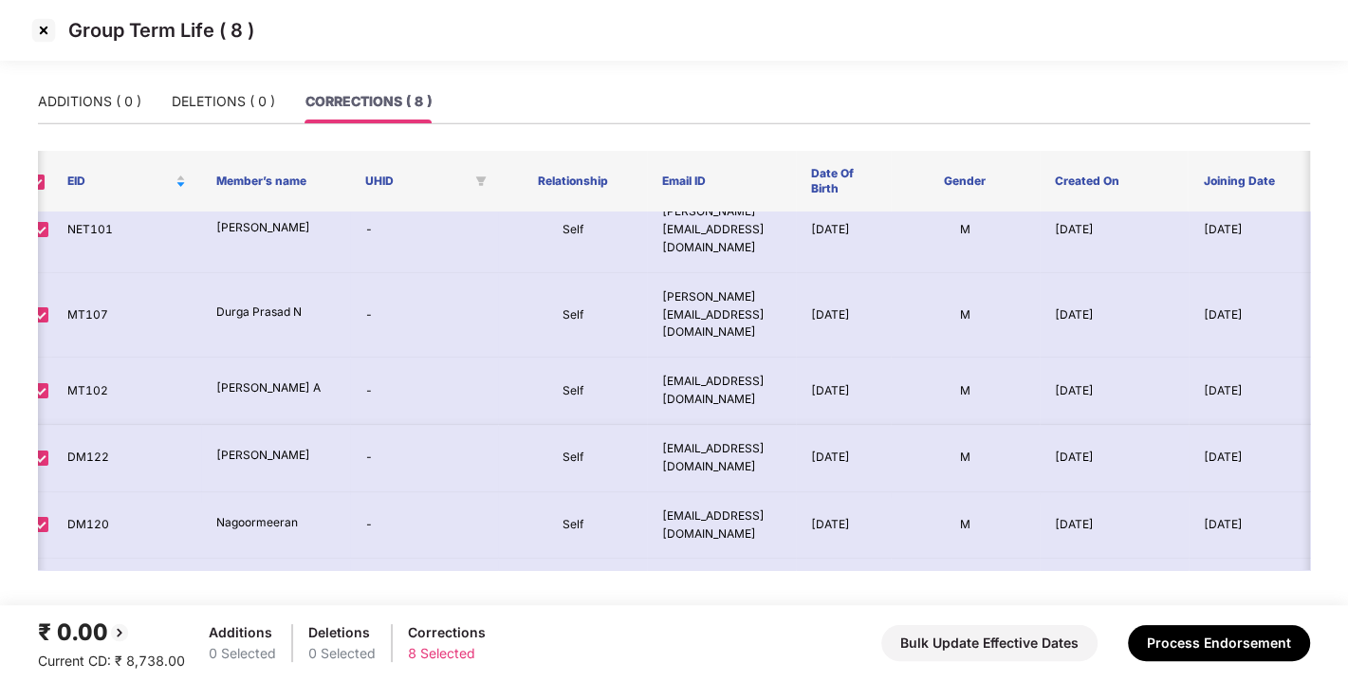
scroll to position [0, 0]
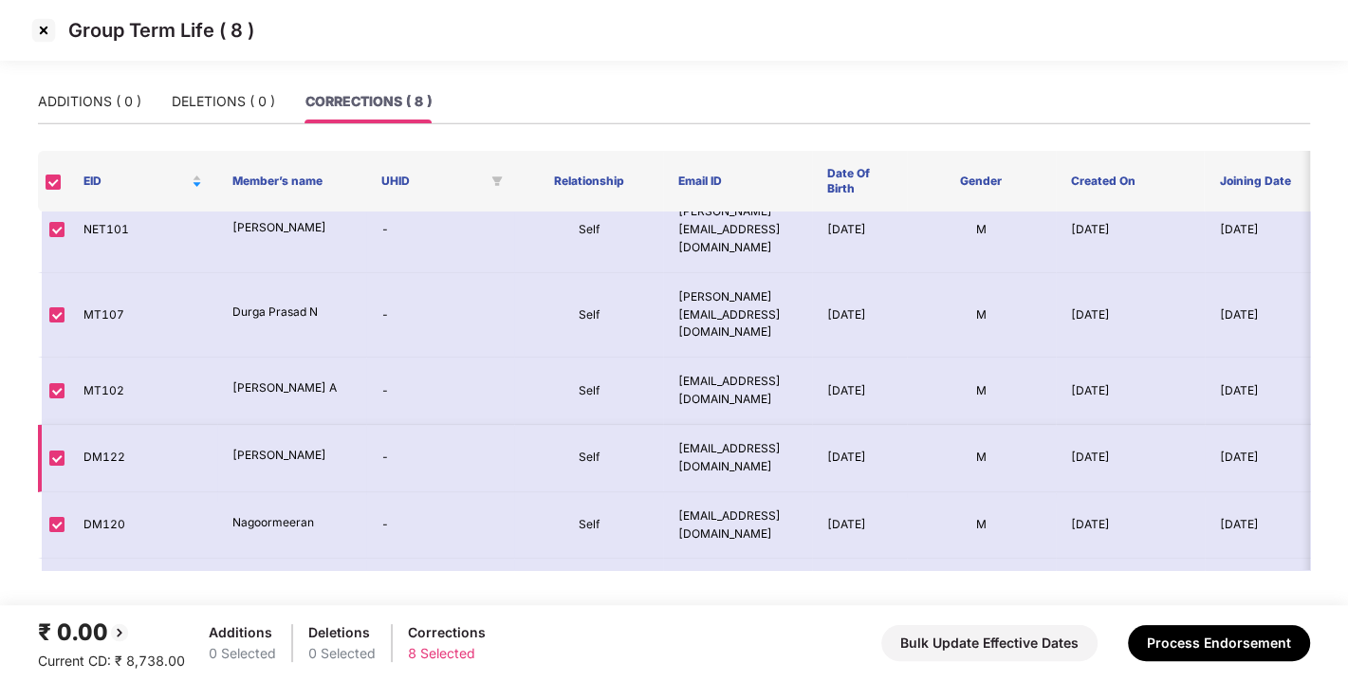
click at [1052, 425] on td "M" at bounding box center [981, 458] width 149 height 67
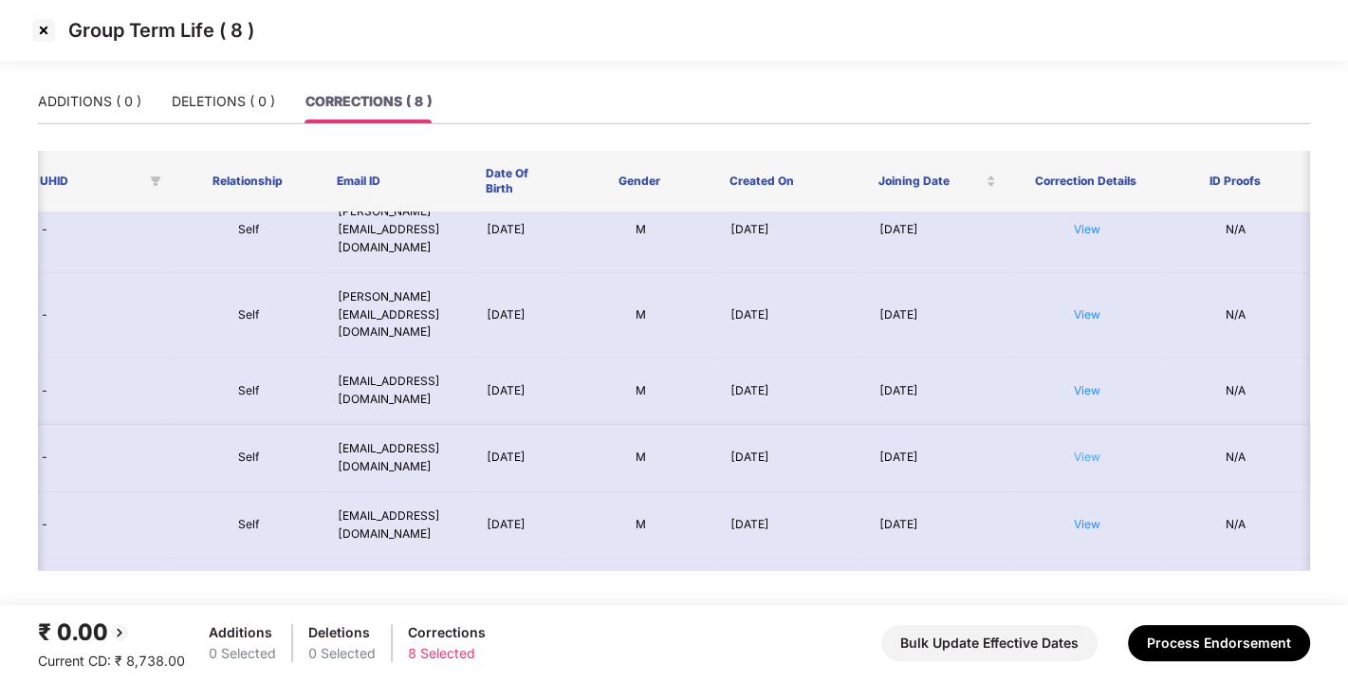
click at [1092, 450] on link "View" at bounding box center [1087, 457] width 27 height 14
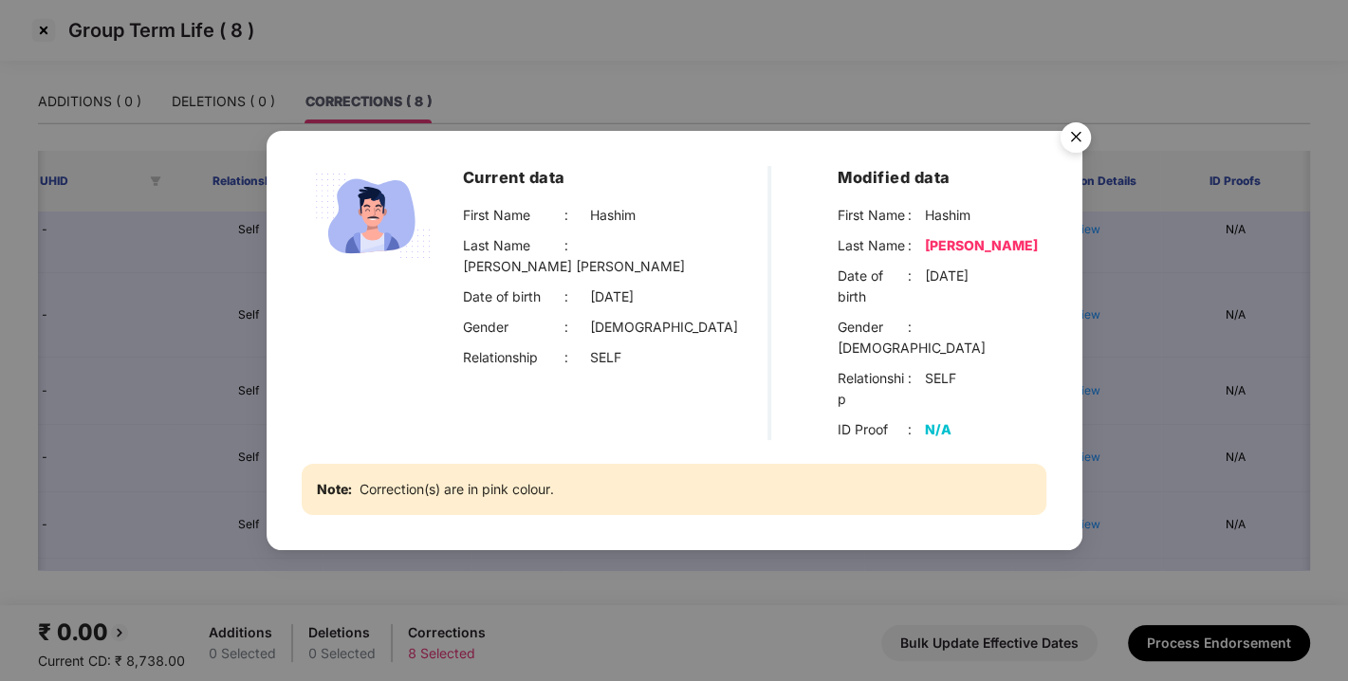
click at [1080, 152] on img "Close" at bounding box center [1075, 140] width 53 height 53
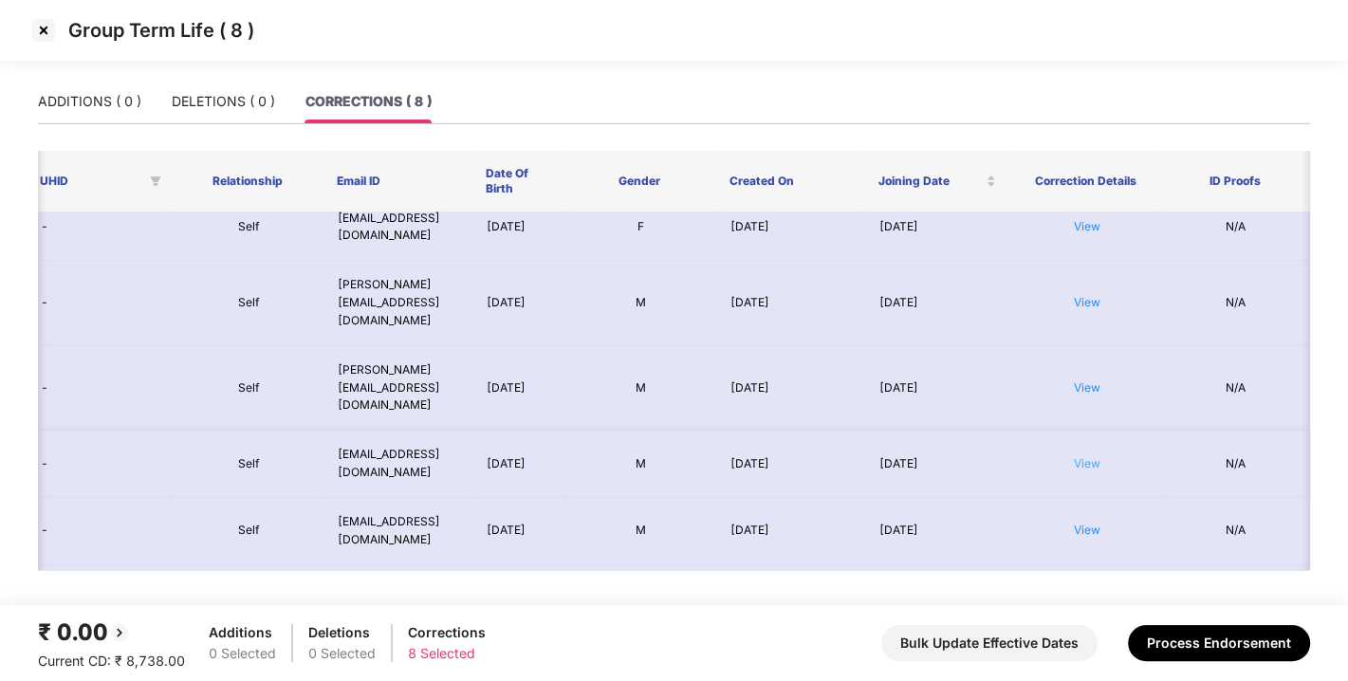
click at [1087, 456] on link "View" at bounding box center [1087, 463] width 27 height 14
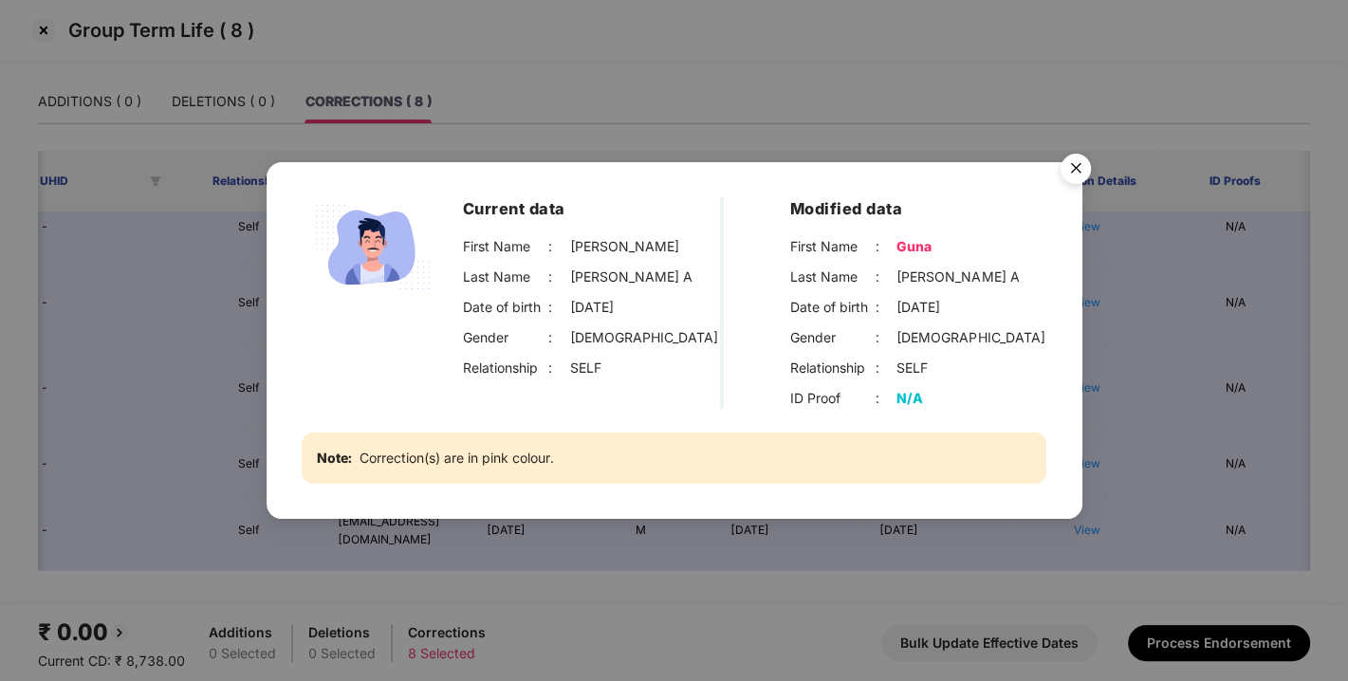
click at [1066, 176] on img "Close" at bounding box center [1075, 171] width 53 height 53
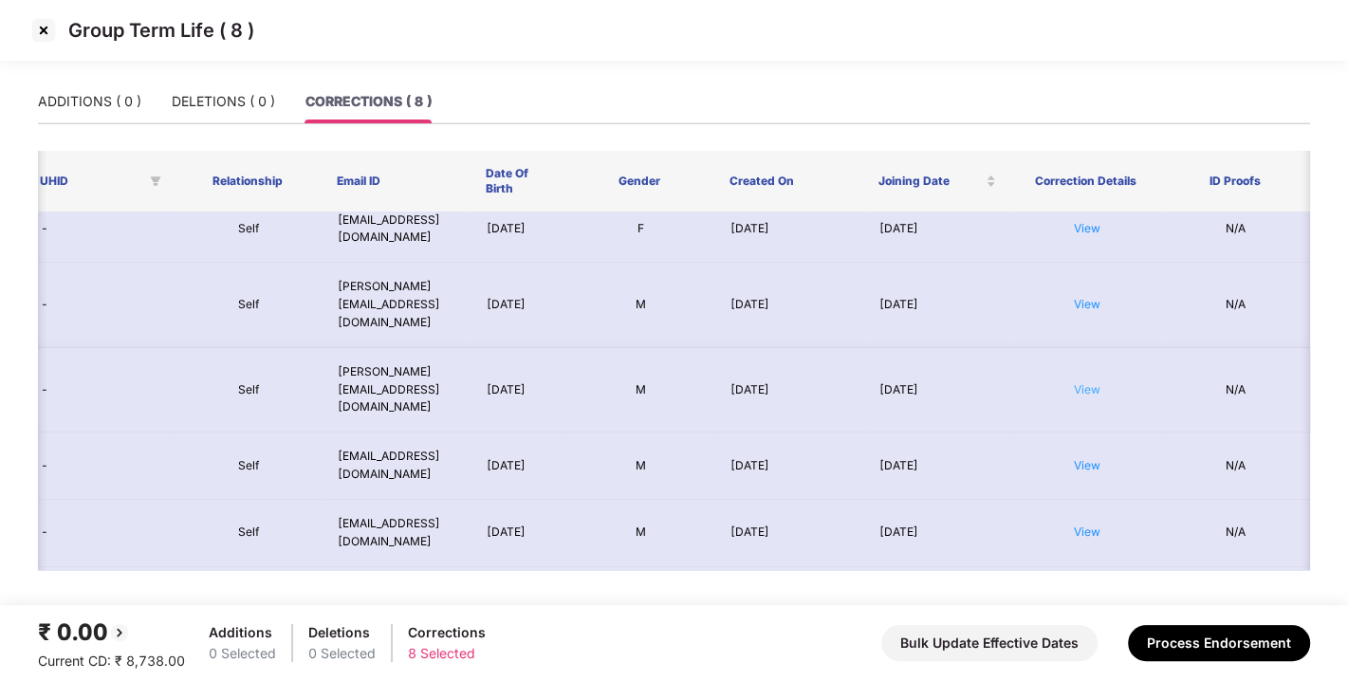
click at [1089, 382] on link "View" at bounding box center [1087, 389] width 27 height 14
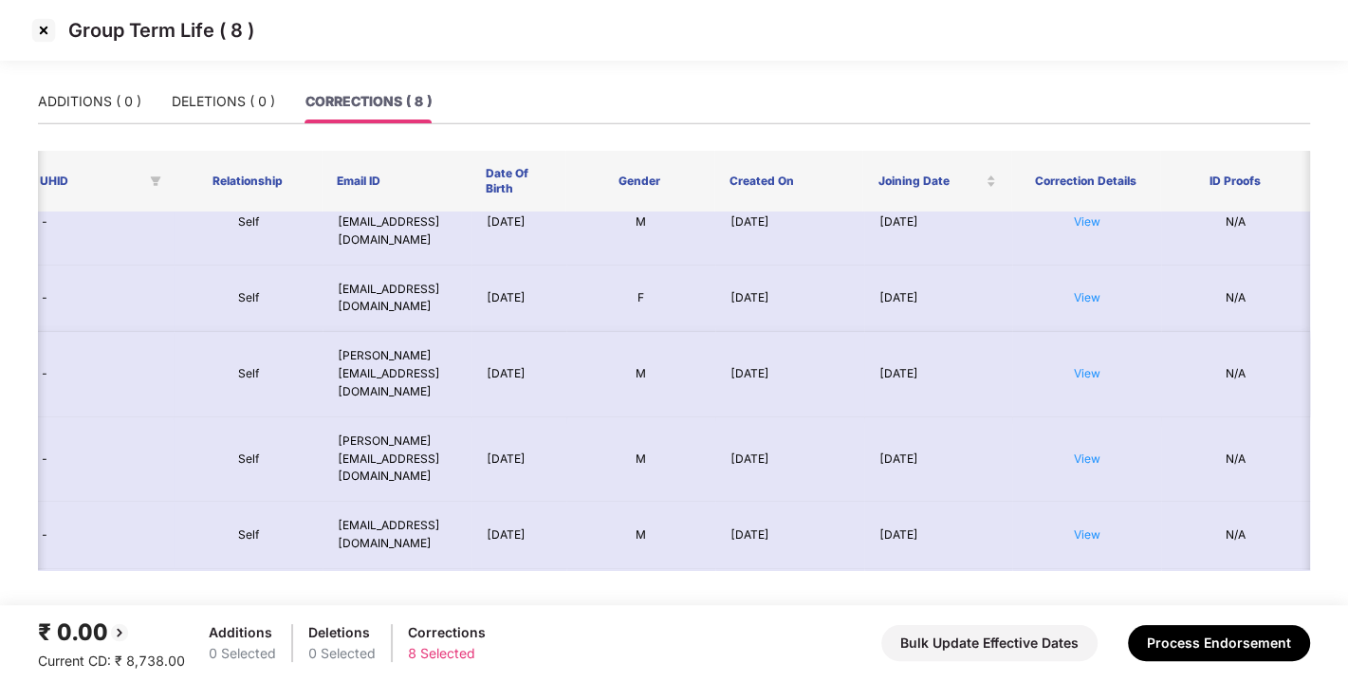
click at [1078, 353] on td "View" at bounding box center [1086, 374] width 149 height 85
click at [1095, 366] on link "View" at bounding box center [1087, 373] width 27 height 14
